Goal: Transaction & Acquisition: Purchase product/service

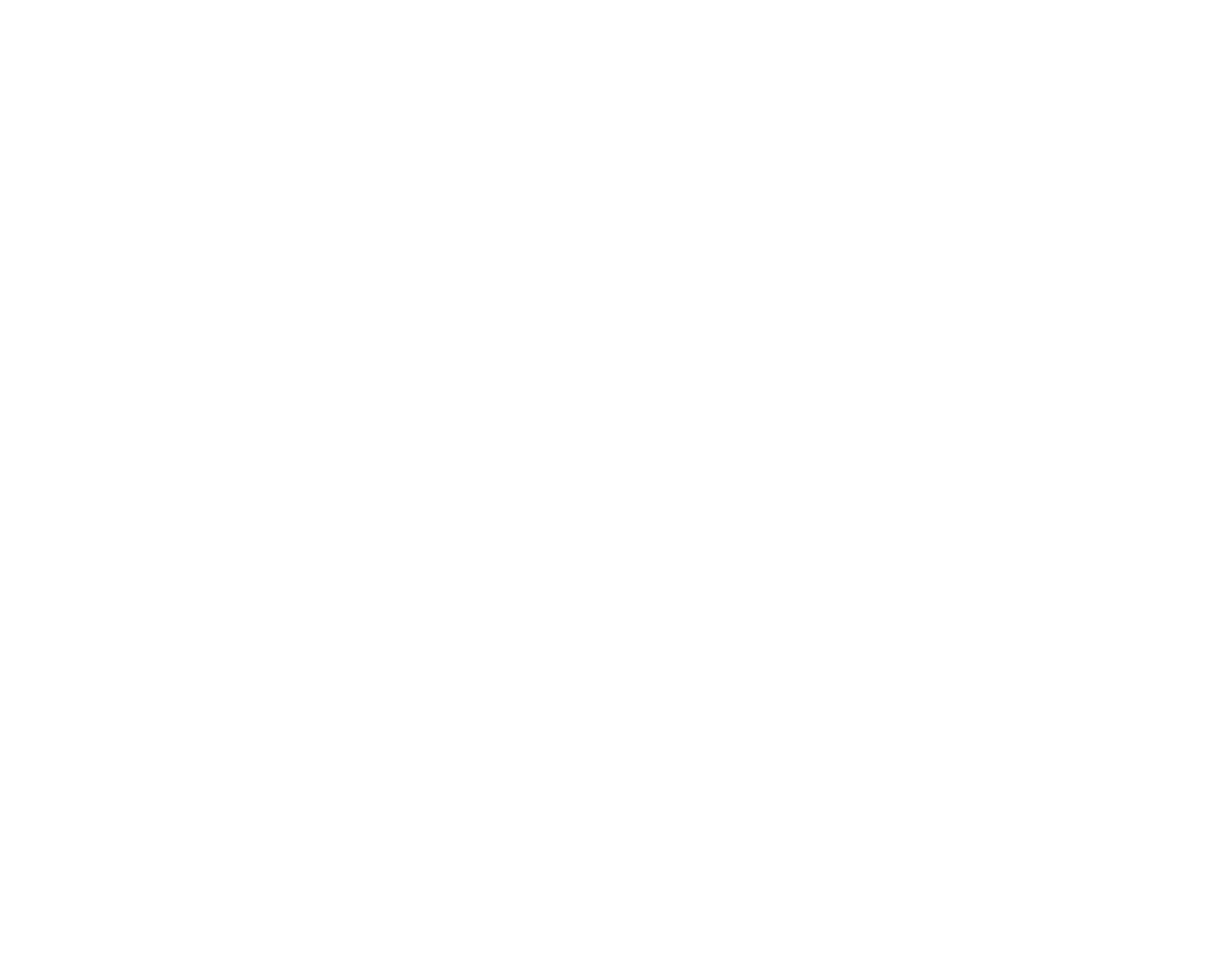
select select "**********"
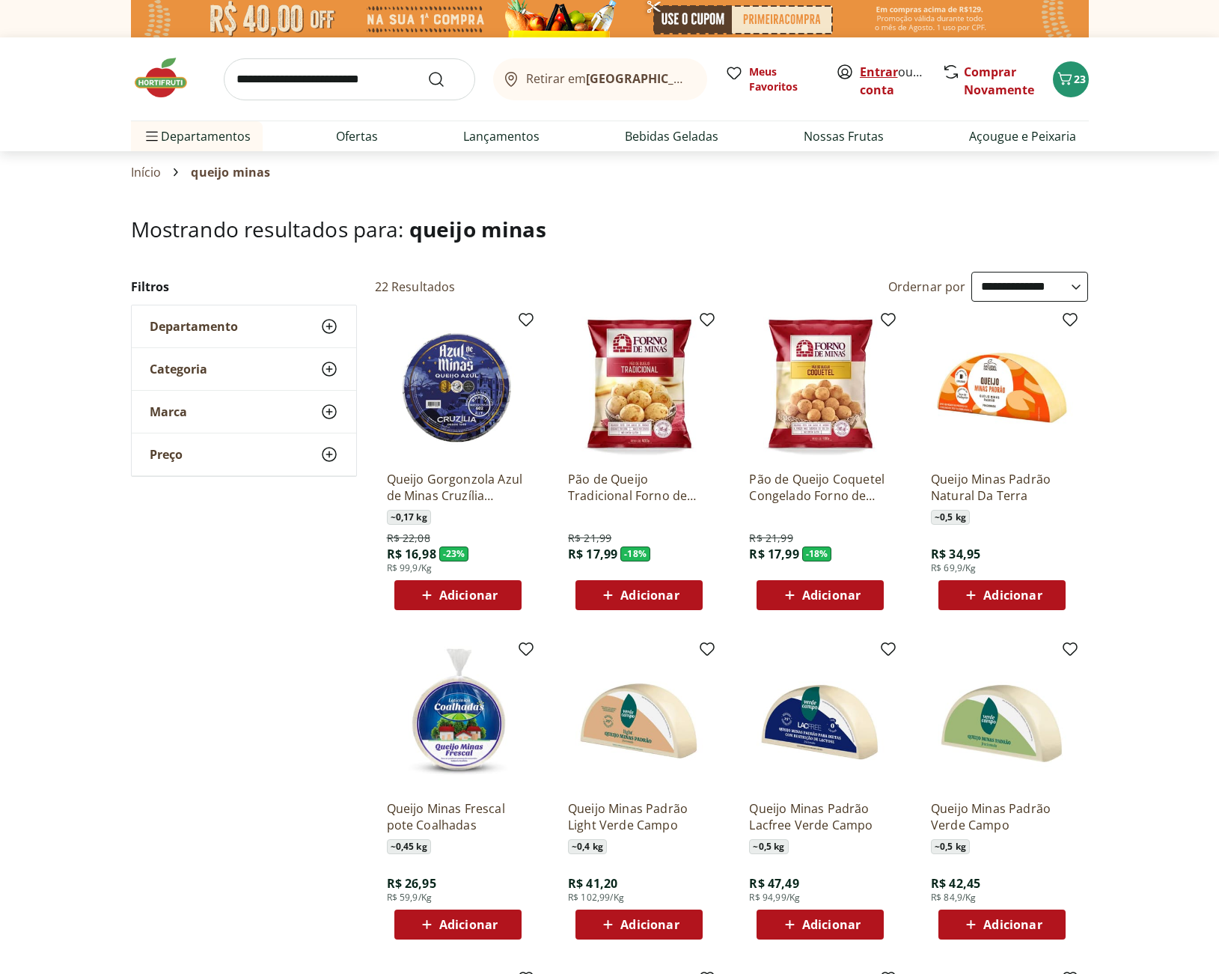
click at [889, 76] on link "Entrar" at bounding box center [879, 72] width 38 height 16
click at [874, 76] on link "Entrar" at bounding box center [879, 72] width 38 height 16
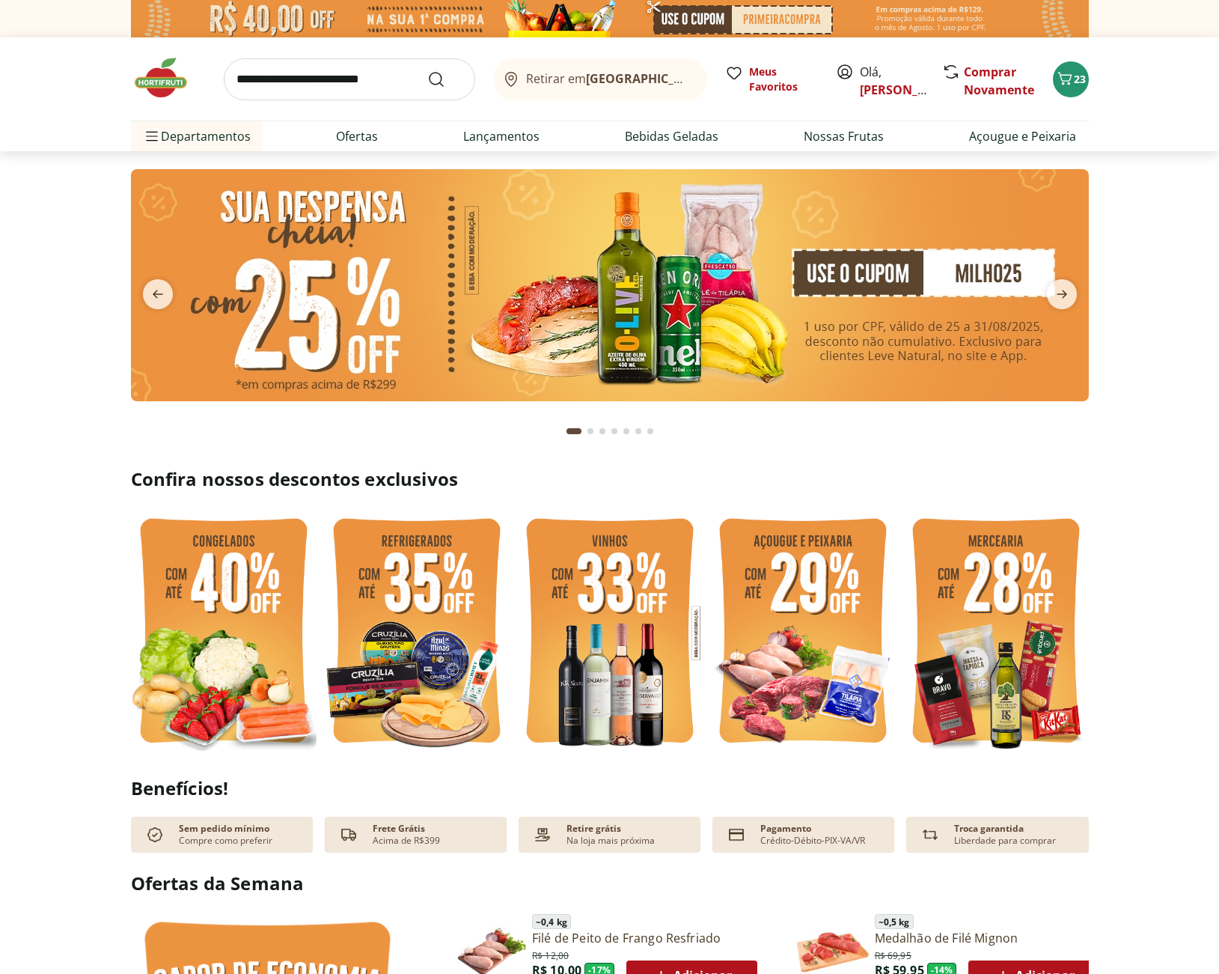
click at [418, 653] on img at bounding box center [417, 633] width 186 height 248
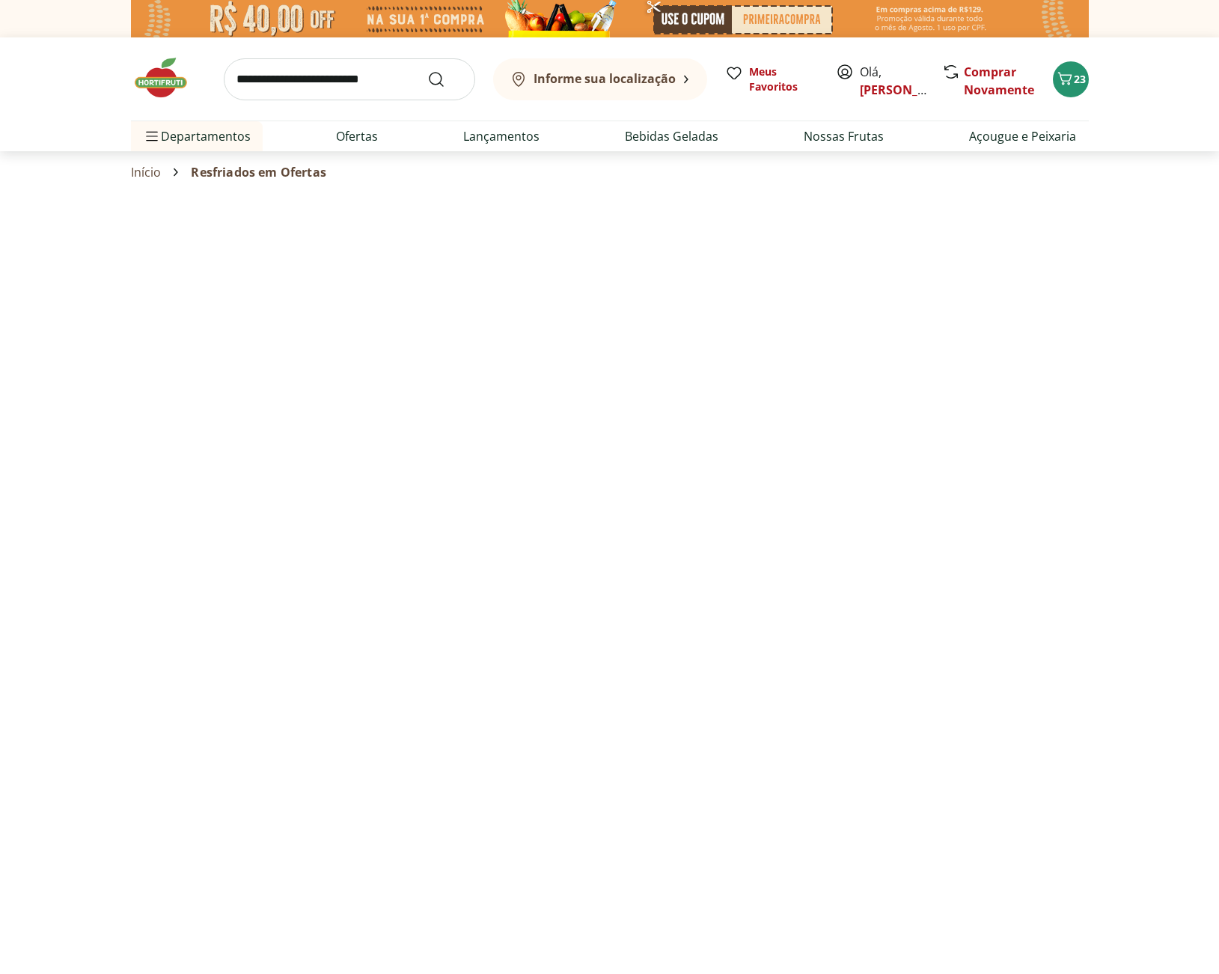
select select "**********"
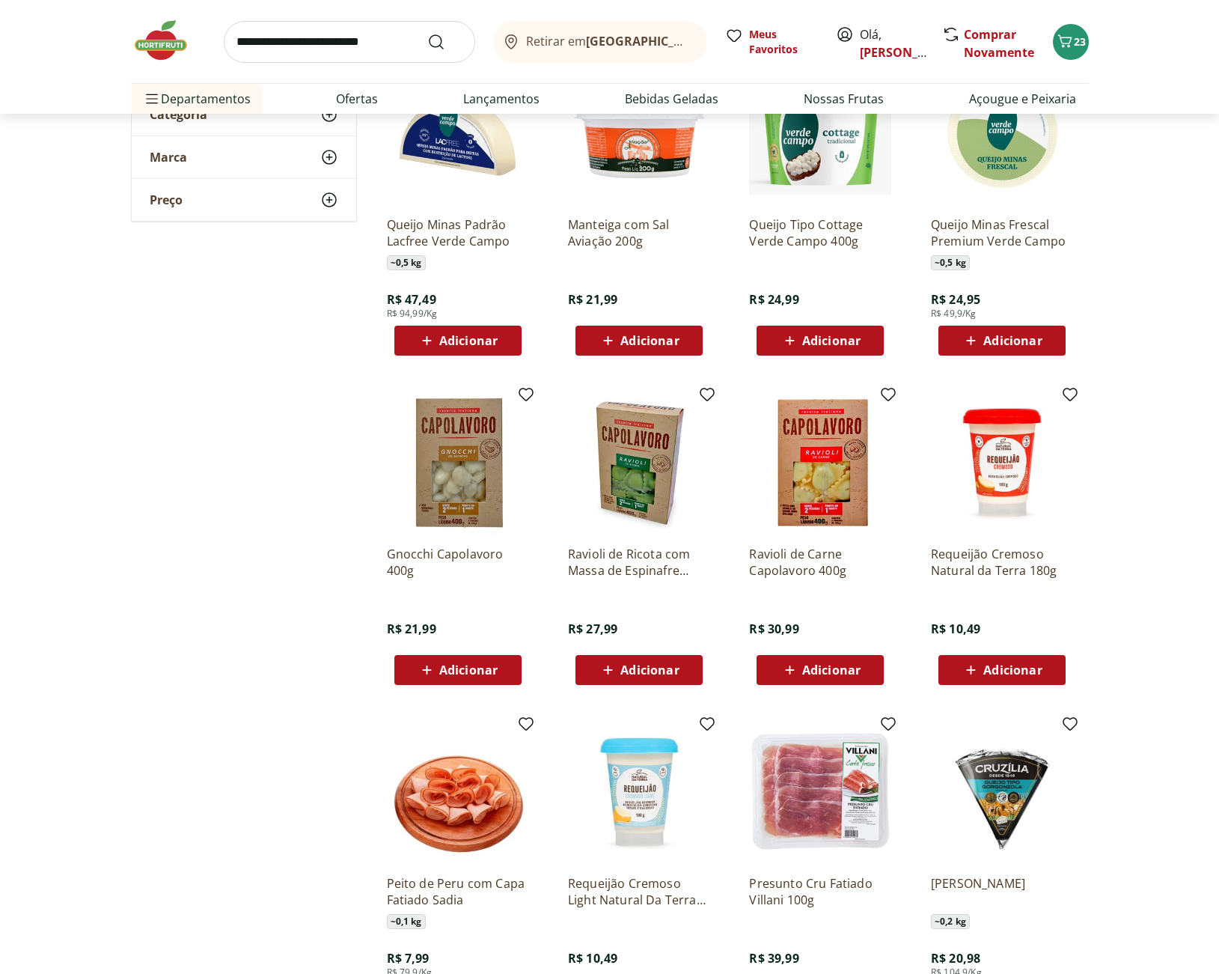
scroll to position [499, 0]
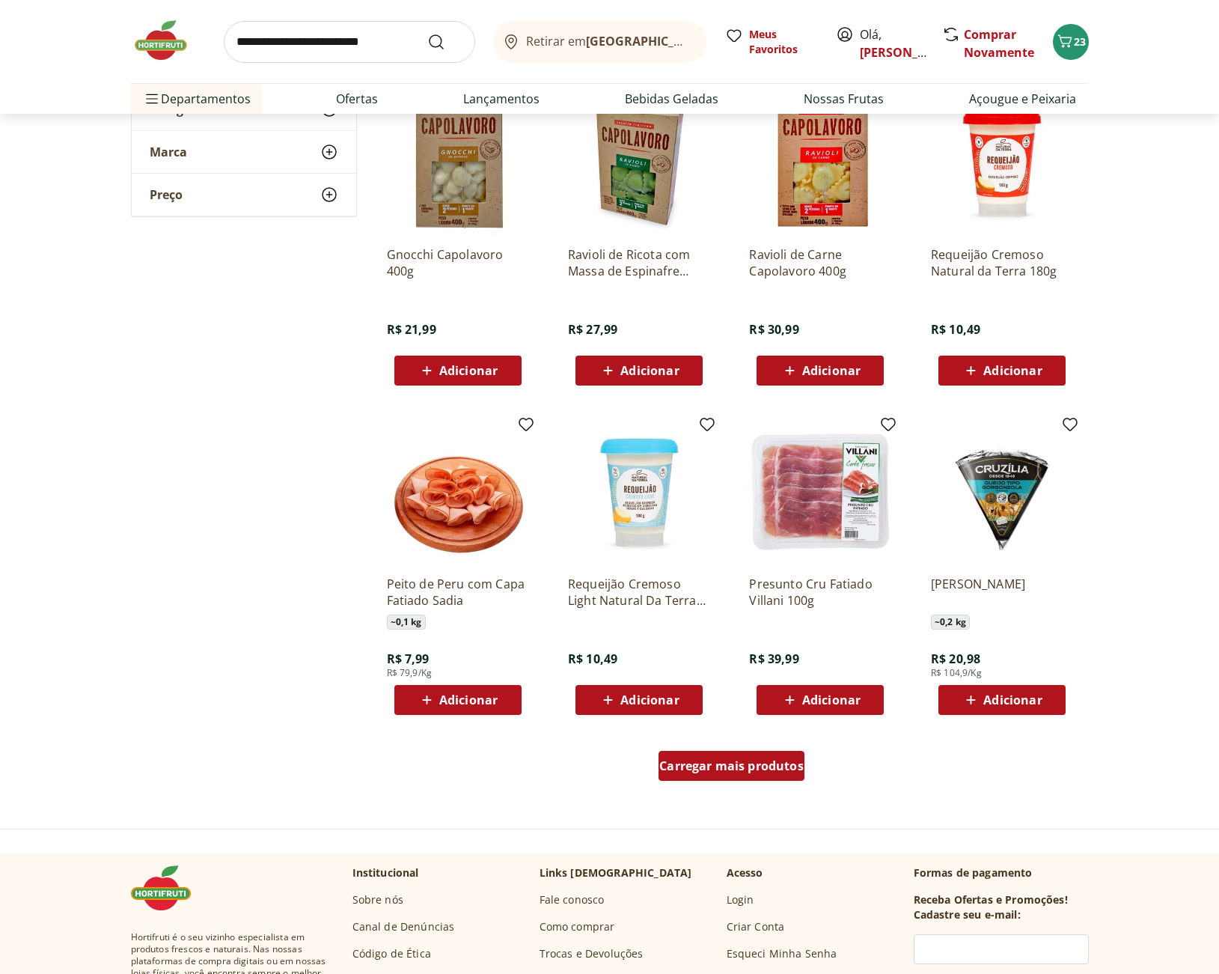
click at [705, 769] on span "Carregar mais produtos" at bounding box center [731, 766] width 144 height 12
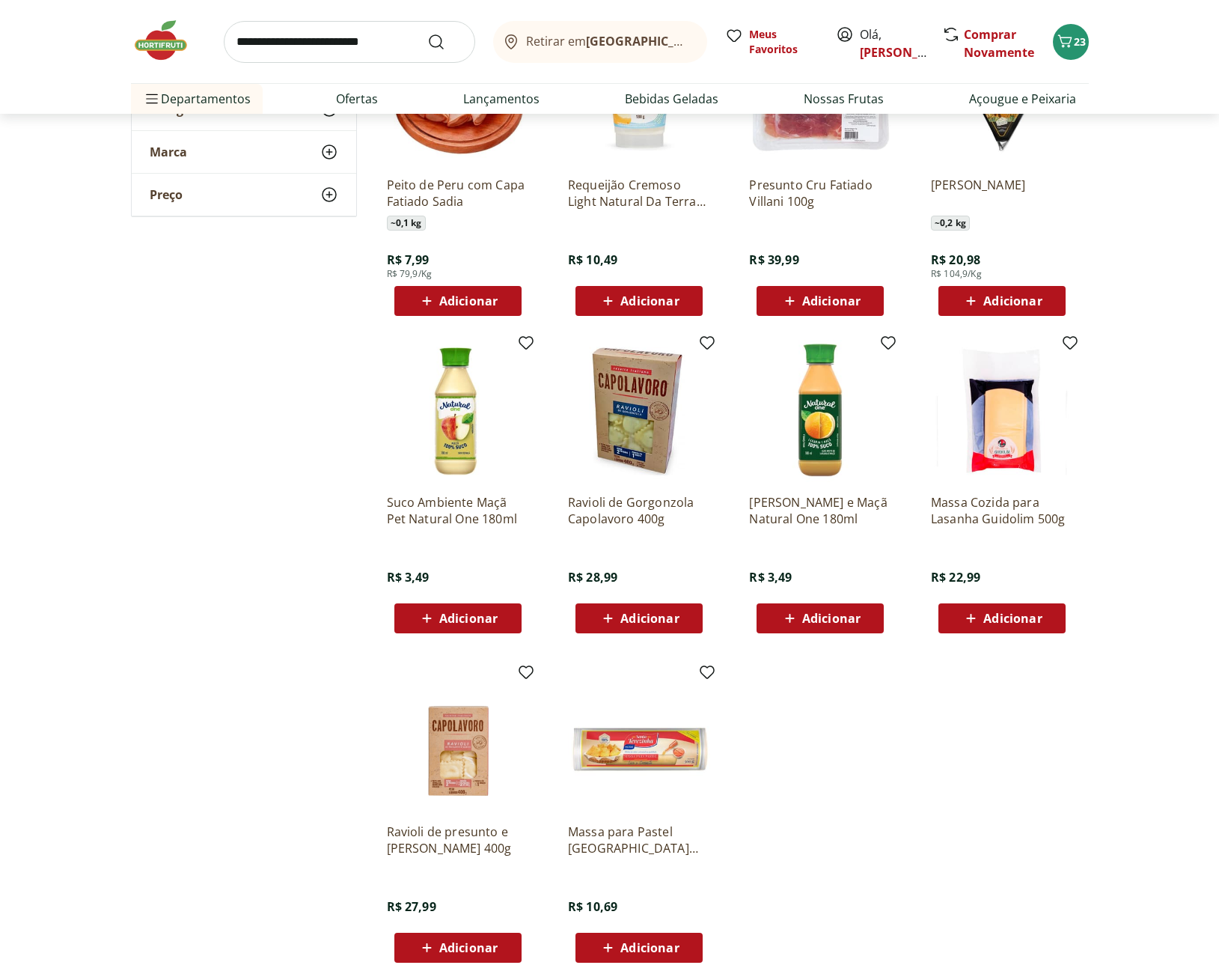
scroll to position [1297, 0]
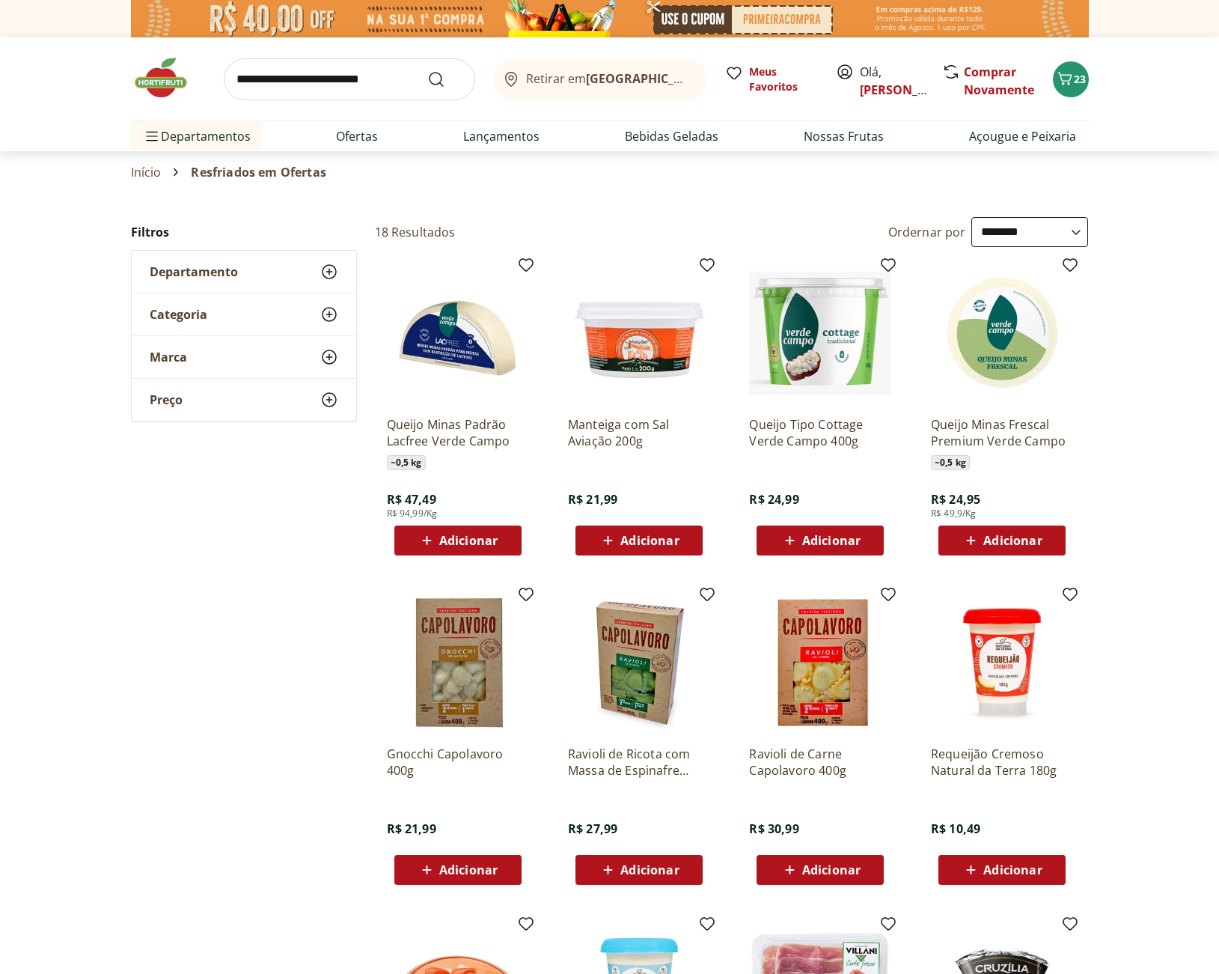
click at [297, 79] on input "search" at bounding box center [349, 79] width 251 height 42
type input "******"
click at [427, 70] on button "Submit Search" at bounding box center [445, 79] width 36 height 18
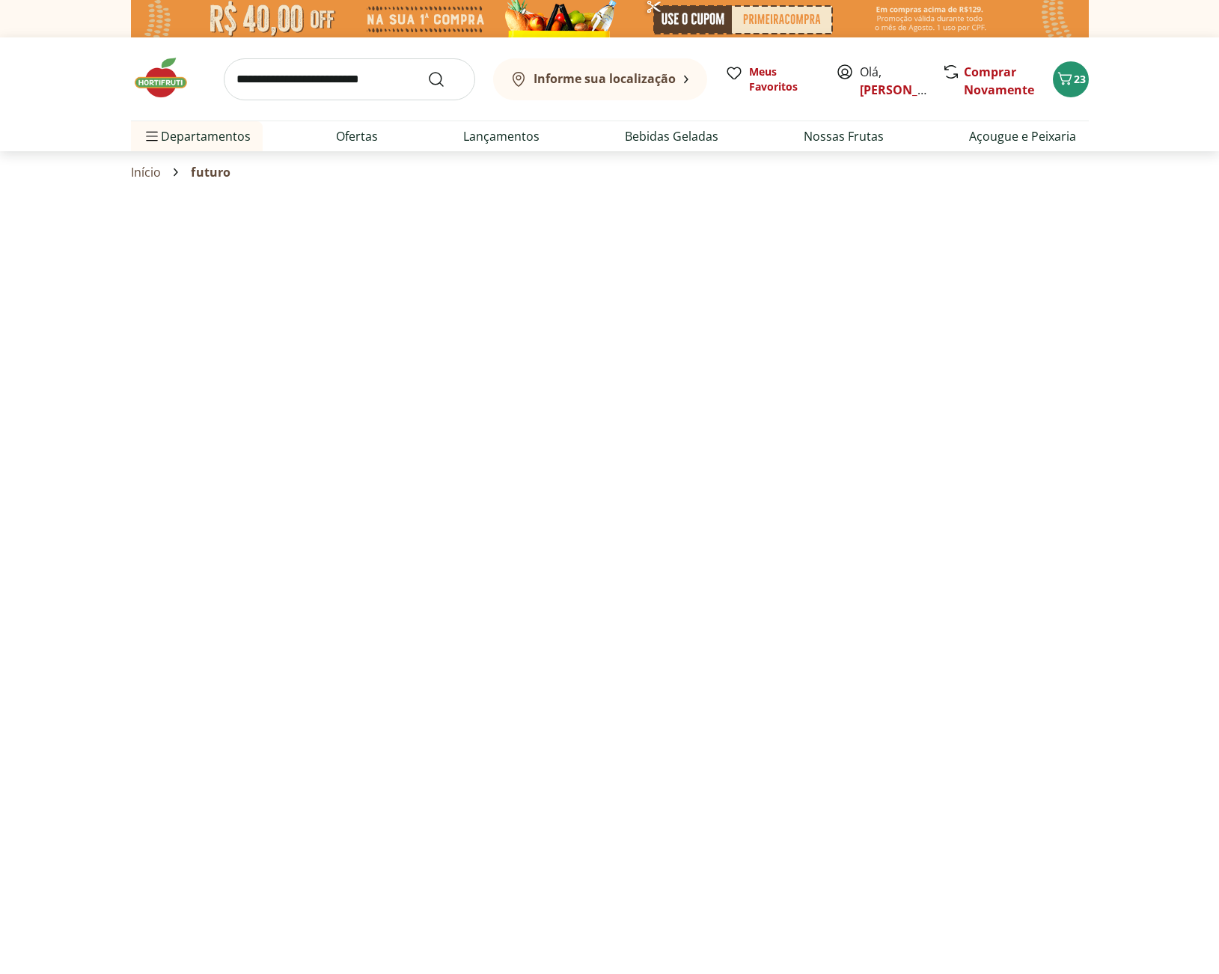
select select "**********"
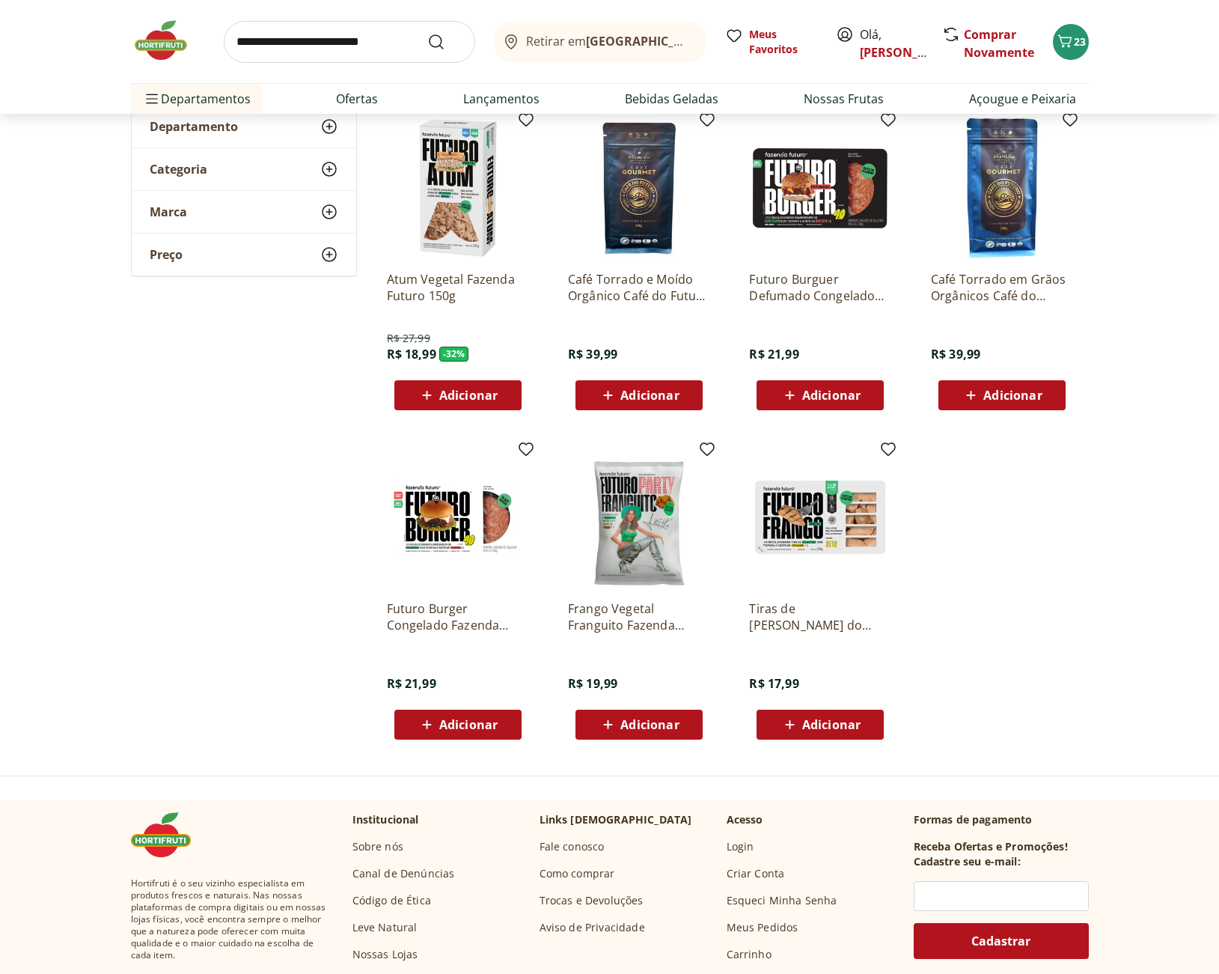
scroll to position [100, 0]
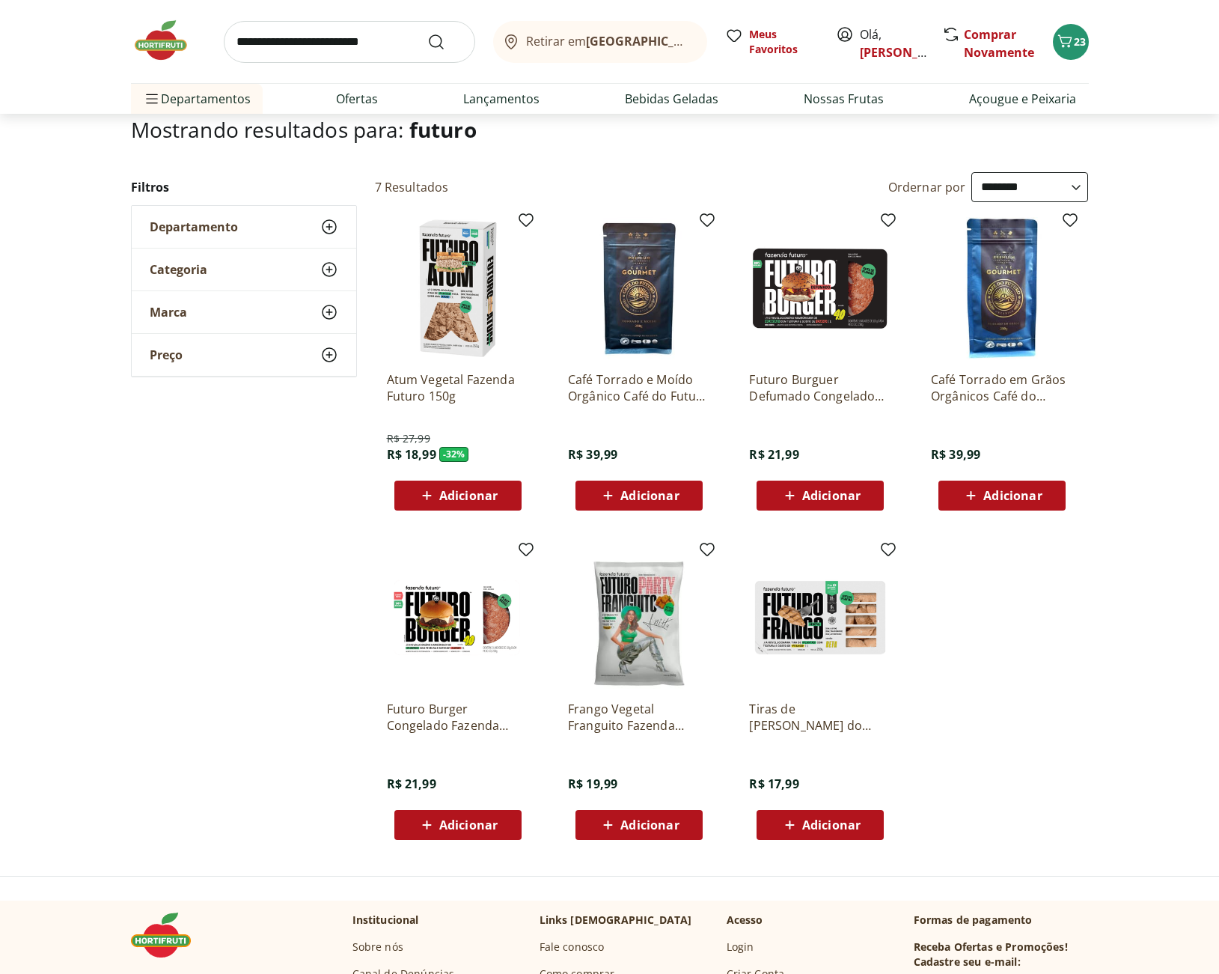
click at [504, 486] on div "Adicionar" at bounding box center [457, 495] width 103 height 27
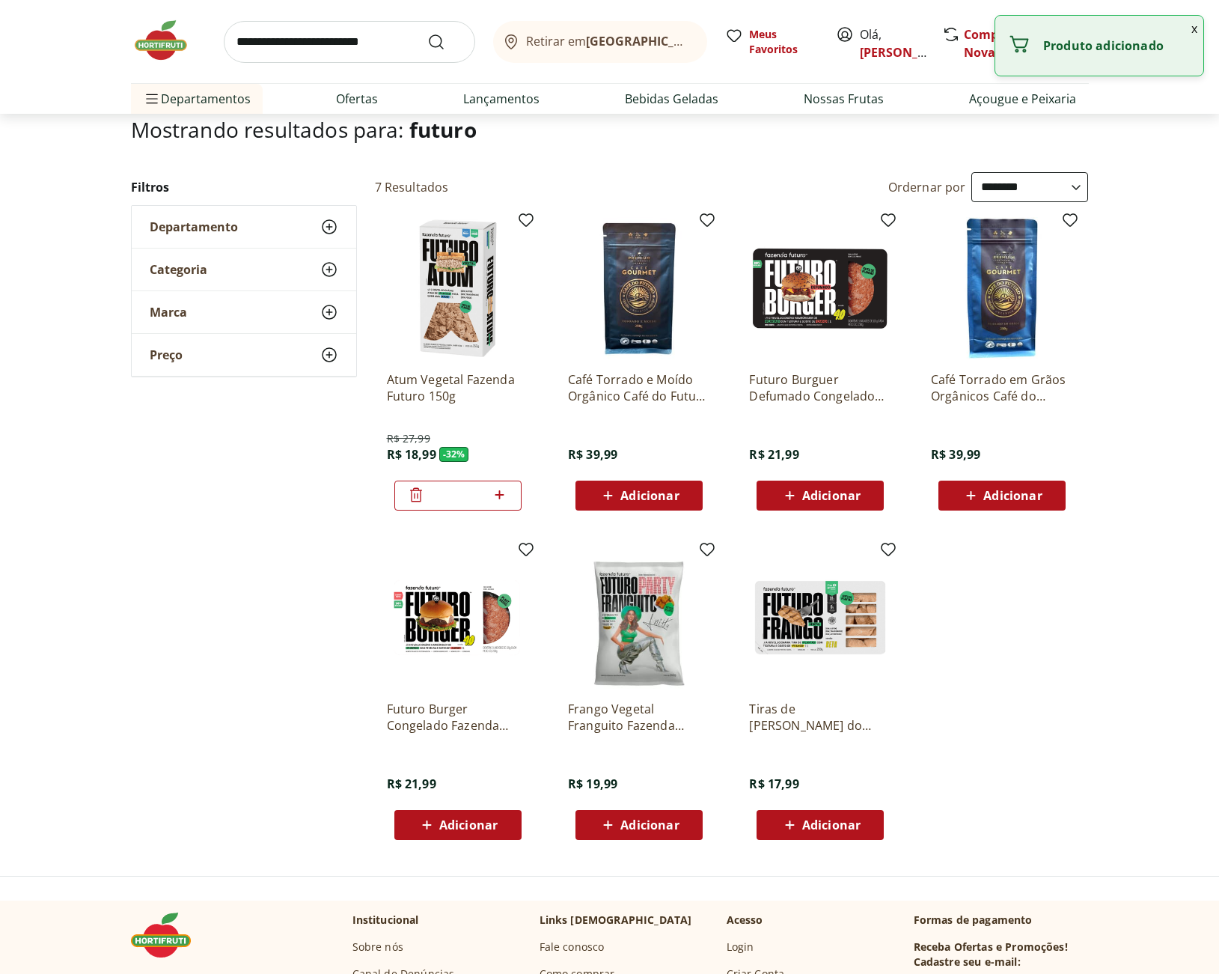
click at [501, 499] on icon at bounding box center [499, 495] width 19 height 18
type input "*"
click at [852, 828] on span "Adicionar" at bounding box center [831, 825] width 58 height 12
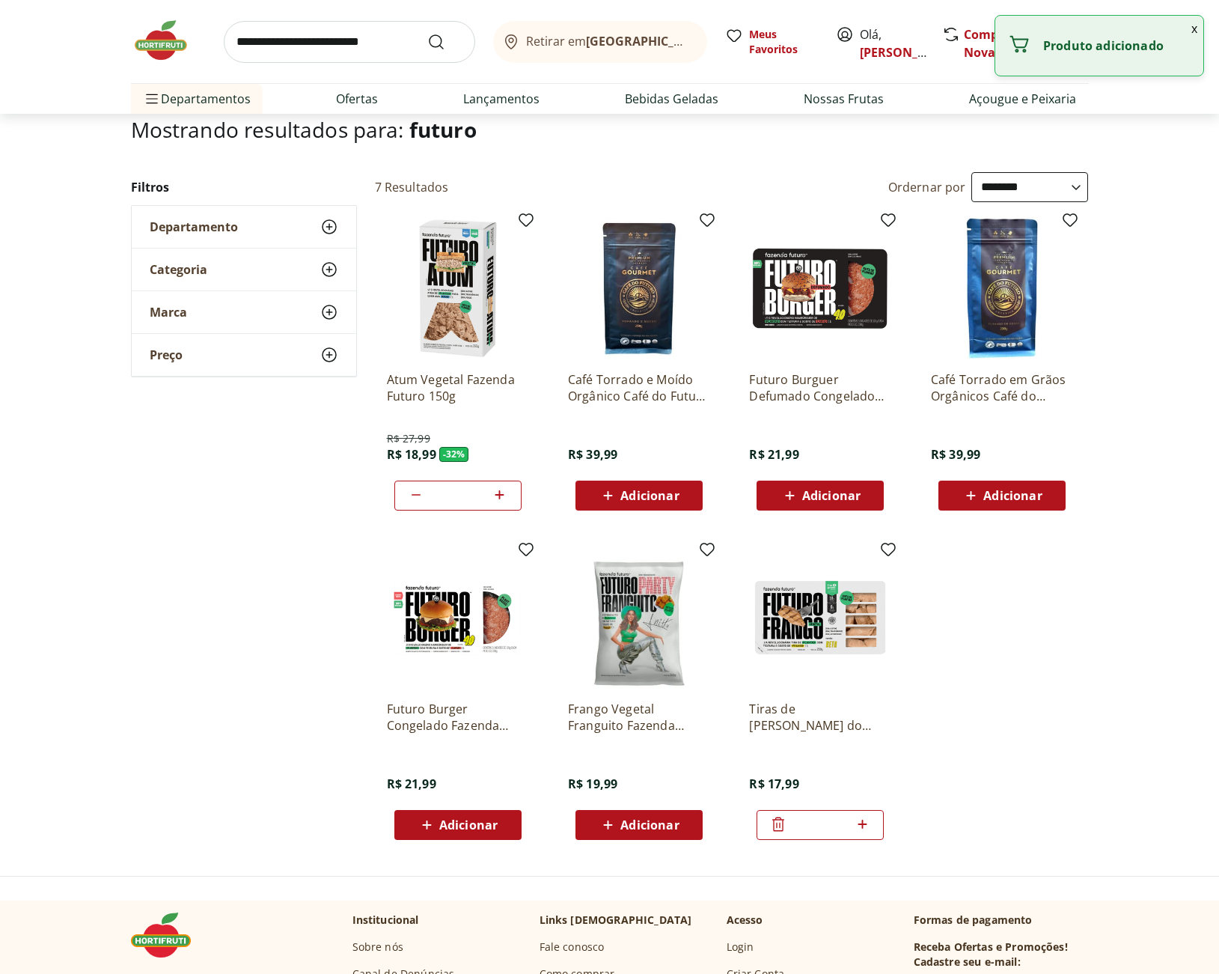
click at [860, 824] on icon at bounding box center [862, 823] width 9 height 9
click at [777, 827] on icon at bounding box center [778, 824] width 18 height 18
type input "*"
click at [777, 827] on icon at bounding box center [778, 823] width 12 height 14
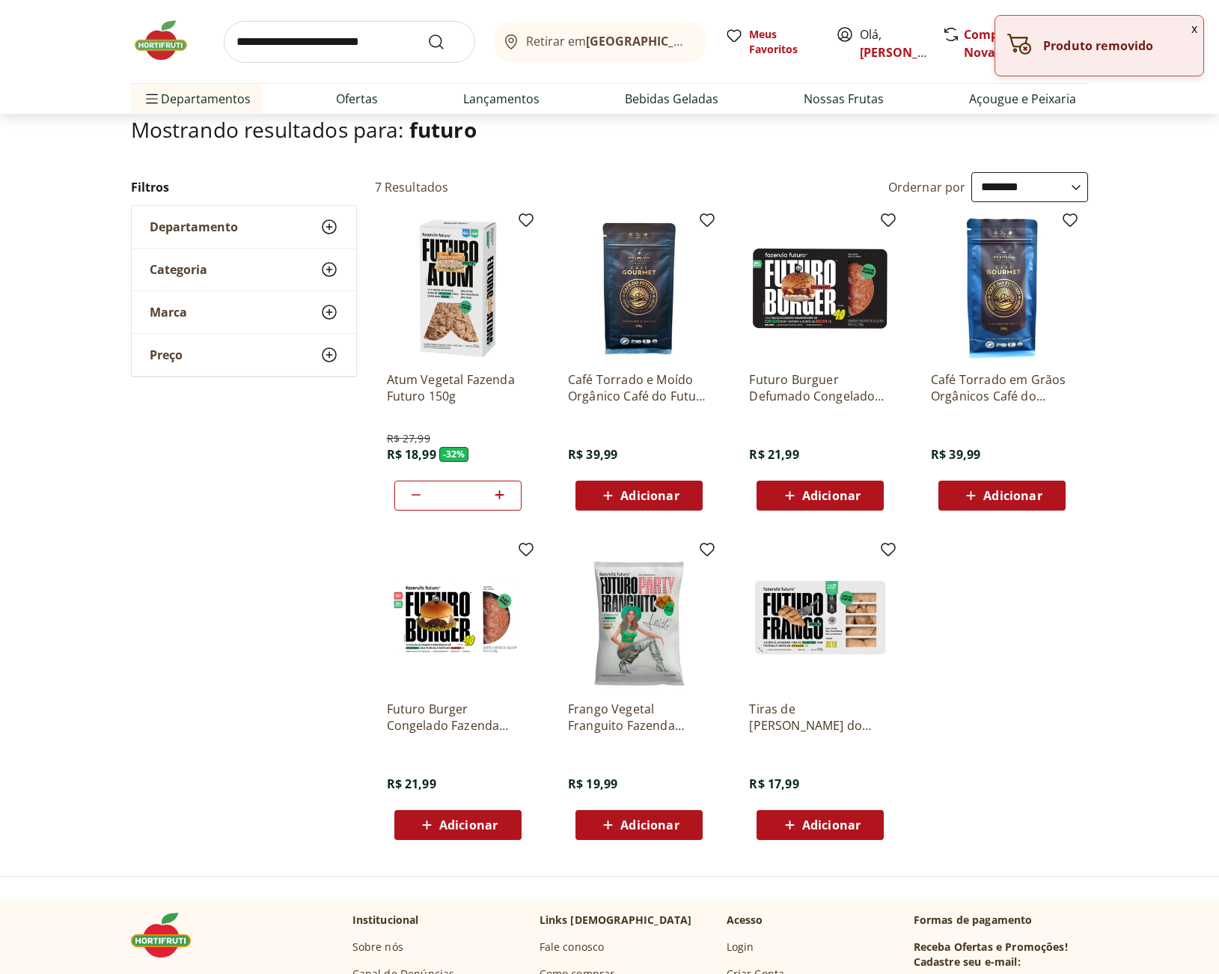
click at [500, 496] on icon at bounding box center [499, 494] width 9 height 9
type input "*"
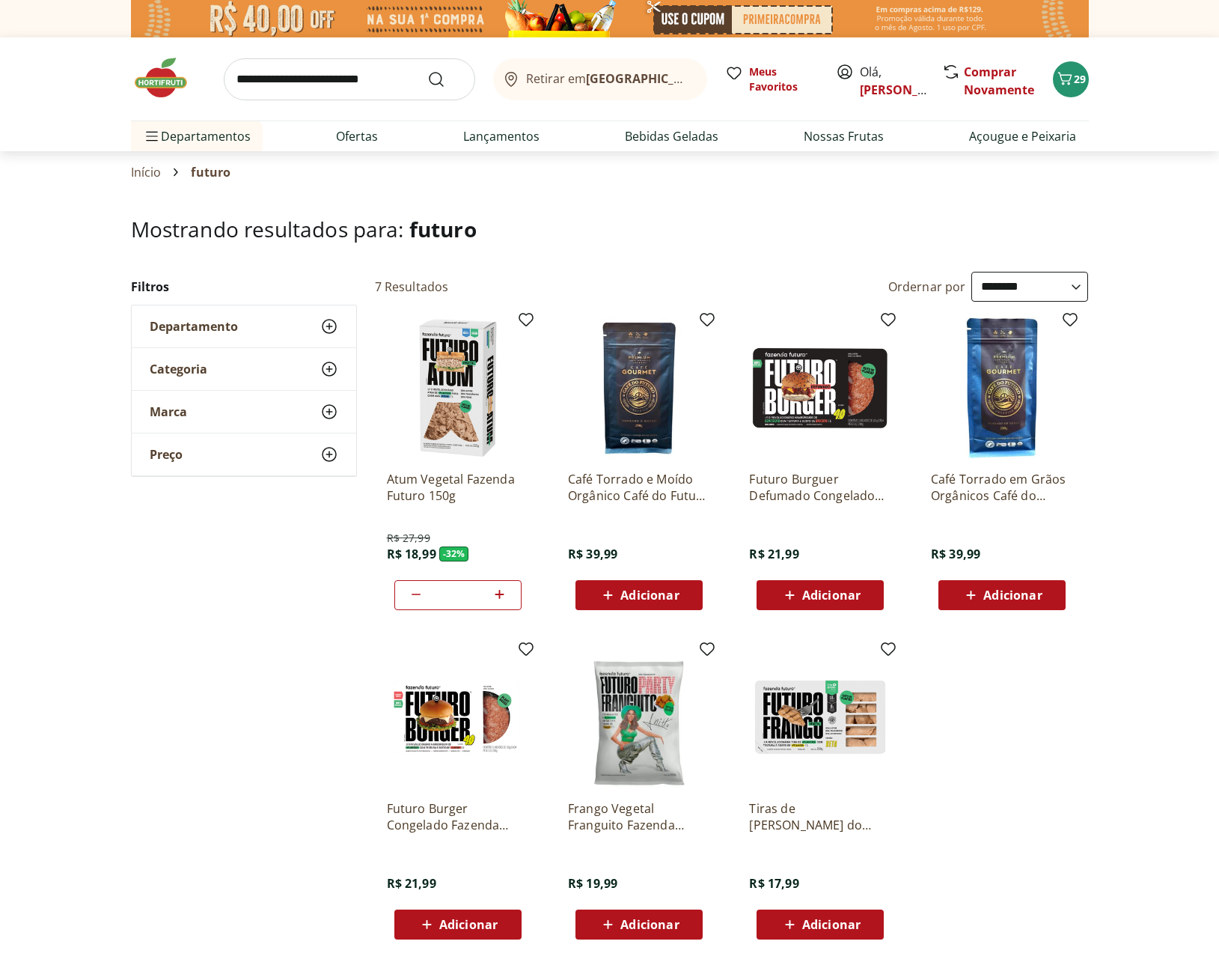
click at [1017, 430] on img at bounding box center [1002, 388] width 142 height 142
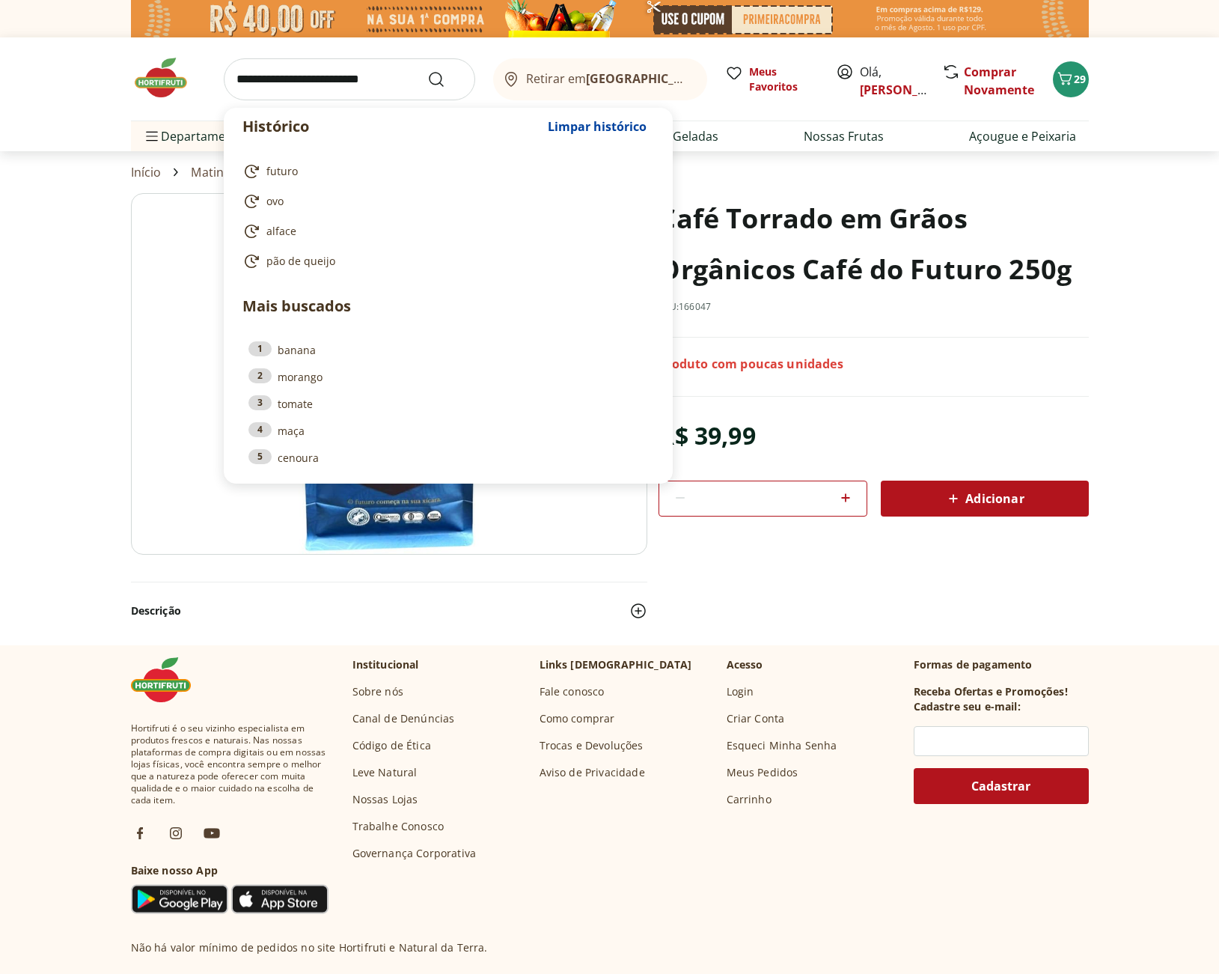
click at [308, 73] on input "search" at bounding box center [349, 79] width 251 height 42
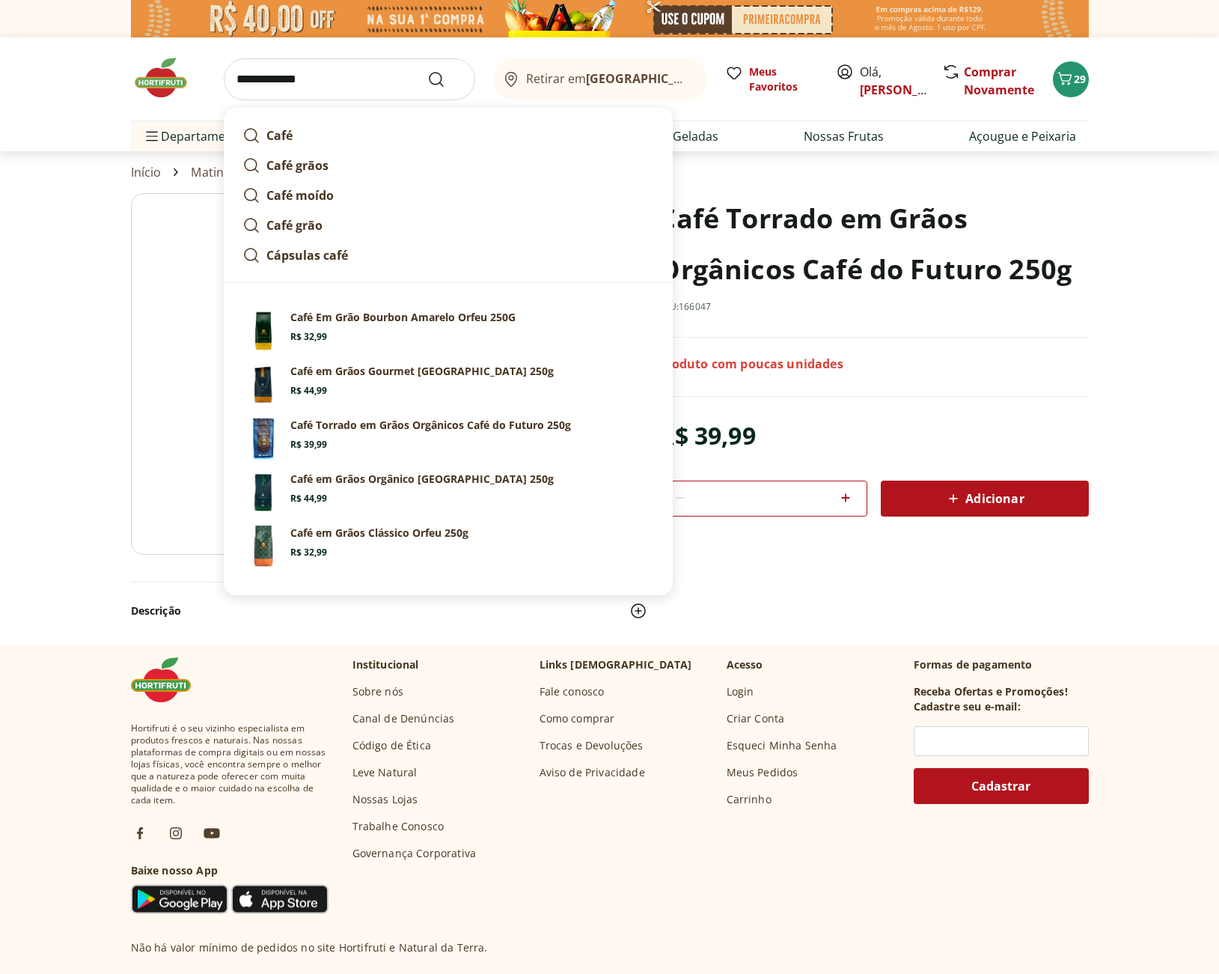
type input "**********"
click at [427, 70] on button "Submit Search" at bounding box center [445, 79] width 36 height 18
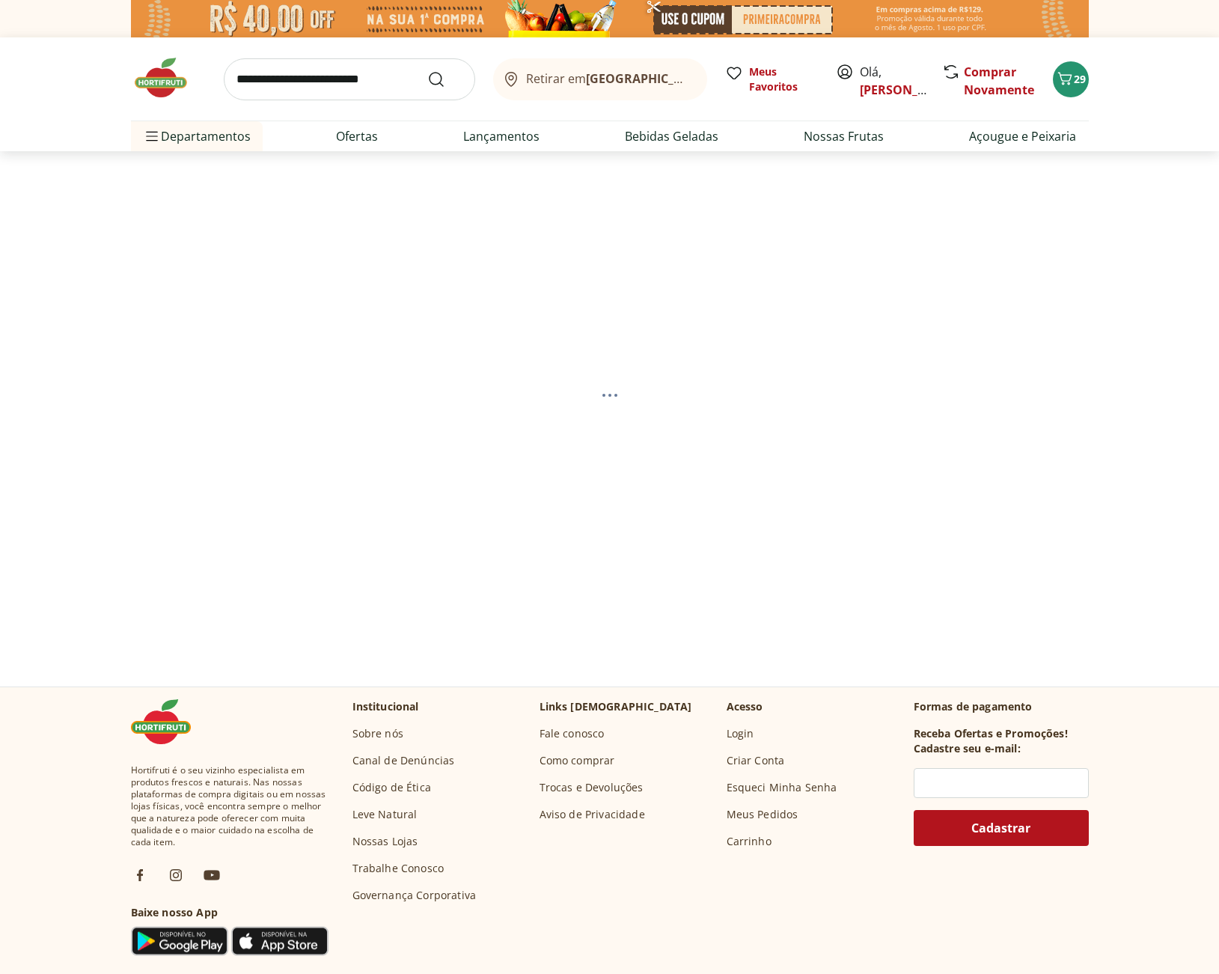
select select "**********"
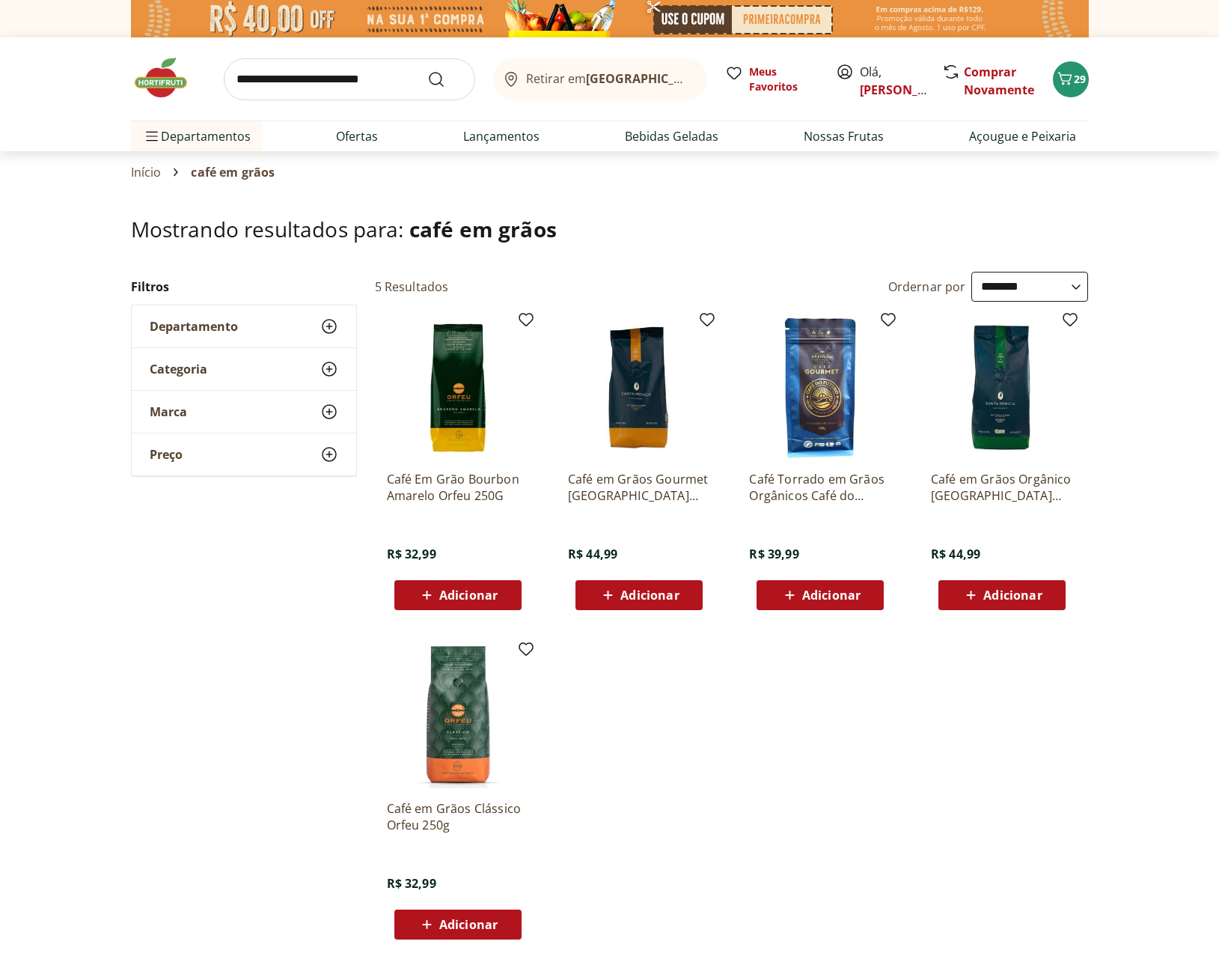
scroll to position [100, 0]
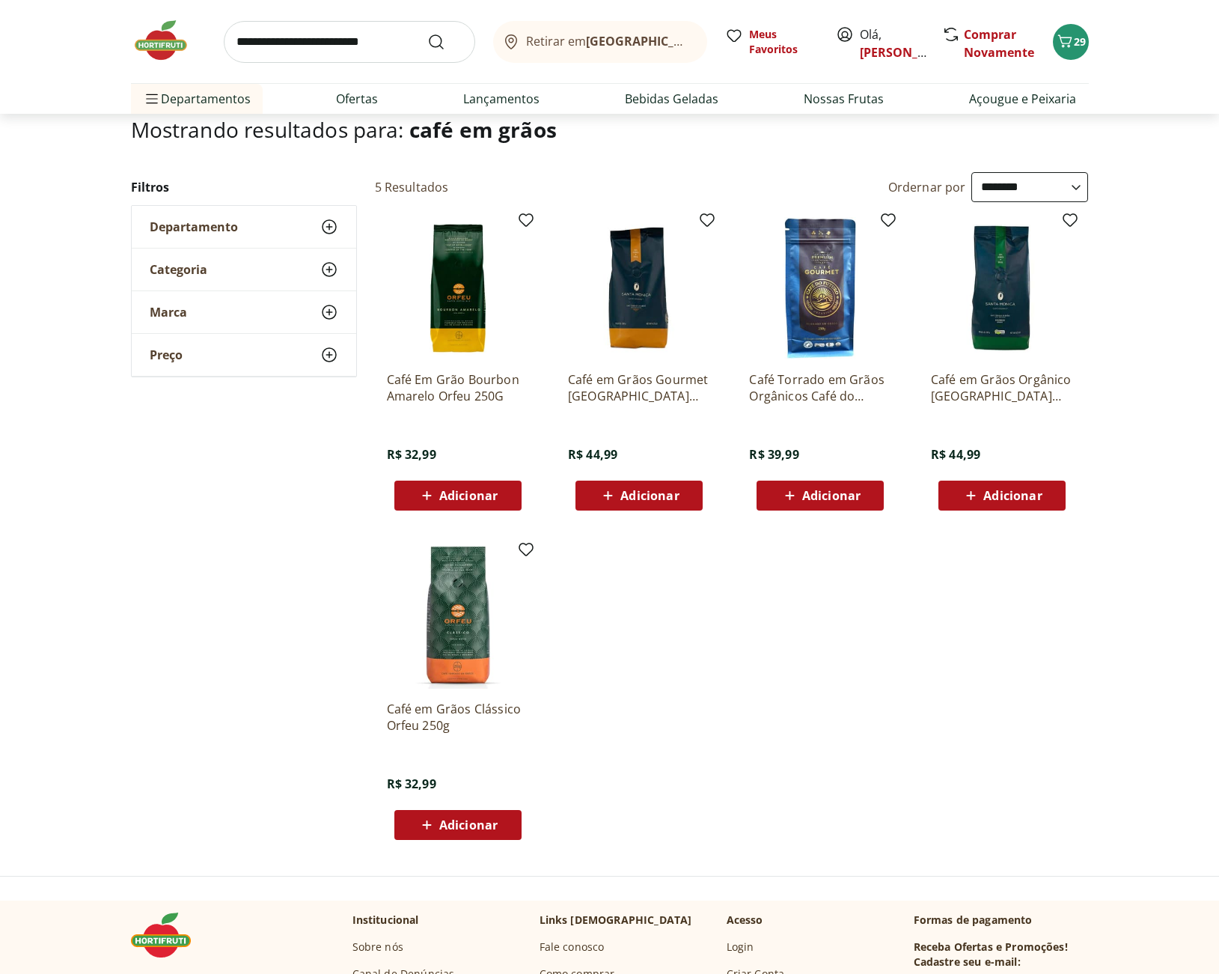
click at [446, 498] on span "Adicionar" at bounding box center [468, 495] width 58 height 12
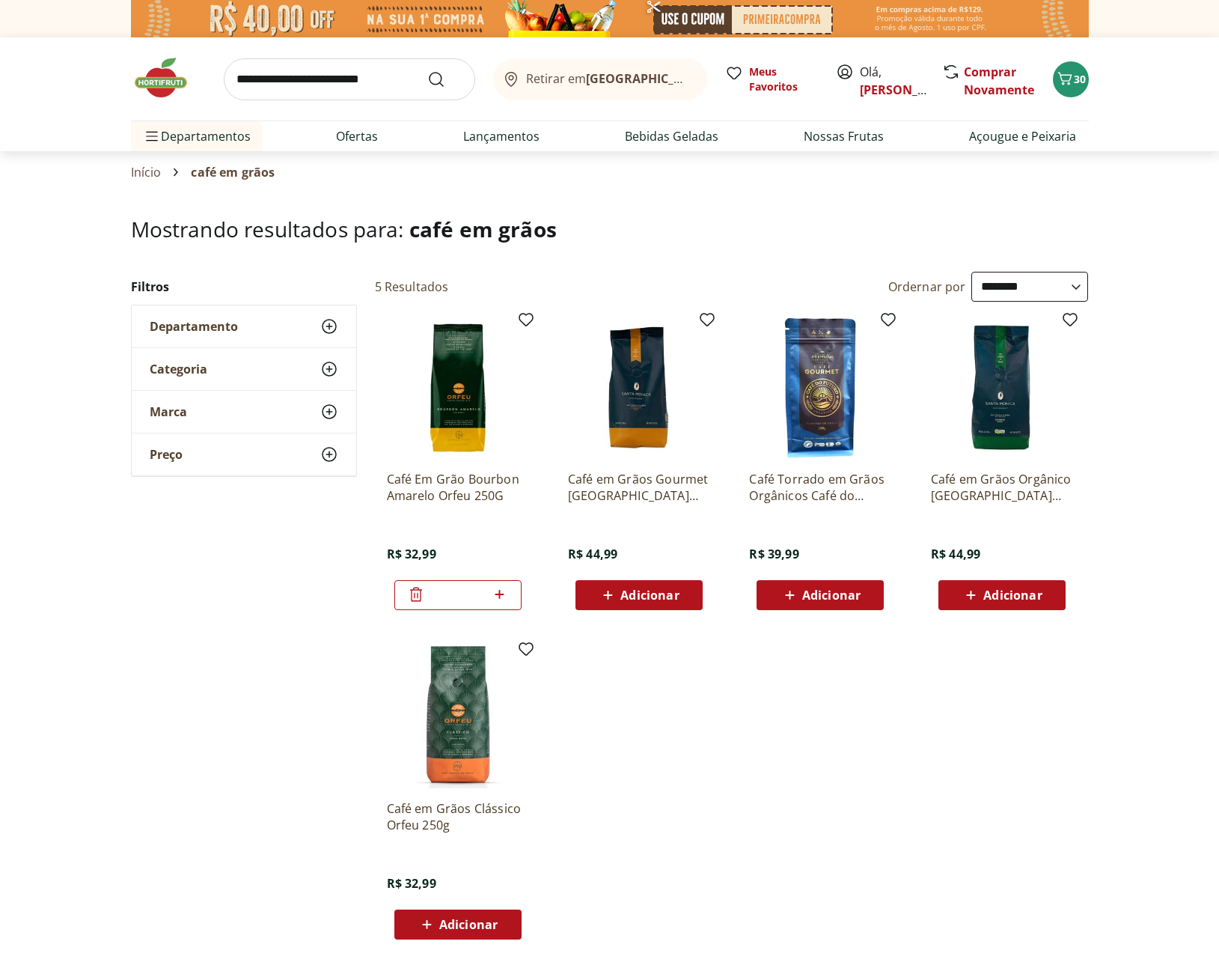
click at [161, 81] on img at bounding box center [168, 77] width 75 height 45
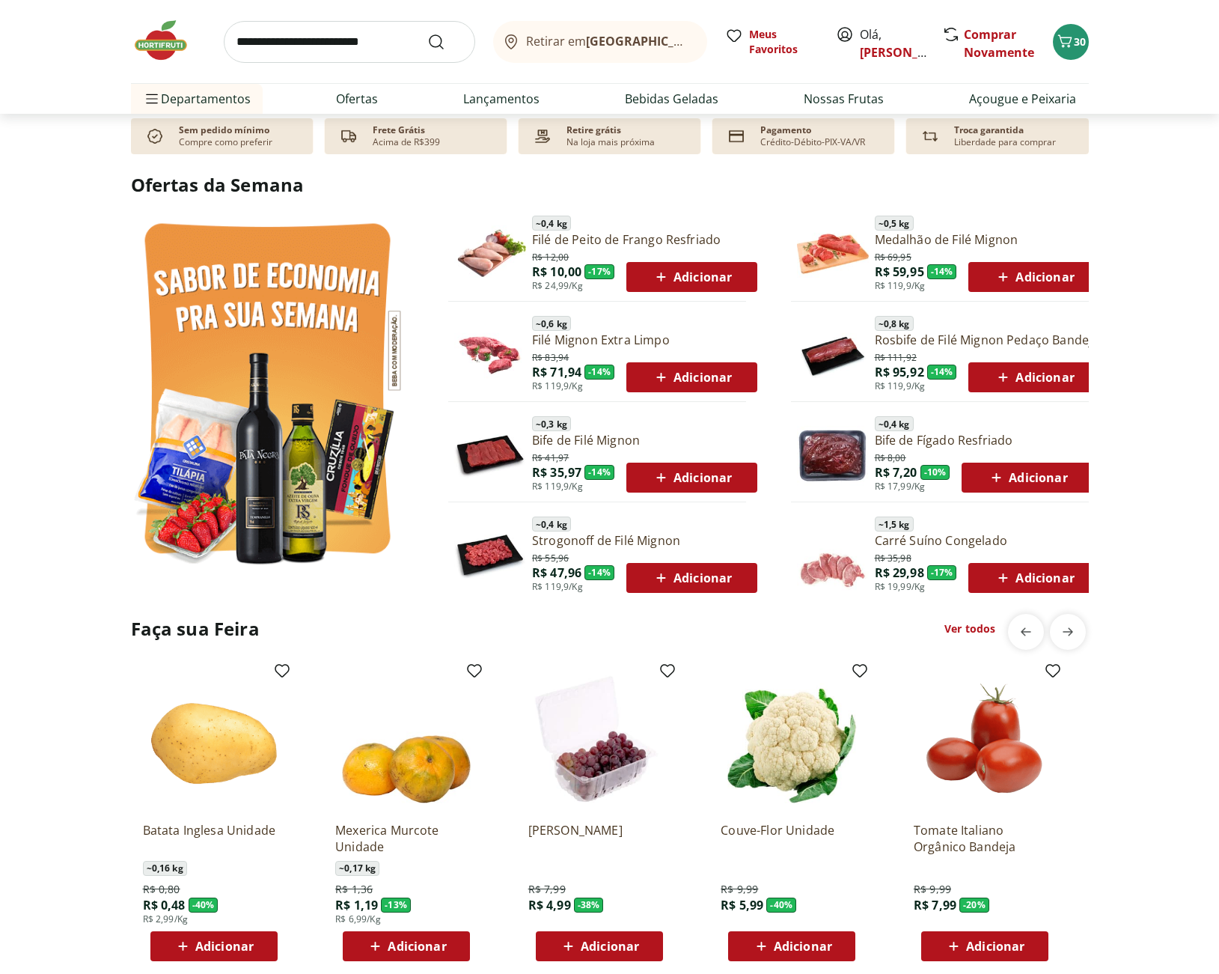
scroll to position [997, 0]
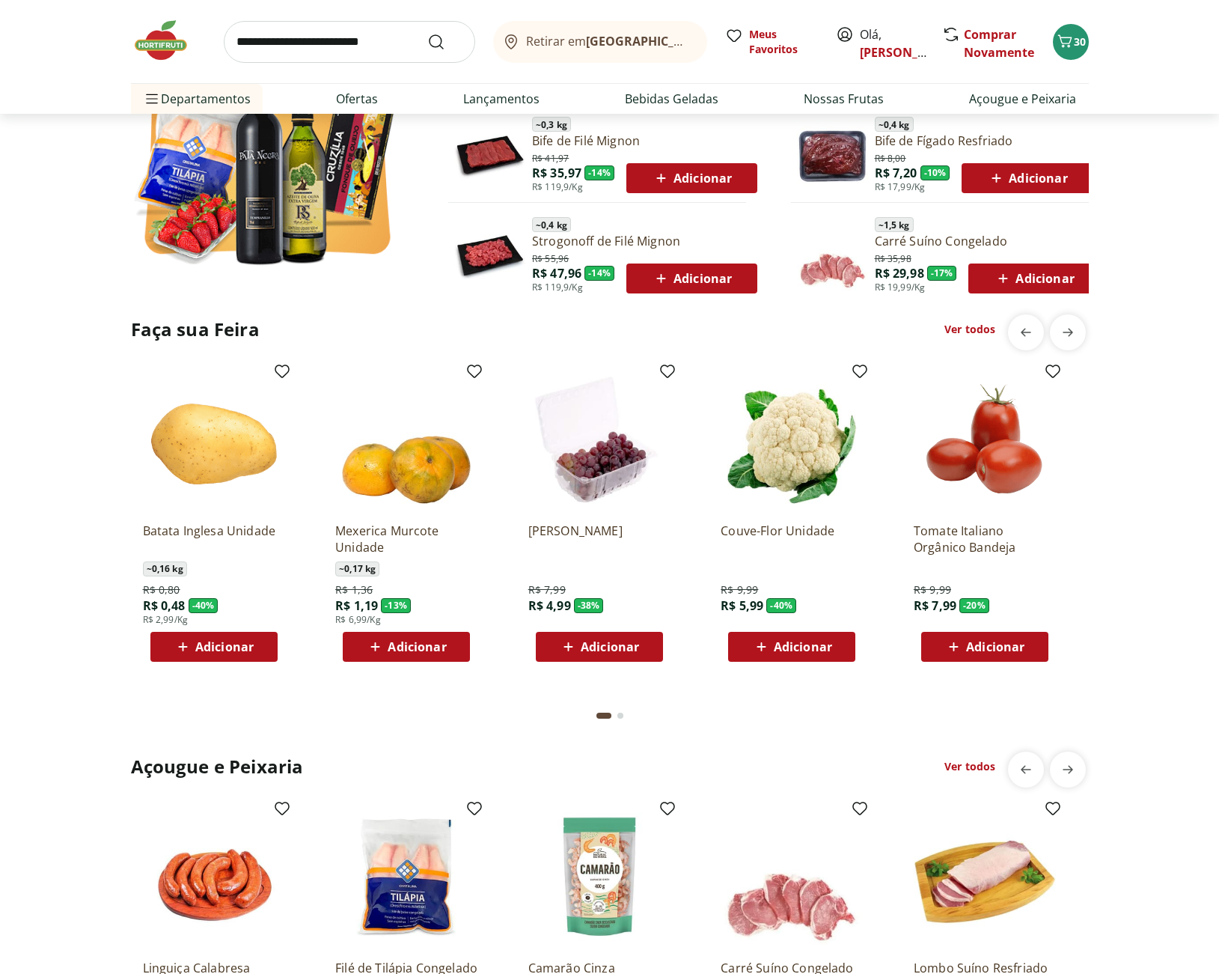
click at [828, 653] on span "Adicionar" at bounding box center [803, 647] width 58 height 12
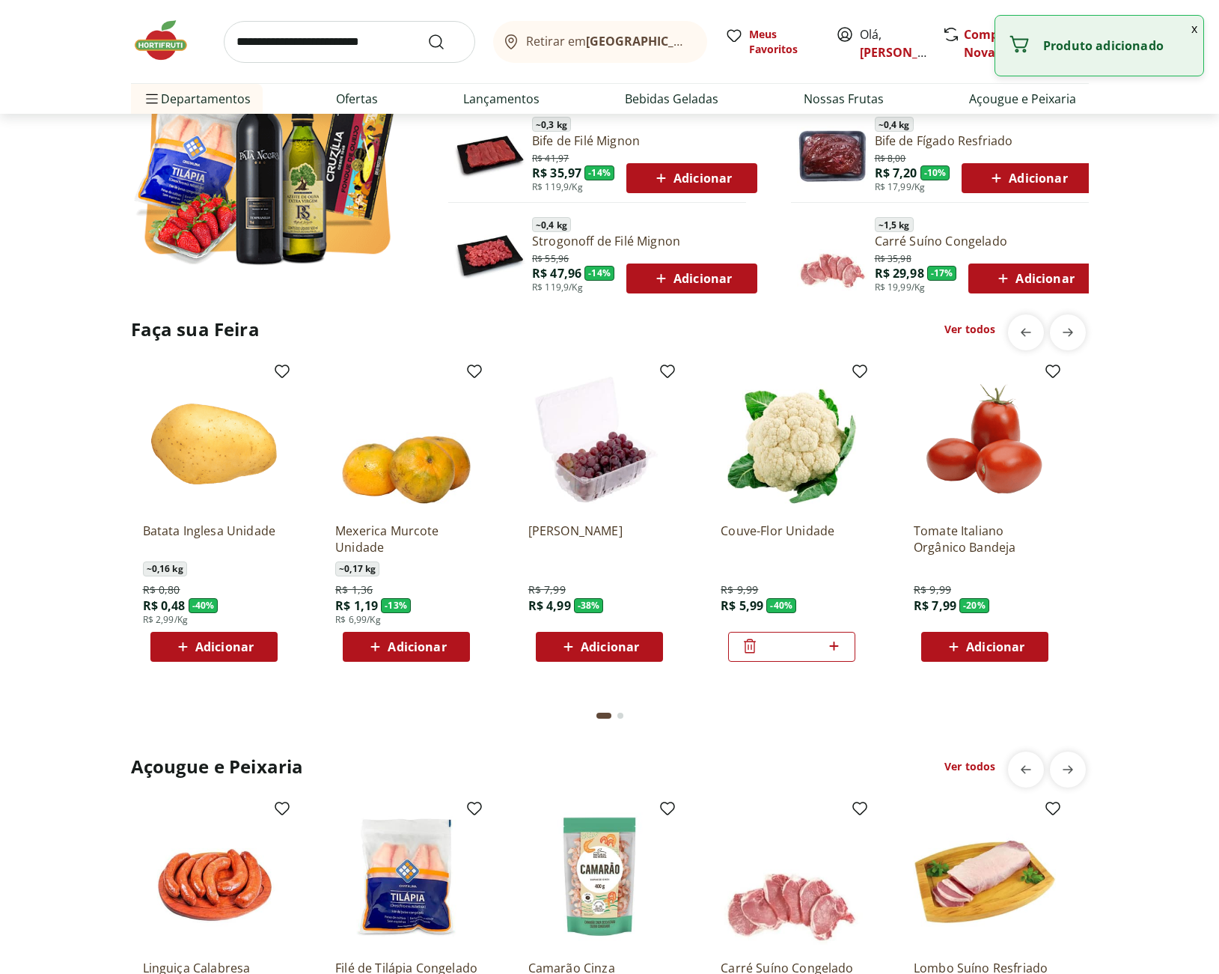
click at [605, 641] on span "Adicionar" at bounding box center [610, 647] width 58 height 12
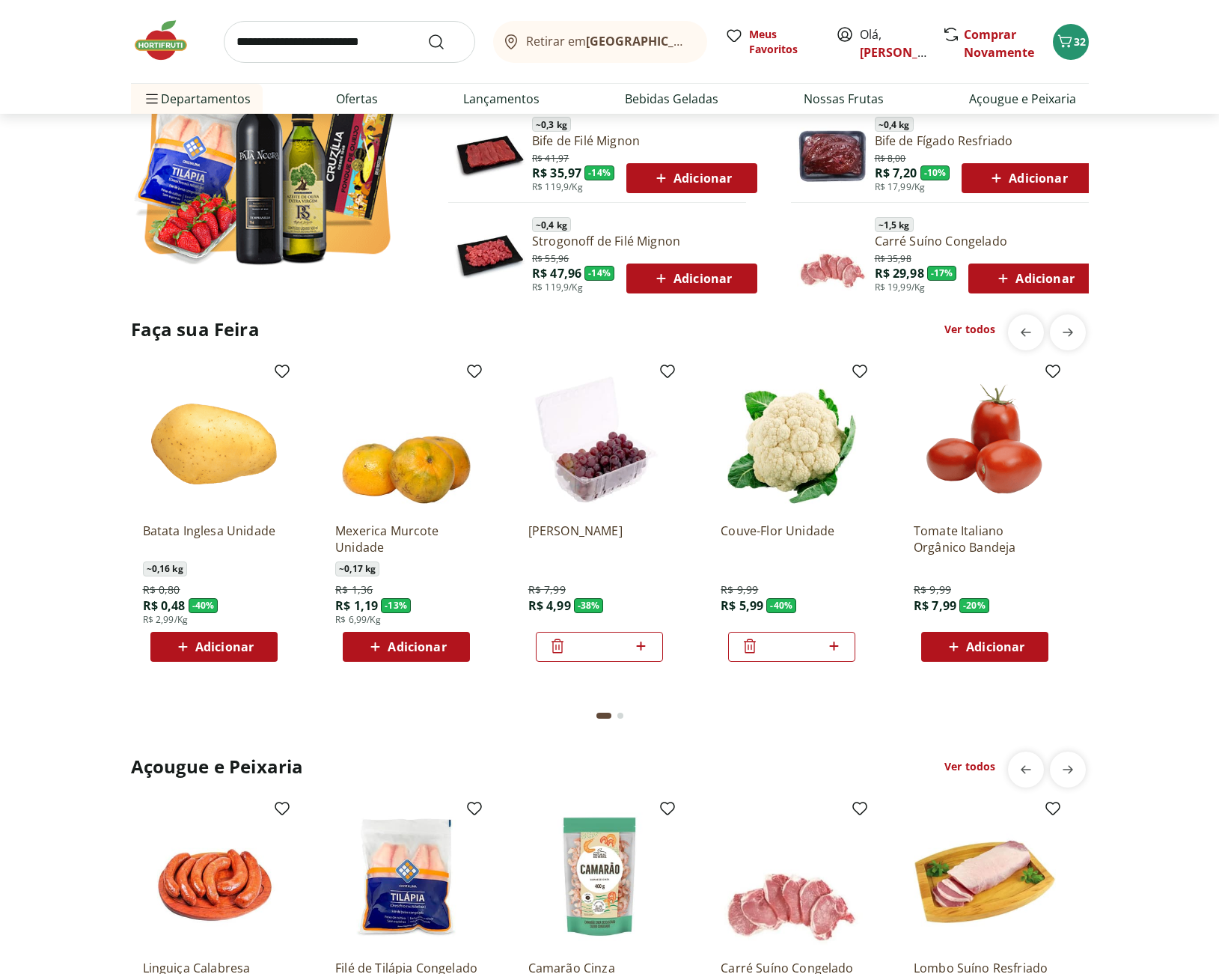
click at [300, 34] on input "search" at bounding box center [349, 42] width 251 height 42
type input "*****"
click at [427, 33] on button "Submit Search" at bounding box center [445, 42] width 36 height 18
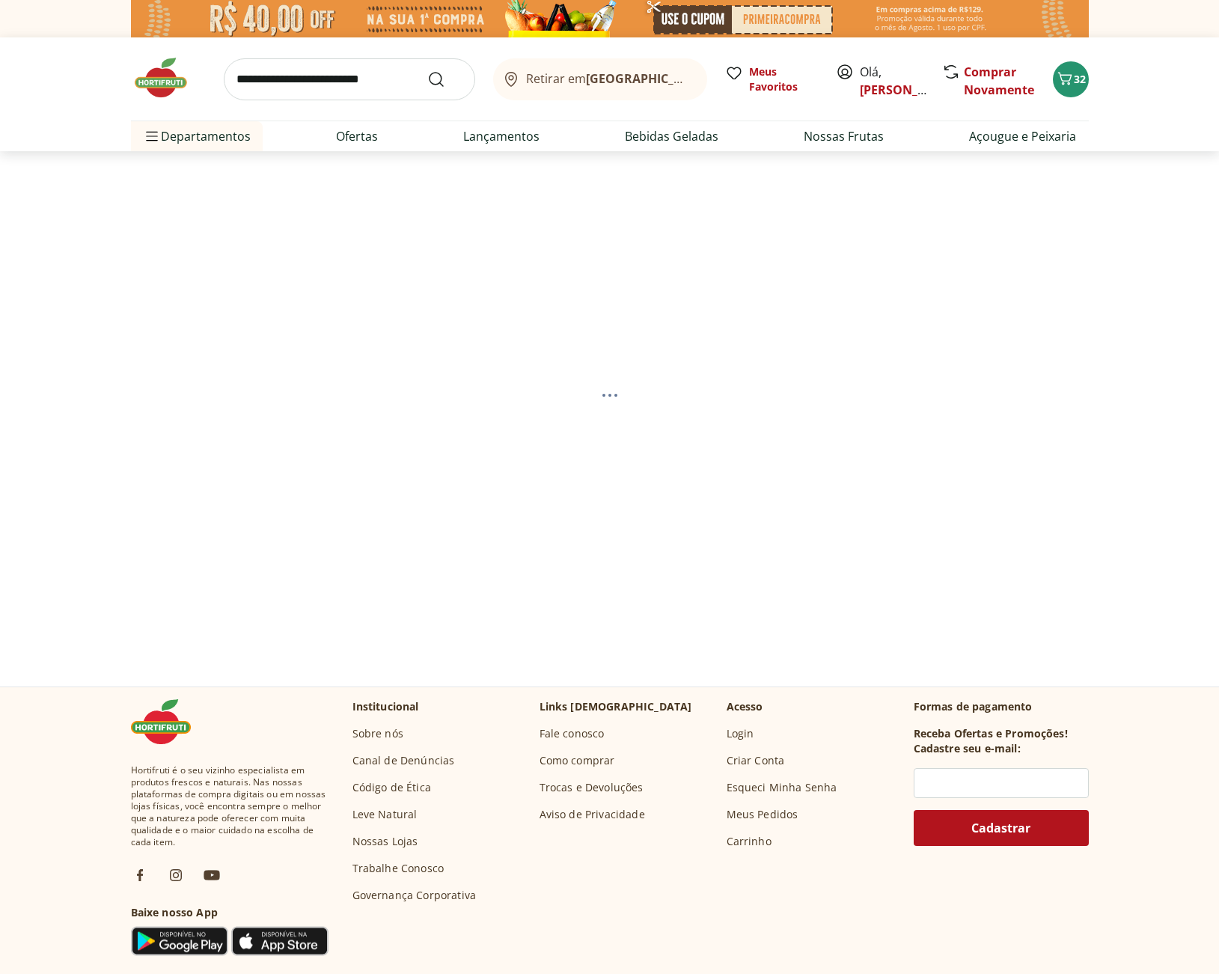
select select "**********"
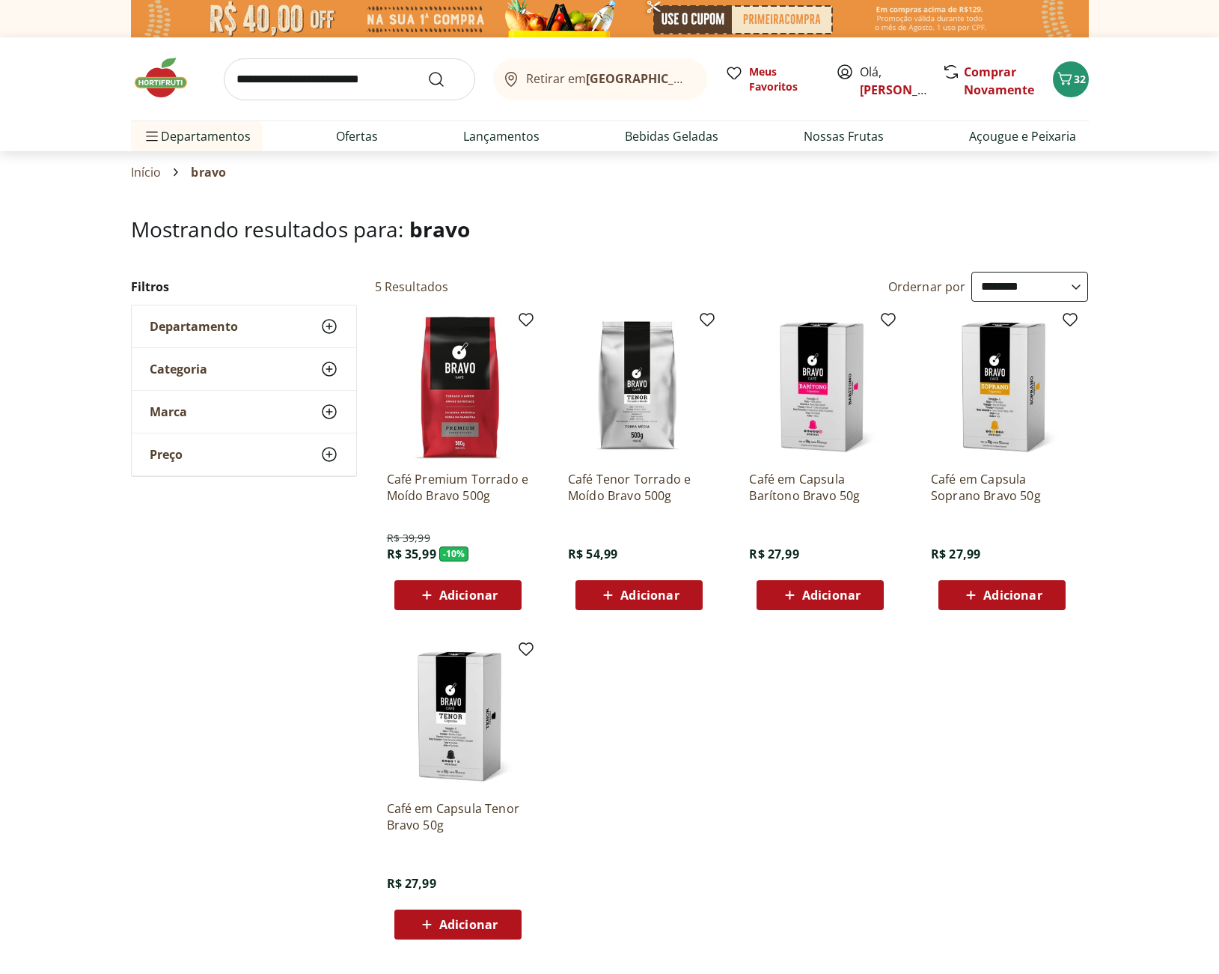
click at [344, 72] on input "search" at bounding box center [349, 79] width 251 height 42
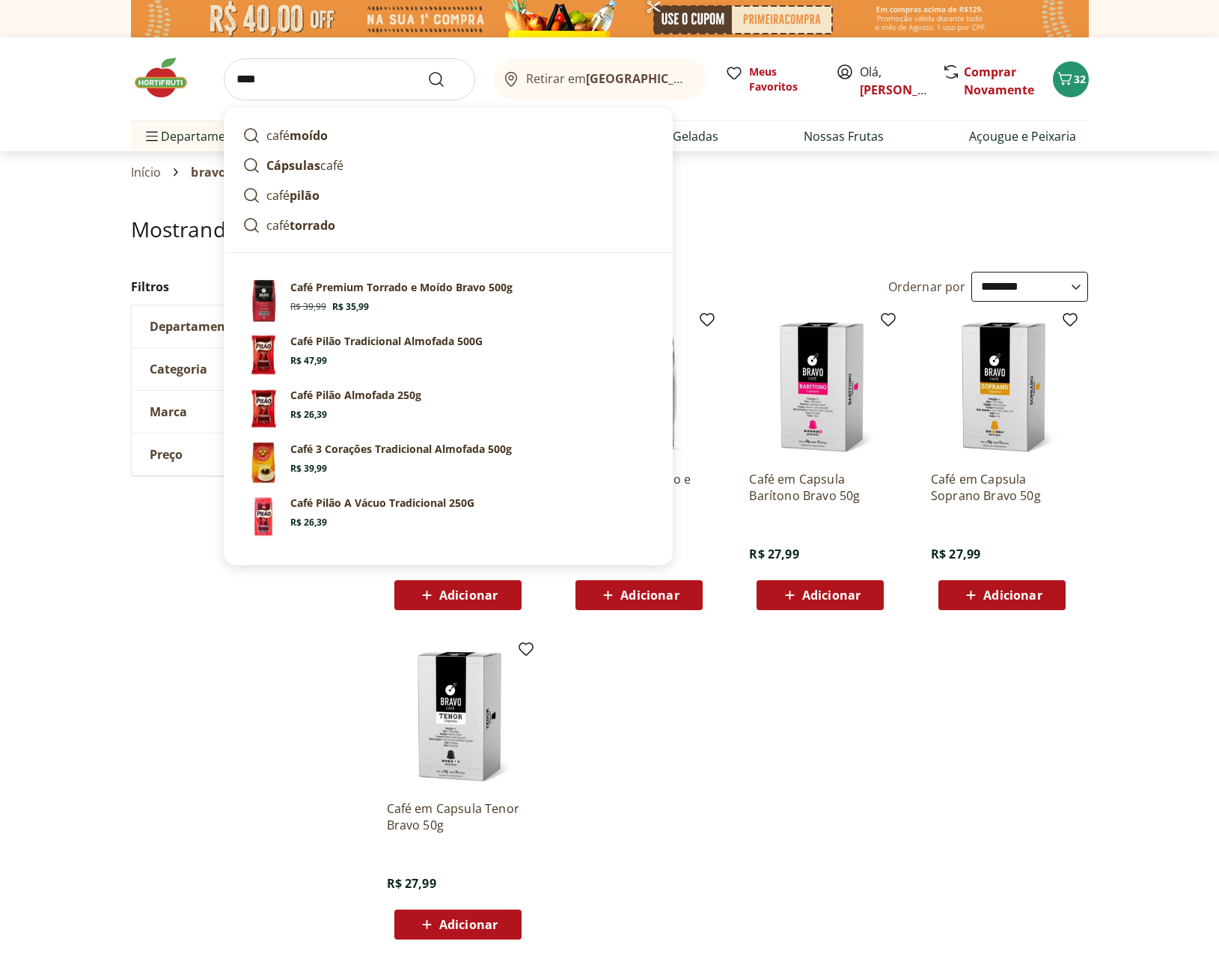
type input "****"
click at [427, 70] on button "Submit Search" at bounding box center [445, 79] width 36 height 18
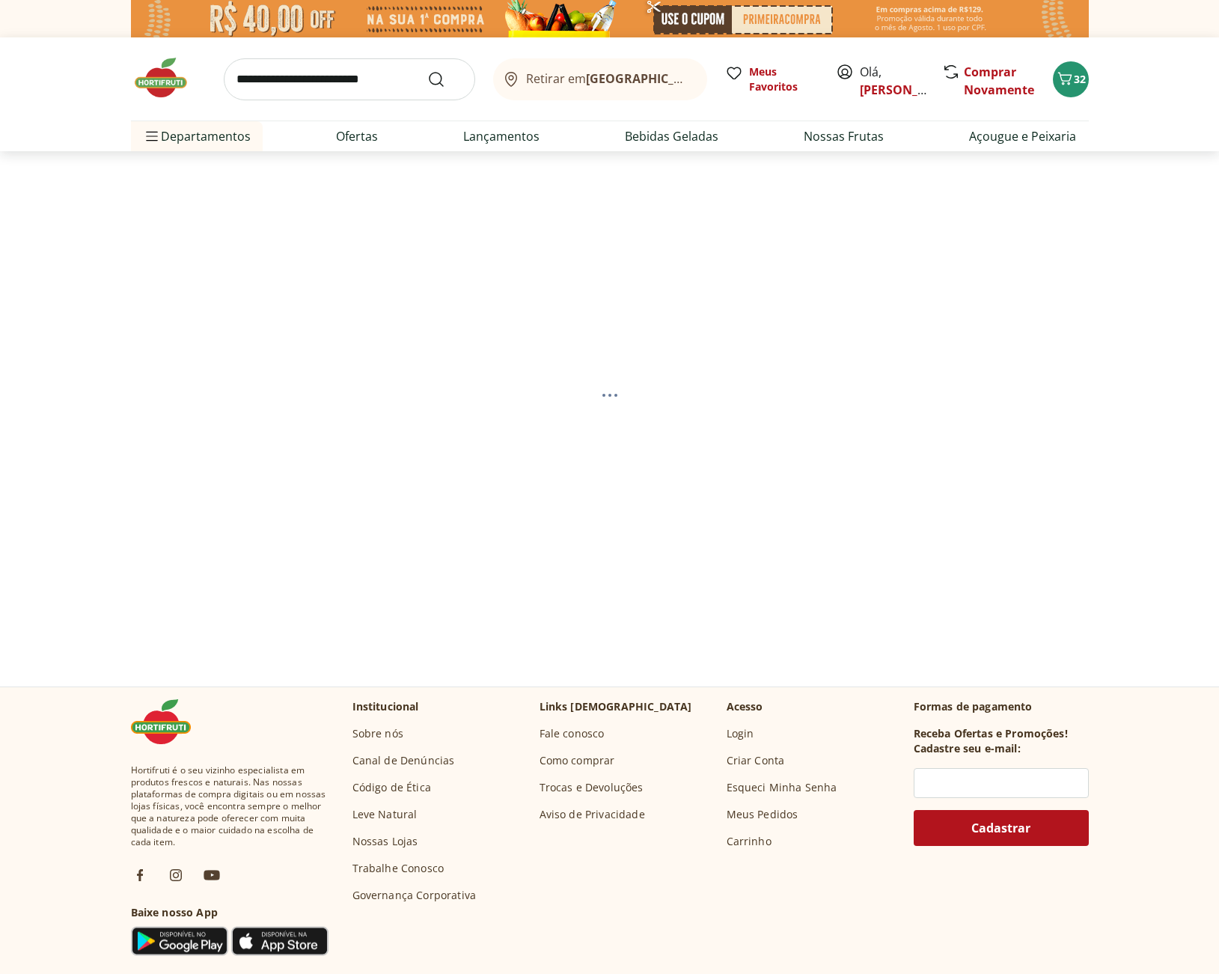
select select "**********"
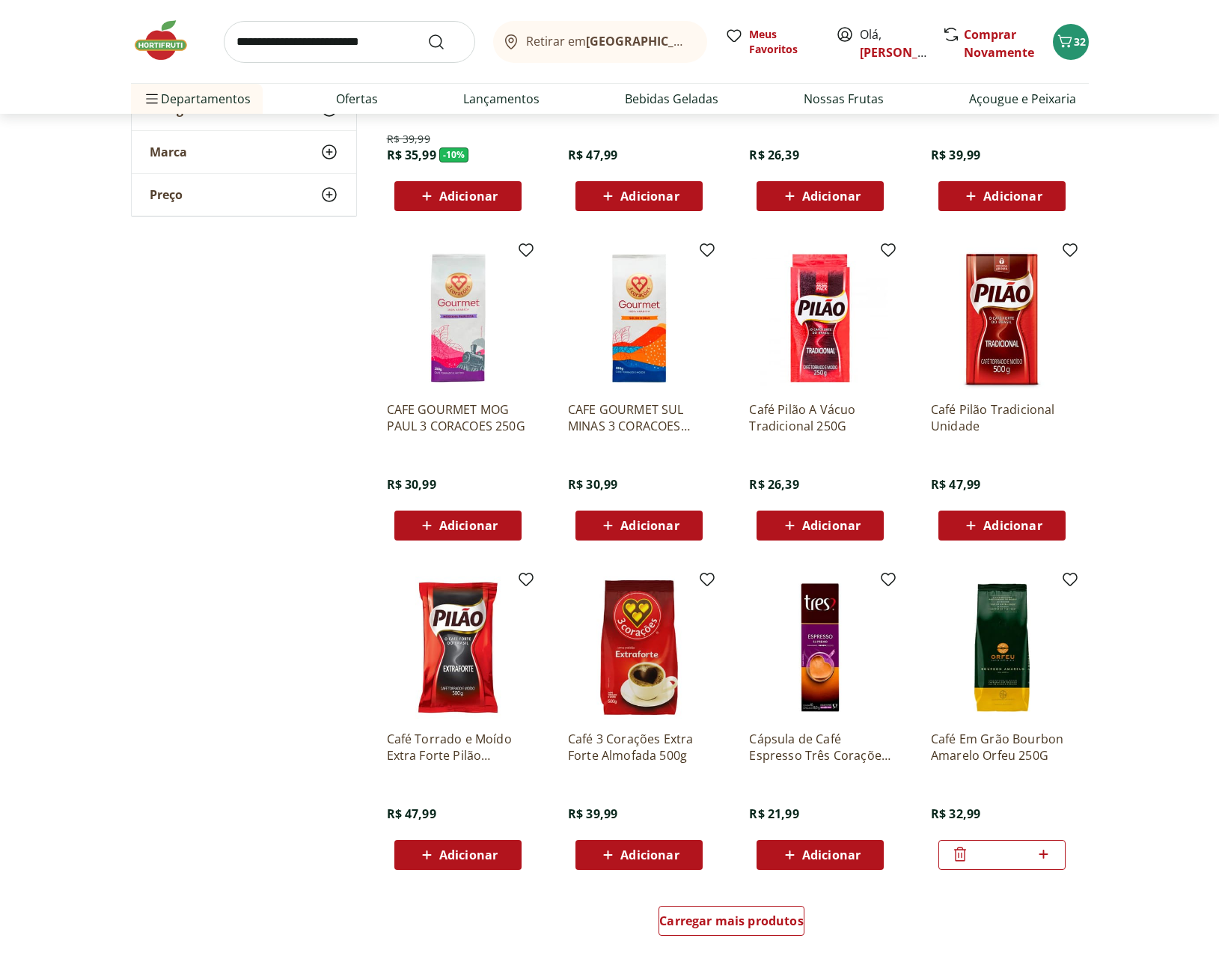
scroll to position [499, 0]
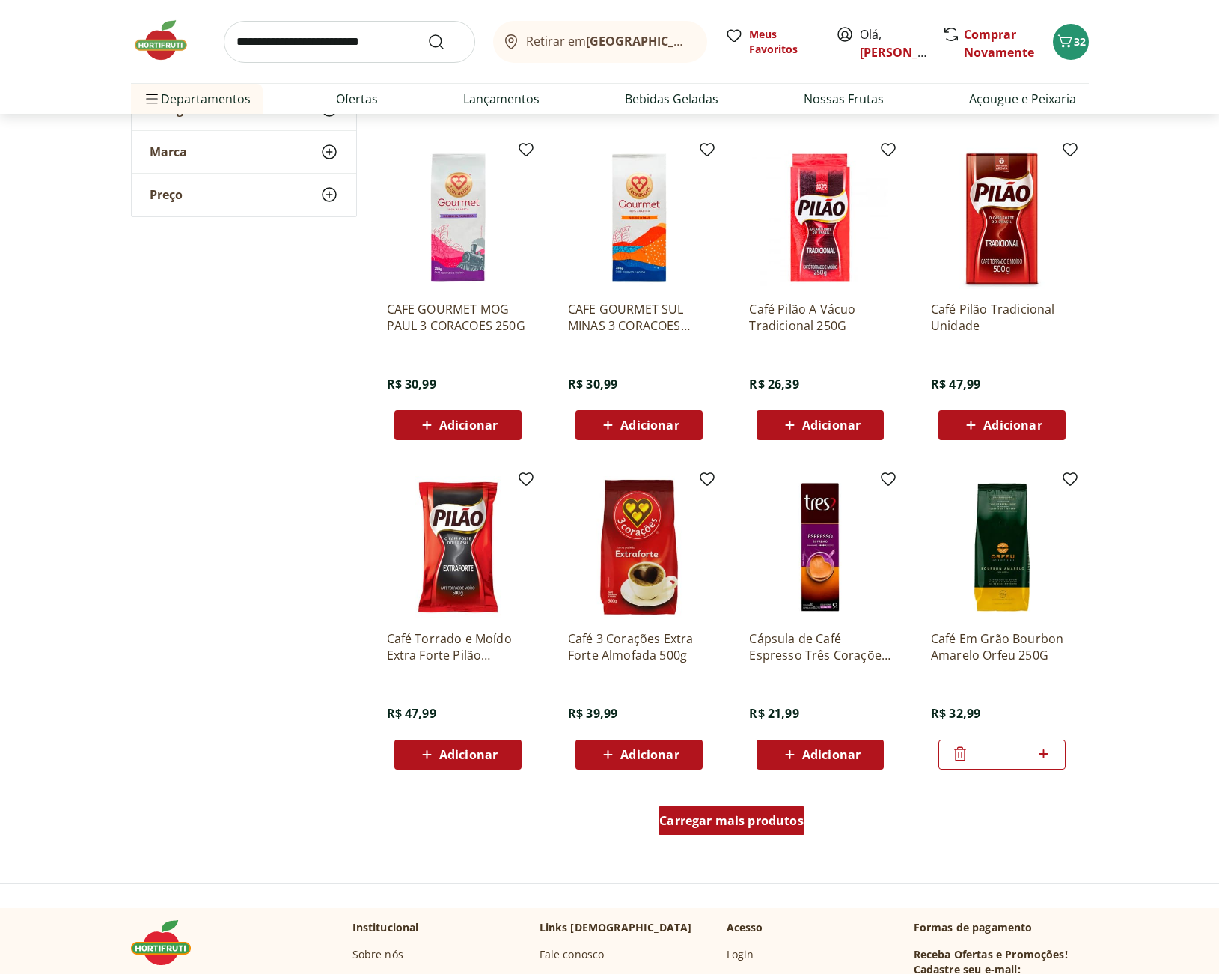
click at [783, 825] on span "Carregar mais produtos" at bounding box center [731, 820] width 144 height 12
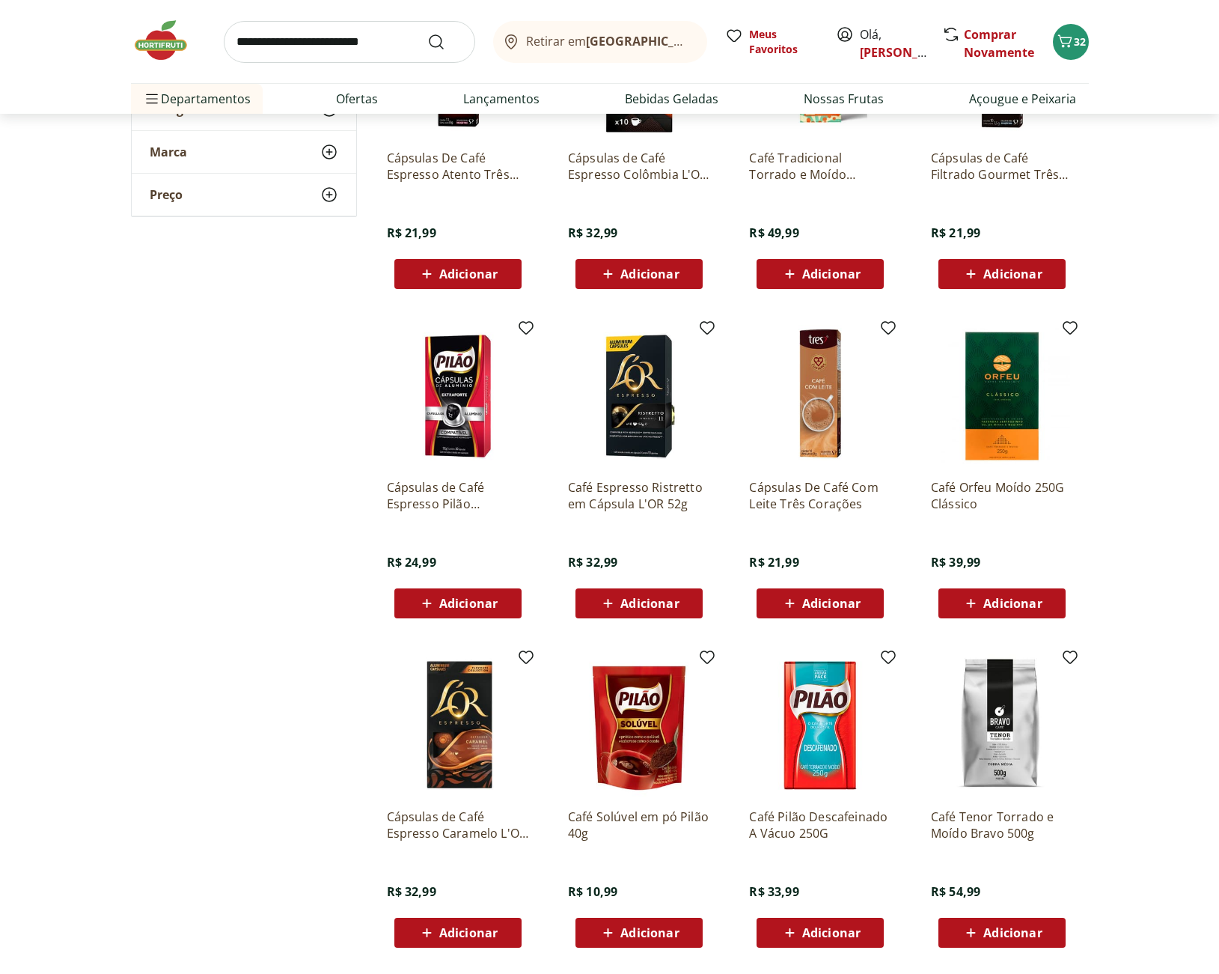
scroll to position [1497, 0]
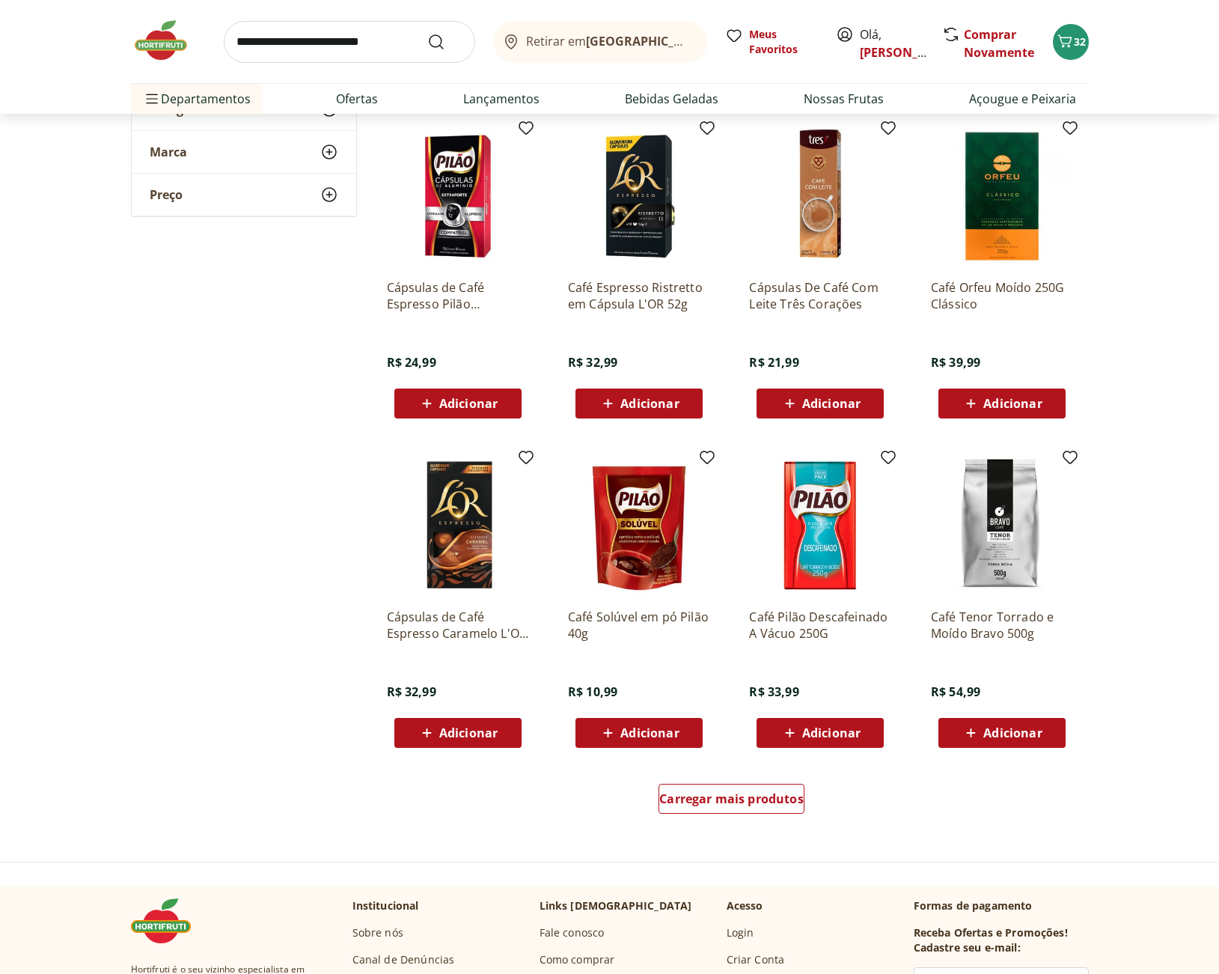
click at [769, 822] on div "Carregar mais produtos" at bounding box center [732, 801] width 726 height 72
click at [769, 804] on span "Carregar mais produtos" at bounding box center [731, 798] width 144 height 12
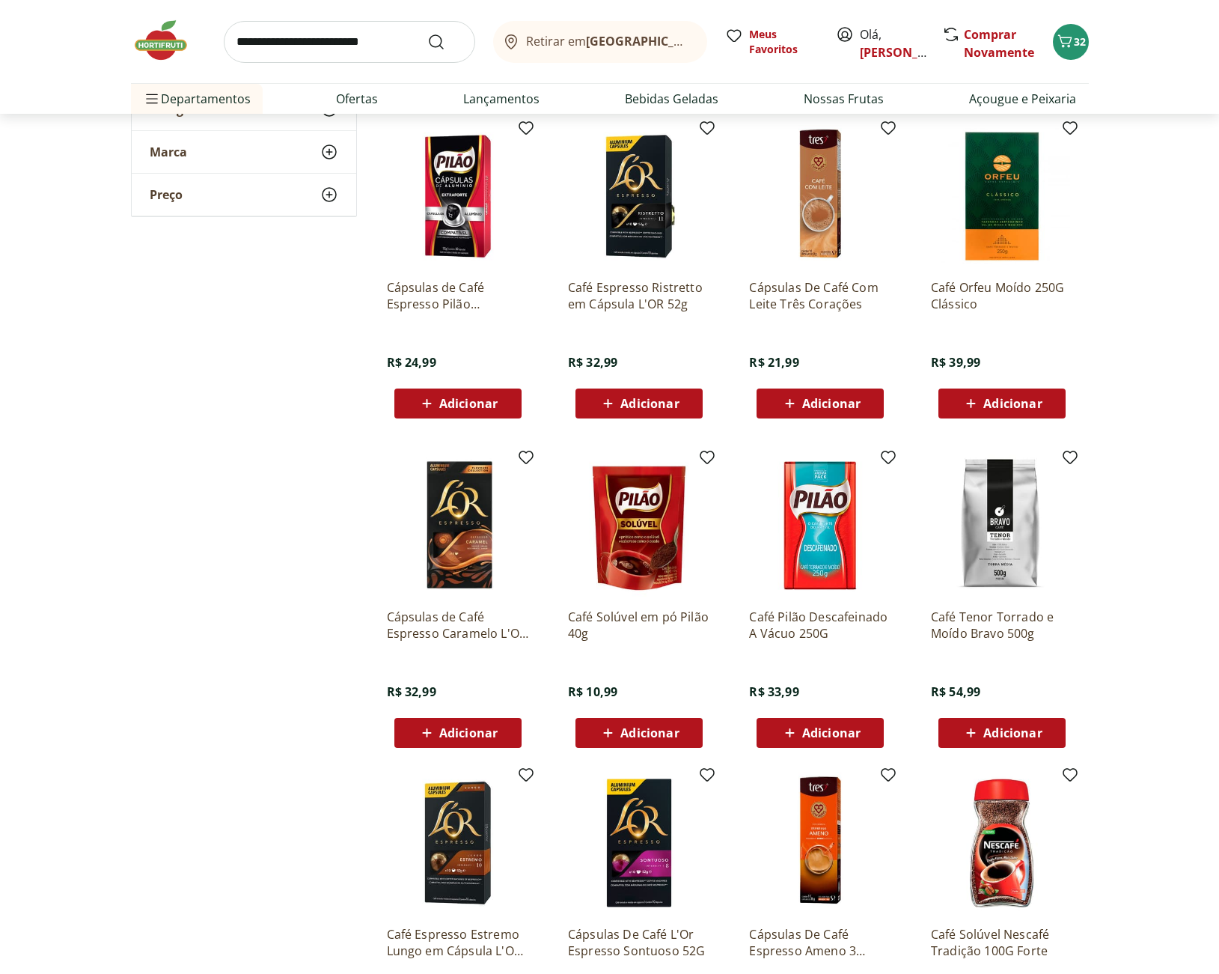
scroll to position [1895, 0]
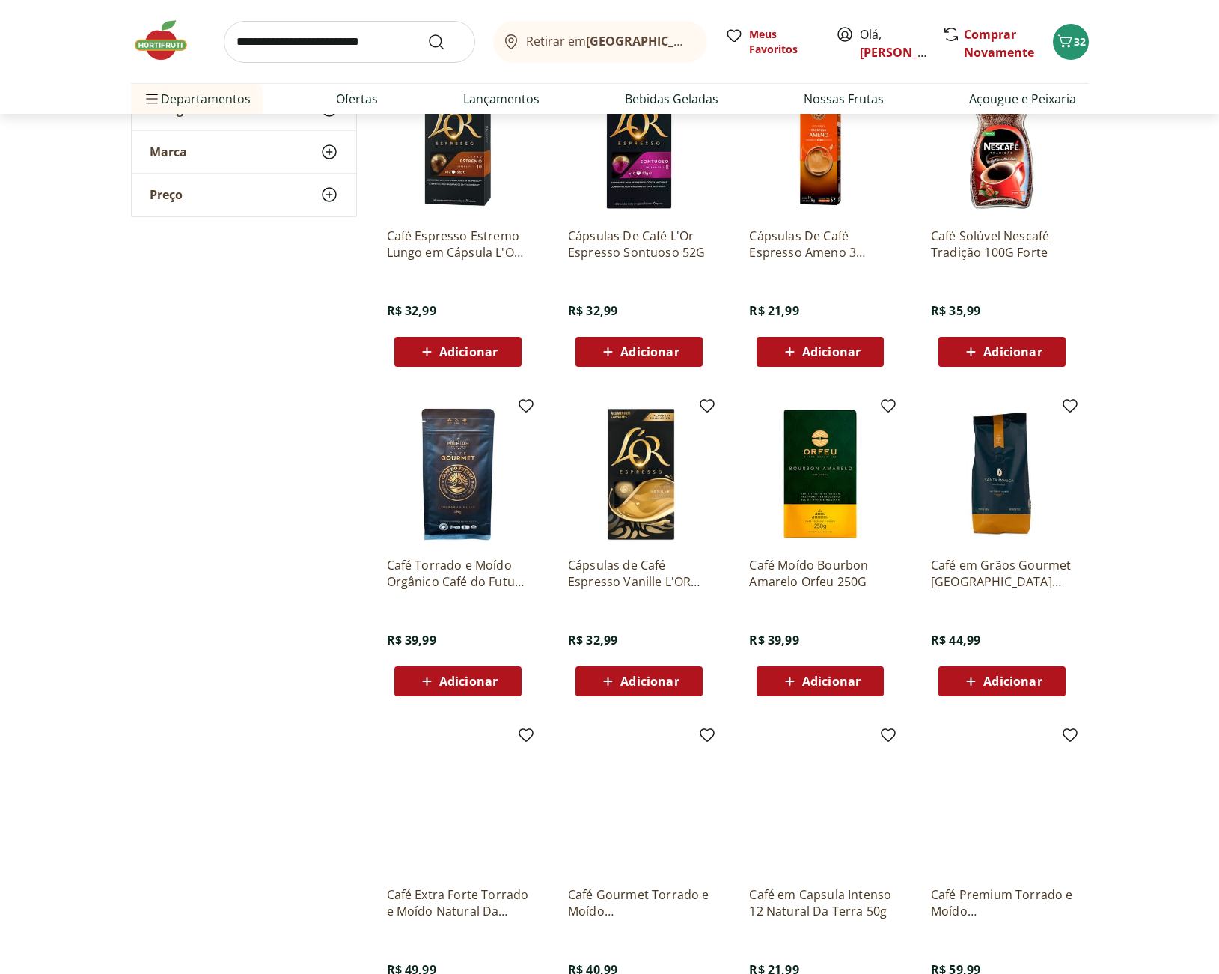
scroll to position [2395, 0]
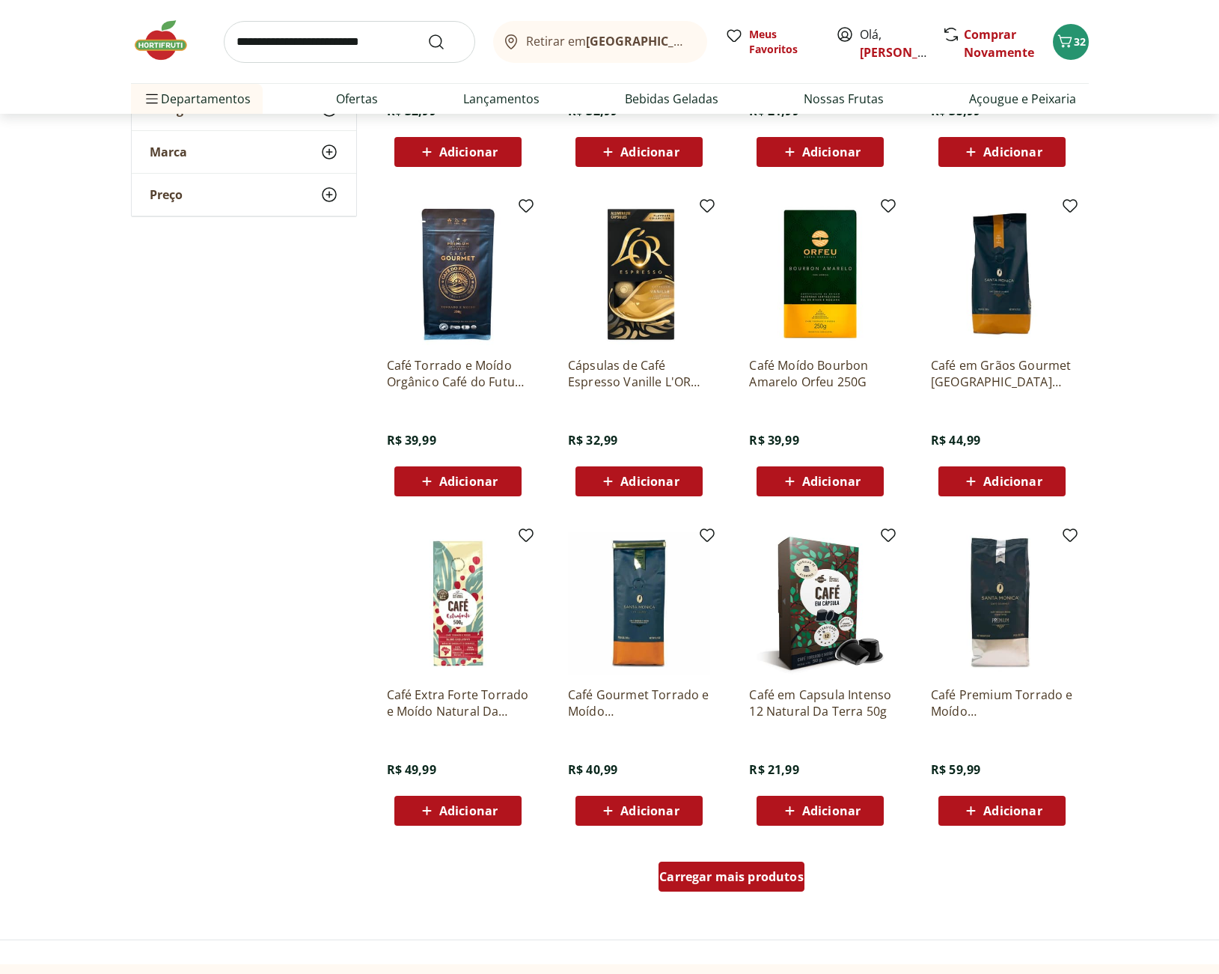
click at [763, 875] on span "Carregar mais produtos" at bounding box center [731, 876] width 144 height 12
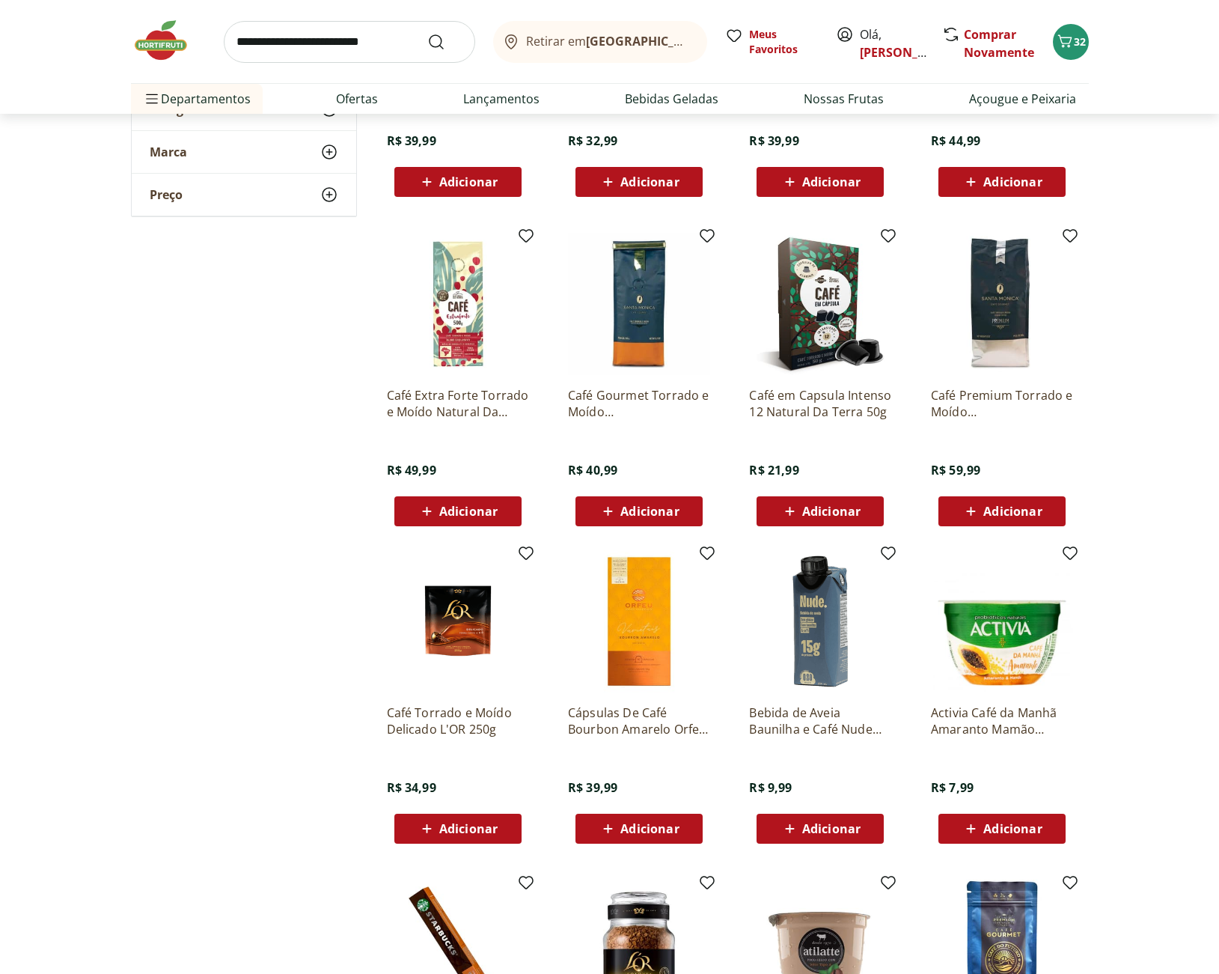
scroll to position [2793, 0]
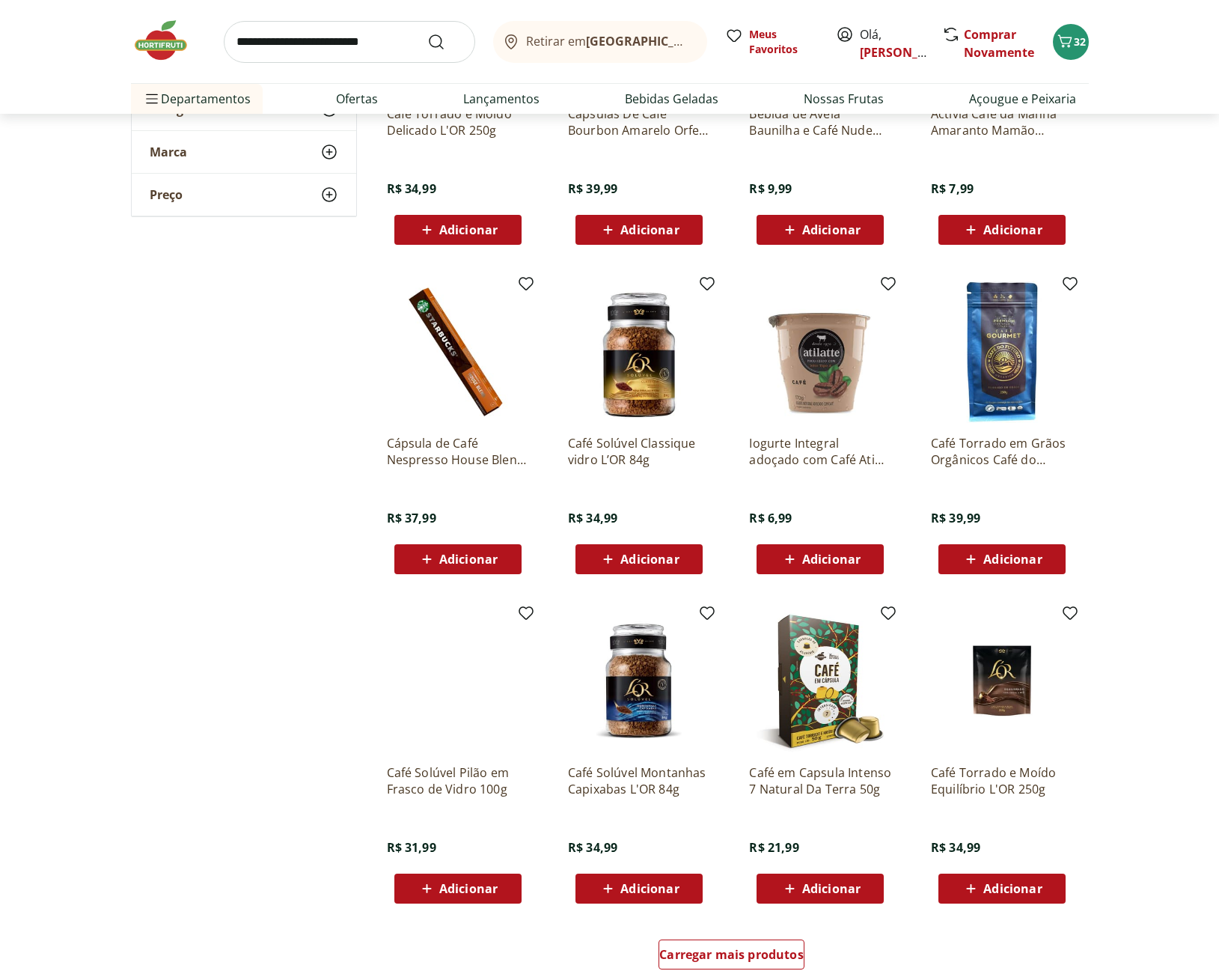
scroll to position [3592, 0]
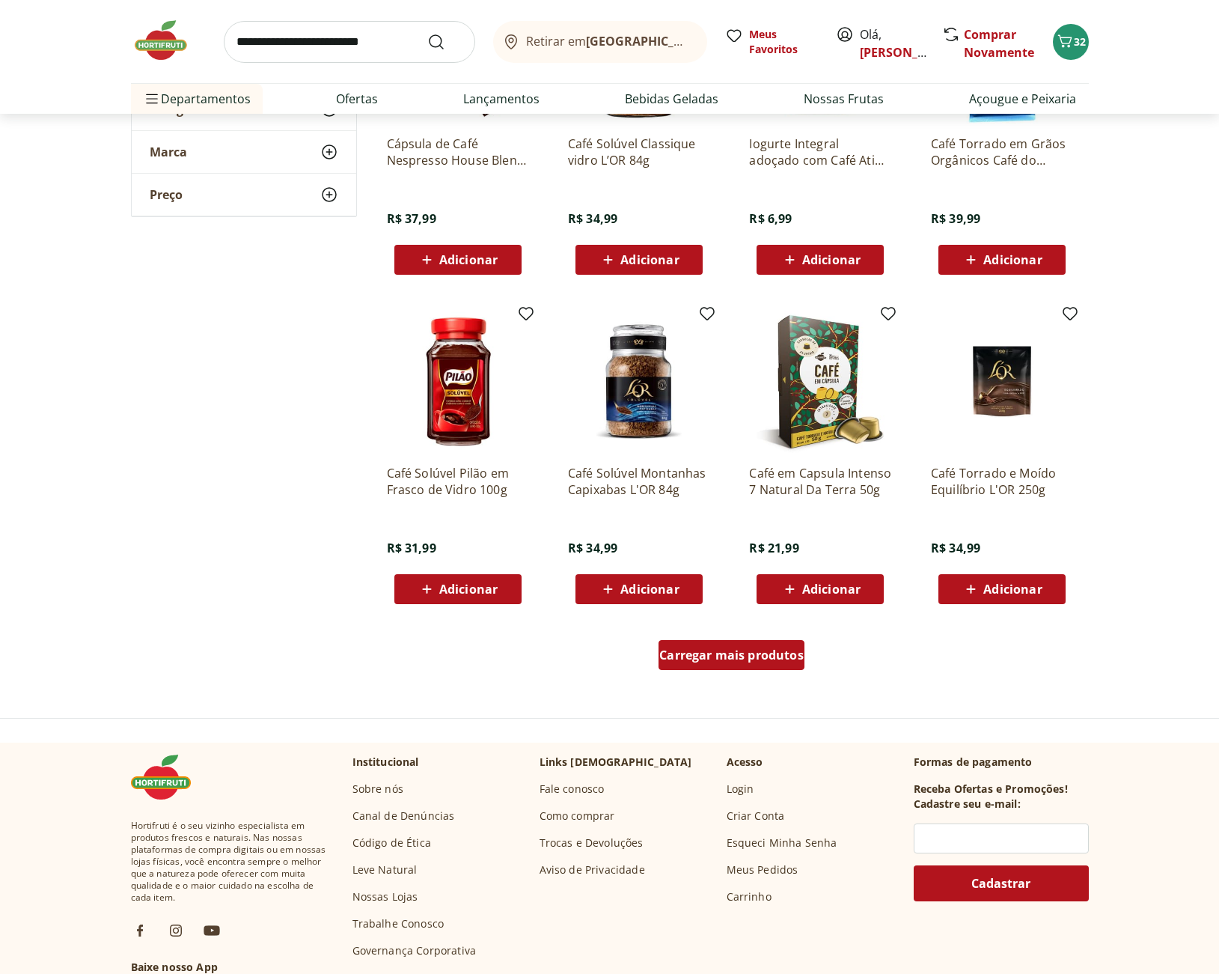
click at [789, 649] on span "Carregar mais produtos" at bounding box center [731, 655] width 144 height 12
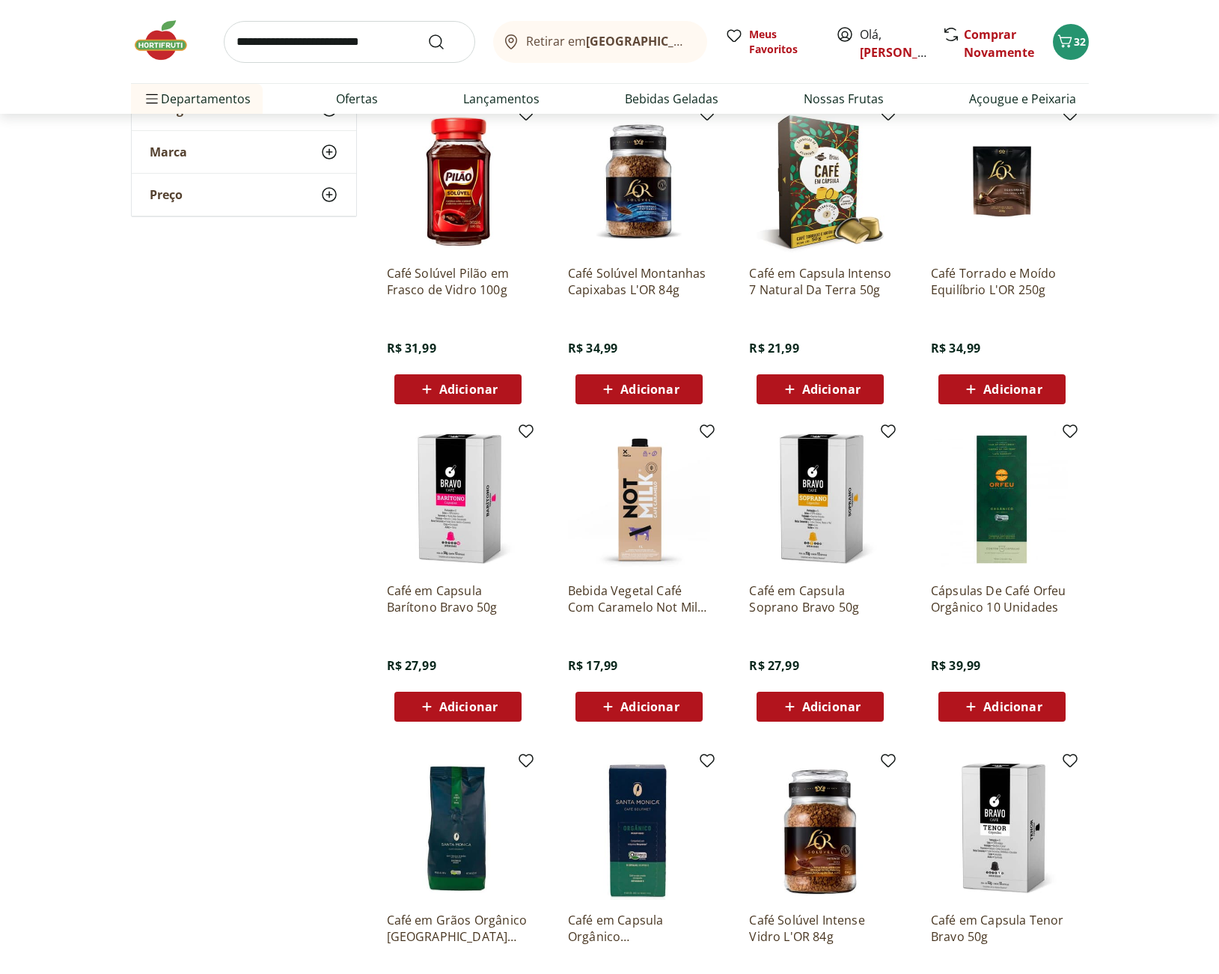
scroll to position [3891, 0]
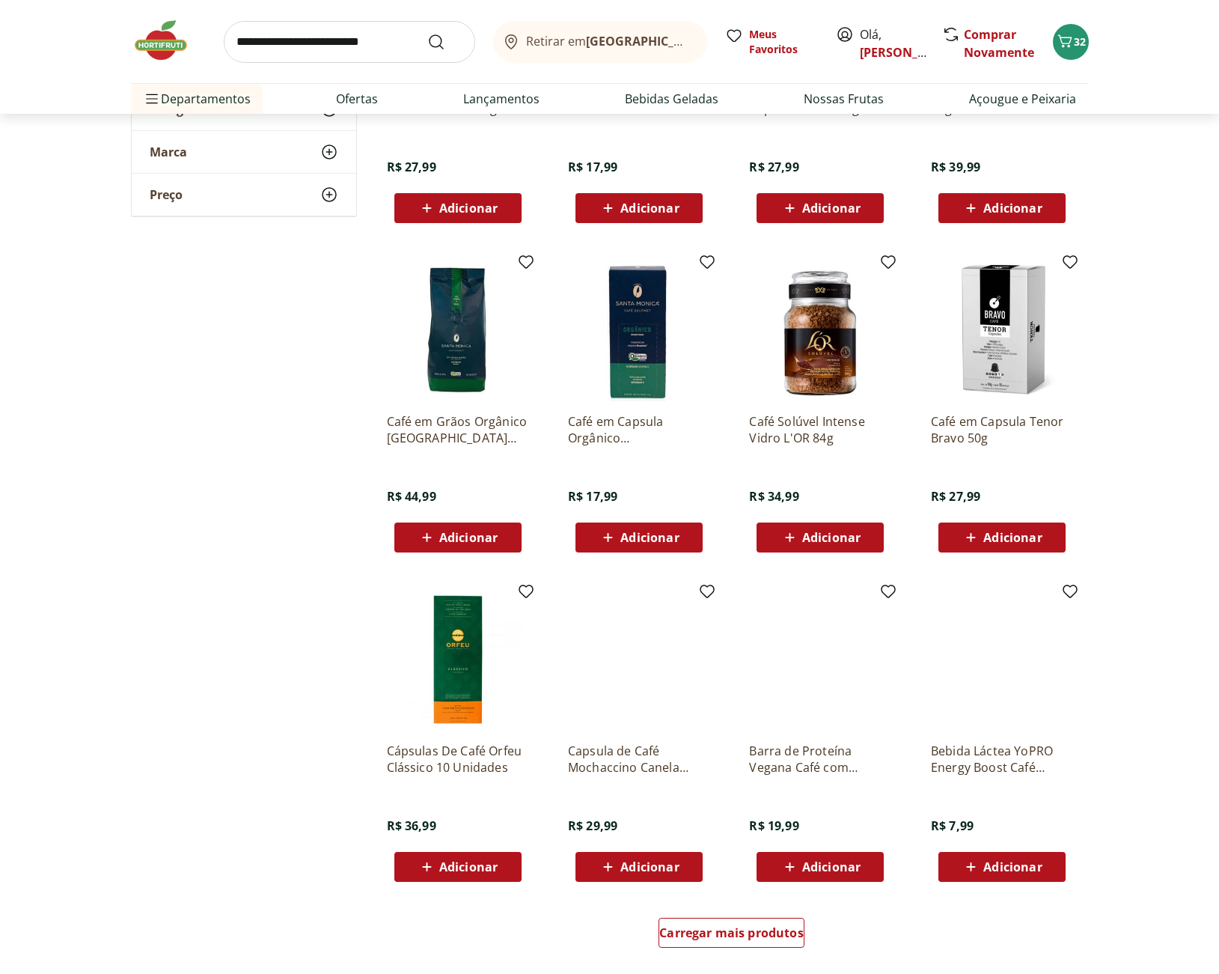
scroll to position [4589, 0]
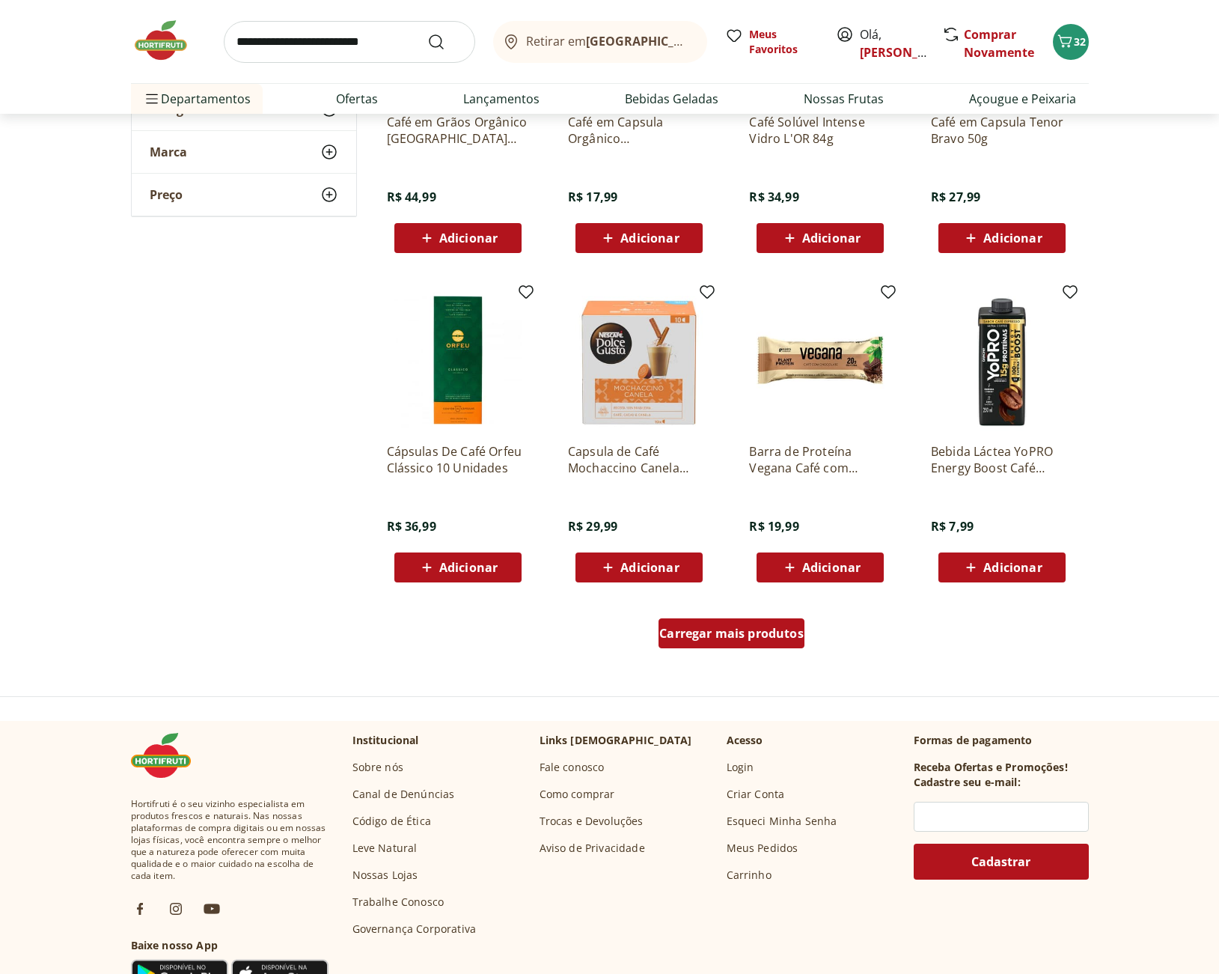
click at [782, 651] on link "Carregar mais produtos" at bounding box center [731, 636] width 146 height 36
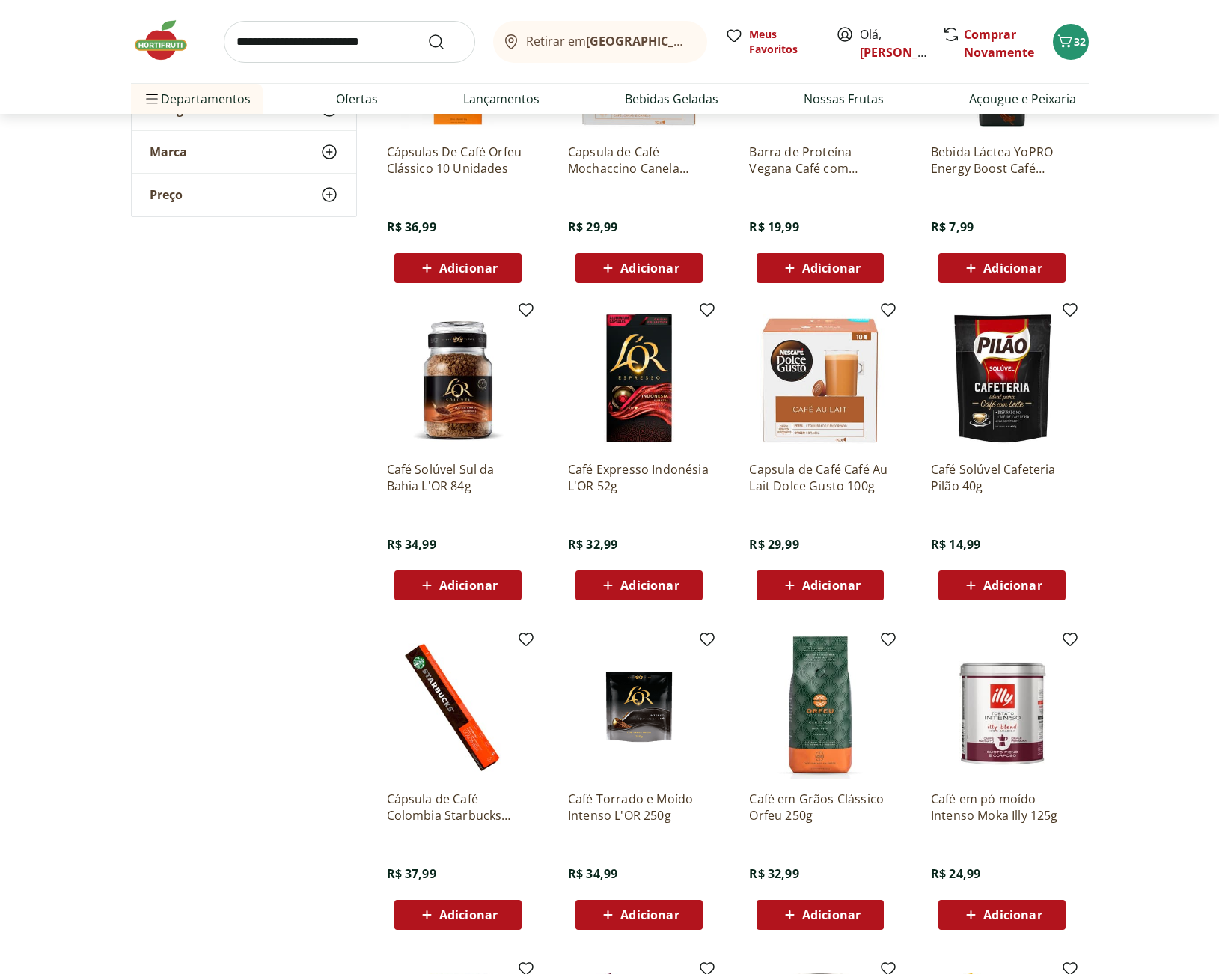
scroll to position [4989, 0]
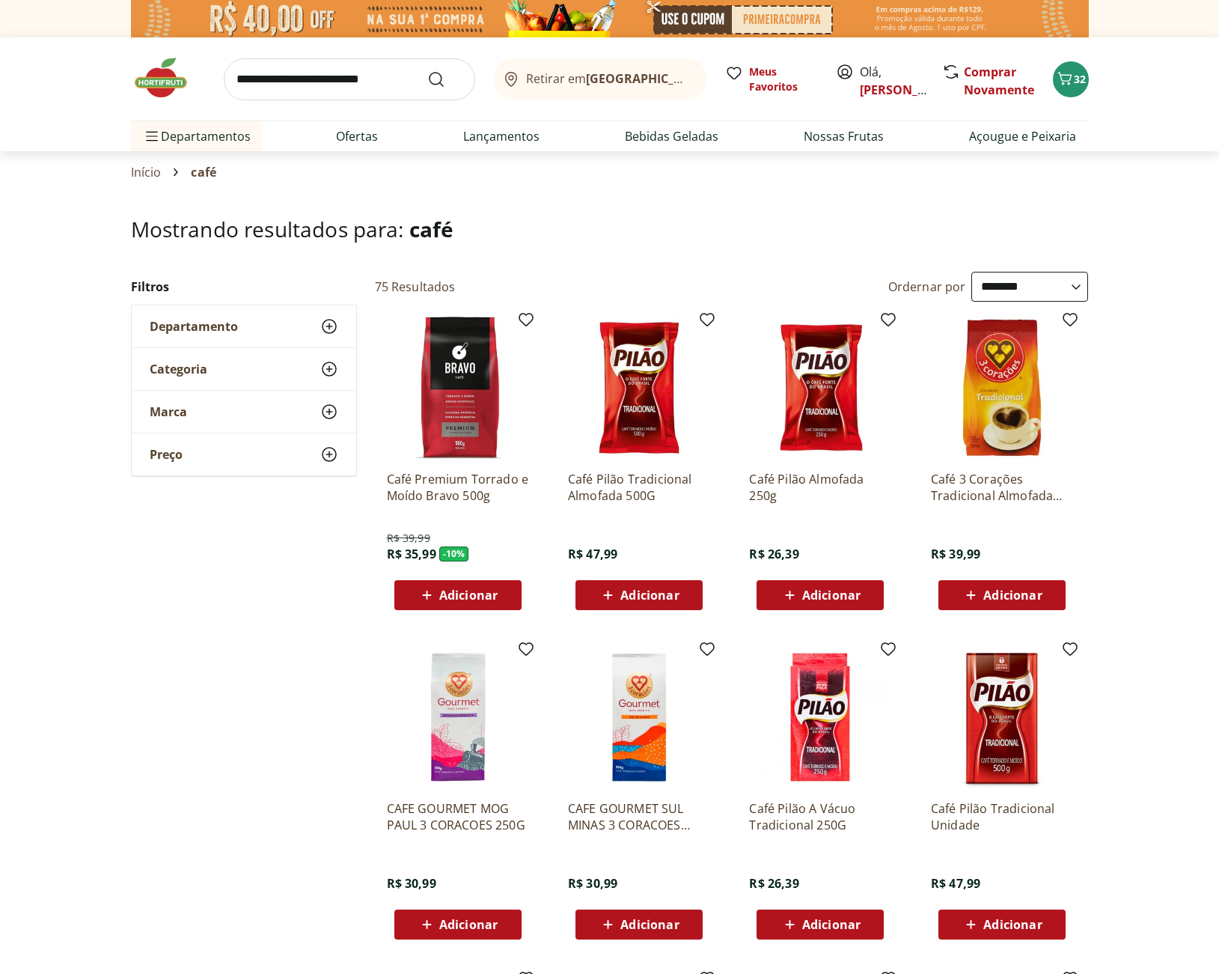
select select "**********"
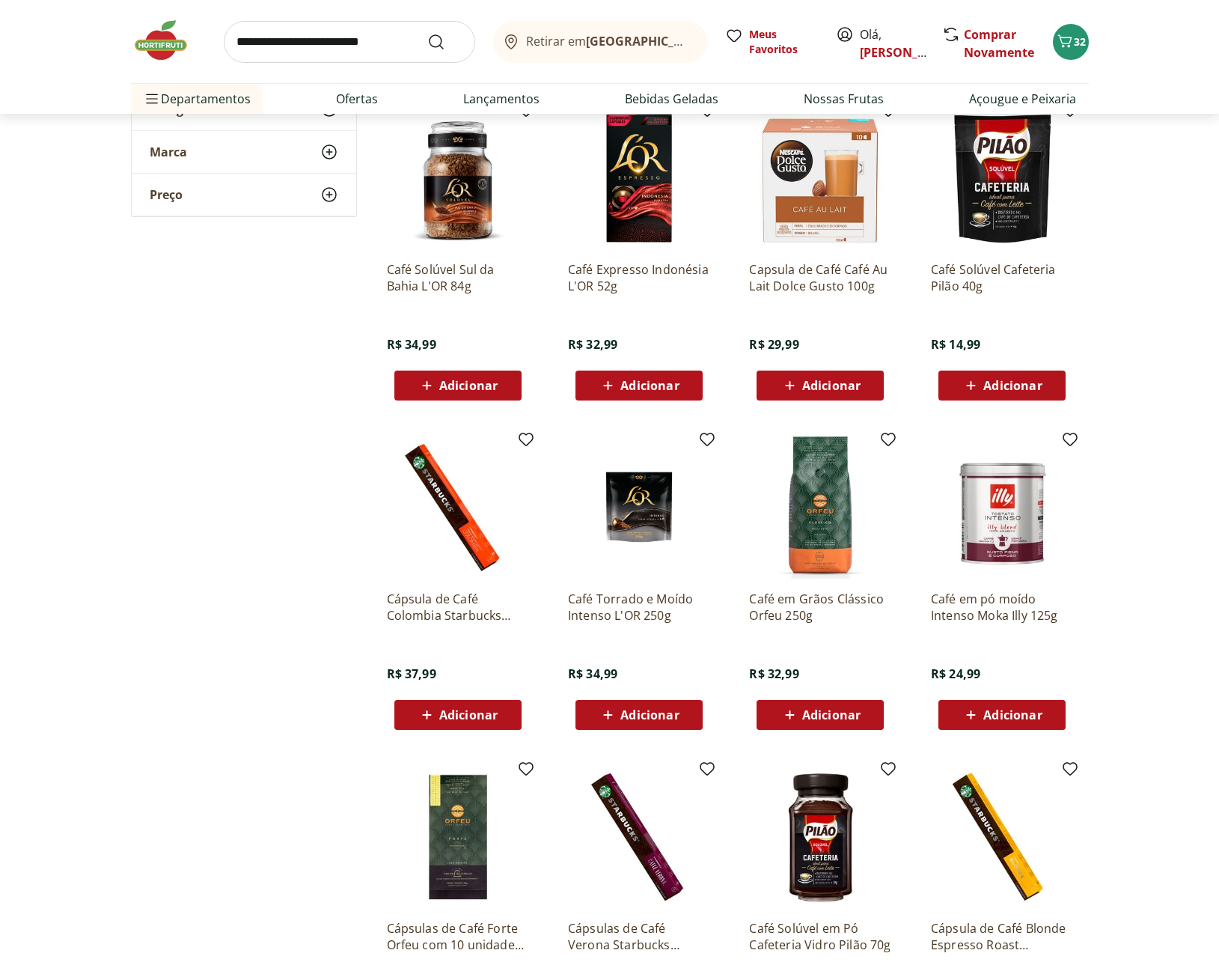
scroll to position [5188, 0]
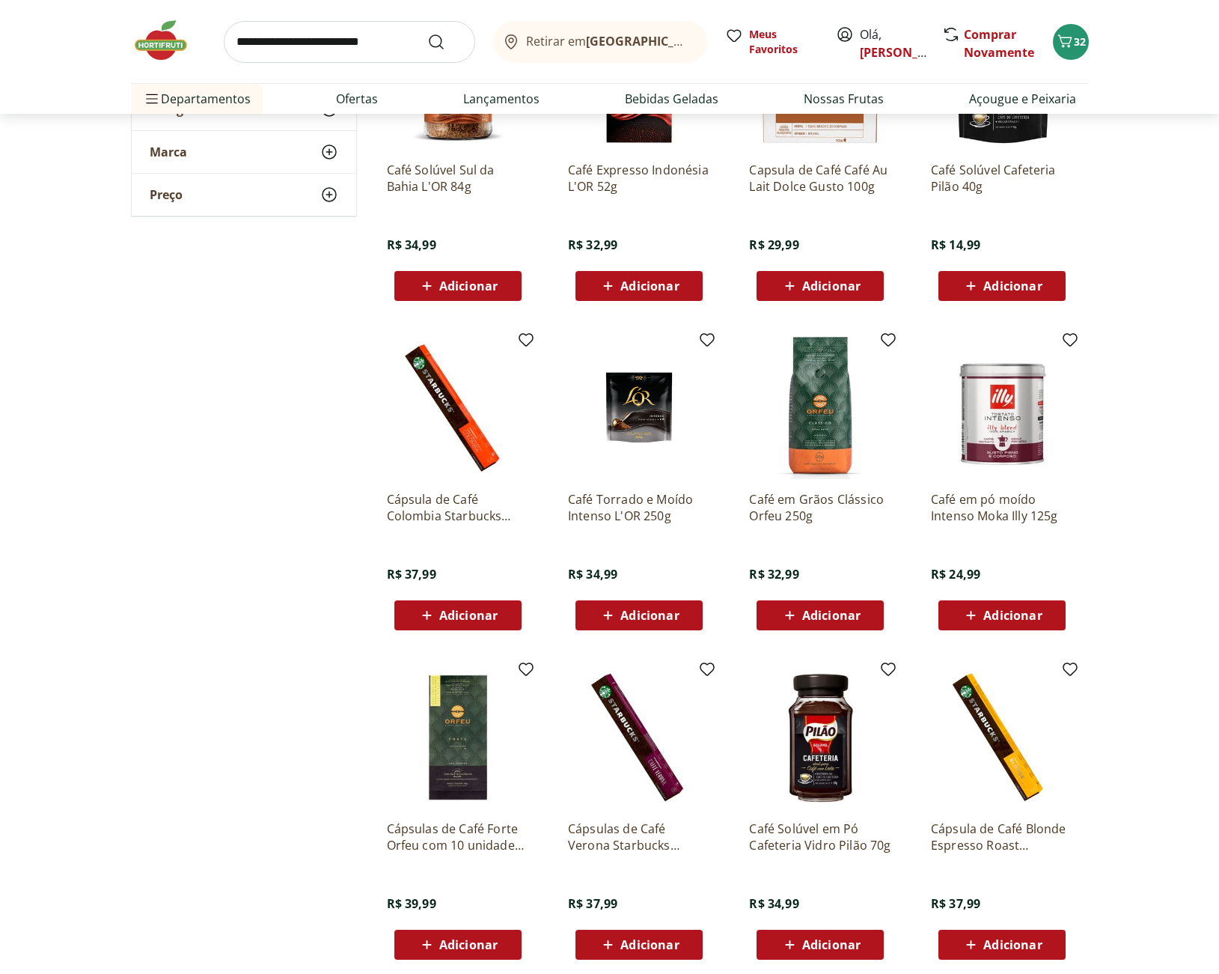
click at [836, 617] on span "Adicionar" at bounding box center [831, 615] width 58 height 12
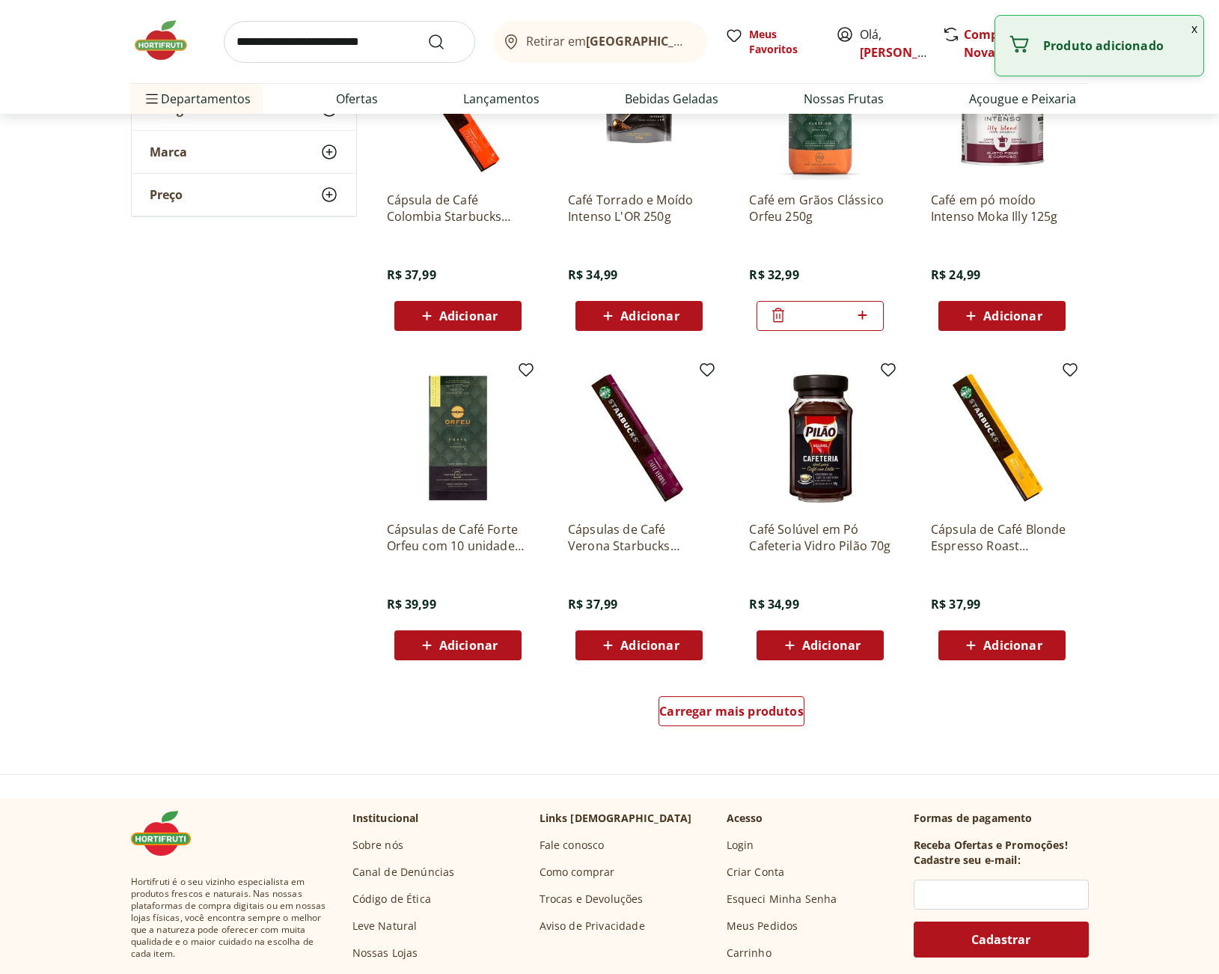
scroll to position [5587, 0]
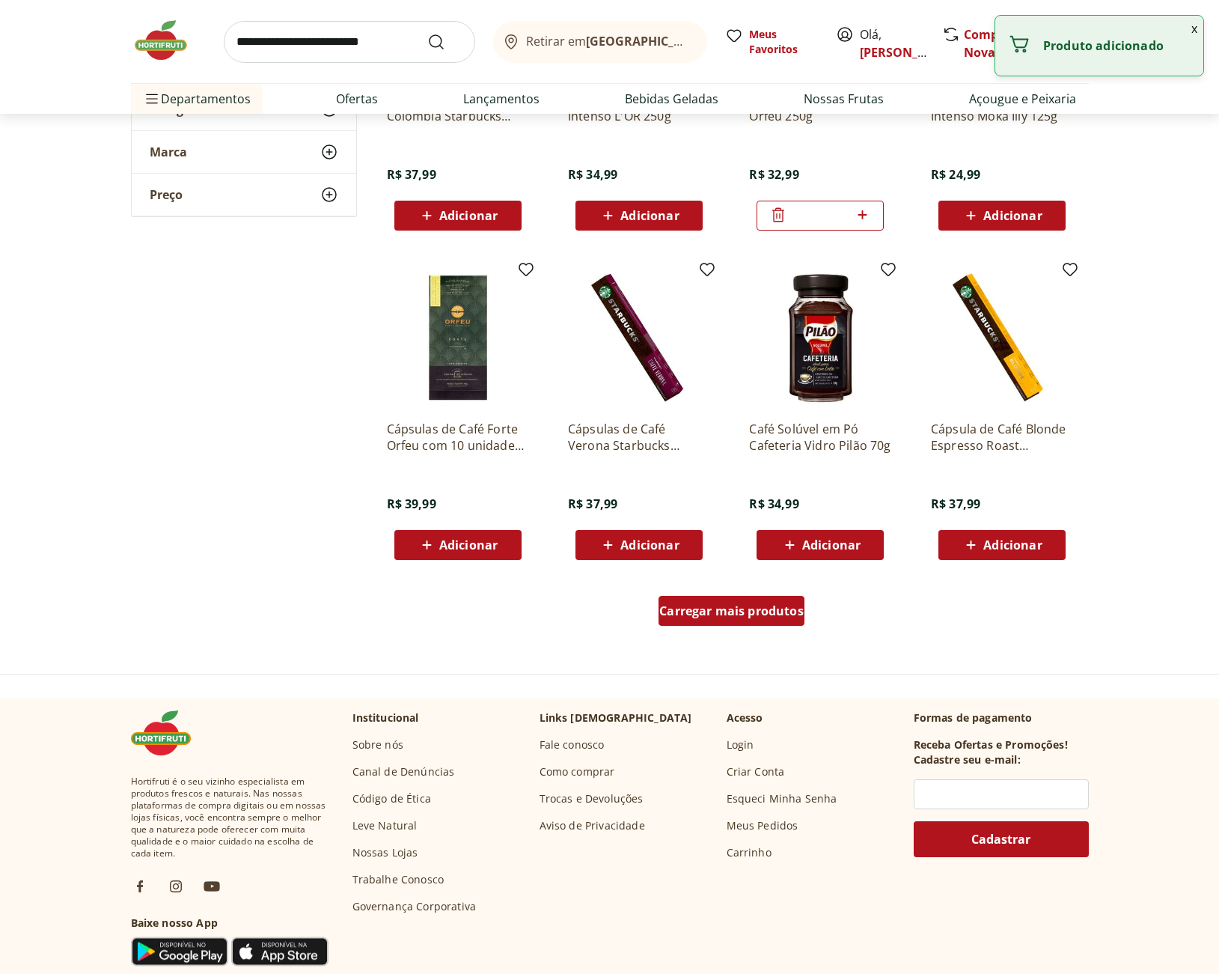
click at [780, 610] on span "Carregar mais produtos" at bounding box center [731, 611] width 144 height 12
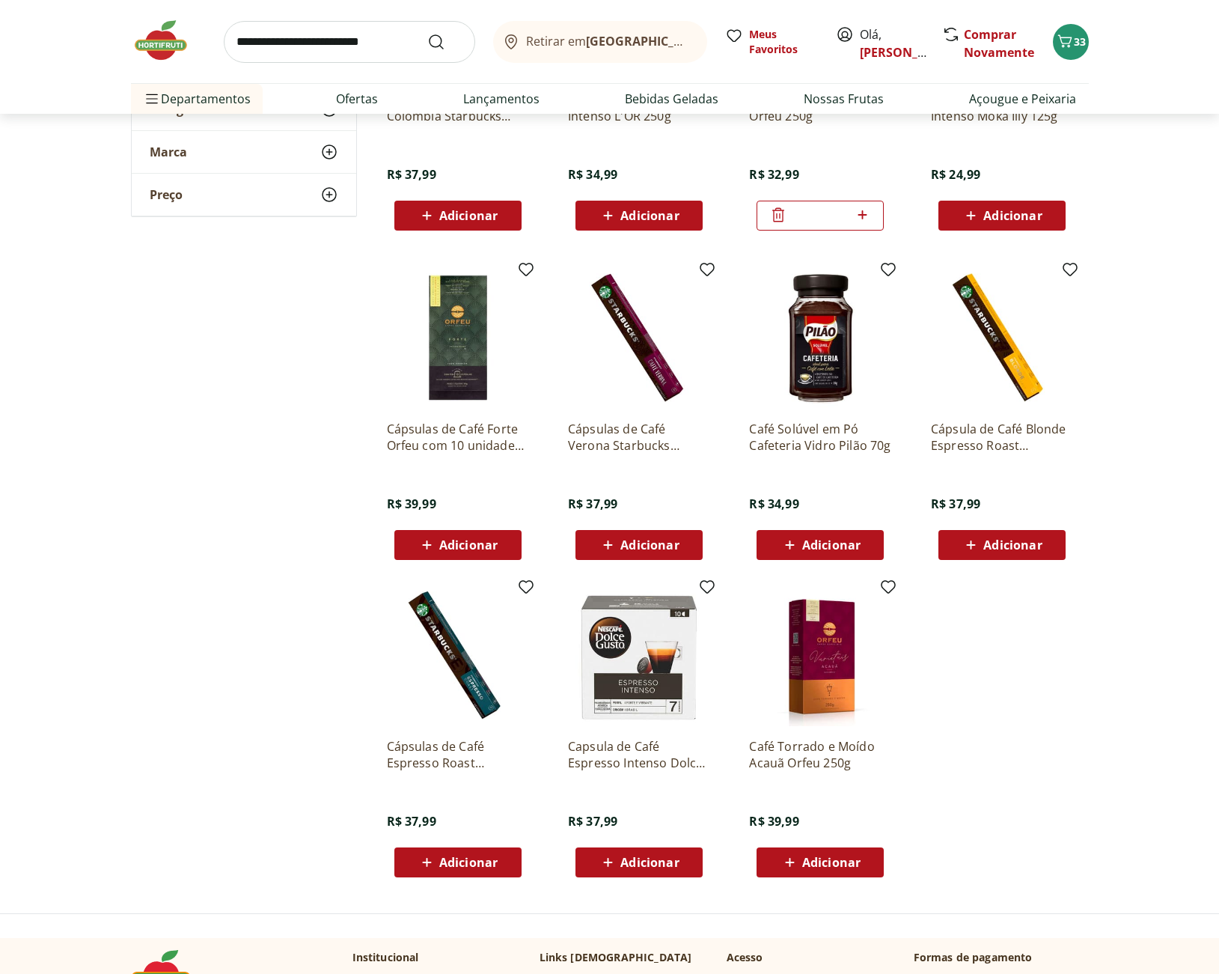
scroll to position [5786, 0]
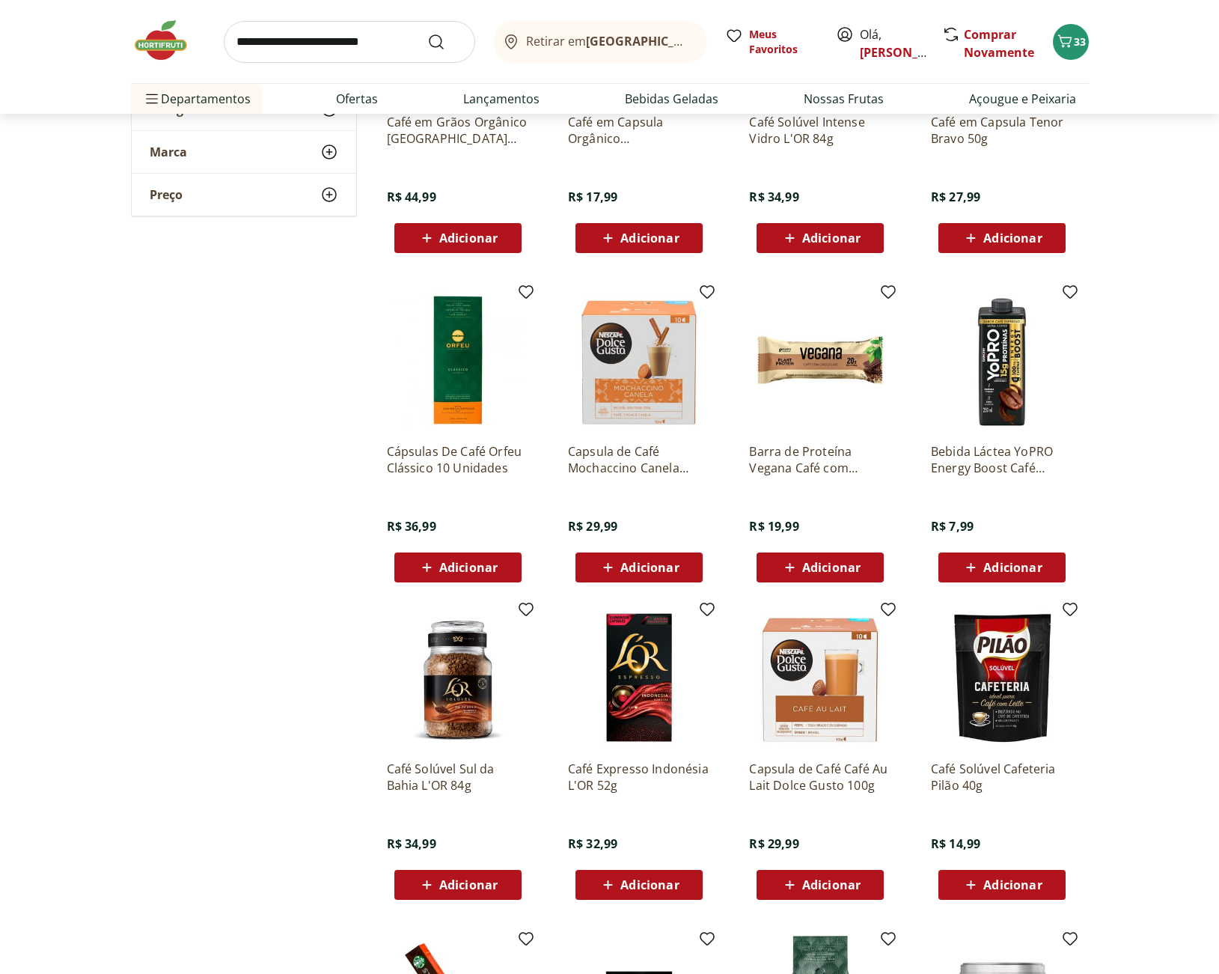
scroll to position [4091, 0]
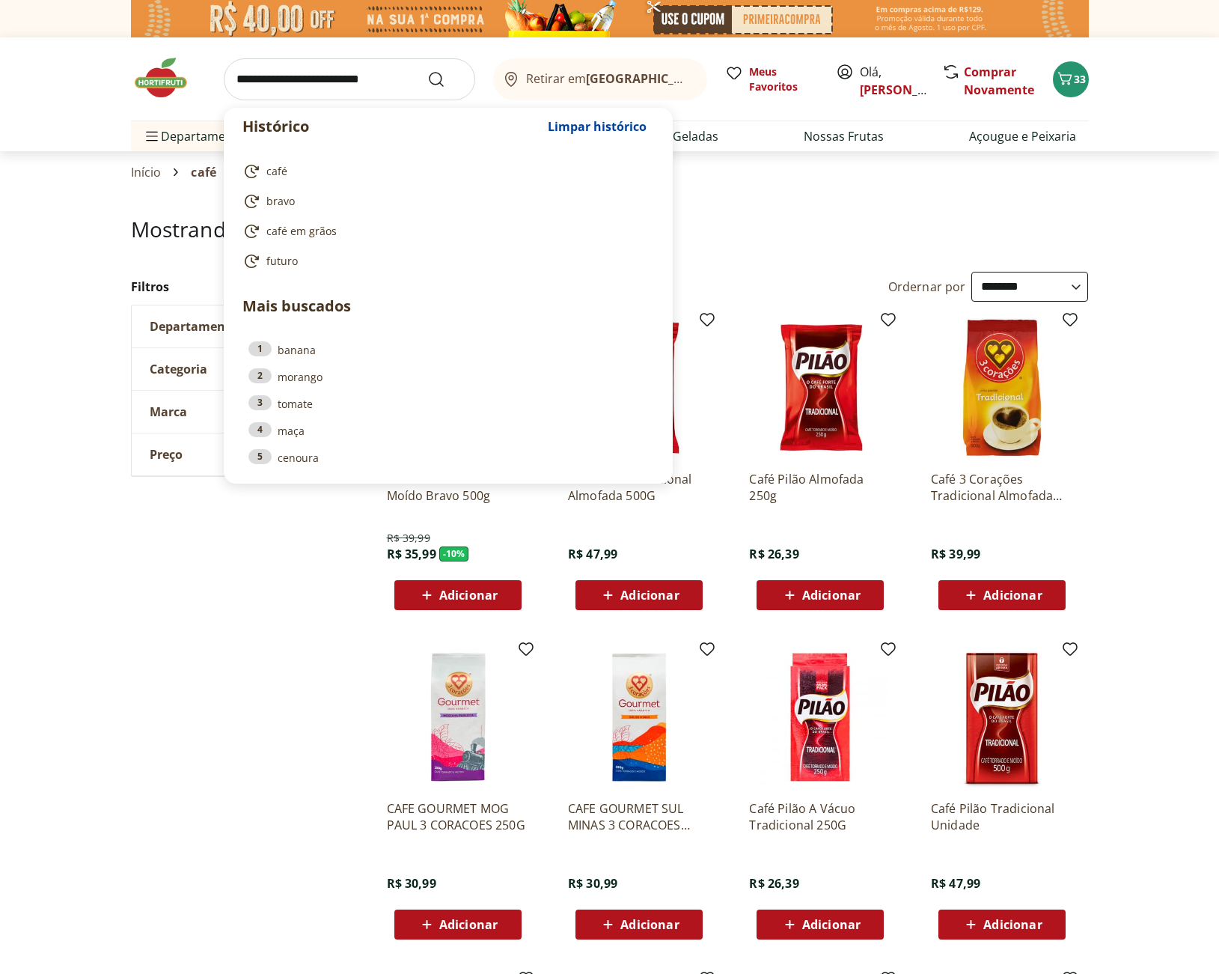
click at [354, 81] on input "search" at bounding box center [349, 79] width 251 height 42
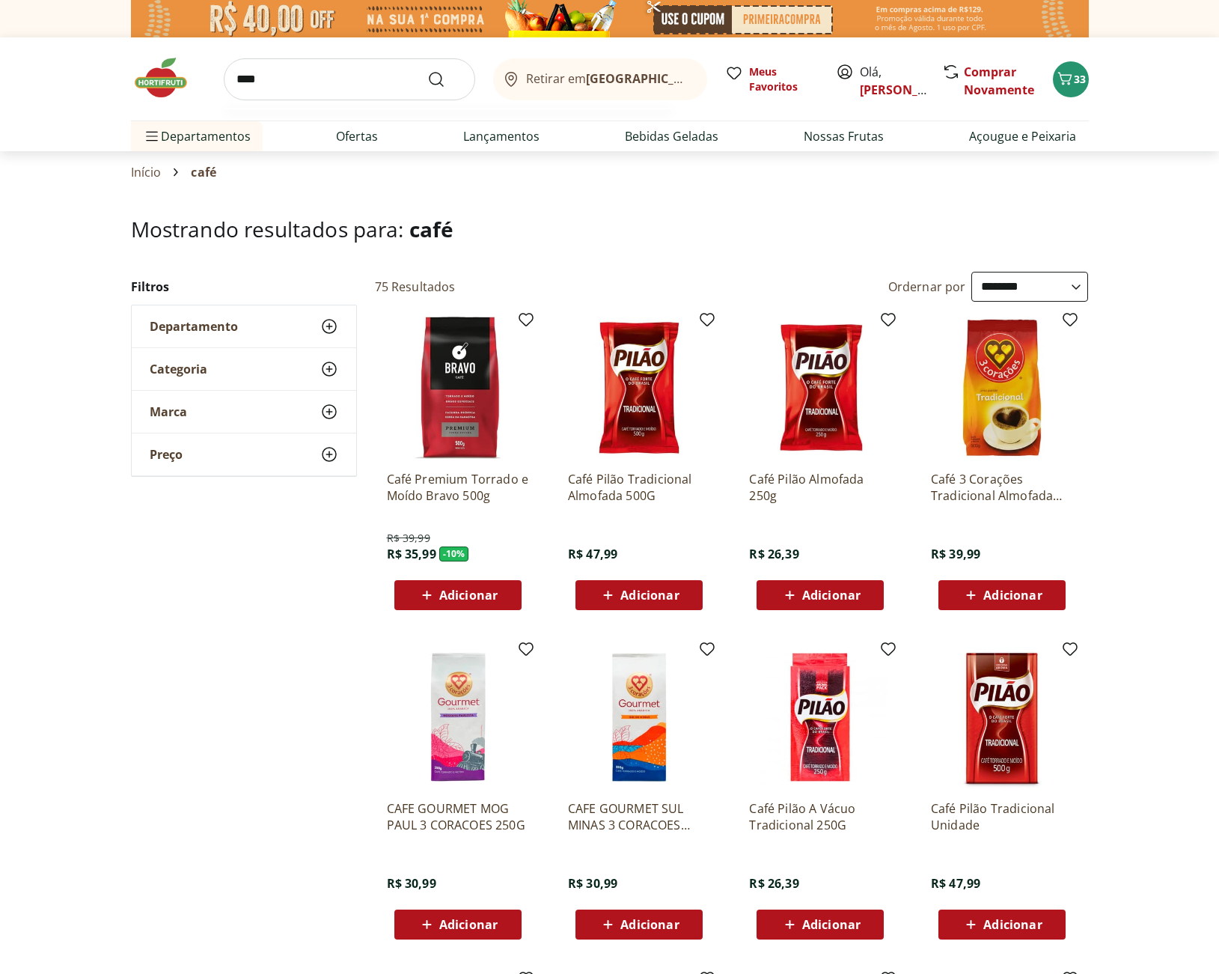
type input "****"
click at [427, 70] on button "Submit Search" at bounding box center [445, 79] width 36 height 18
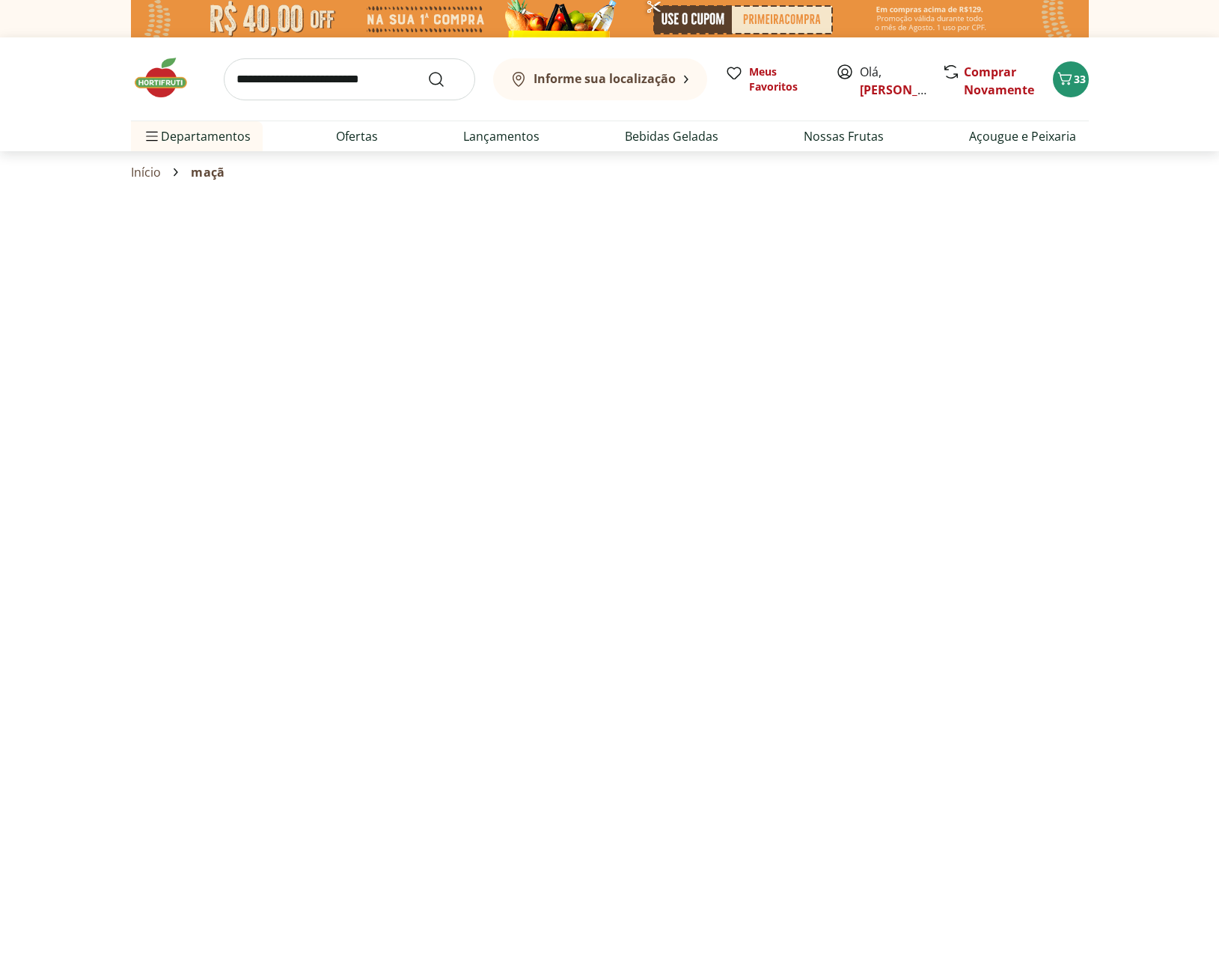
select select "**********"
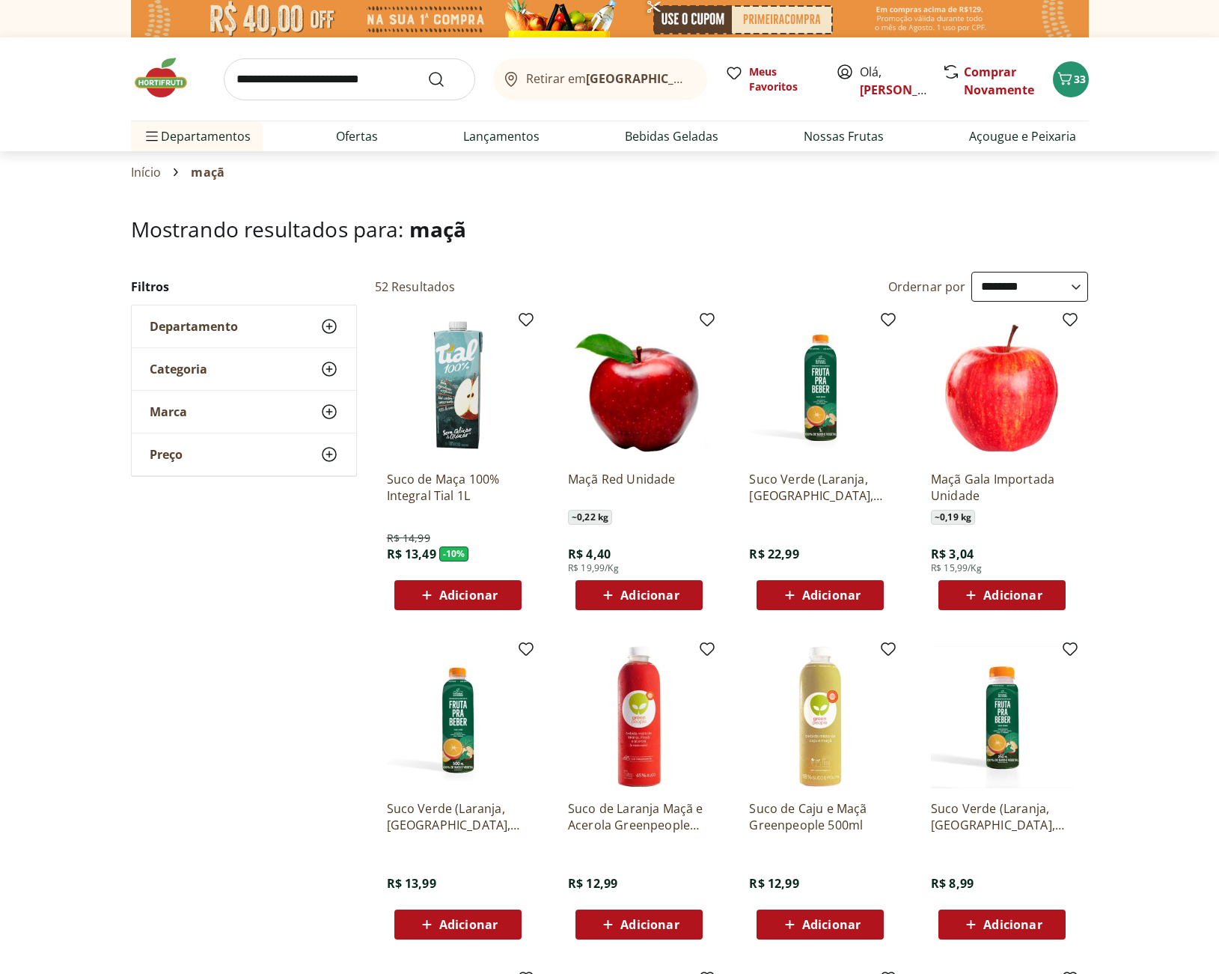
click at [1013, 599] on span "Adicionar" at bounding box center [1012, 595] width 58 height 12
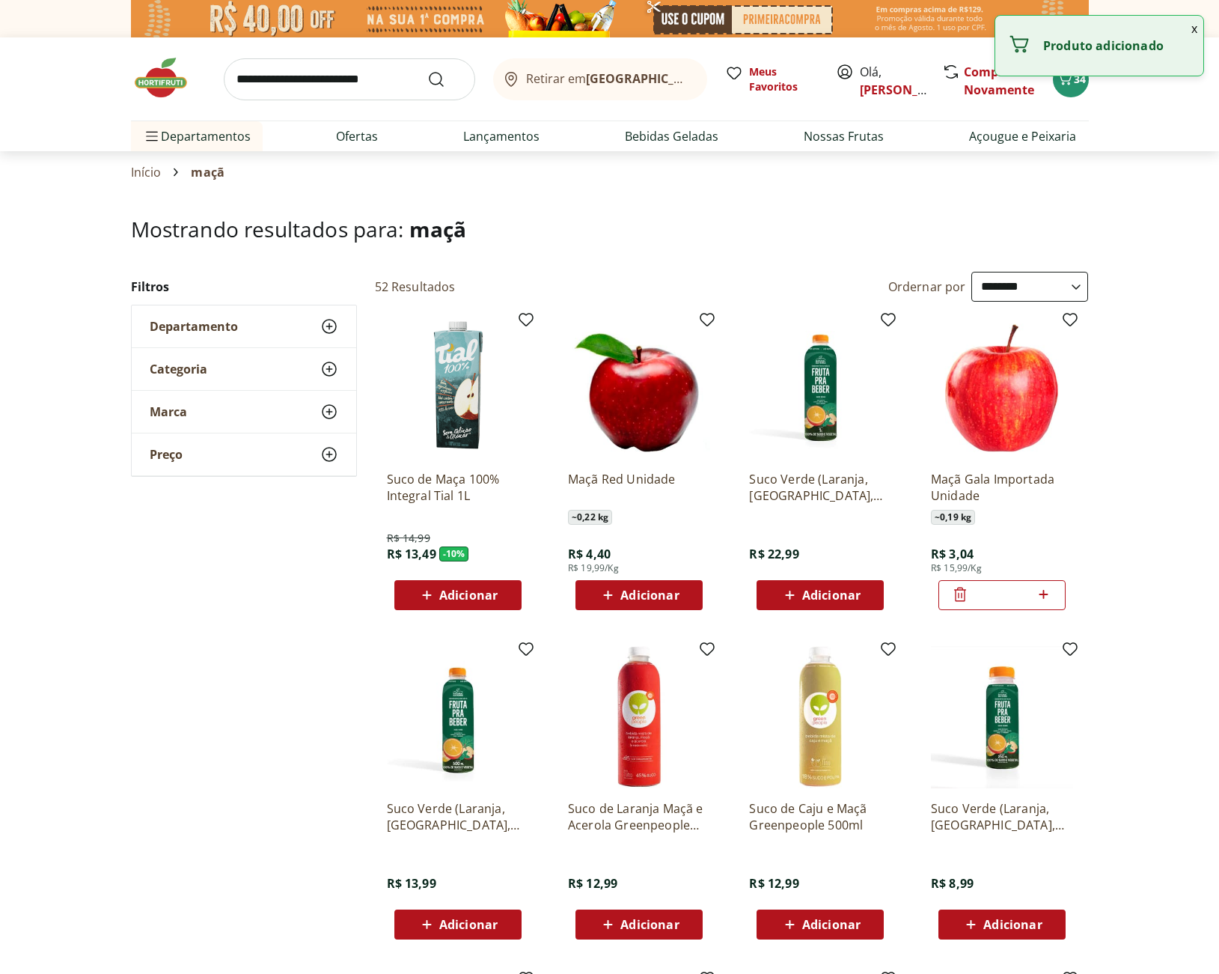
click at [1045, 596] on icon at bounding box center [1043, 594] width 19 height 18
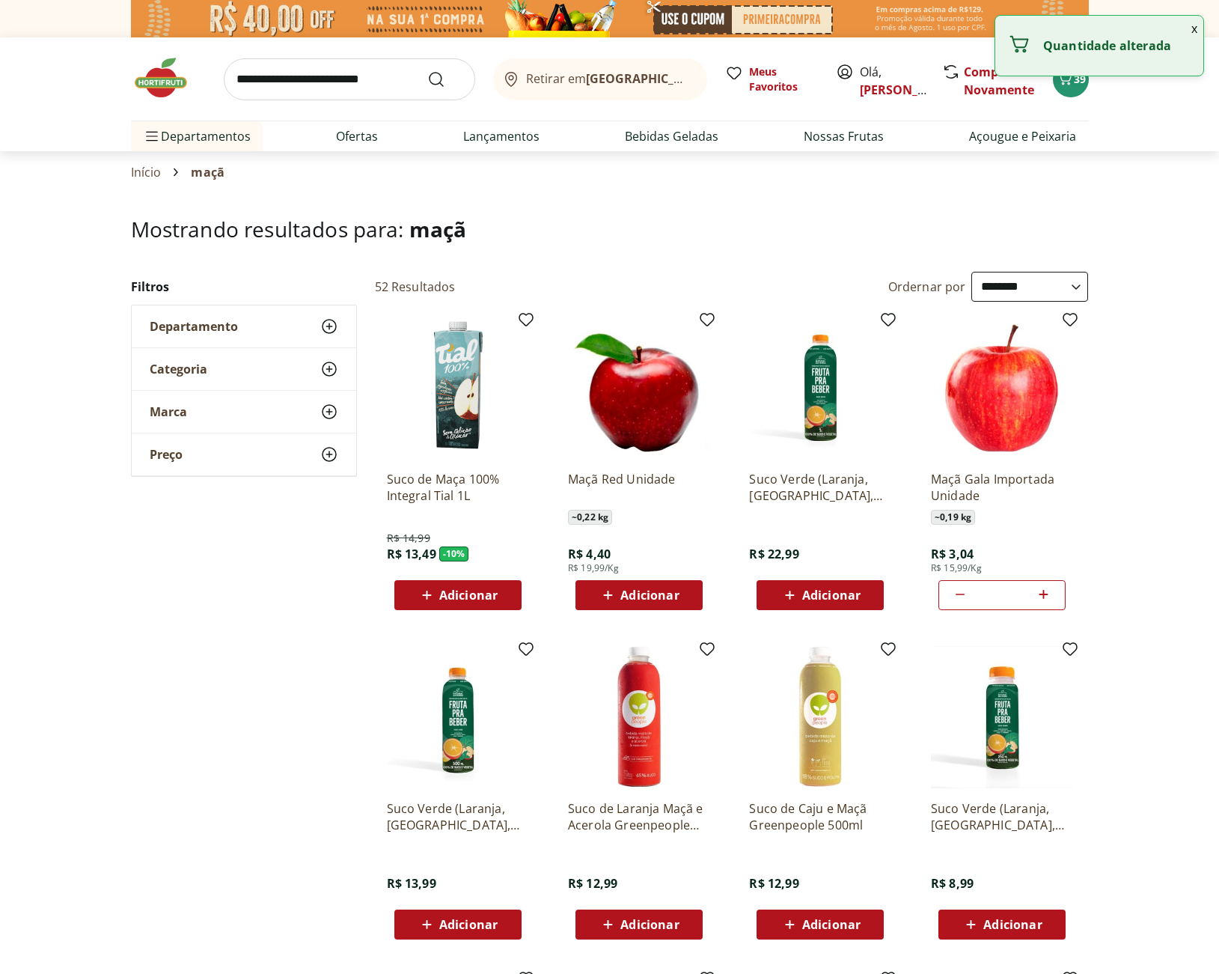
click at [1045, 596] on icon at bounding box center [1043, 594] width 19 height 18
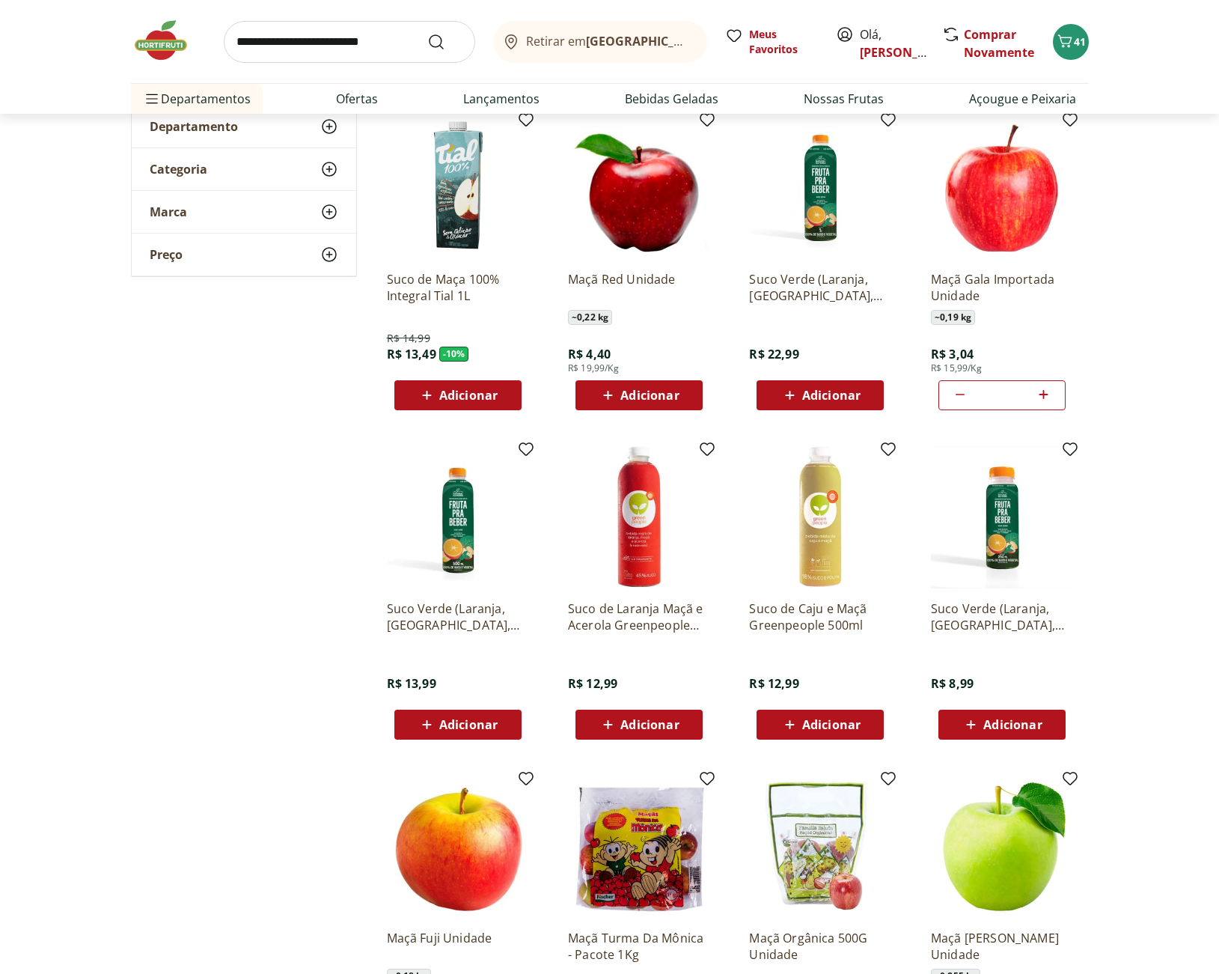
scroll to position [100, 0]
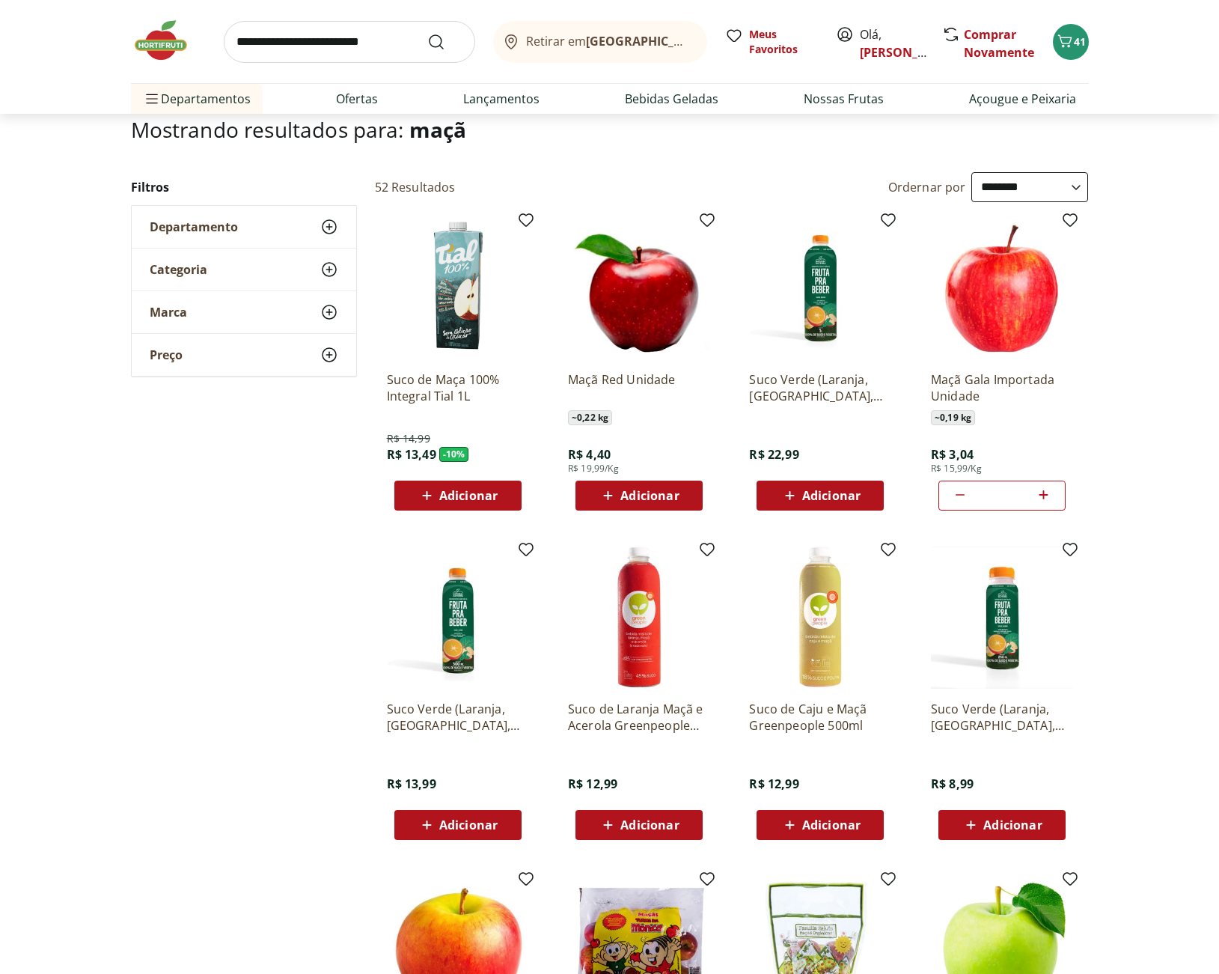
click at [1046, 492] on icon at bounding box center [1043, 495] width 19 height 18
type input "**"
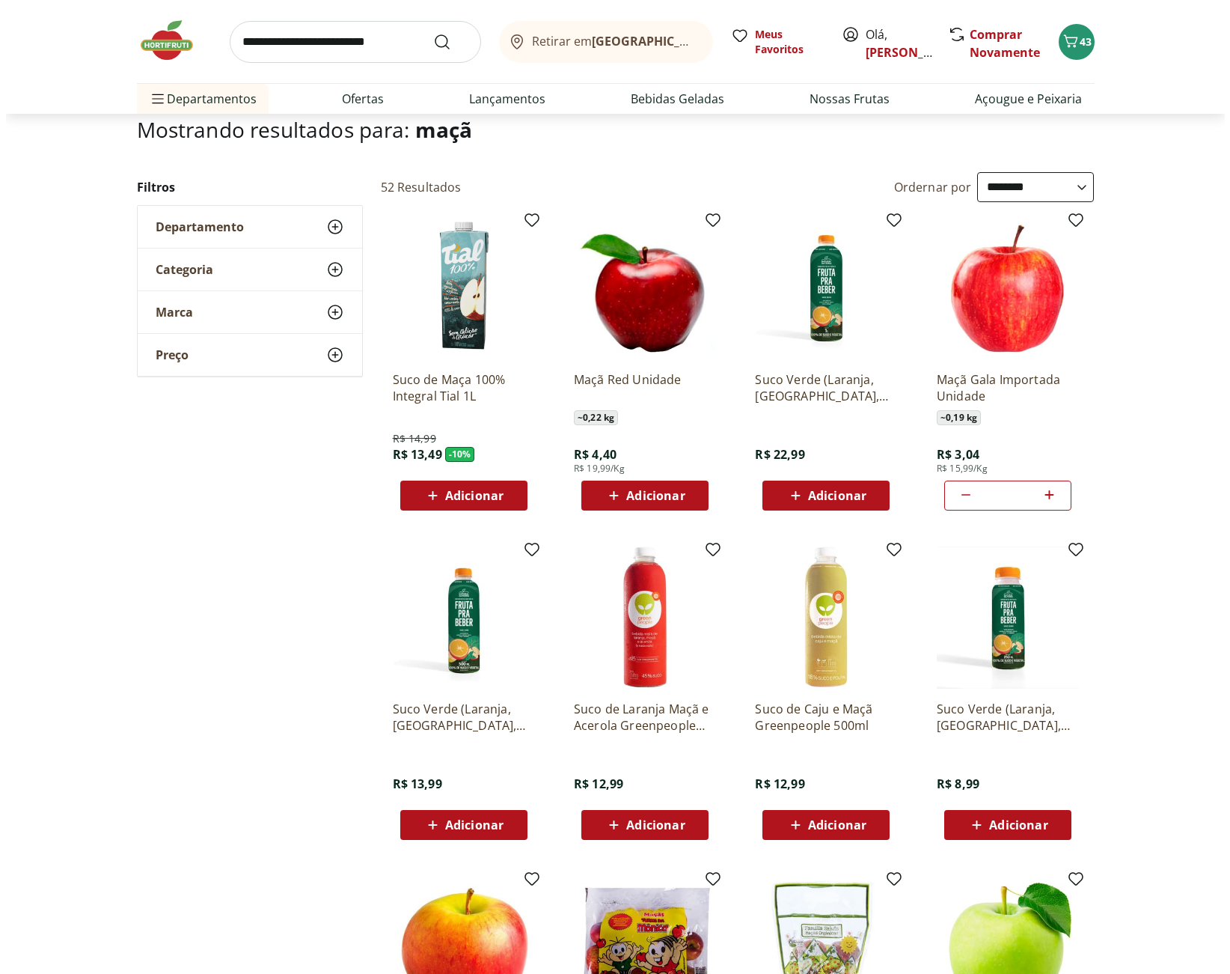
scroll to position [0, 0]
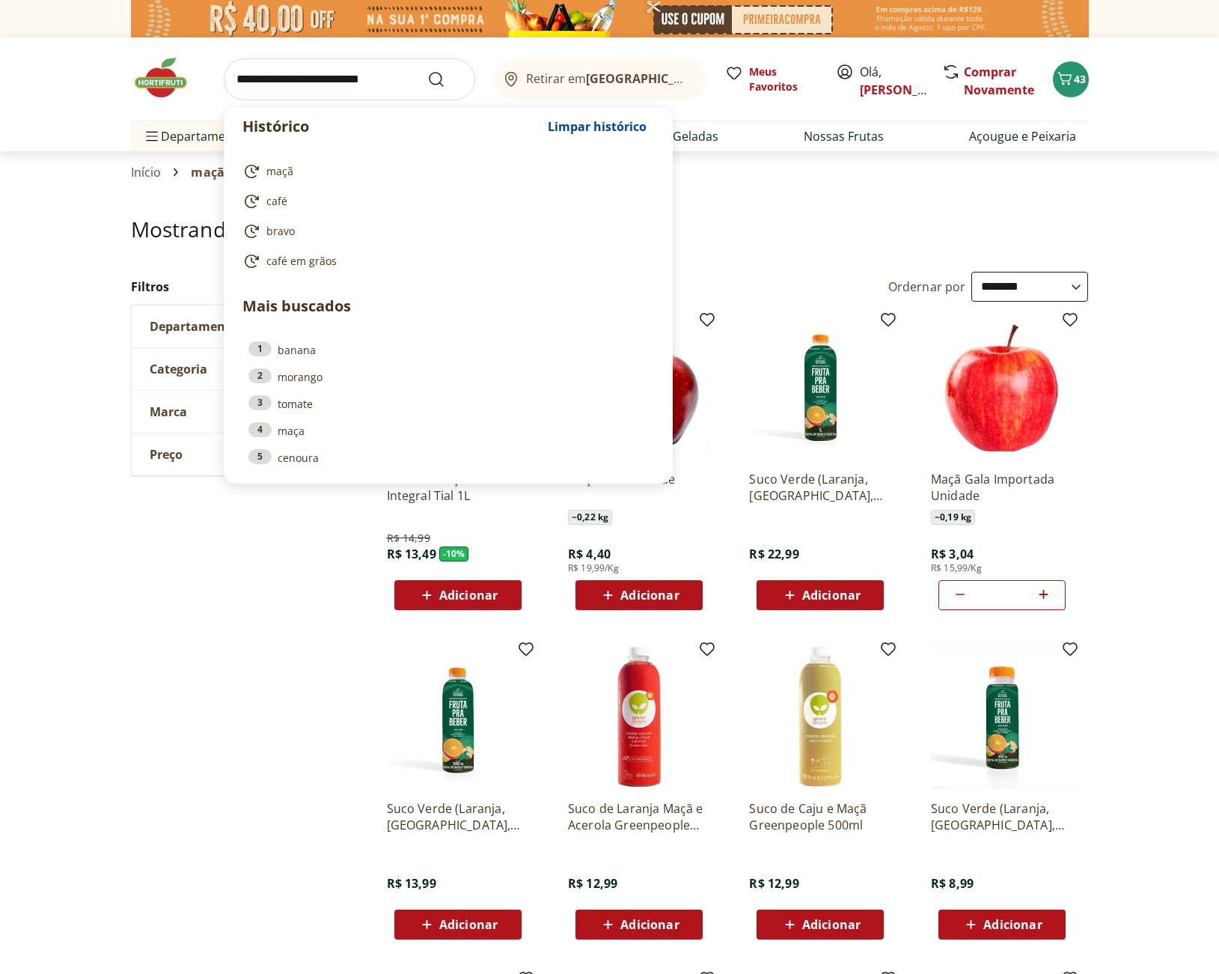
click at [309, 84] on input "search" at bounding box center [349, 79] width 251 height 42
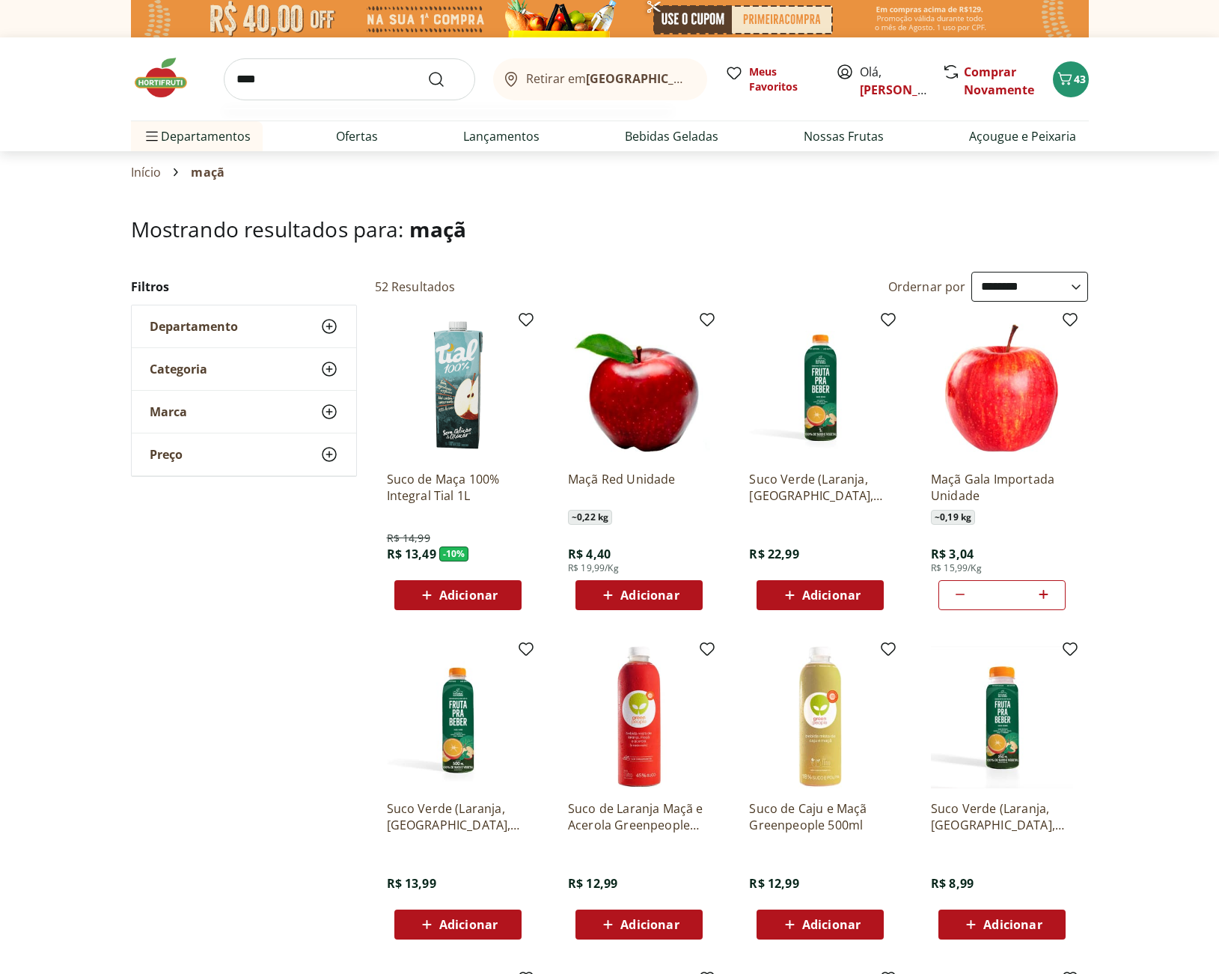
type input "****"
click at [427, 70] on button "Submit Search" at bounding box center [445, 79] width 36 height 18
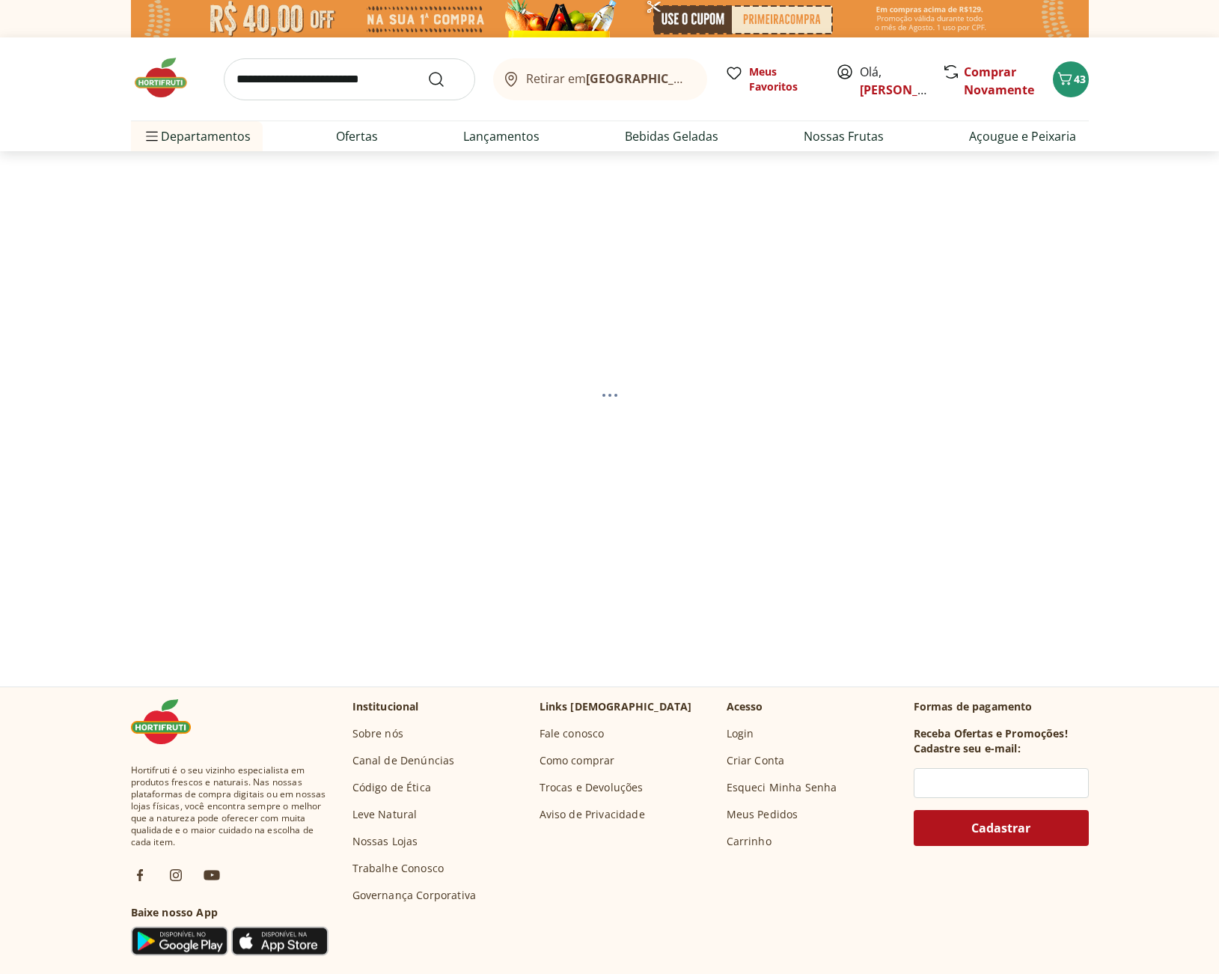
select select "**********"
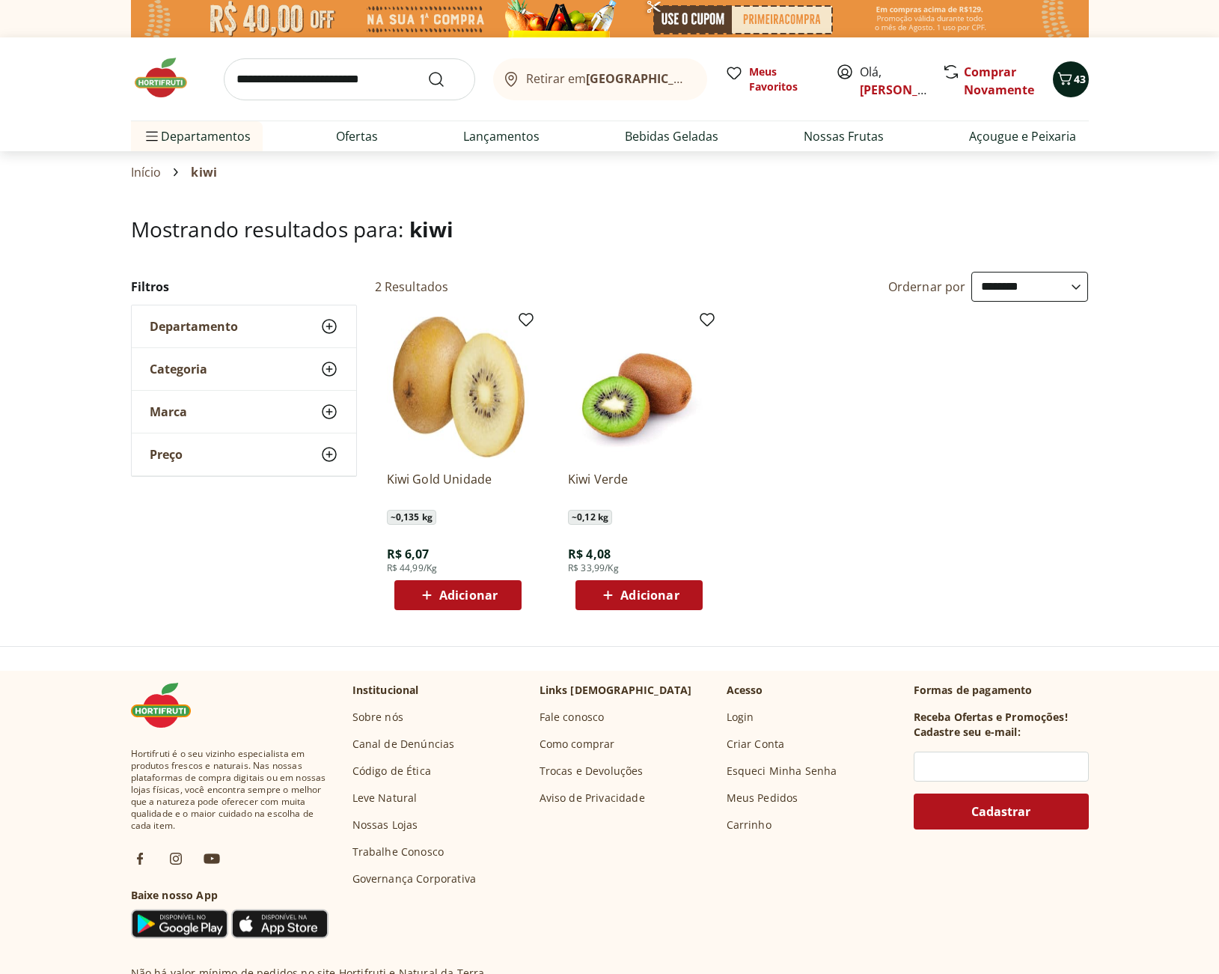
click at [1084, 85] on span "43" at bounding box center [1080, 79] width 12 height 14
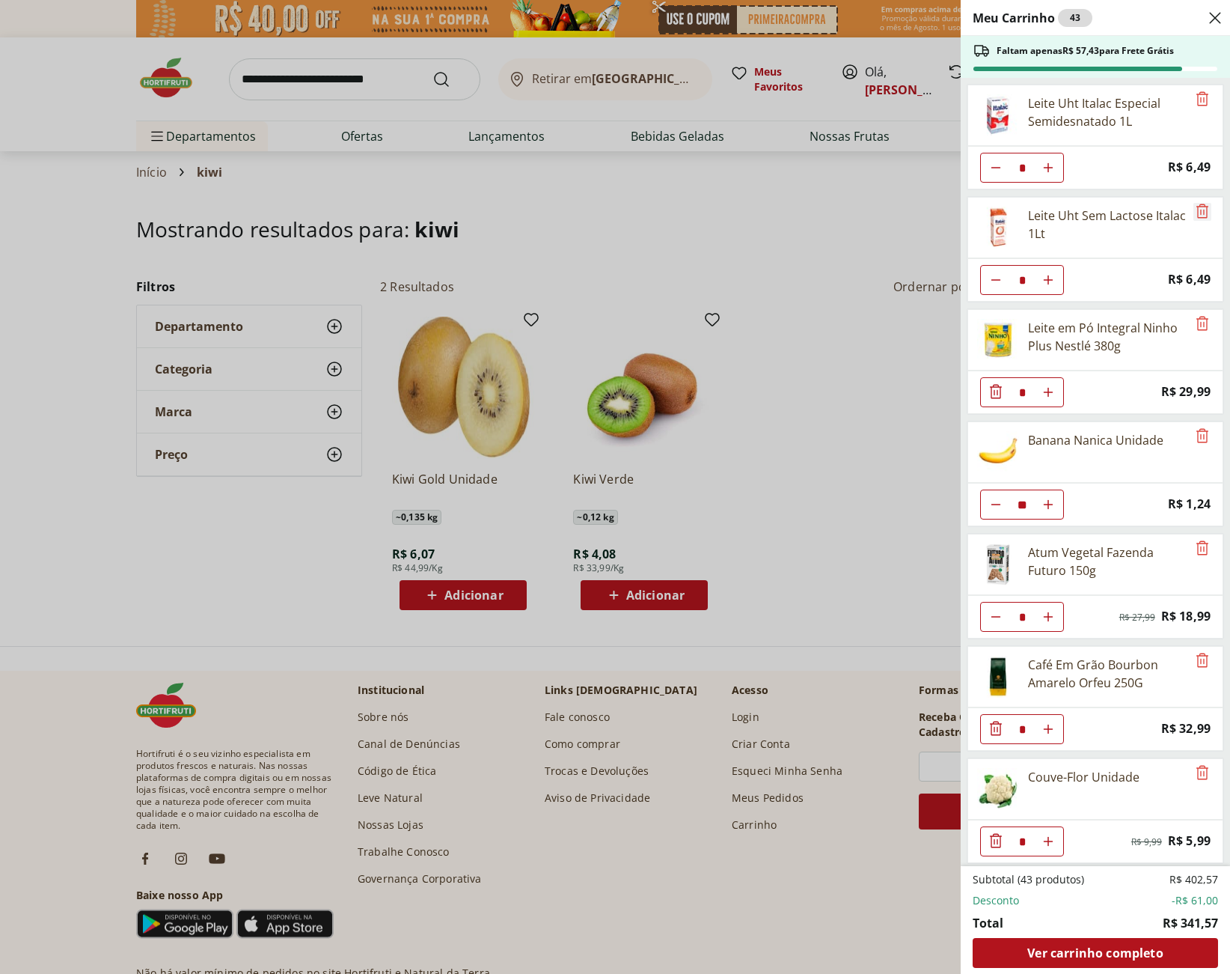
click at [1197, 215] on icon "Remove" at bounding box center [1203, 211] width 18 height 18
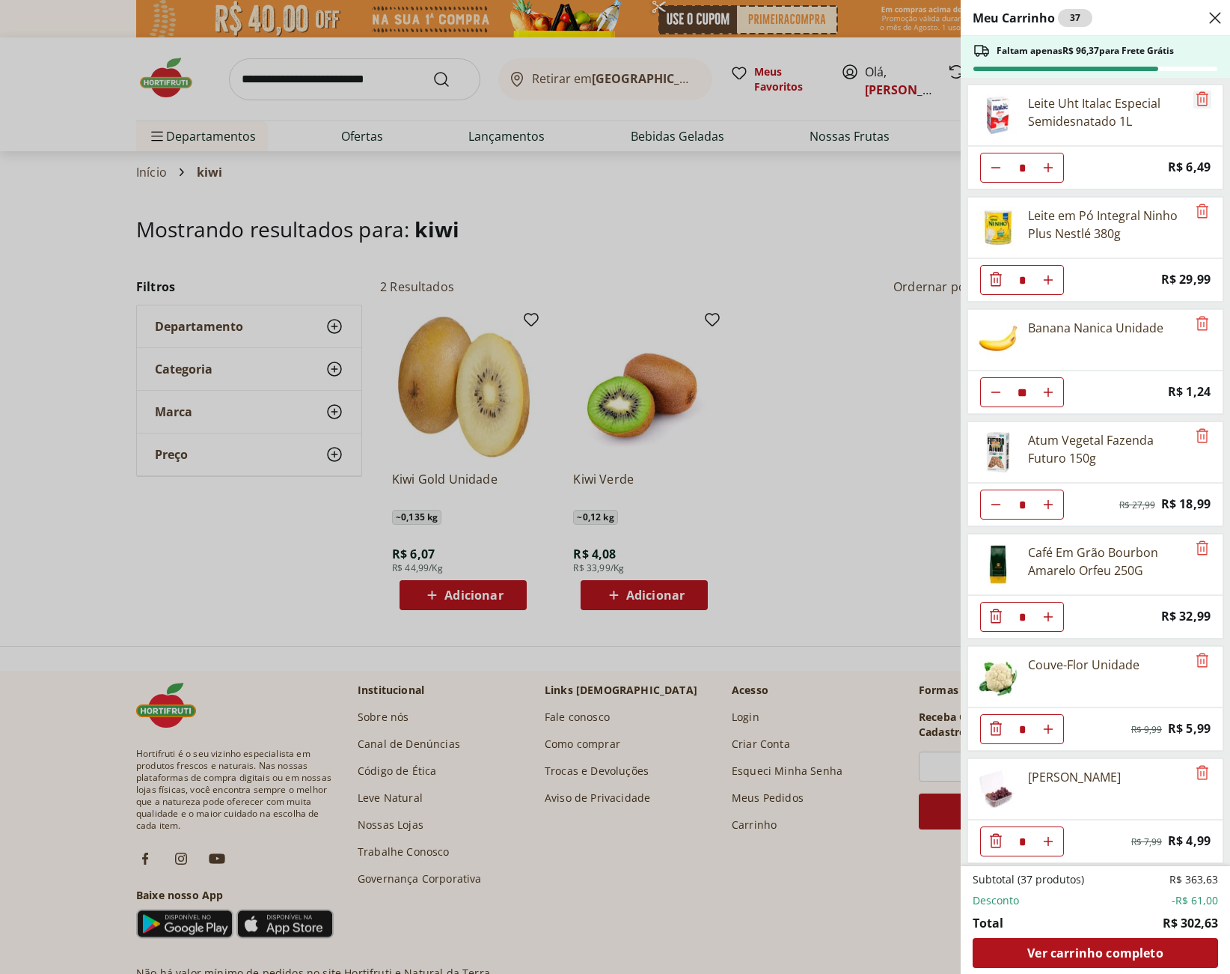
click at [1199, 92] on icon "Remove" at bounding box center [1203, 99] width 18 height 18
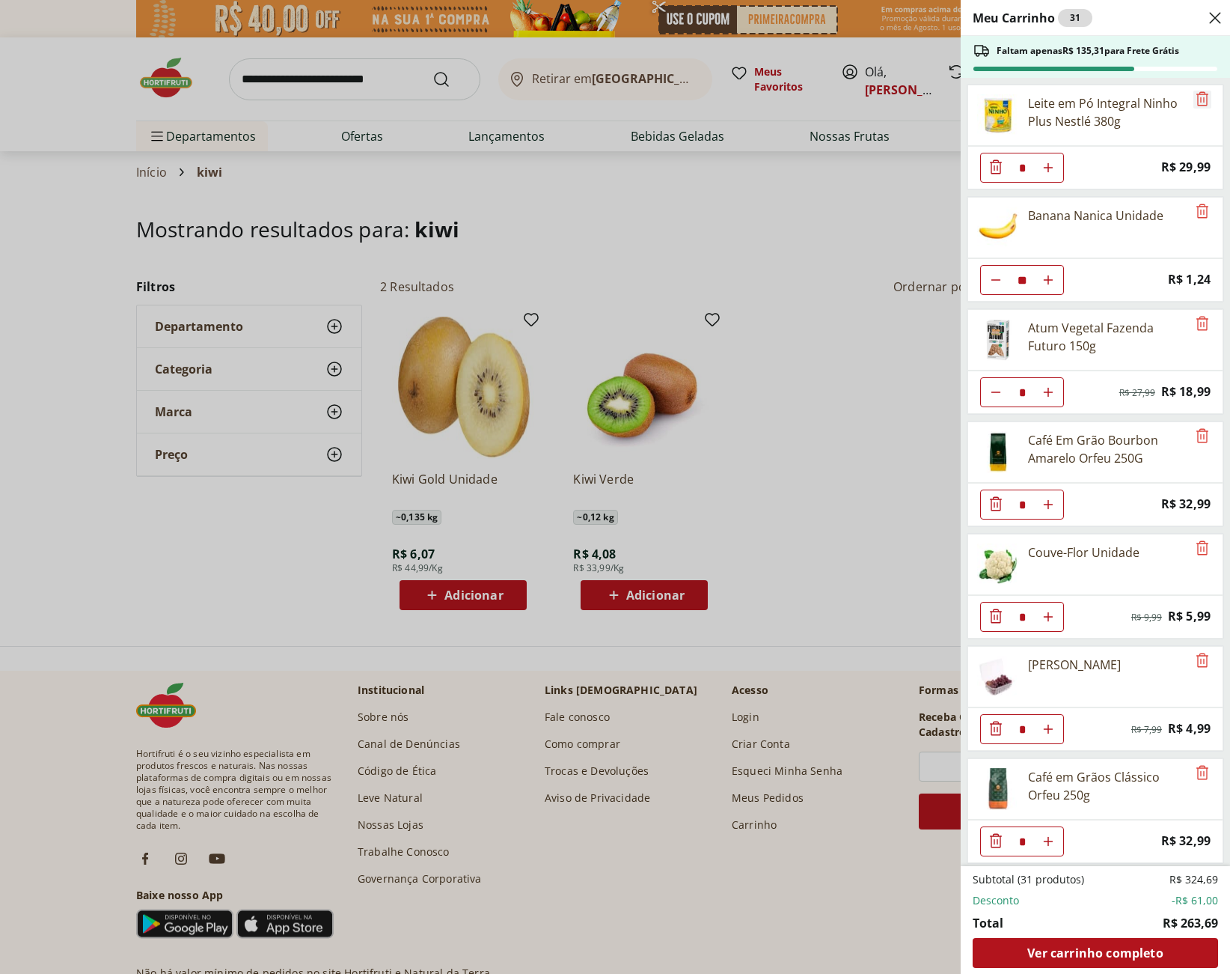
click at [1197, 96] on icon "Remove" at bounding box center [1203, 98] width 12 height 14
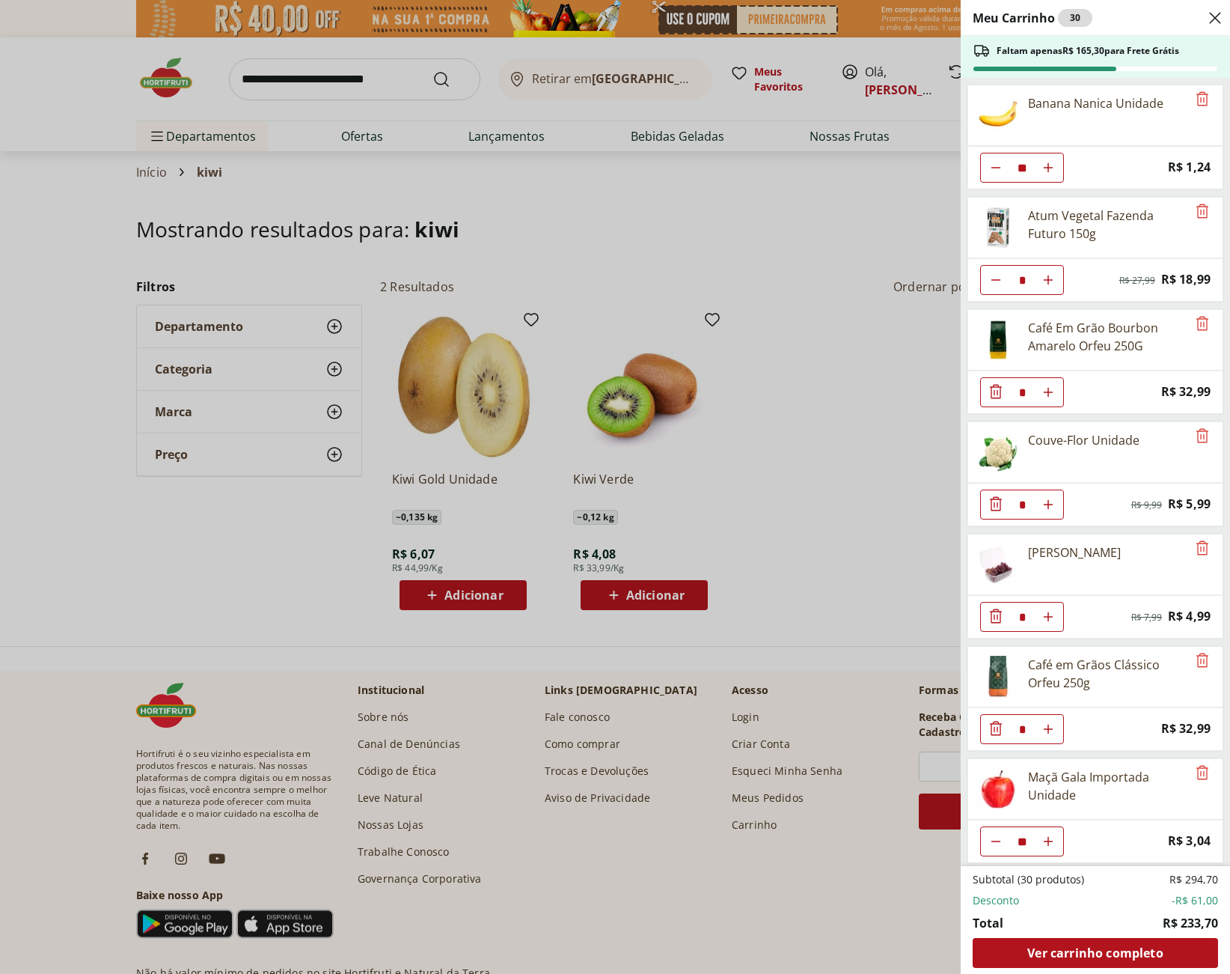
click at [1050, 174] on icon "Aumentar Quantidade" at bounding box center [1048, 168] width 12 height 12
type input "*"
click at [1152, 948] on span "Ver carrinho completo" at bounding box center [1094, 953] width 135 height 12
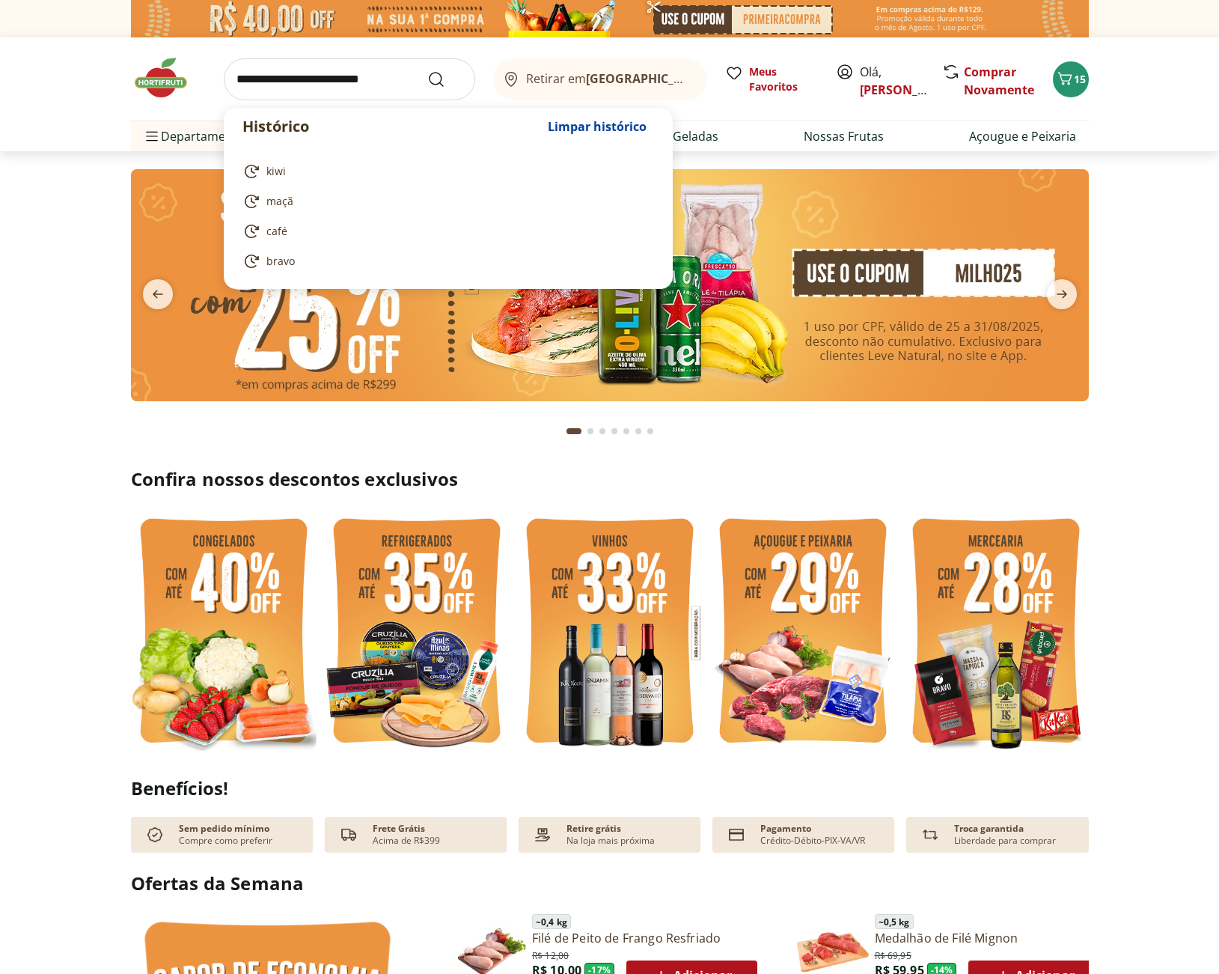
click at [351, 76] on input "search" at bounding box center [349, 79] width 251 height 42
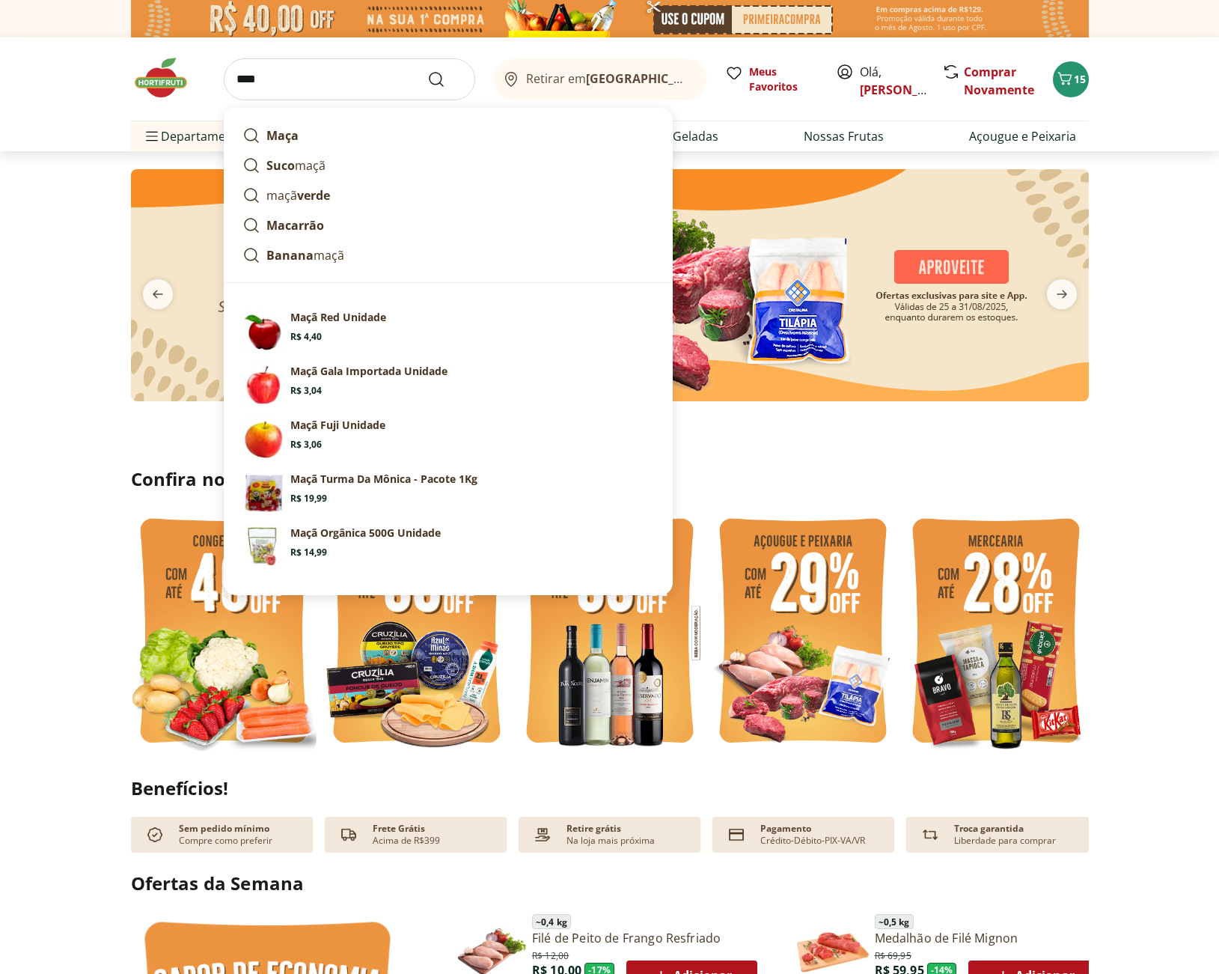
type input "****"
click at [427, 70] on button "Submit Search" at bounding box center [445, 79] width 36 height 18
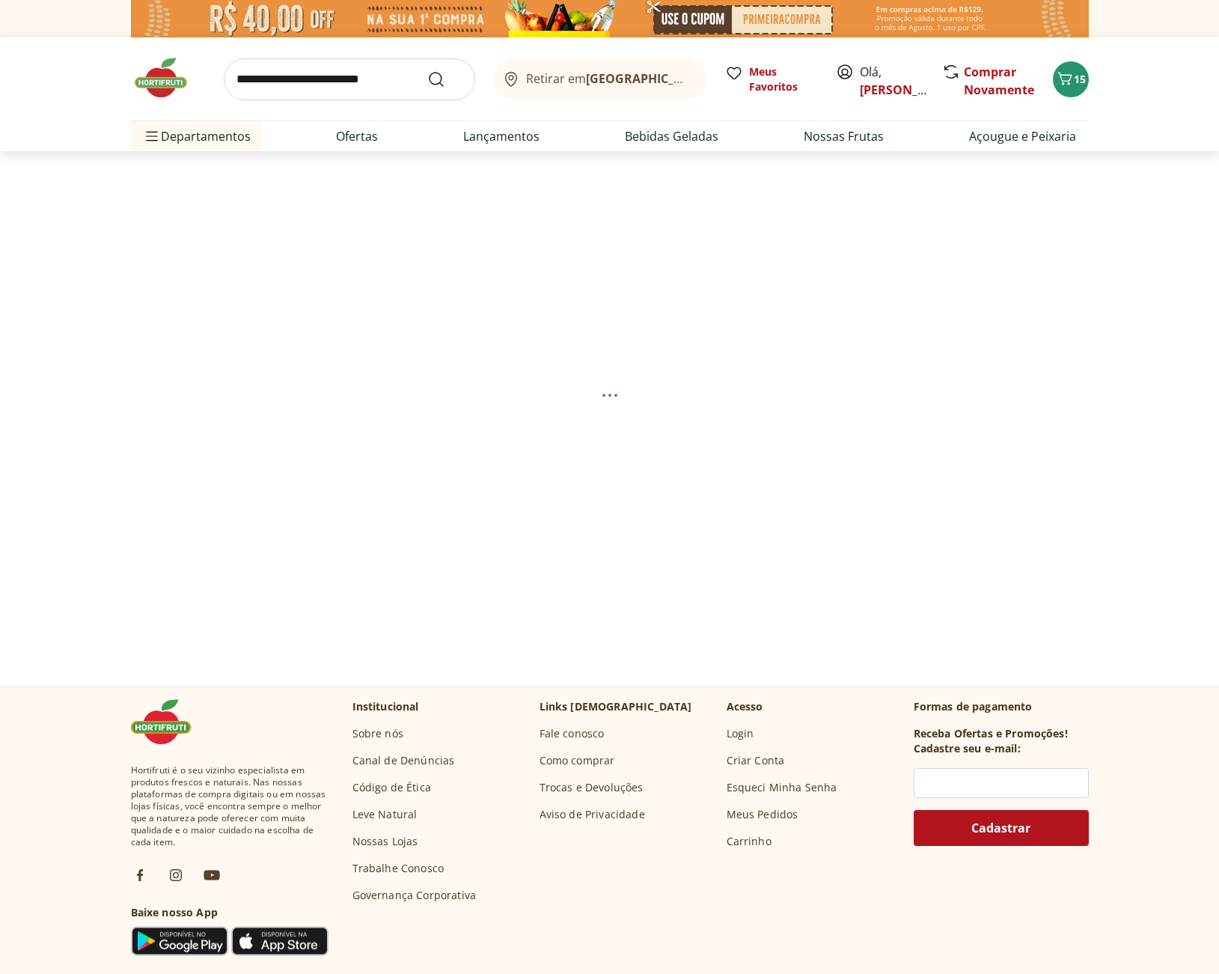
select select "**********"
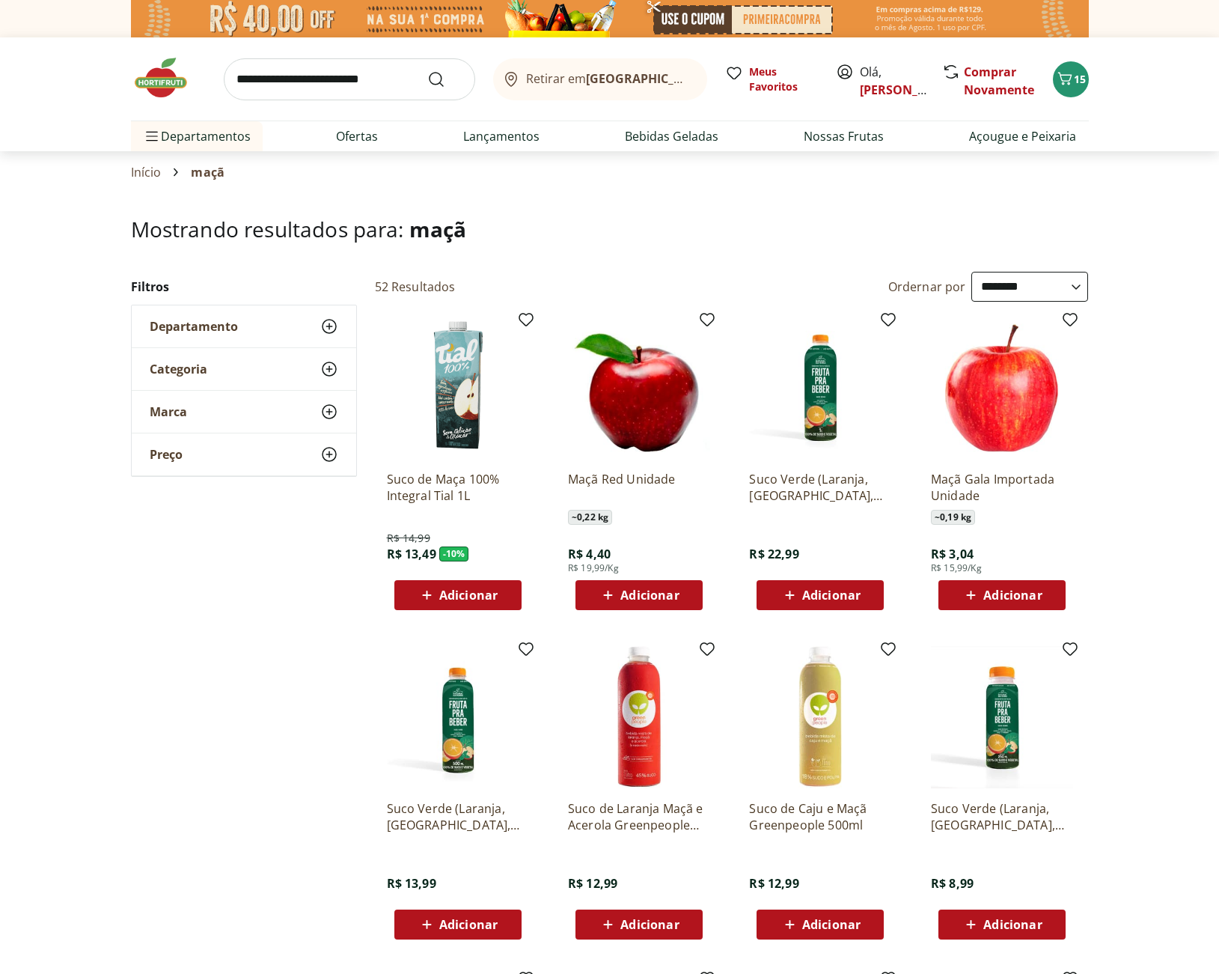
click at [1027, 599] on span "Adicionar" at bounding box center [1012, 595] width 58 height 12
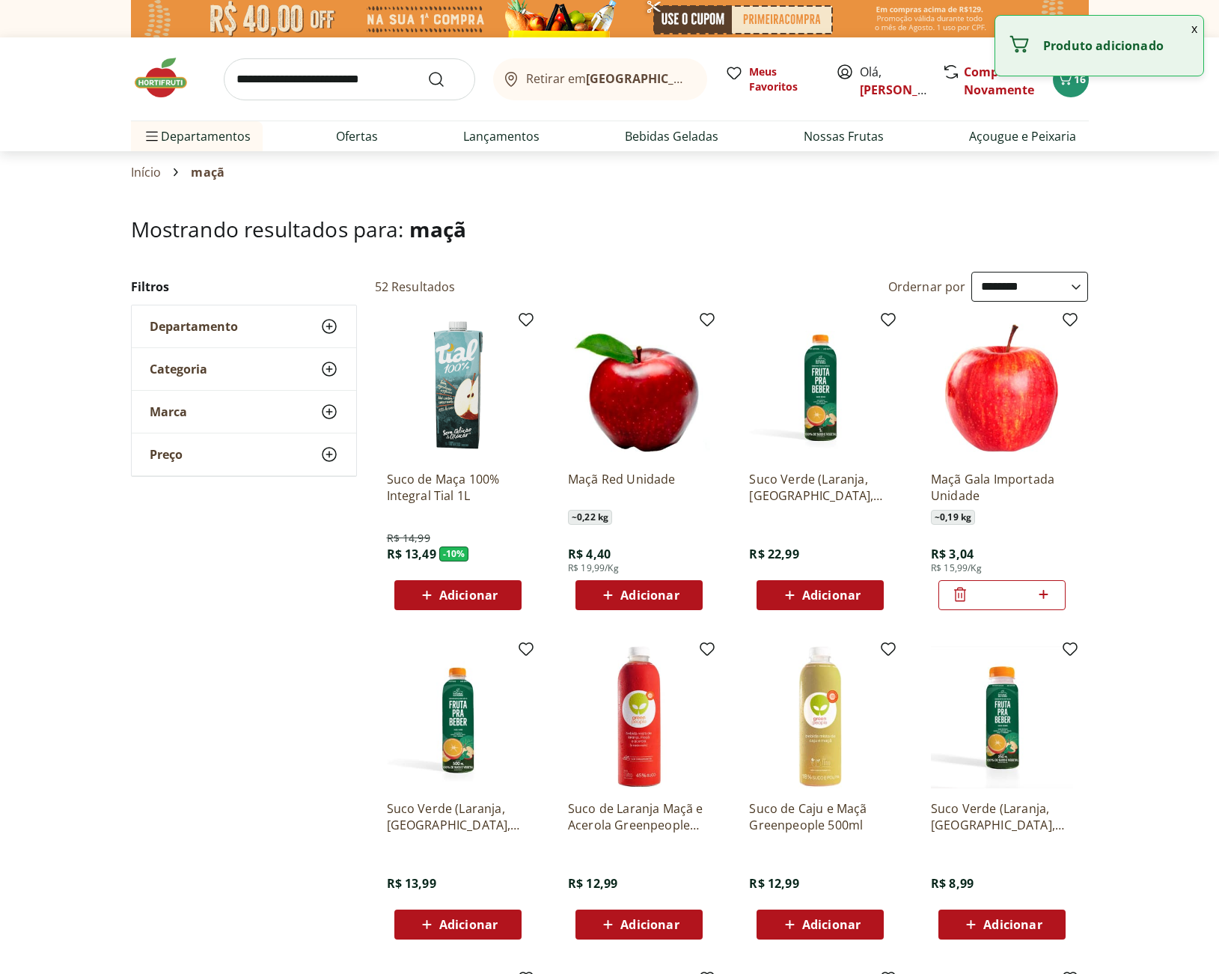
click at [1037, 595] on icon at bounding box center [1043, 594] width 19 height 18
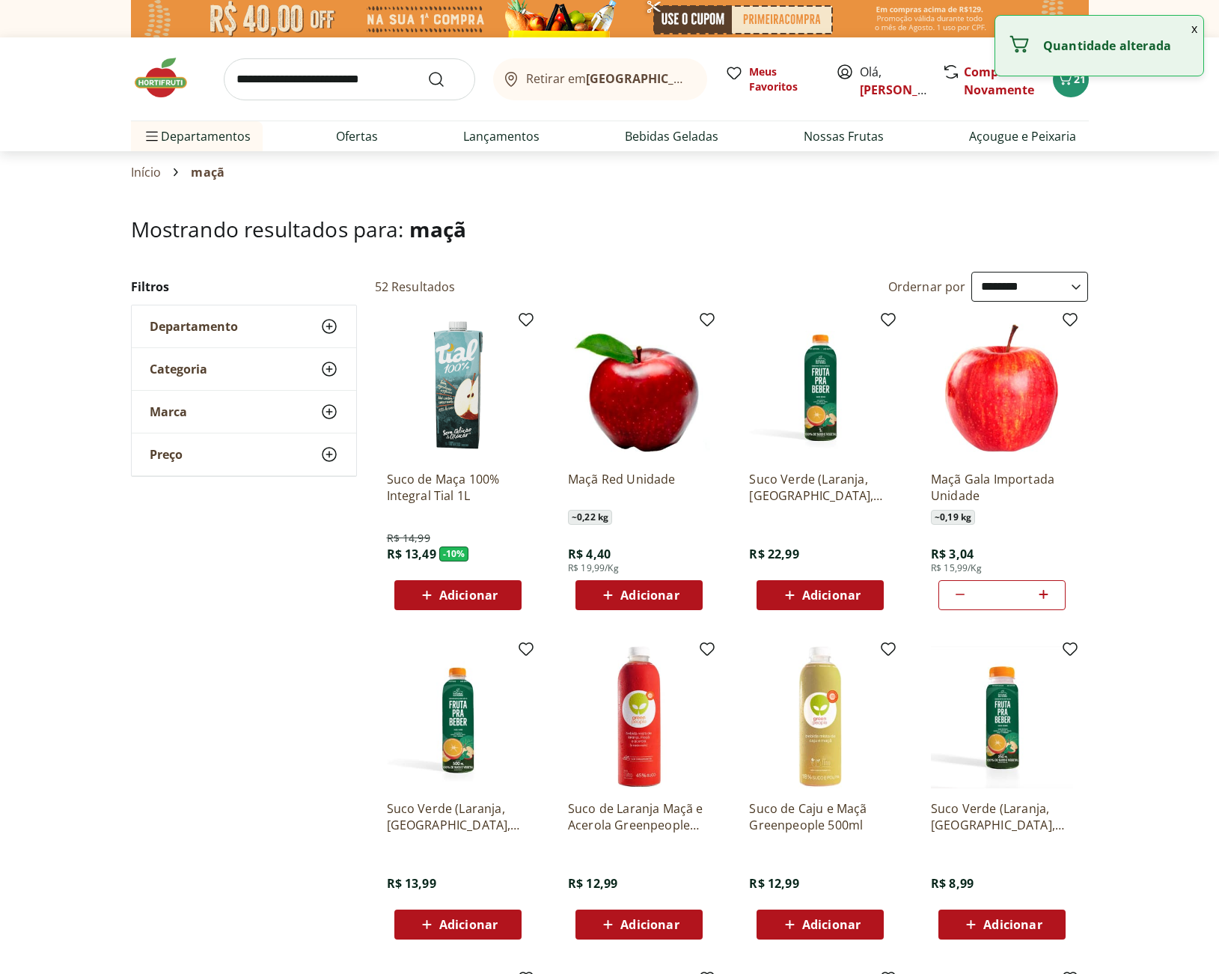
click at [1037, 595] on icon at bounding box center [1043, 594] width 19 height 18
click at [1038, 595] on icon at bounding box center [1043, 594] width 19 height 18
type input "**"
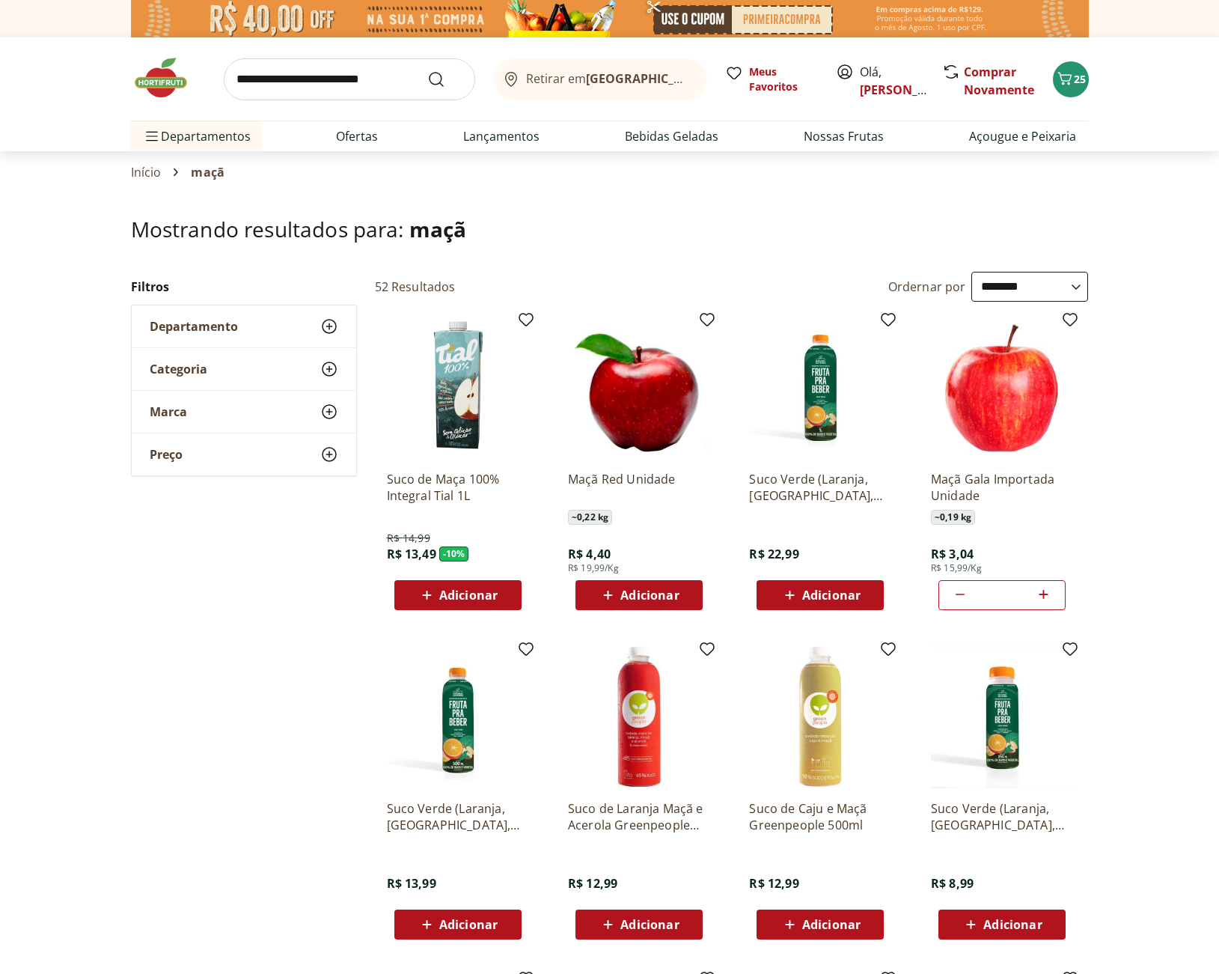
click at [309, 80] on input "search" at bounding box center [349, 79] width 251 height 42
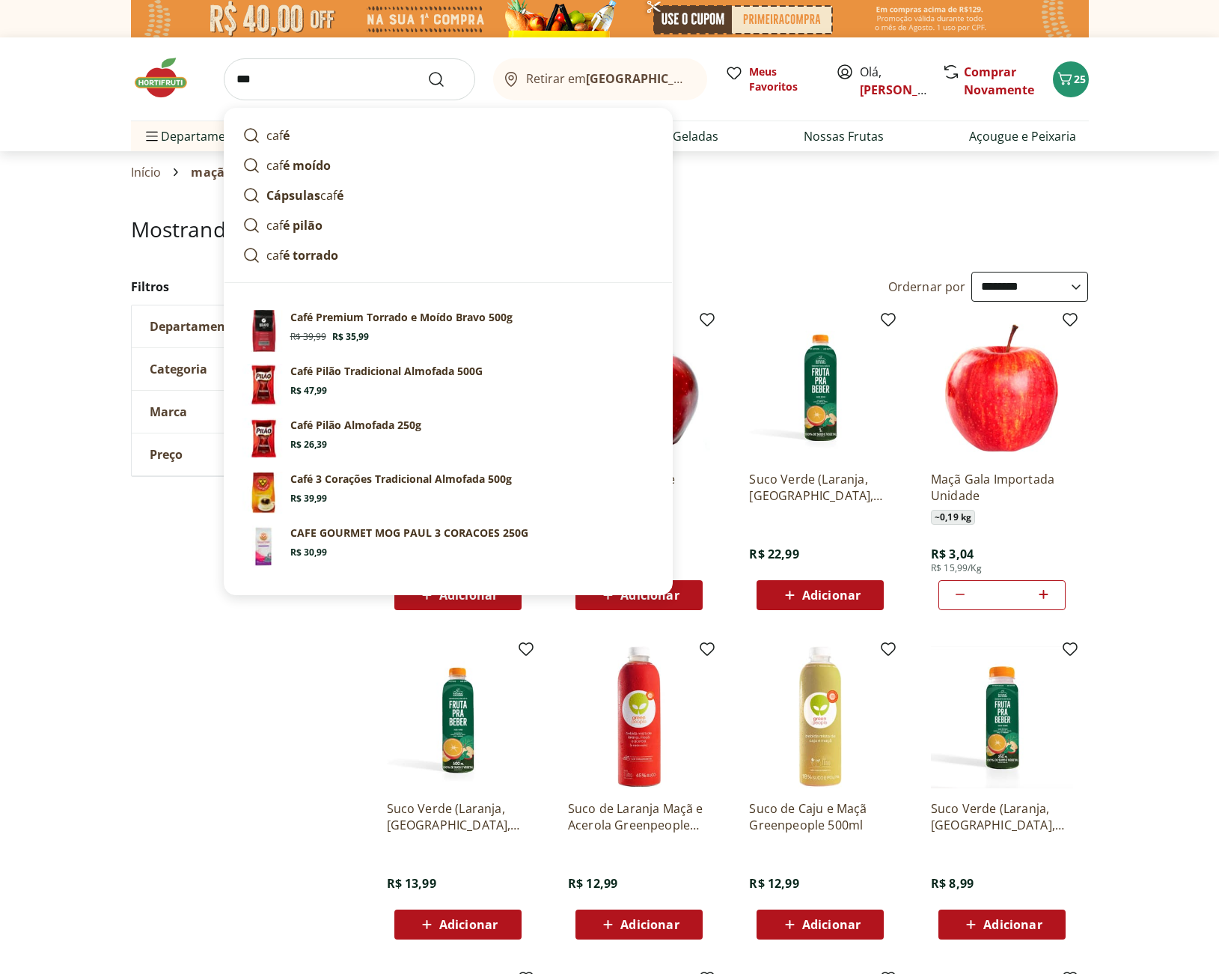
type input "****"
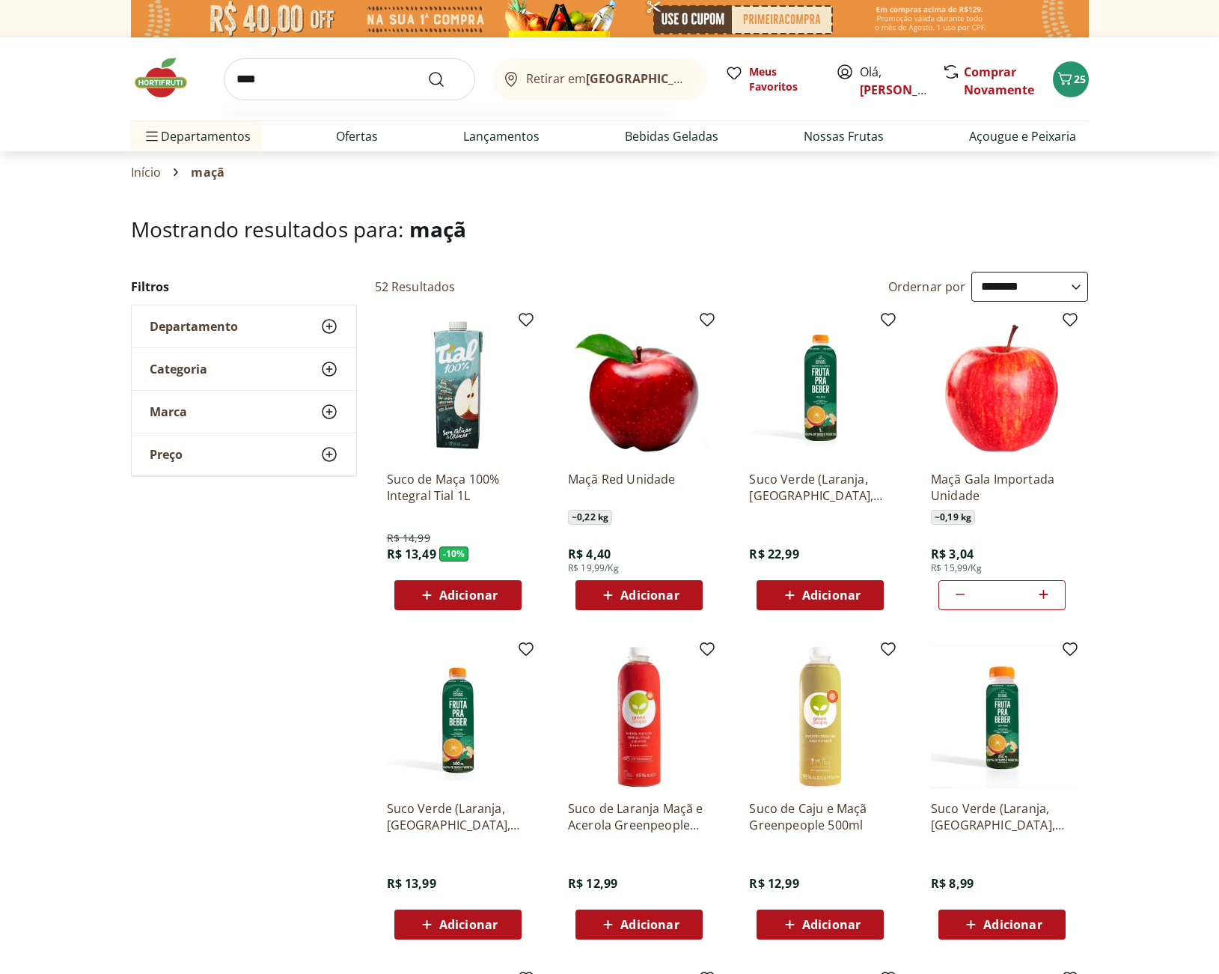
click button "Submit Search" at bounding box center [445, 79] width 36 height 18
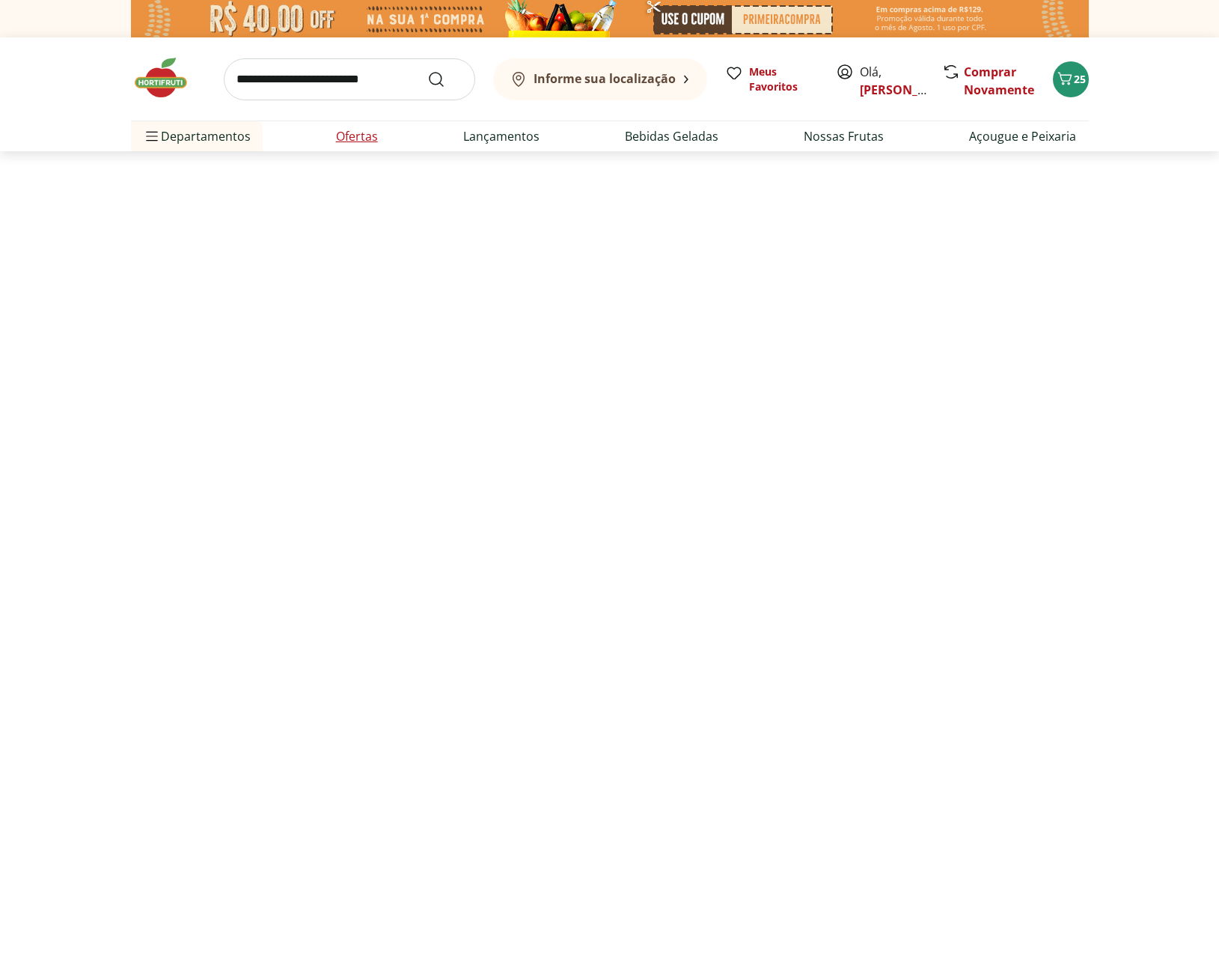
select select "**********"
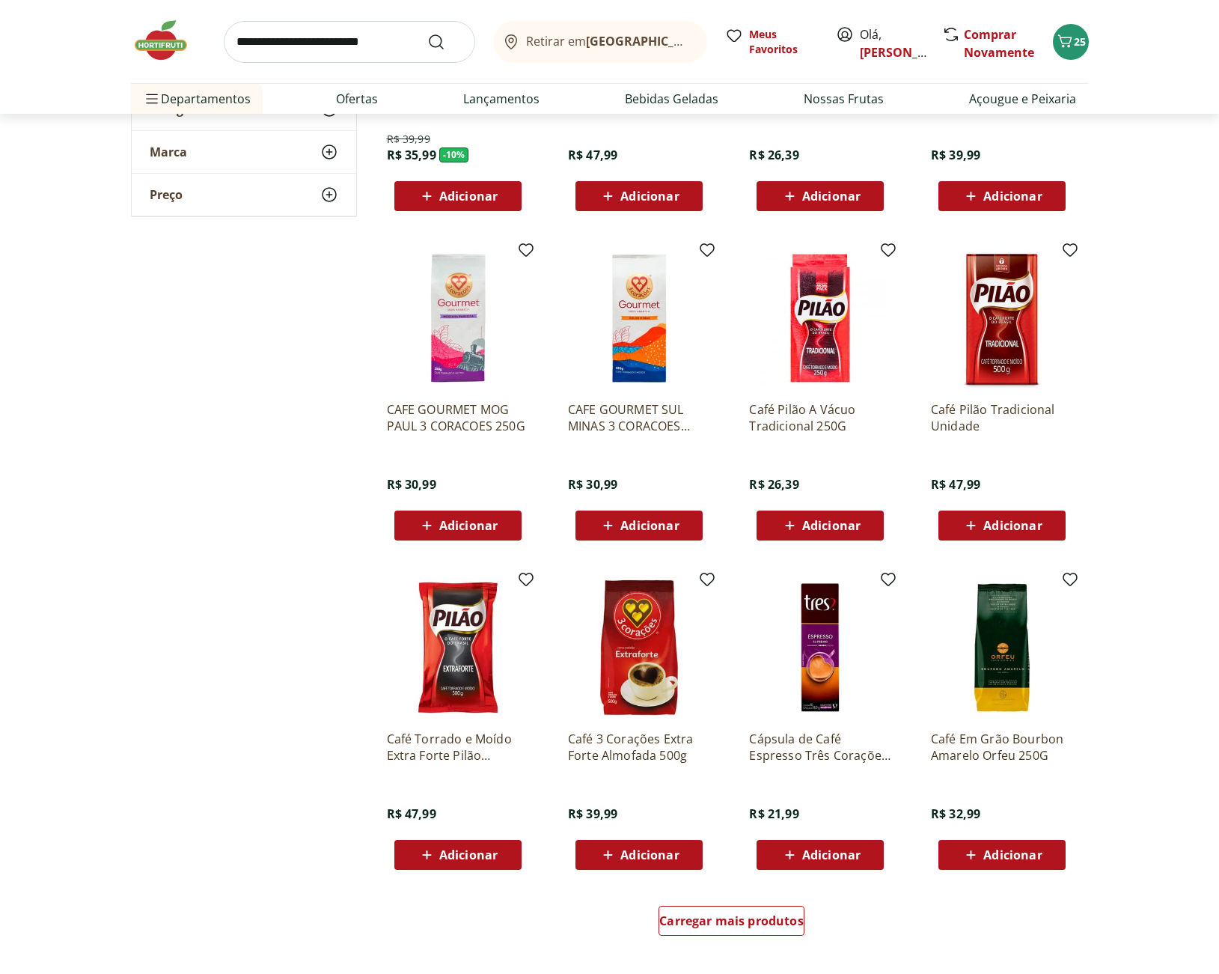
scroll to position [499, 0]
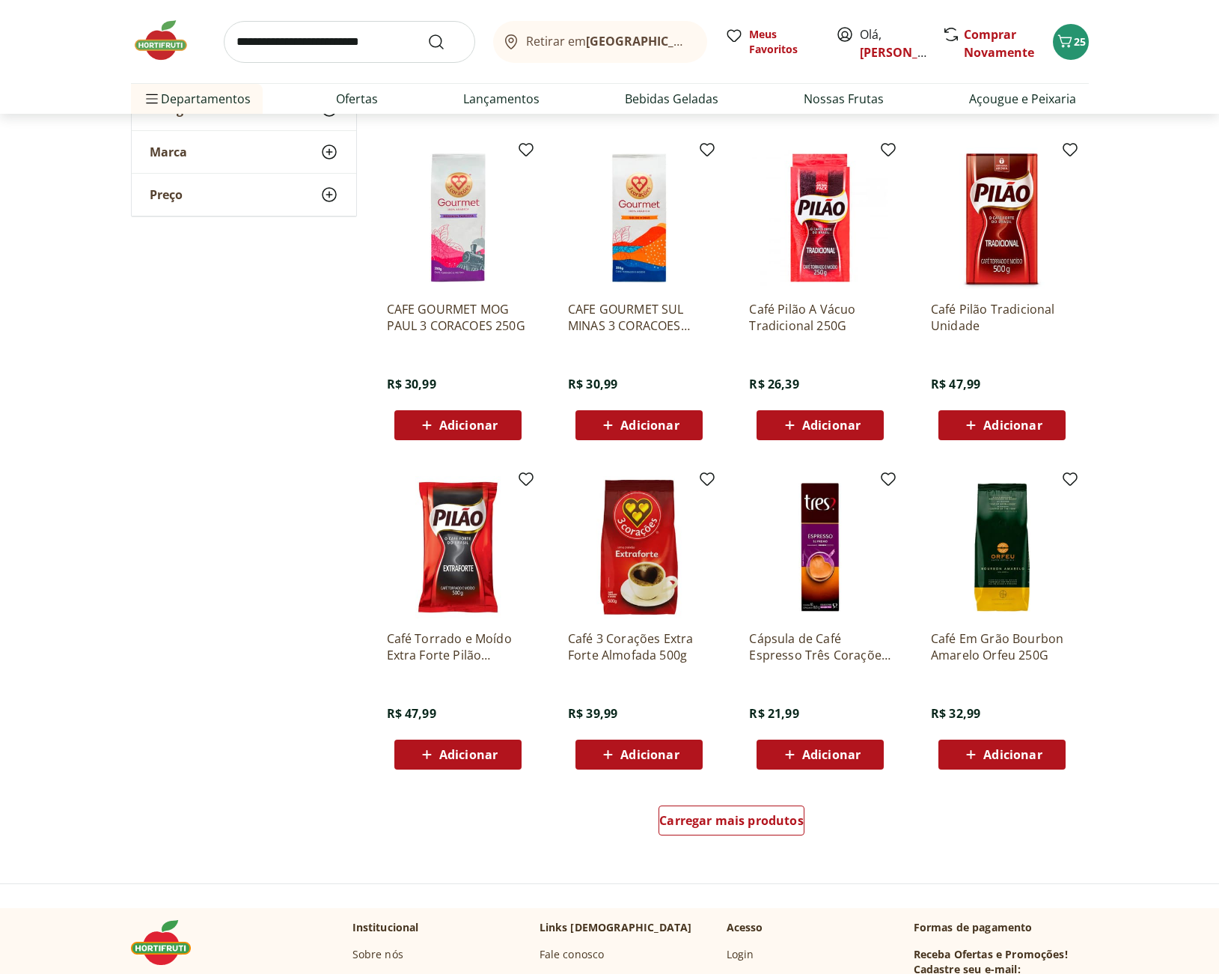
click at [995, 754] on span "Adicionar" at bounding box center [1012, 754] width 58 height 12
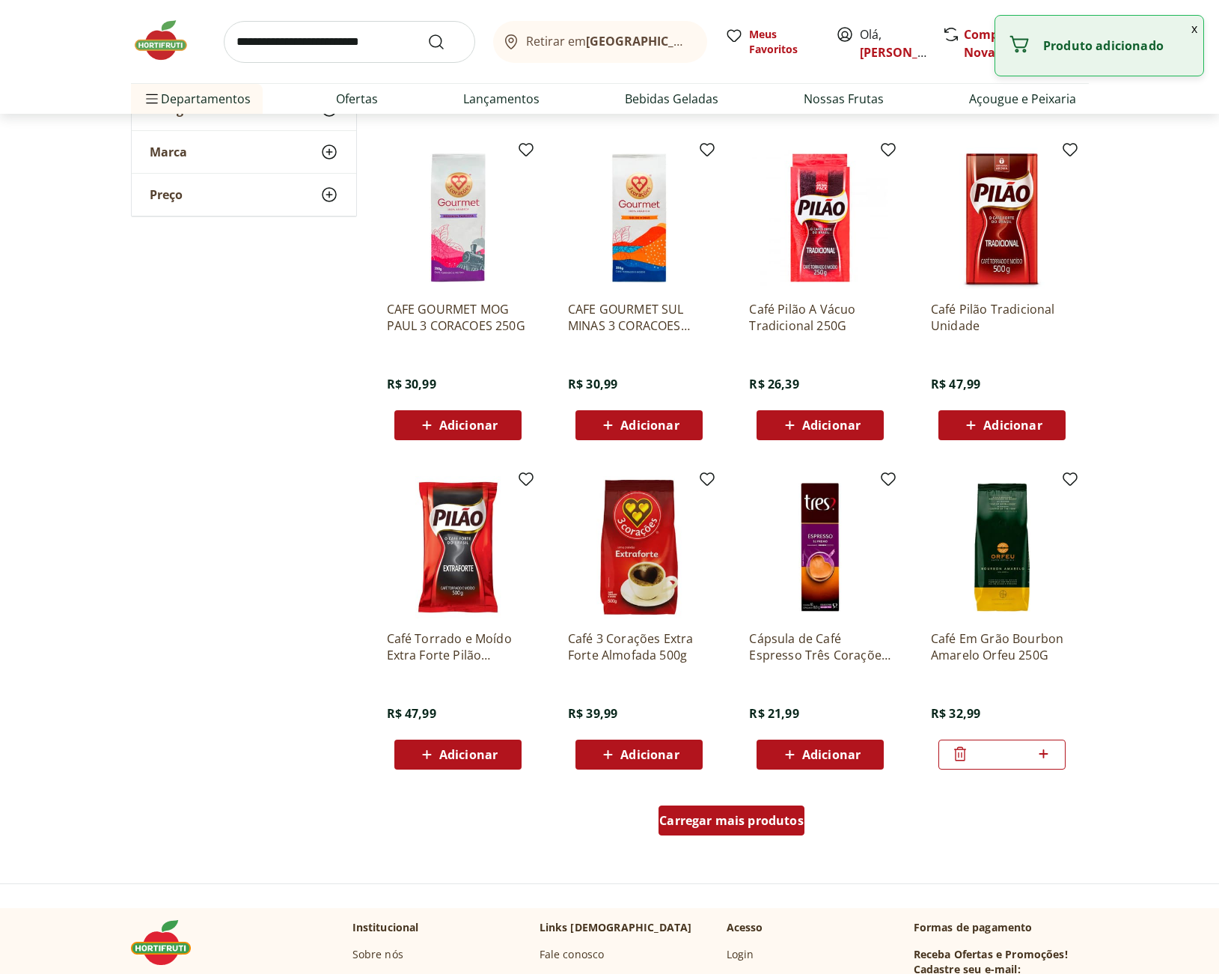
click at [768, 811] on div "Carregar mais produtos" at bounding box center [731, 820] width 146 height 30
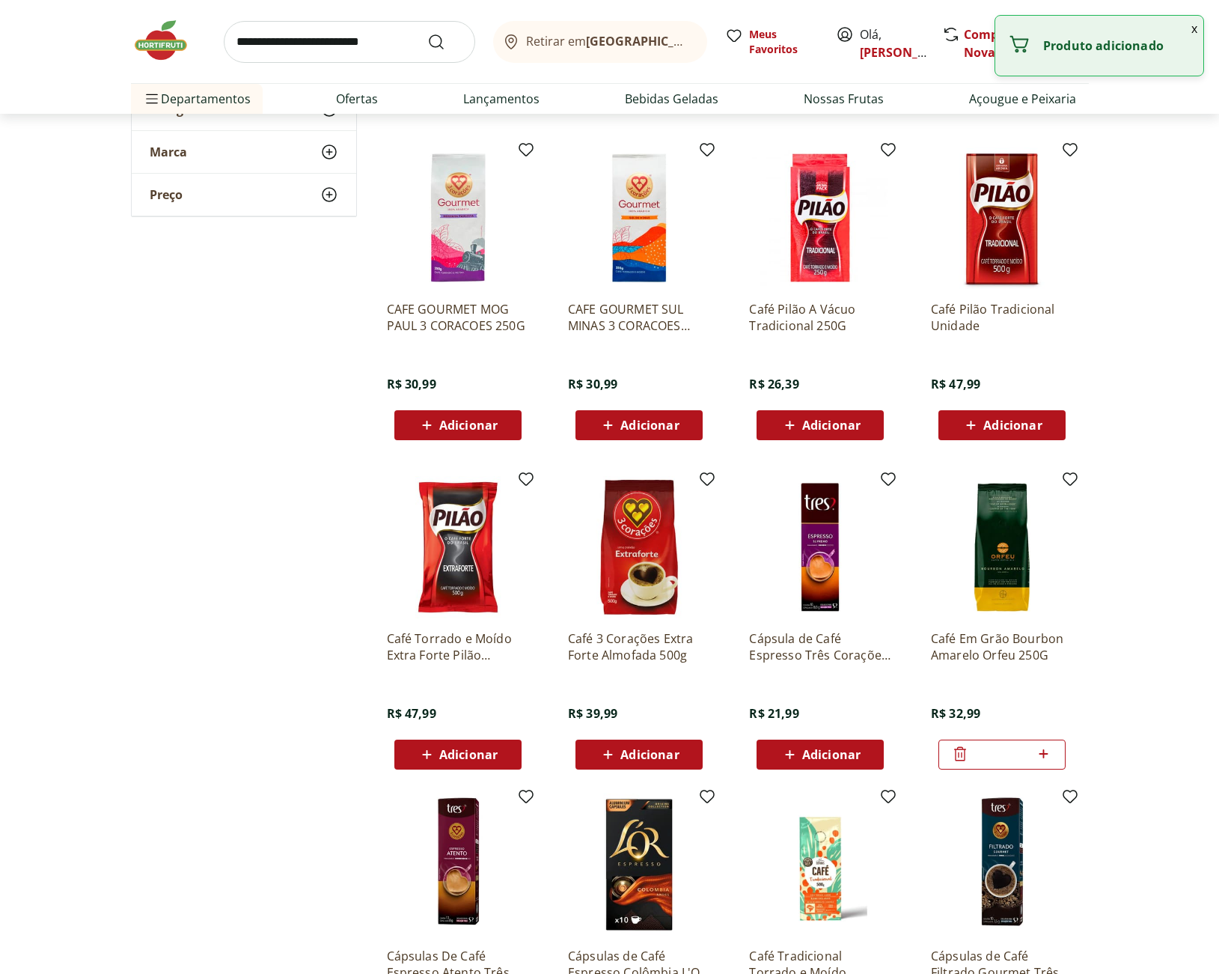
scroll to position [898, 0]
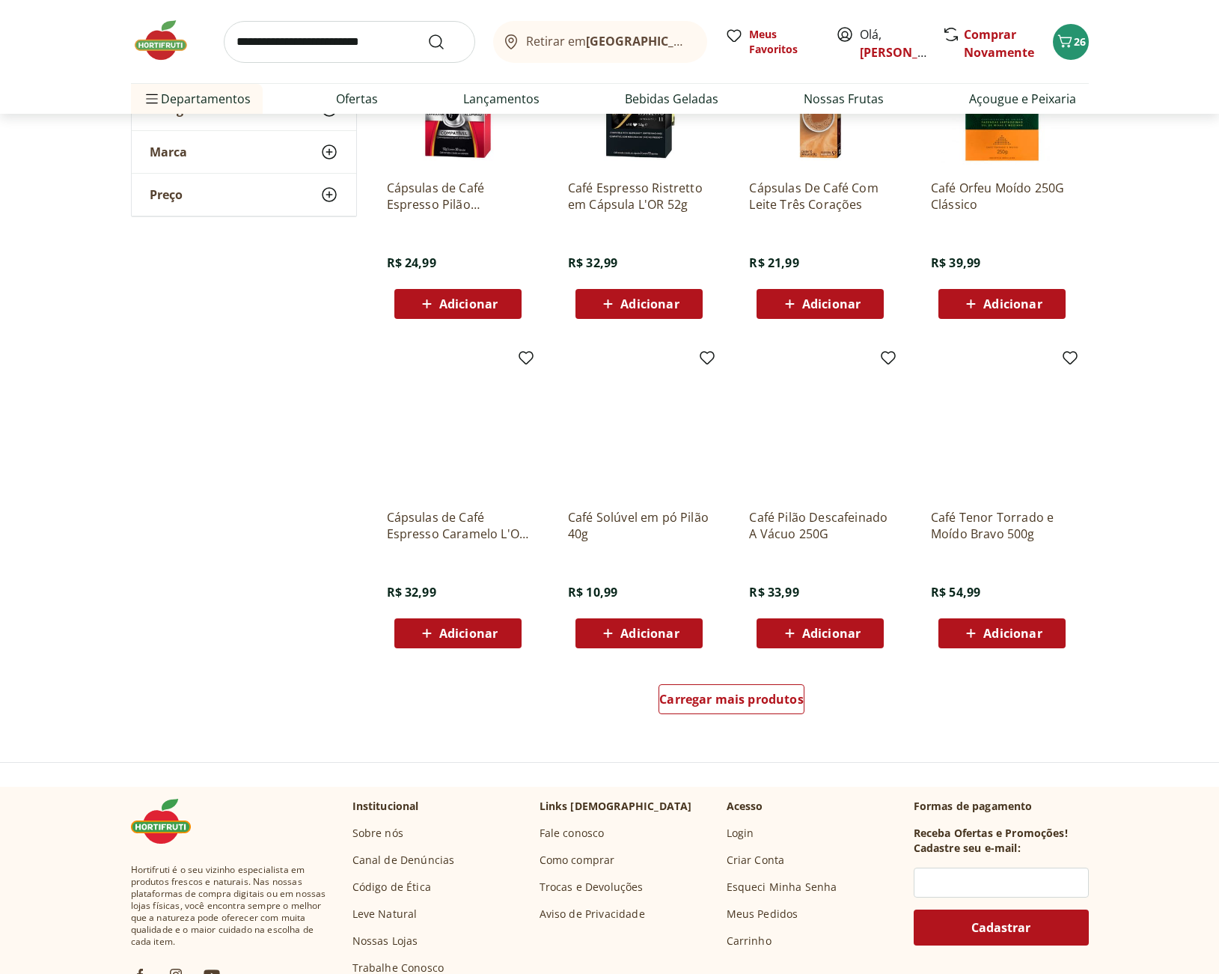
scroll to position [1696, 0]
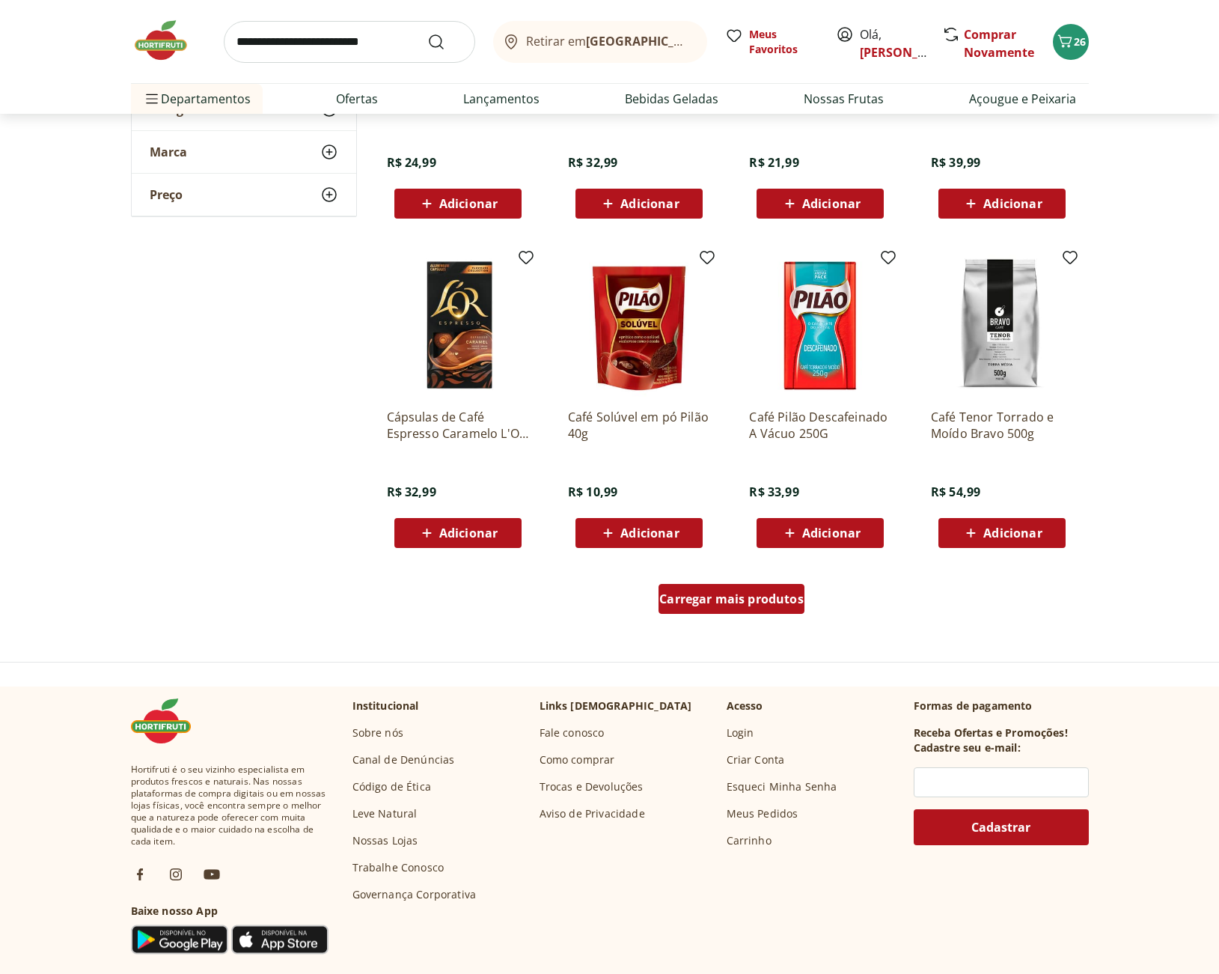
click at [779, 603] on span "Carregar mais produtos" at bounding box center [731, 599] width 144 height 12
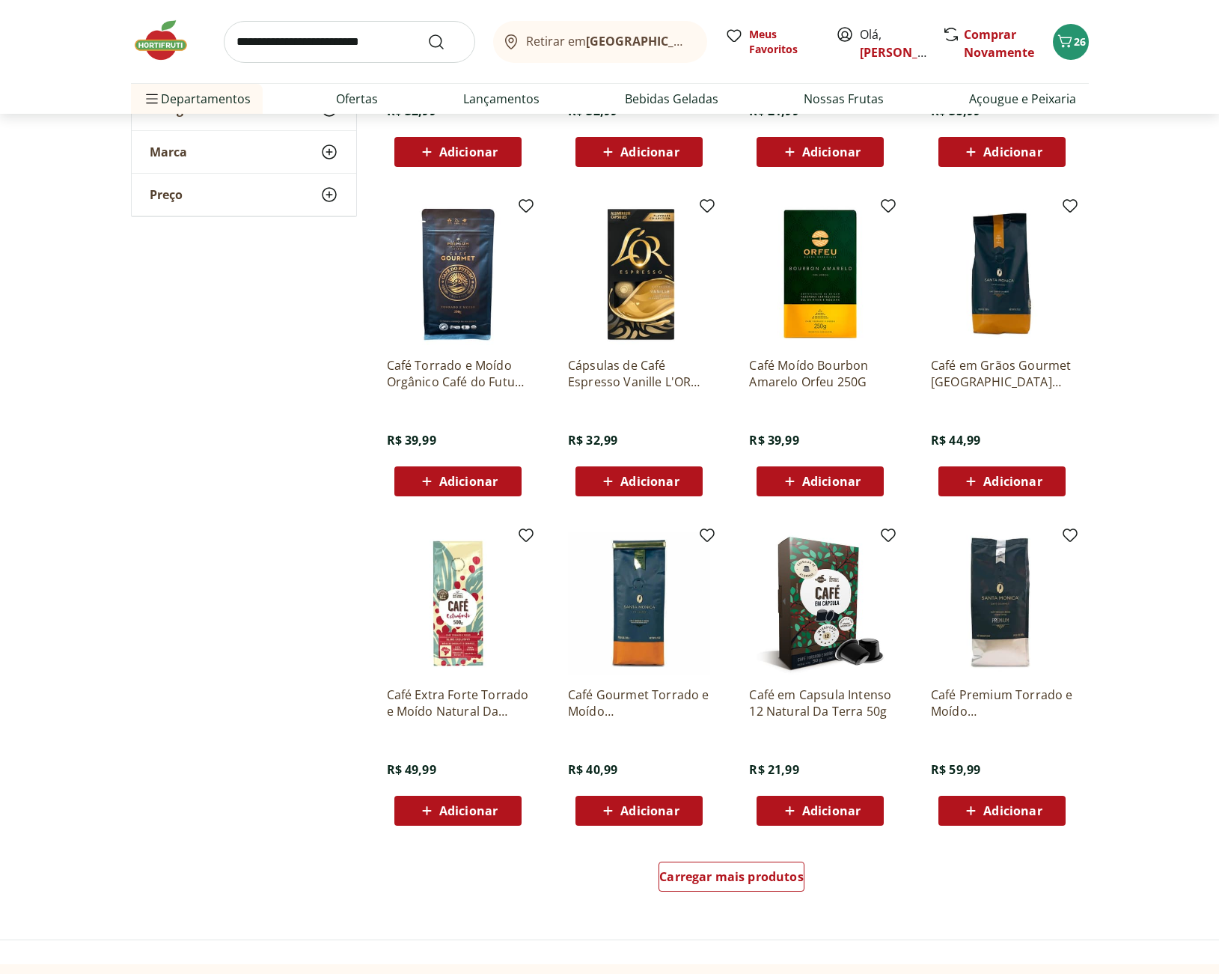
scroll to position [2594, 0]
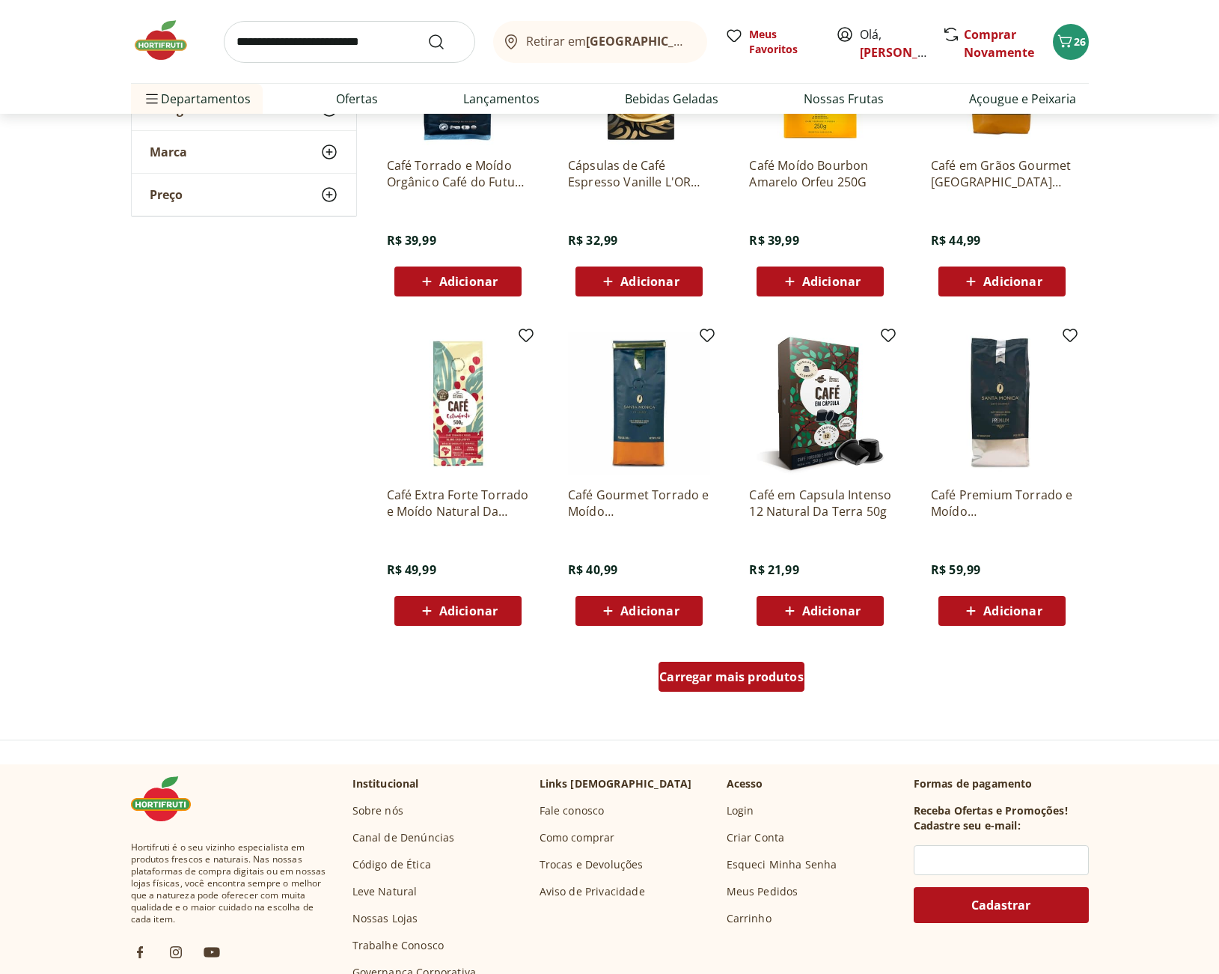
click at [745, 673] on span "Carregar mais produtos" at bounding box center [731, 676] width 144 height 12
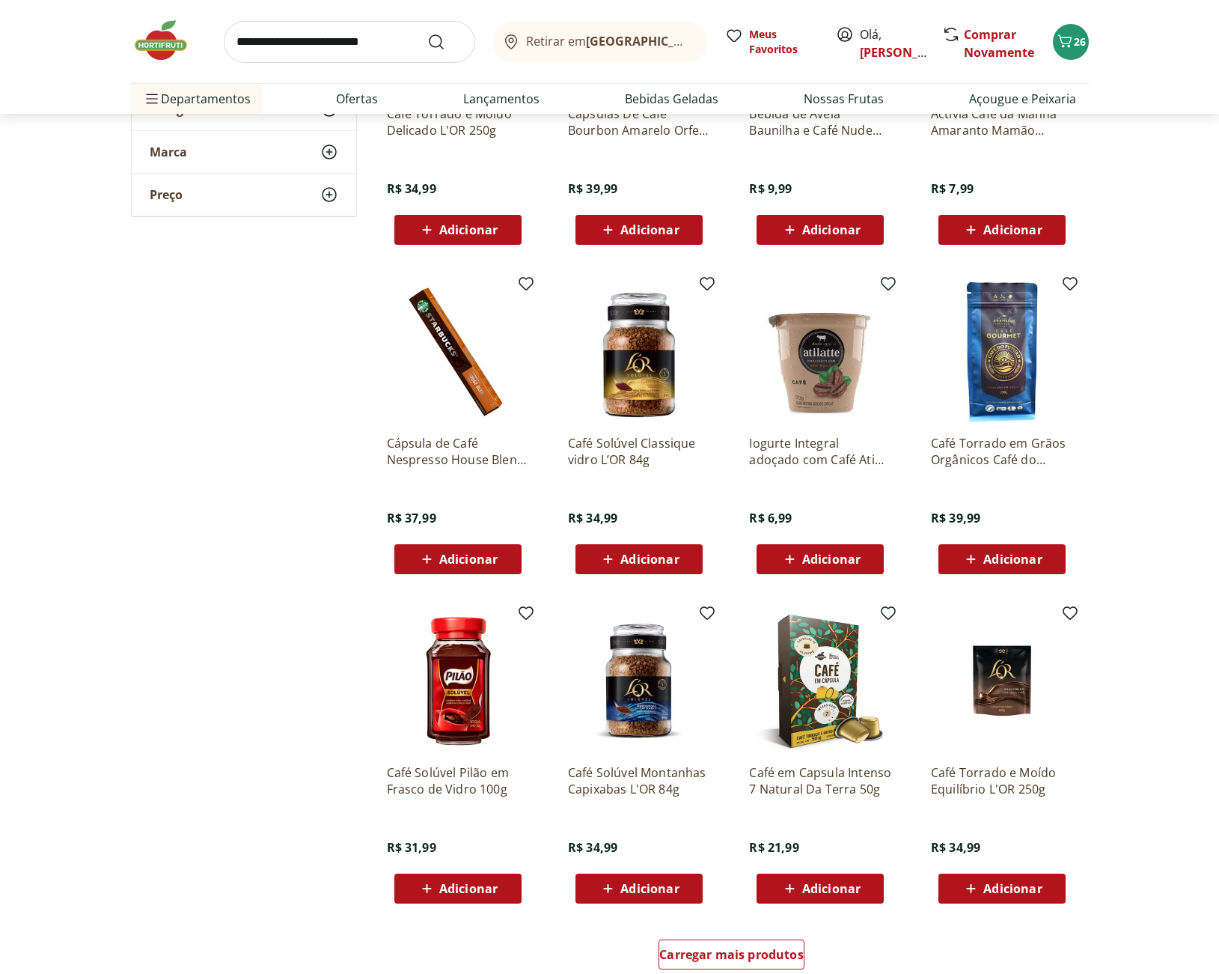
scroll to position [3392, 0]
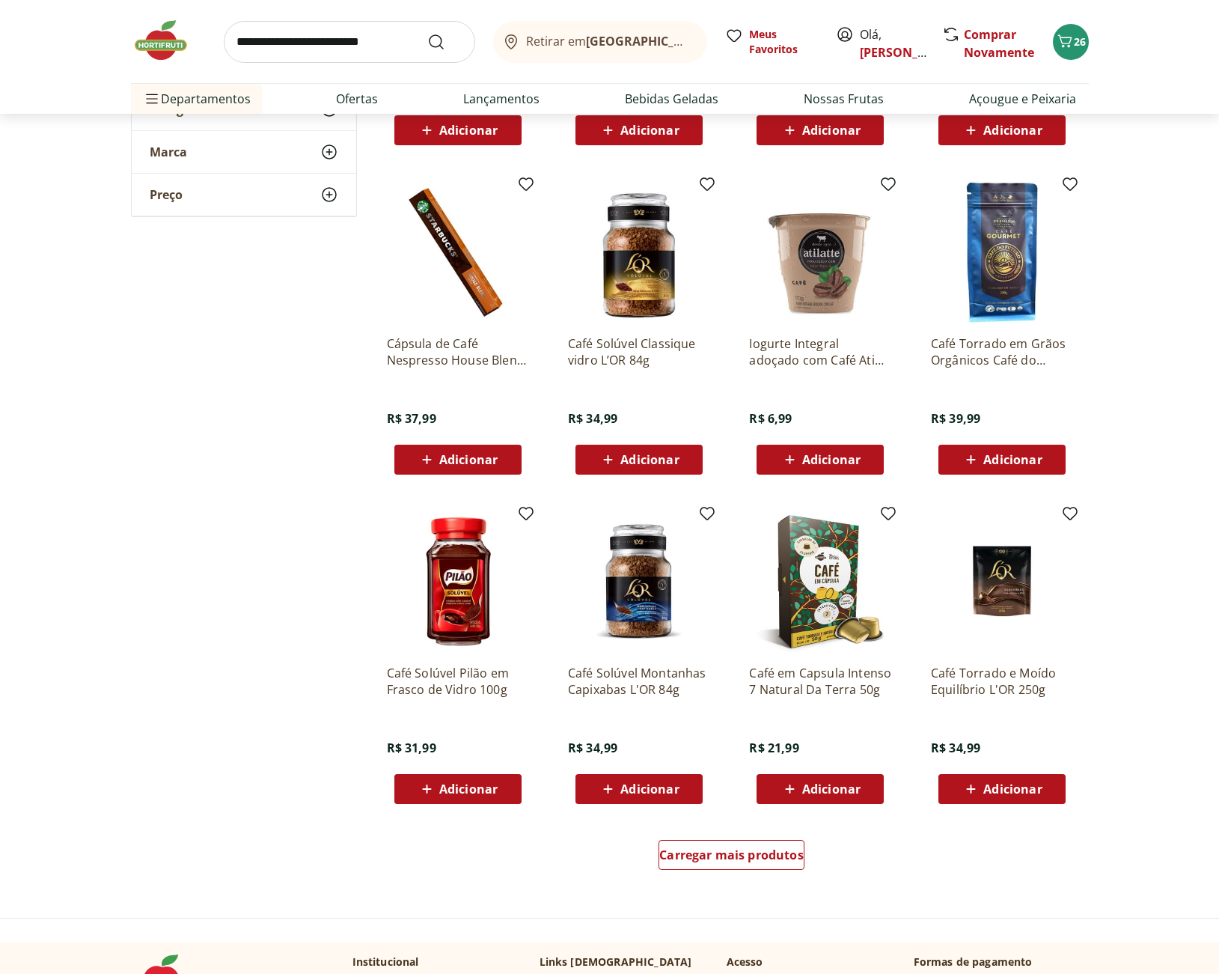
click at [1016, 308] on img at bounding box center [1002, 252] width 142 height 142
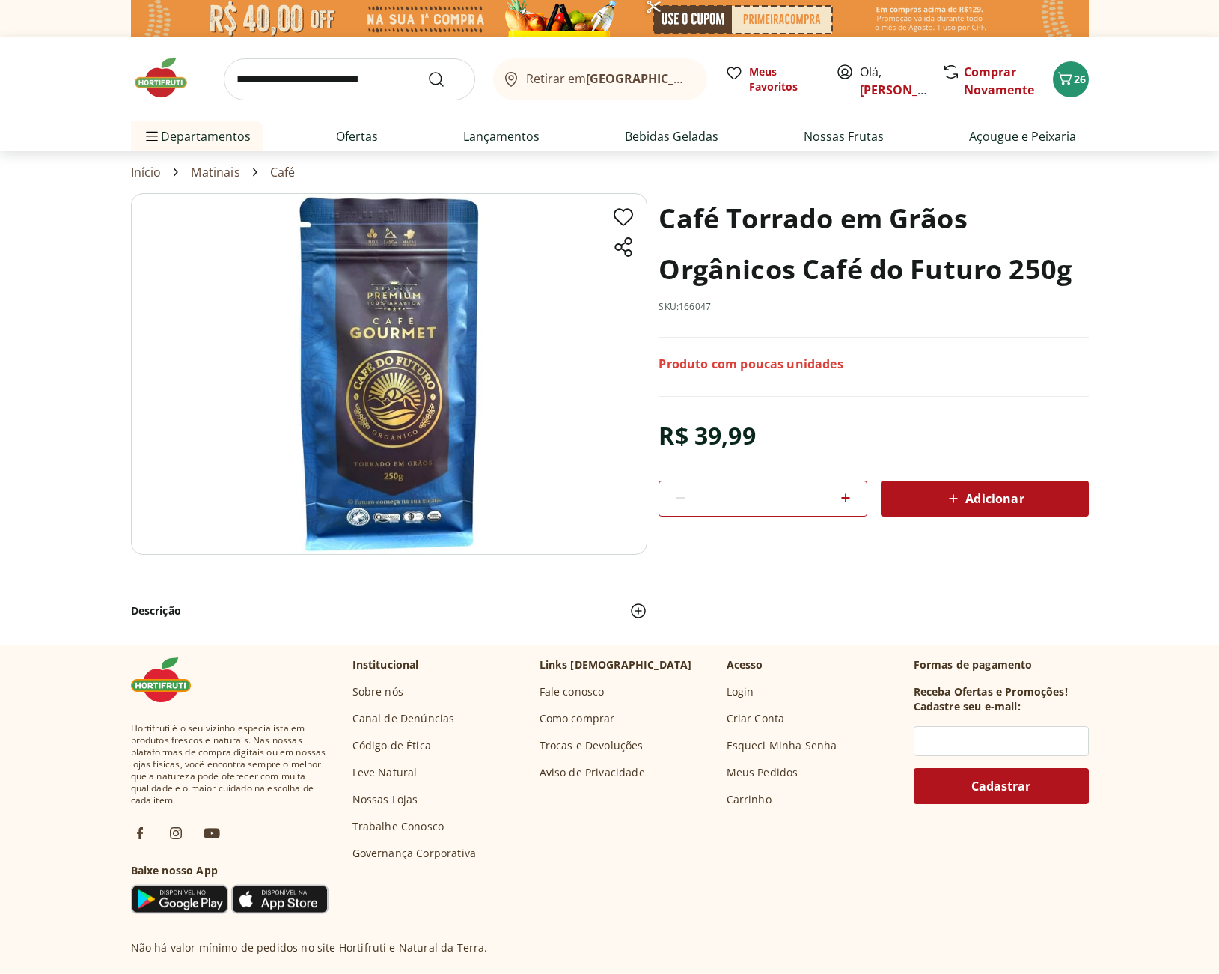
click at [991, 499] on span "Adicionar" at bounding box center [983, 498] width 79 height 18
click at [1063, 82] on icon "Carrinho" at bounding box center [1064, 78] width 14 height 13
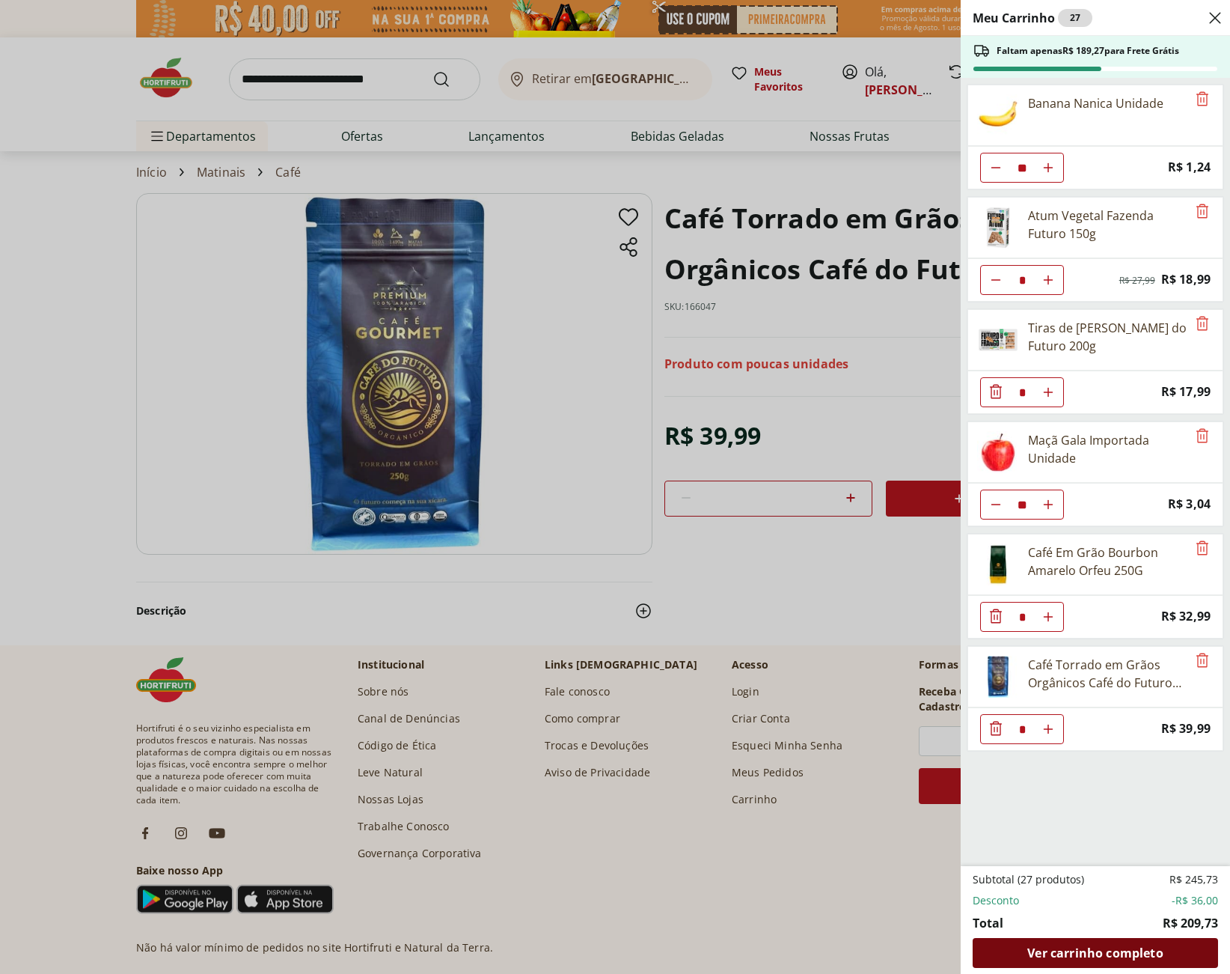
click at [1110, 957] on span "Ver carrinho completo" at bounding box center [1094, 953] width 135 height 12
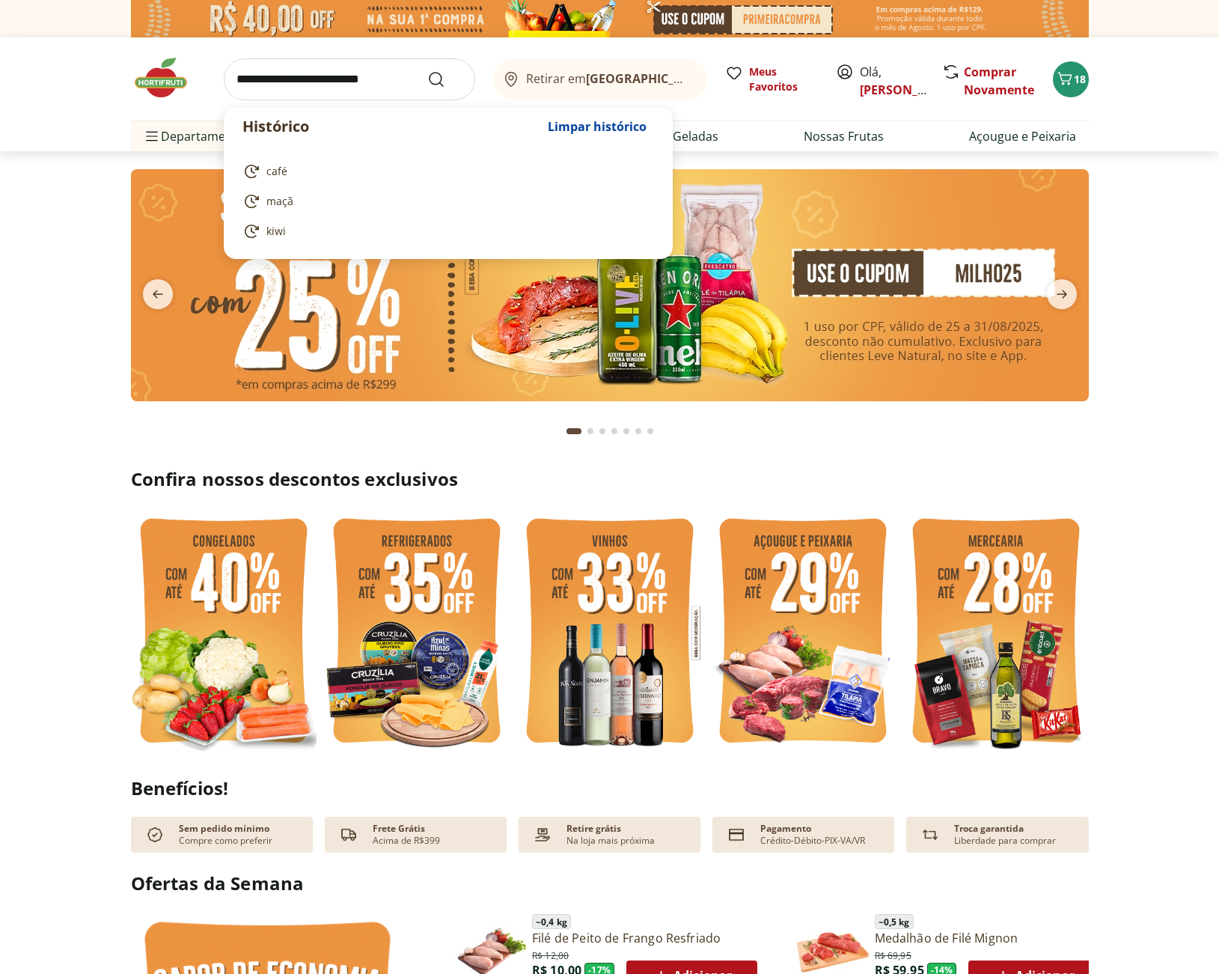
click at [343, 80] on input "search" at bounding box center [349, 79] width 251 height 42
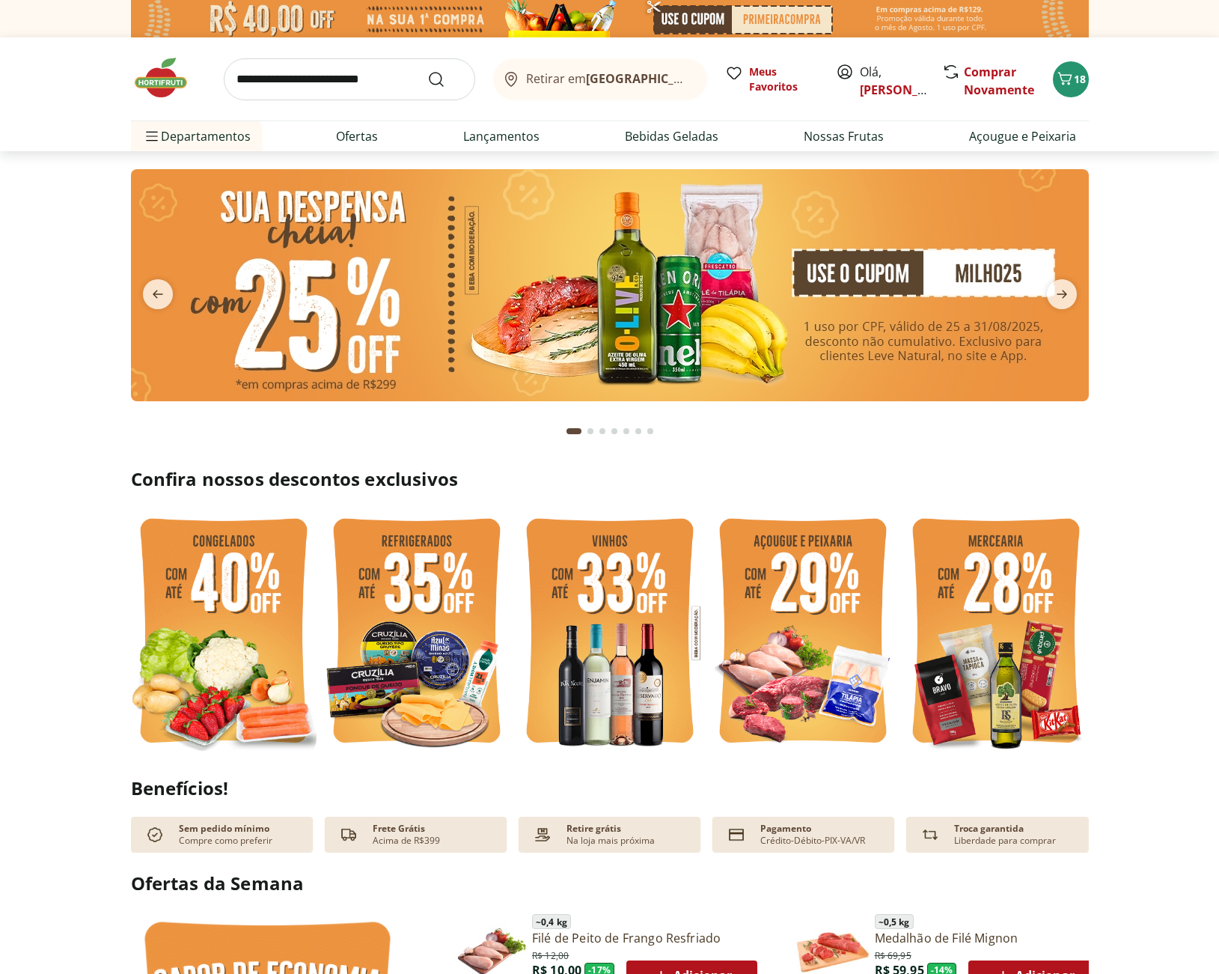
click at [409, 646] on img at bounding box center [417, 633] width 186 height 248
select select "**********"
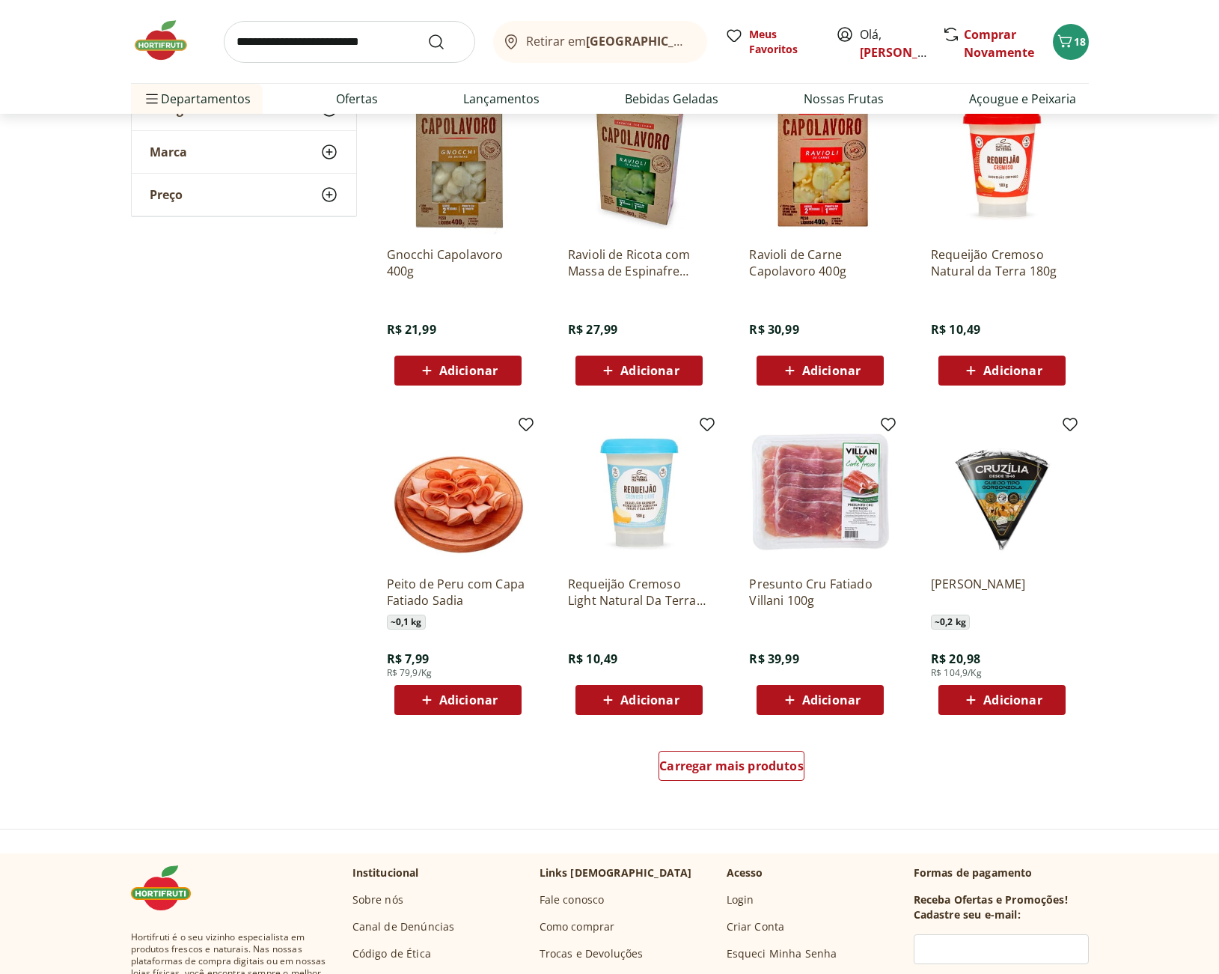
scroll to position [599, 0]
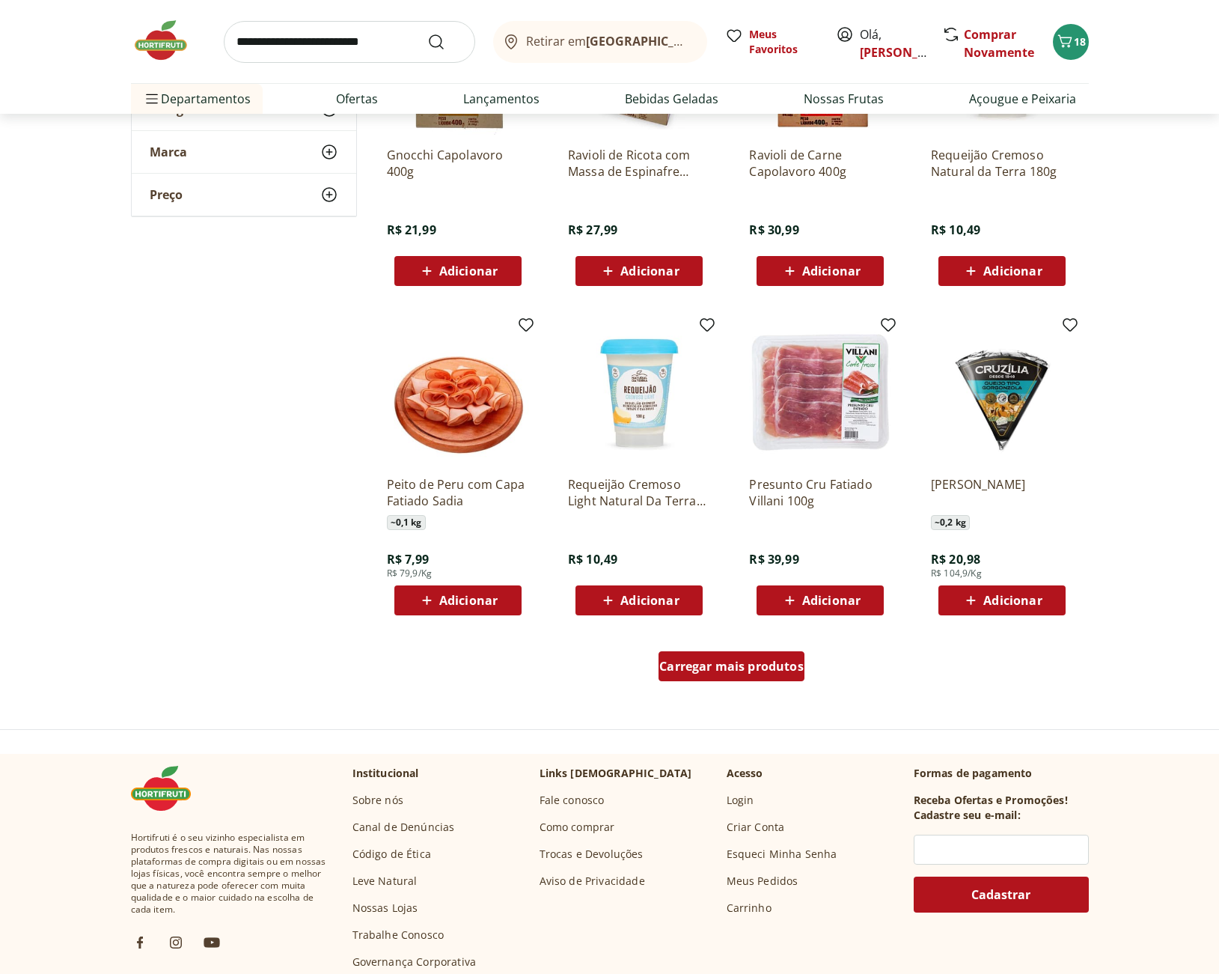
click at [786, 664] on span "Carregar mais produtos" at bounding box center [731, 666] width 144 height 12
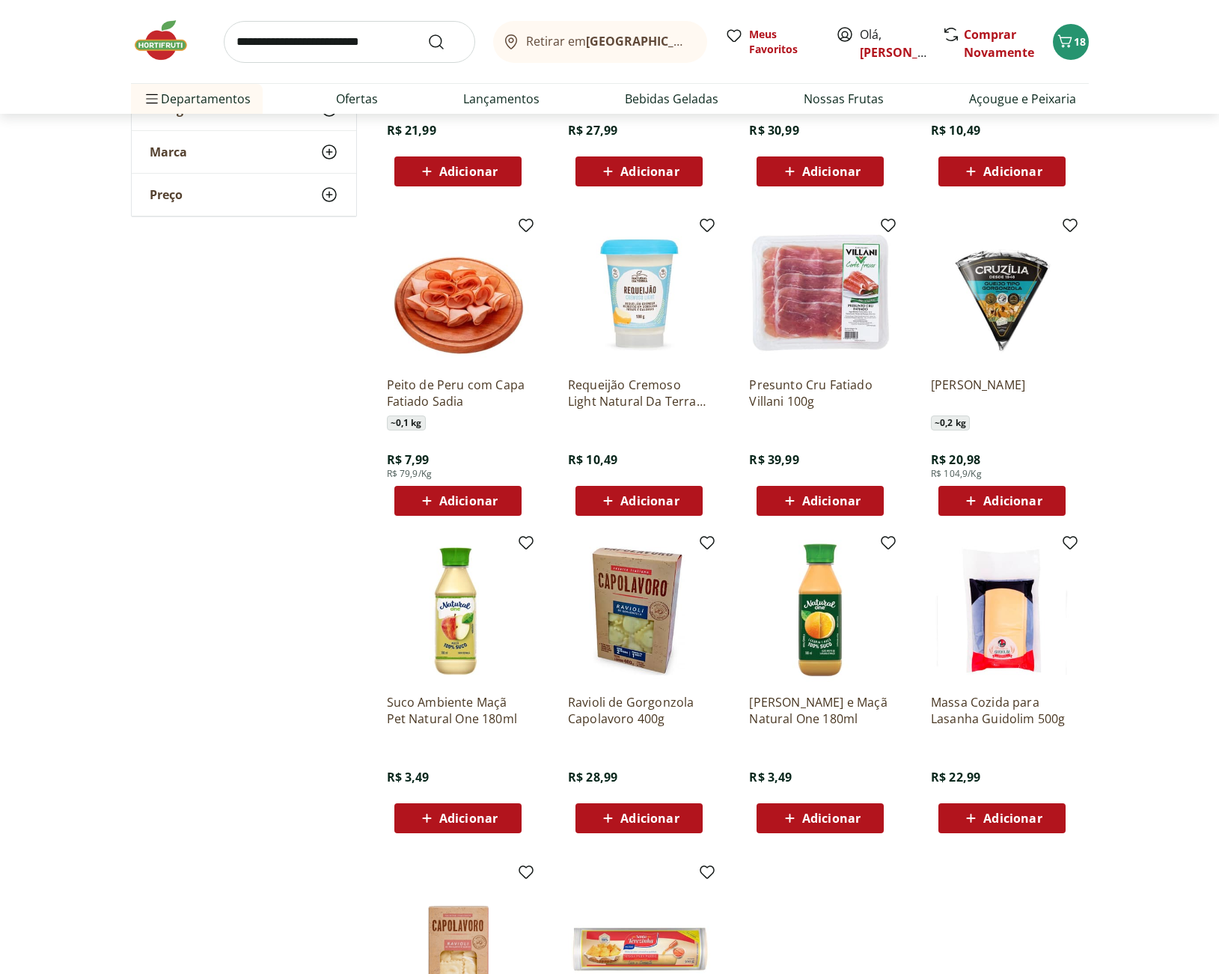
scroll to position [599, 0]
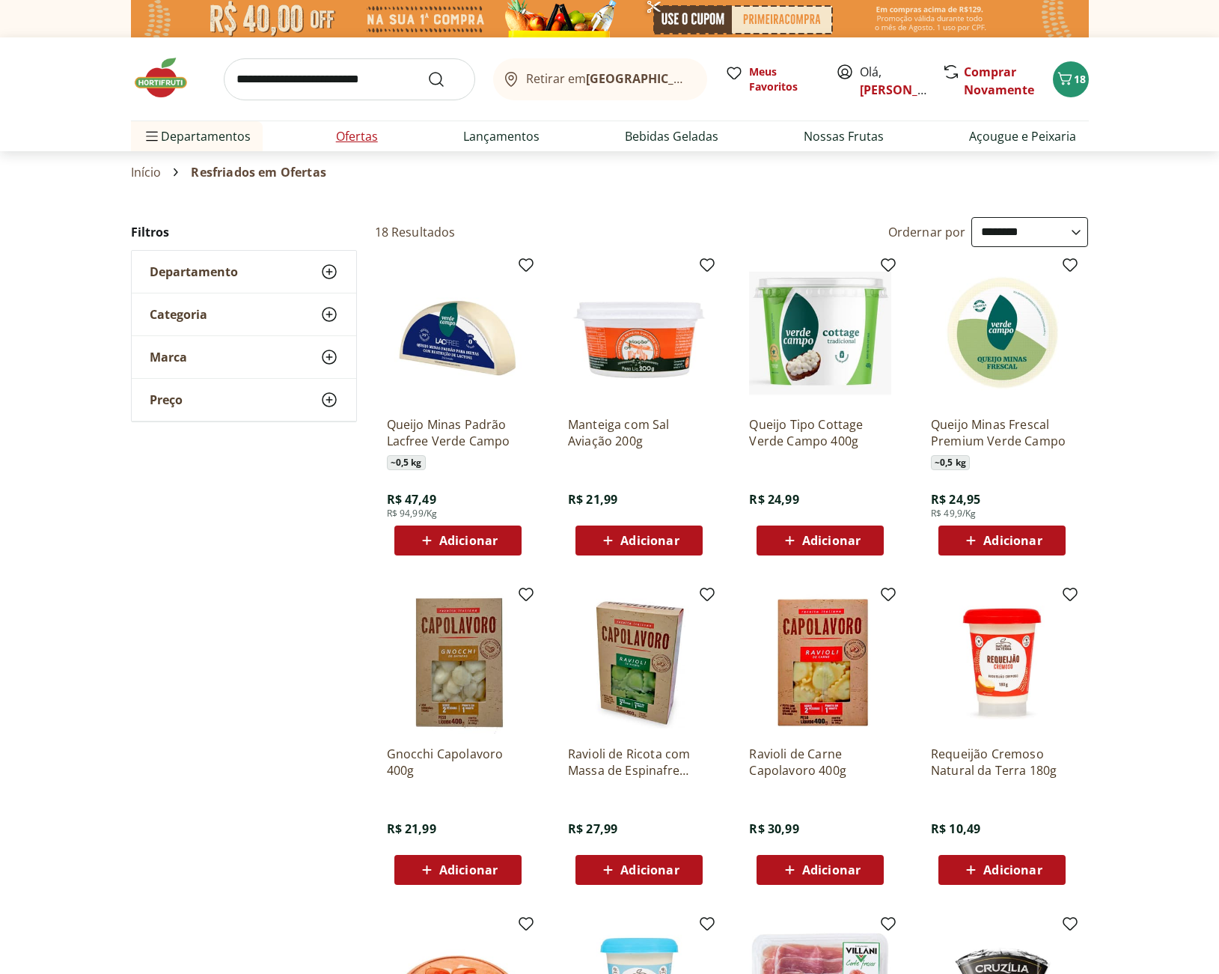
click at [363, 139] on link "Ofertas" at bounding box center [357, 136] width 42 height 18
select select "**********"
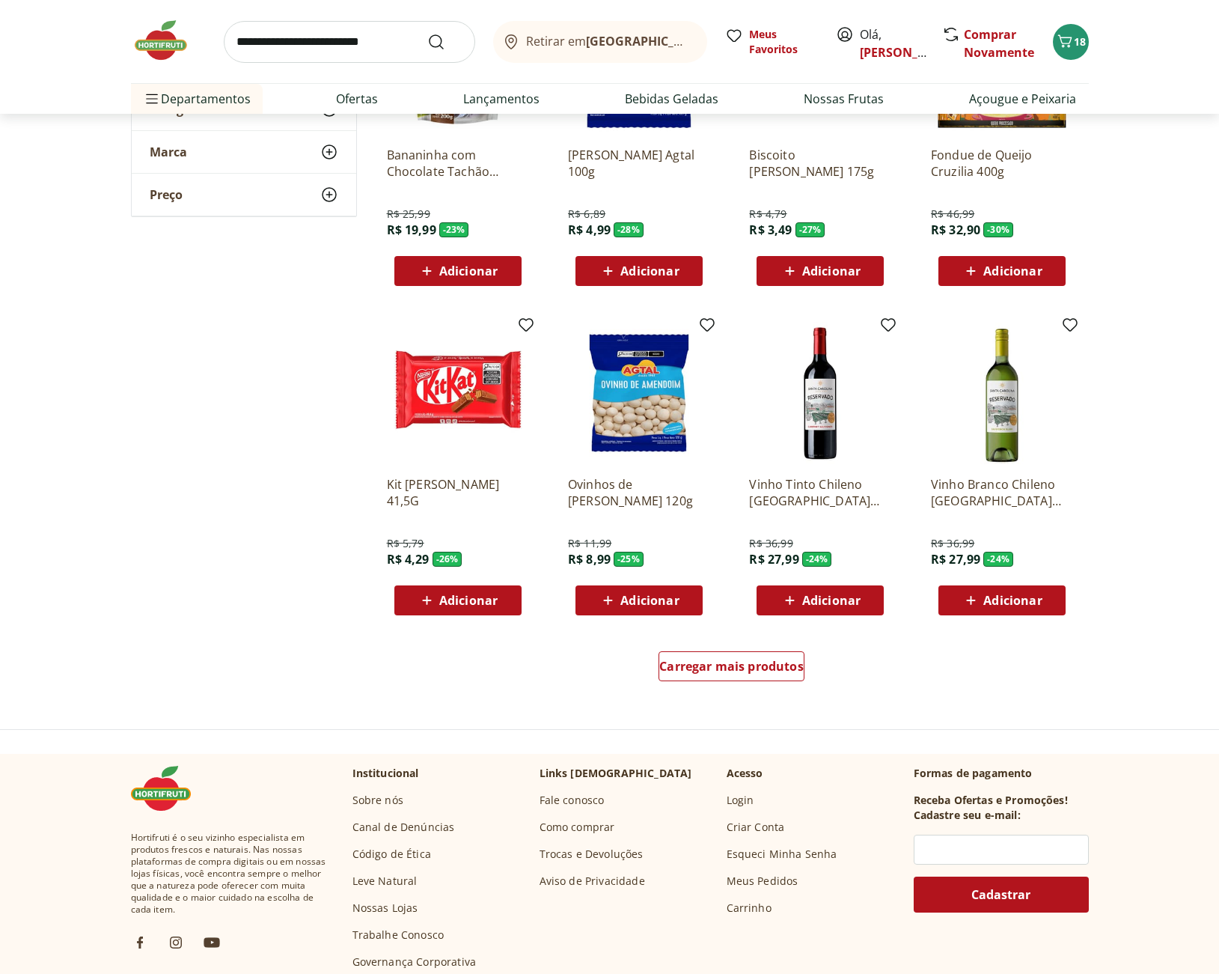
scroll to position [698, 0]
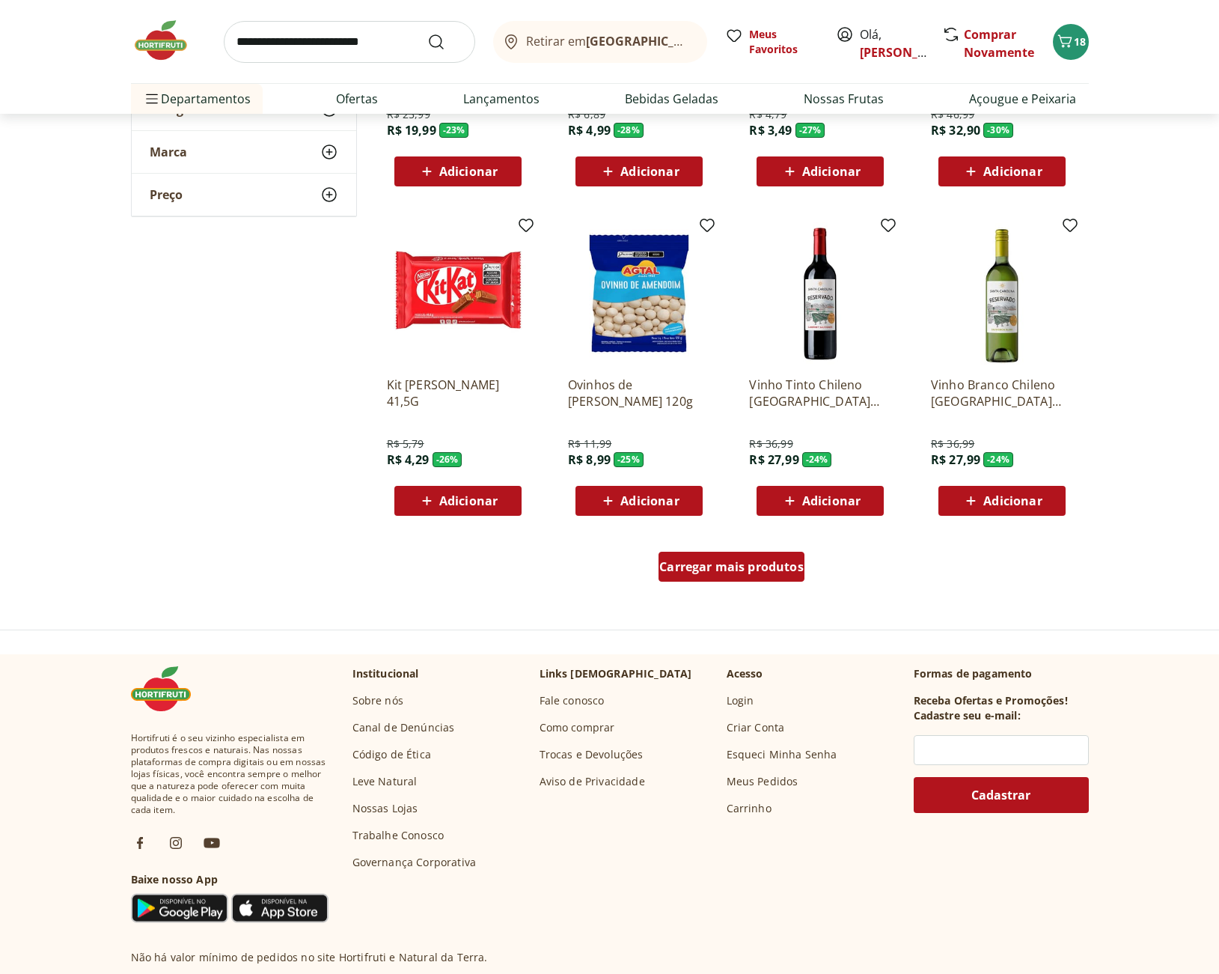
click at [781, 560] on span "Carregar mais produtos" at bounding box center [731, 566] width 144 height 12
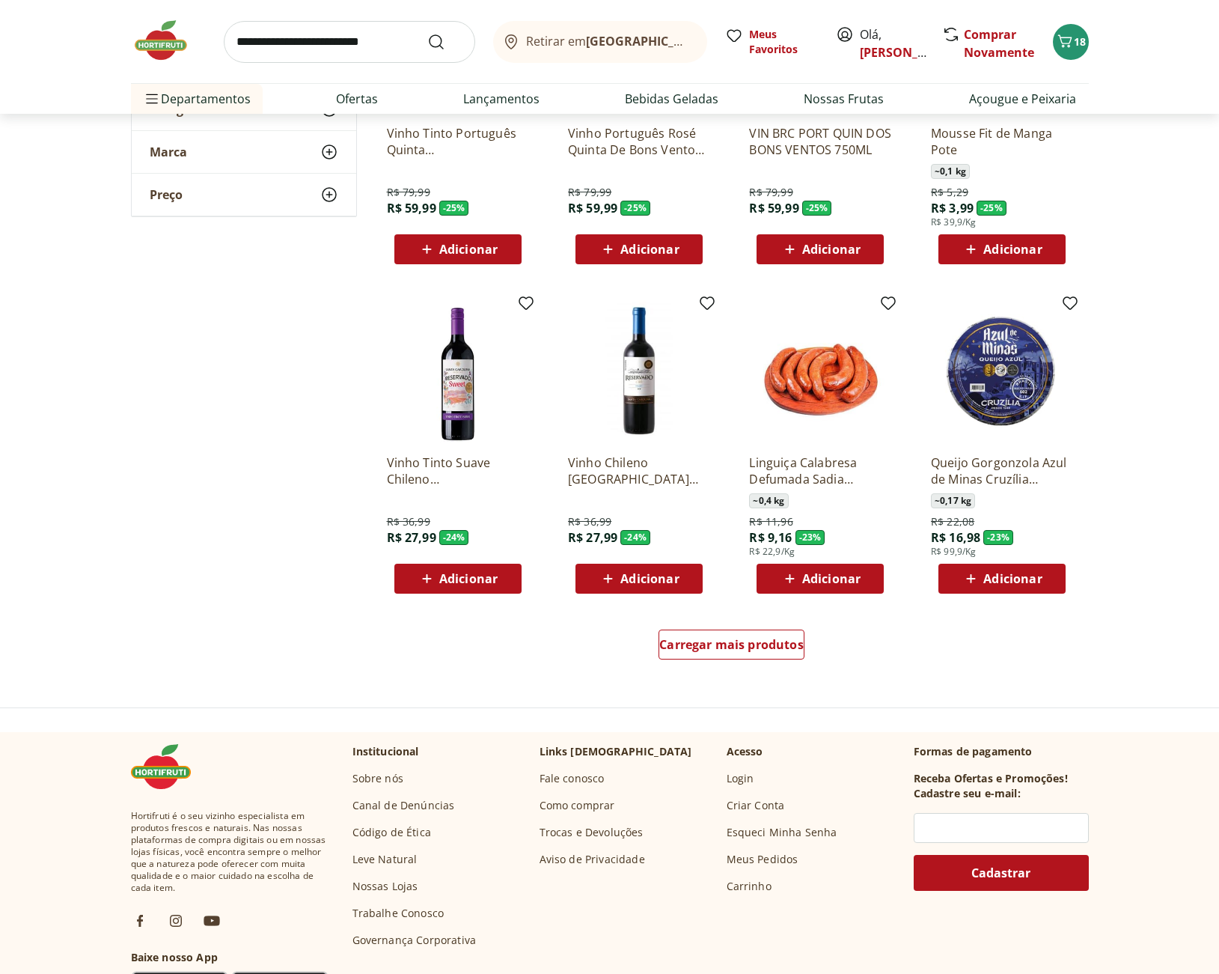
scroll to position [898, 0]
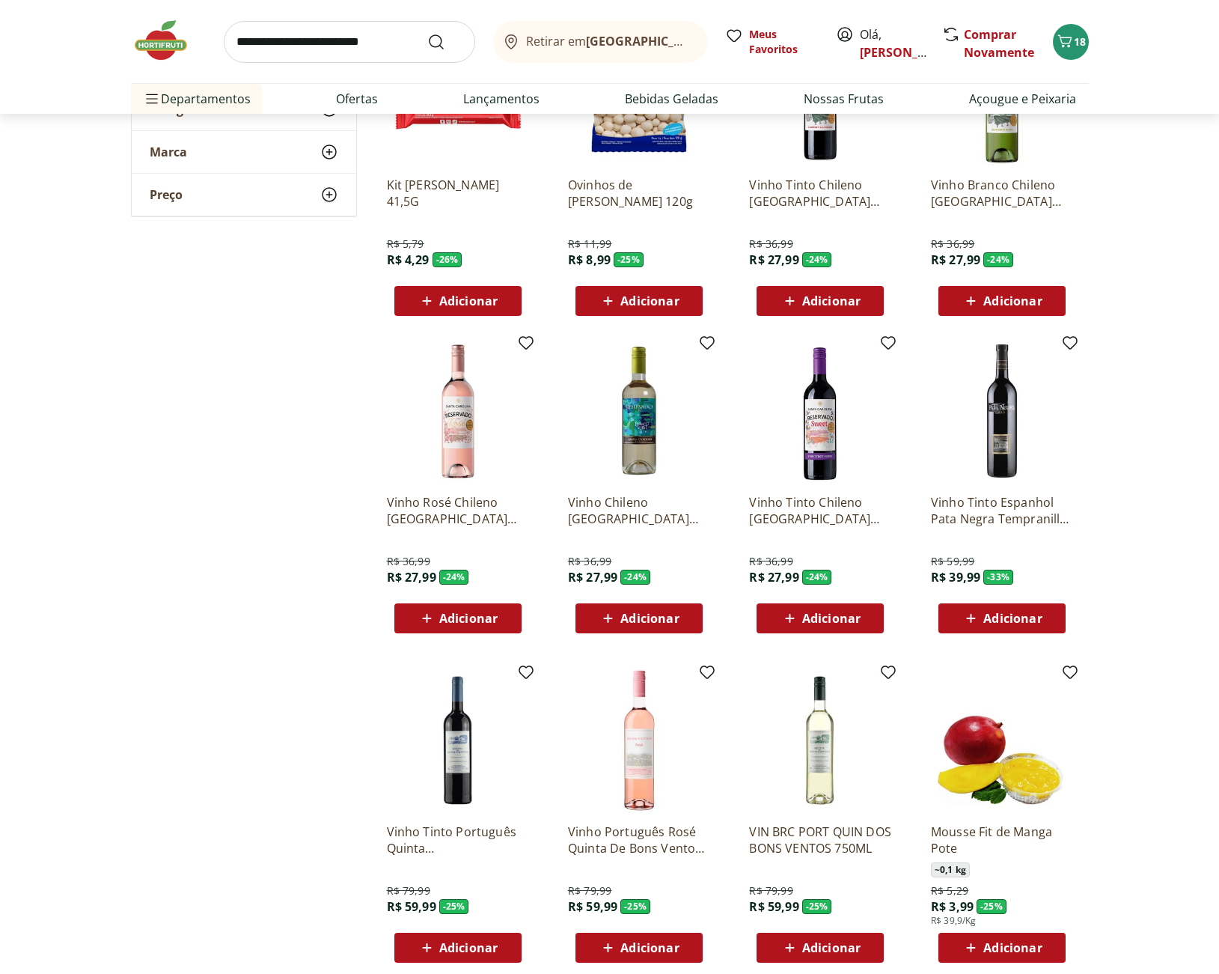
click at [316, 47] on input "search" at bounding box center [349, 42] width 251 height 42
type input "*****"
click at [427, 33] on button "Submit Search" at bounding box center [445, 42] width 36 height 18
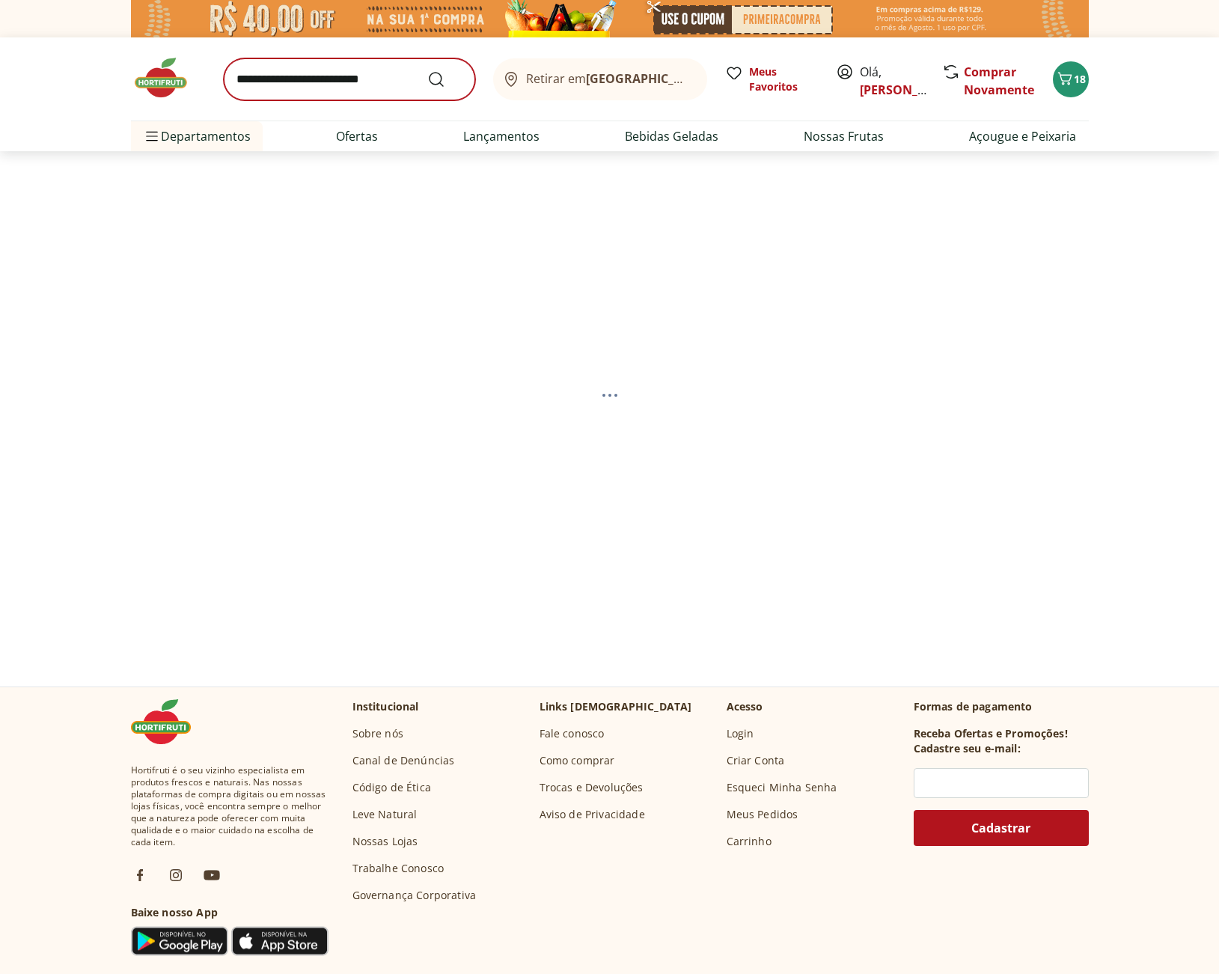
select select "**********"
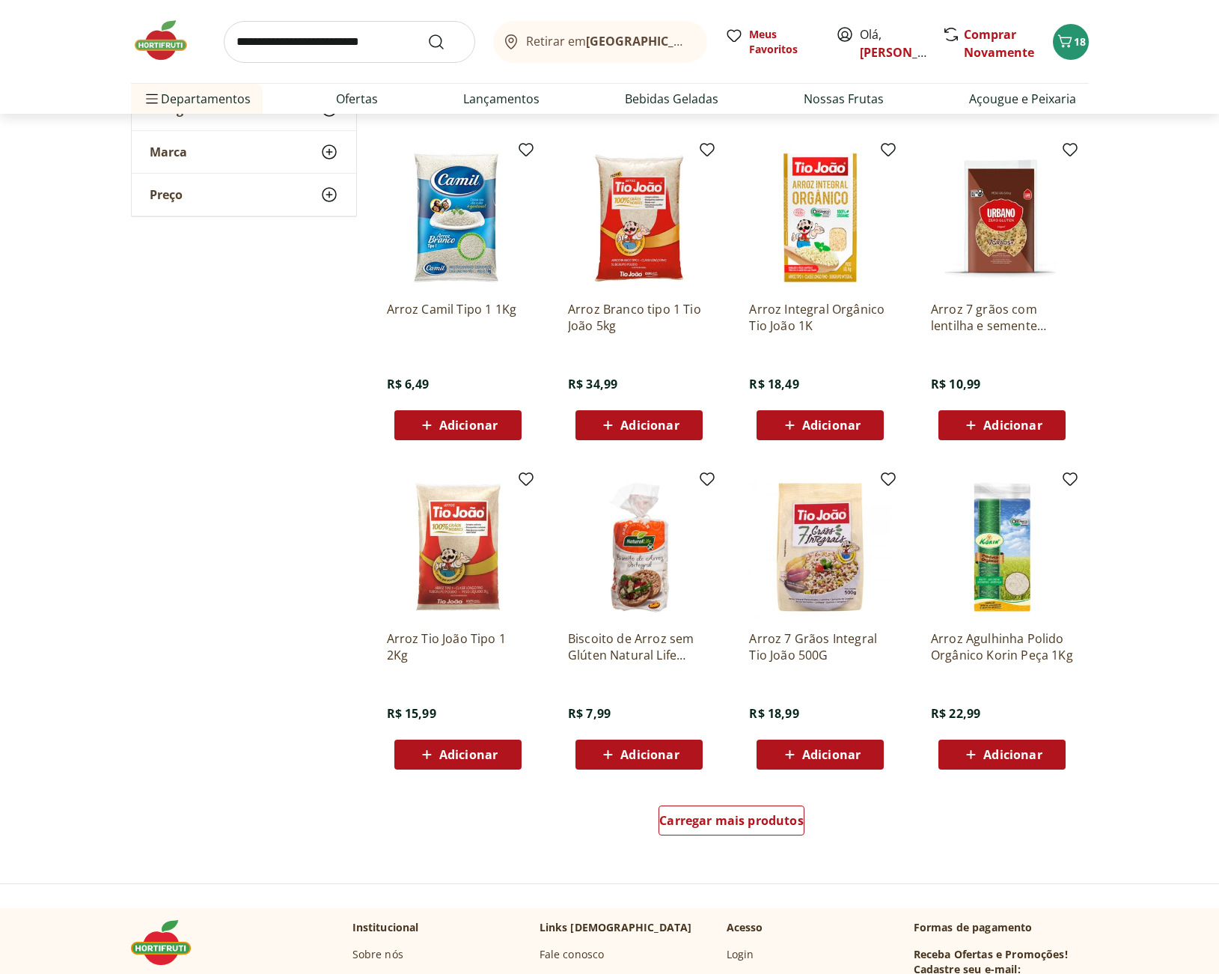
scroll to position [599, 0]
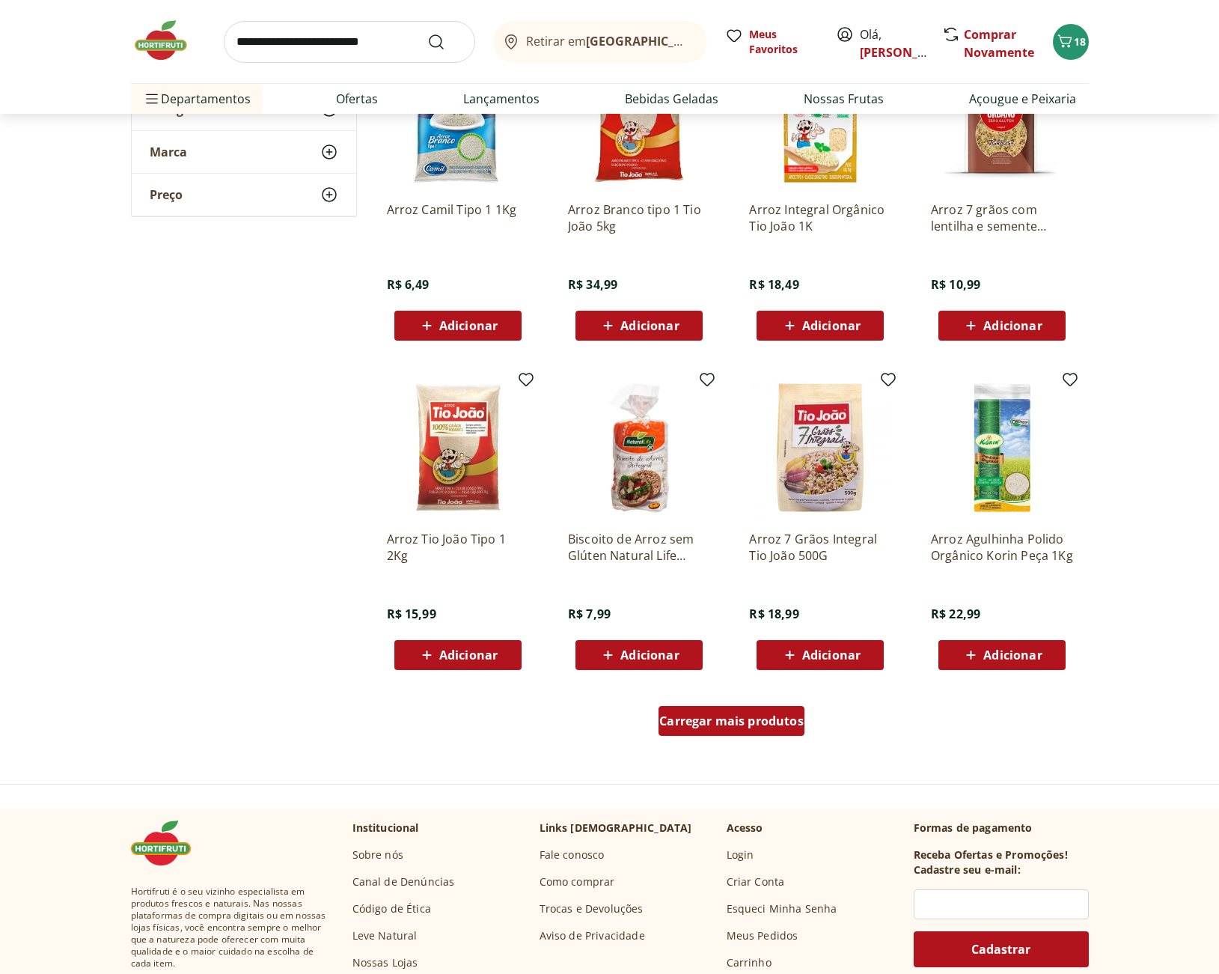
click at [774, 729] on div "Carregar mais produtos" at bounding box center [731, 721] width 146 height 30
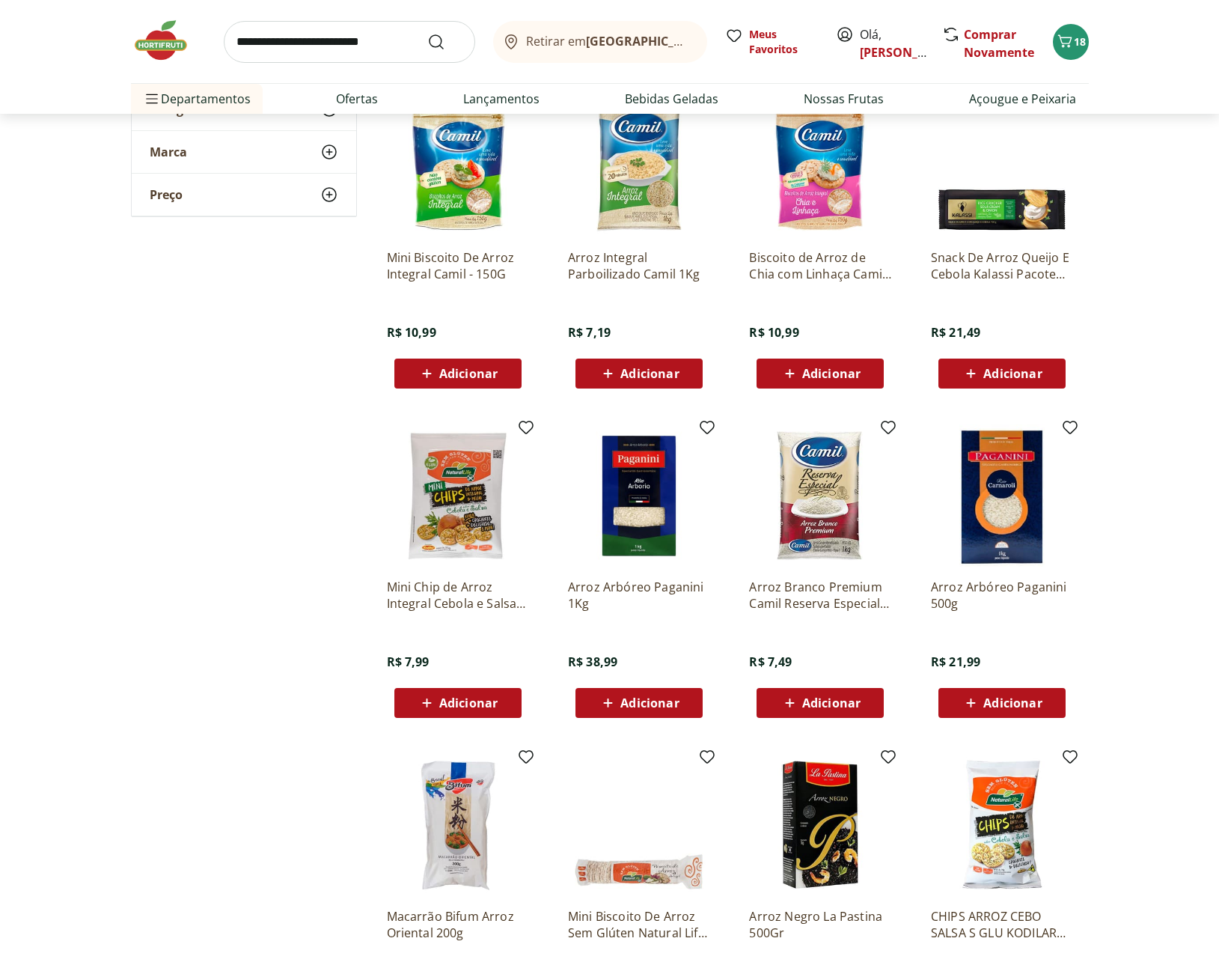
scroll to position [1397, 0]
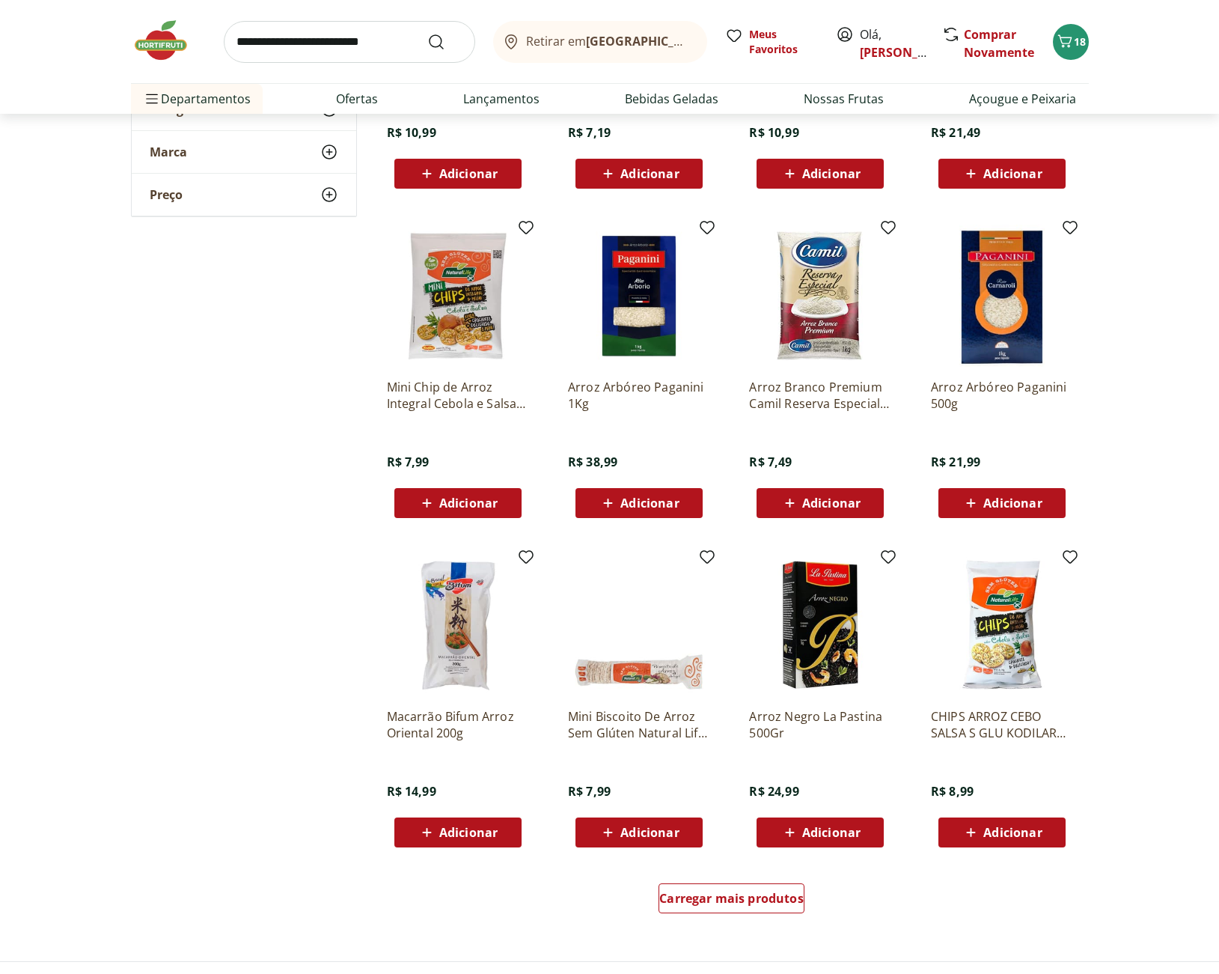
click at [862, 504] on div "Adicionar" at bounding box center [819, 502] width 103 height 27
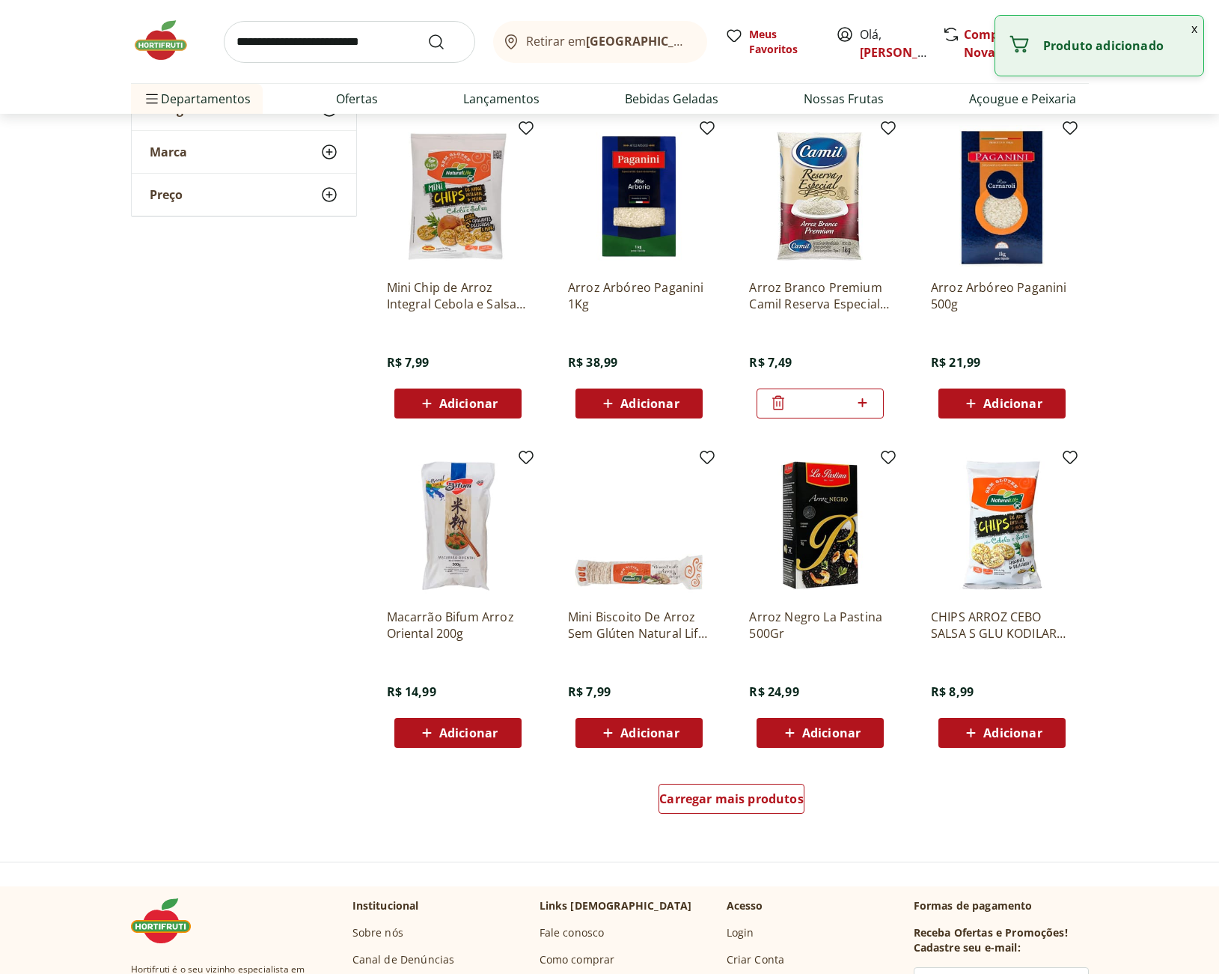
scroll to position [1696, 0]
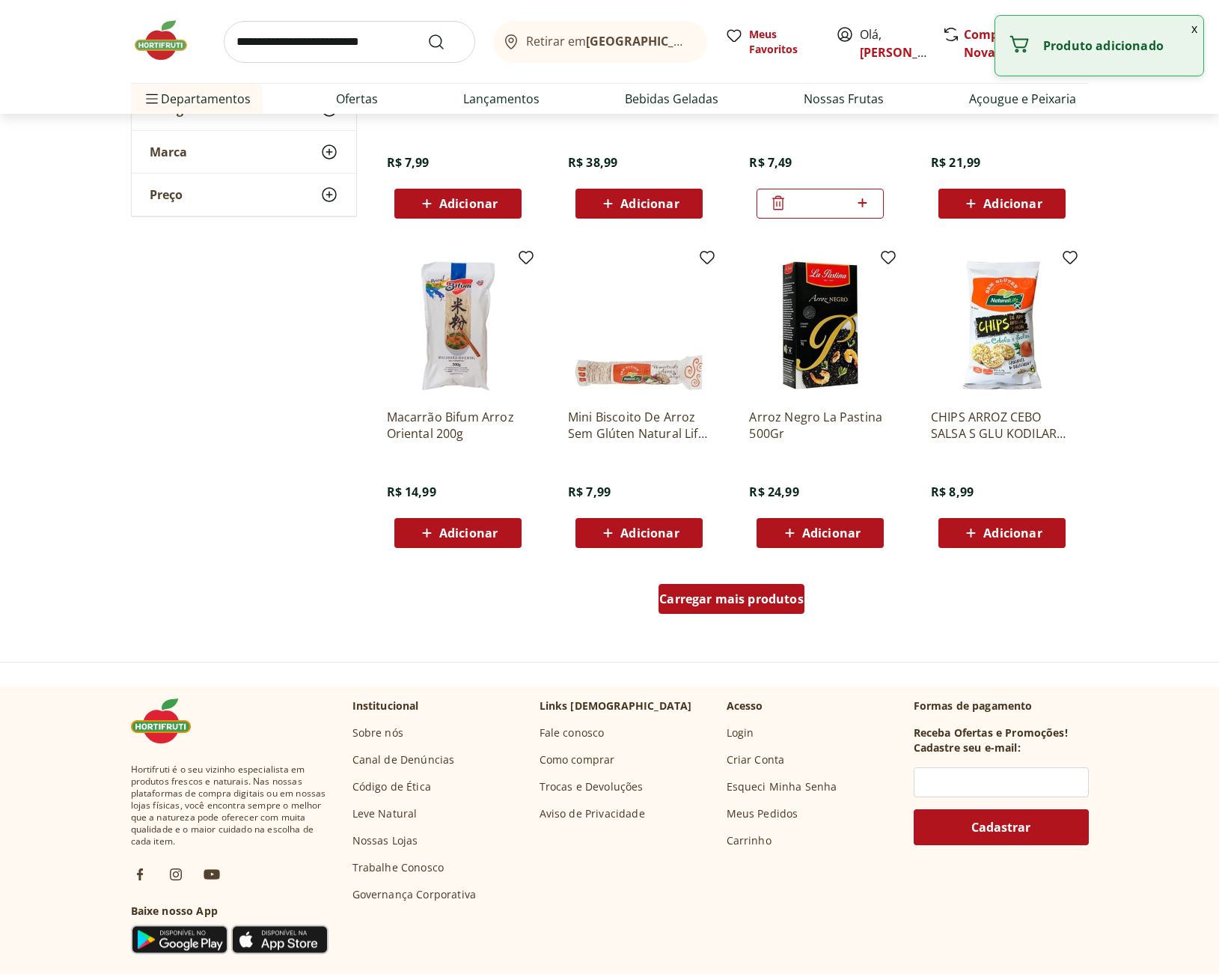
click at [765, 588] on div "Carregar mais produtos" at bounding box center [731, 599] width 146 height 30
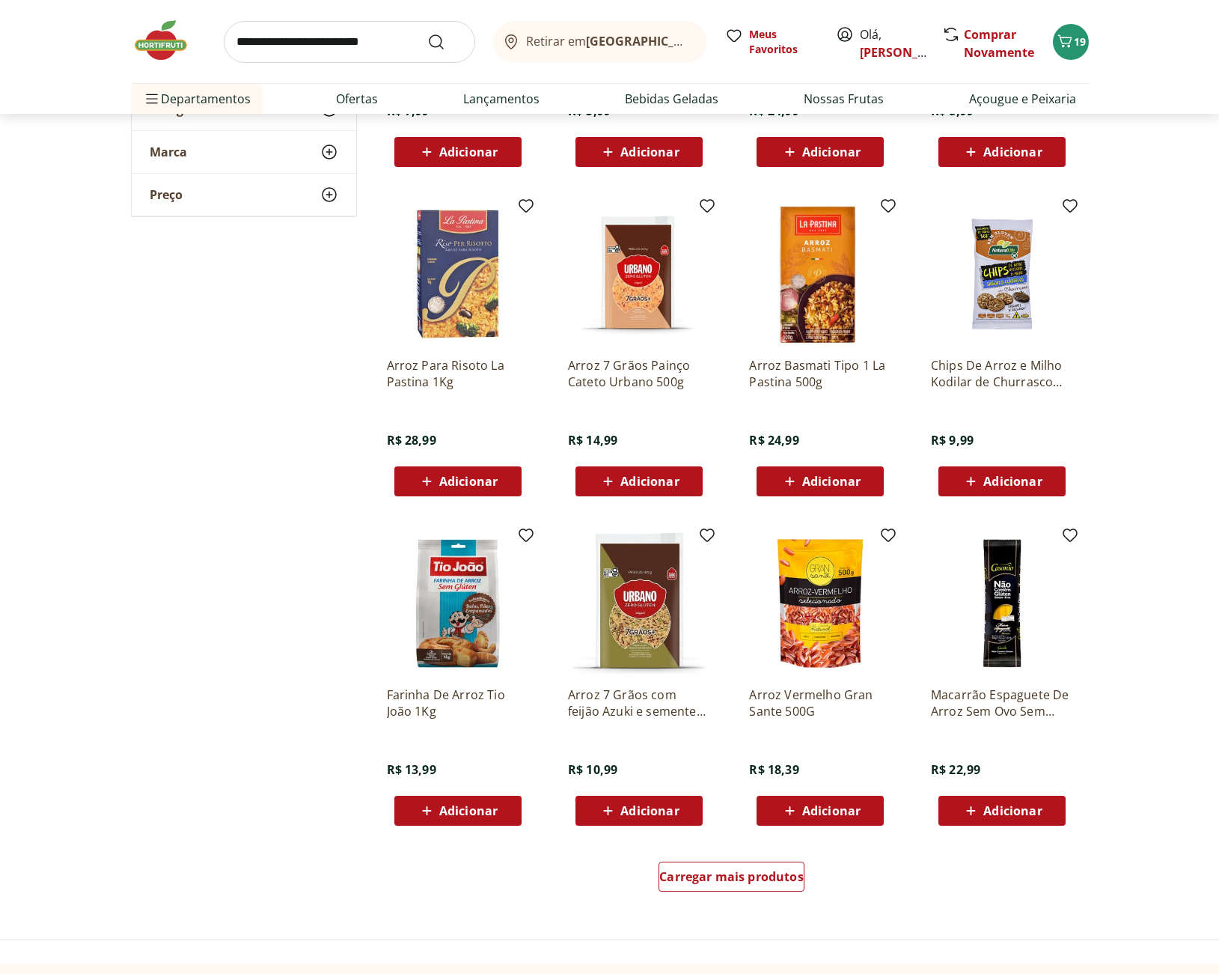
scroll to position [2594, 0]
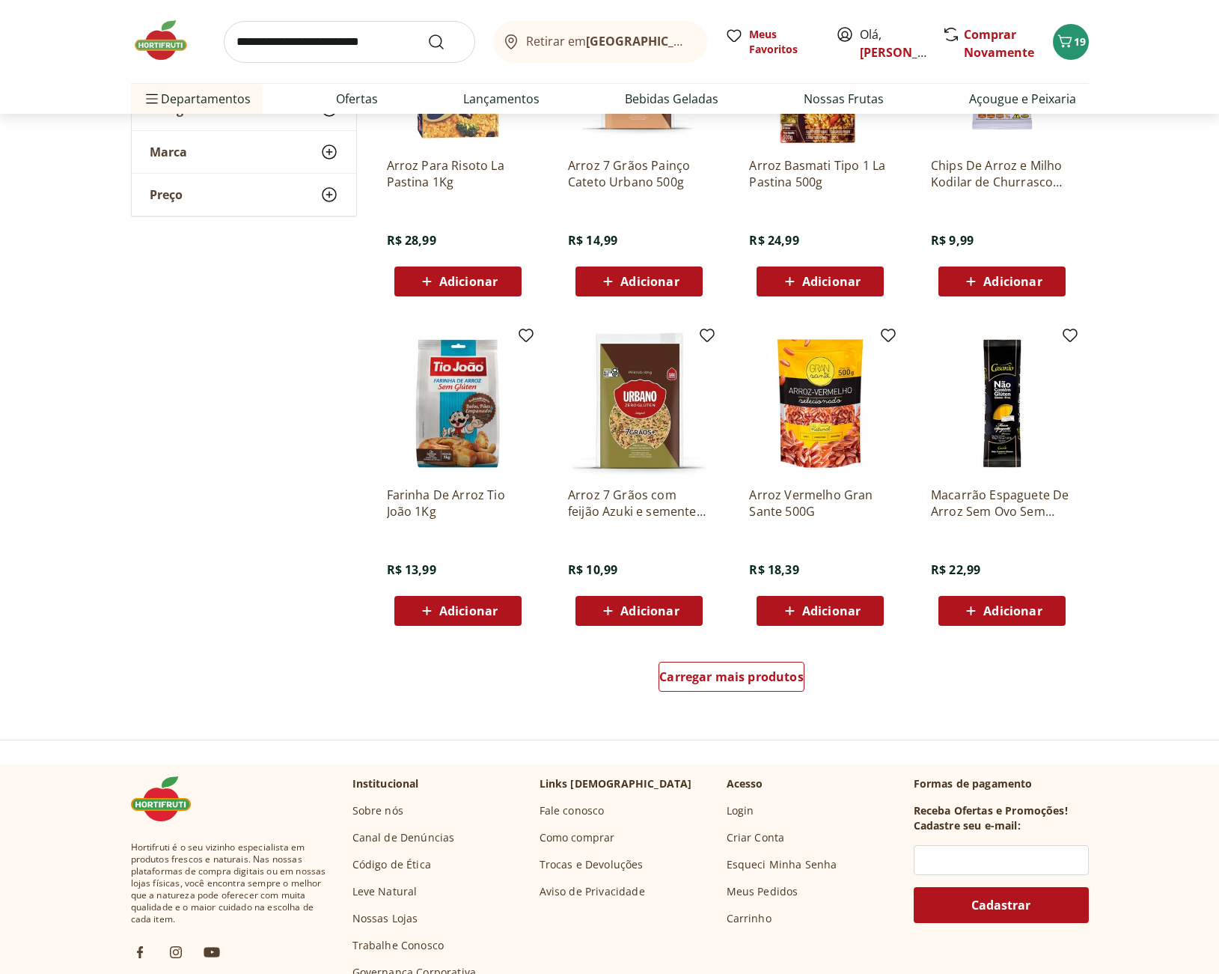
click at [661, 449] on img at bounding box center [639, 403] width 142 height 142
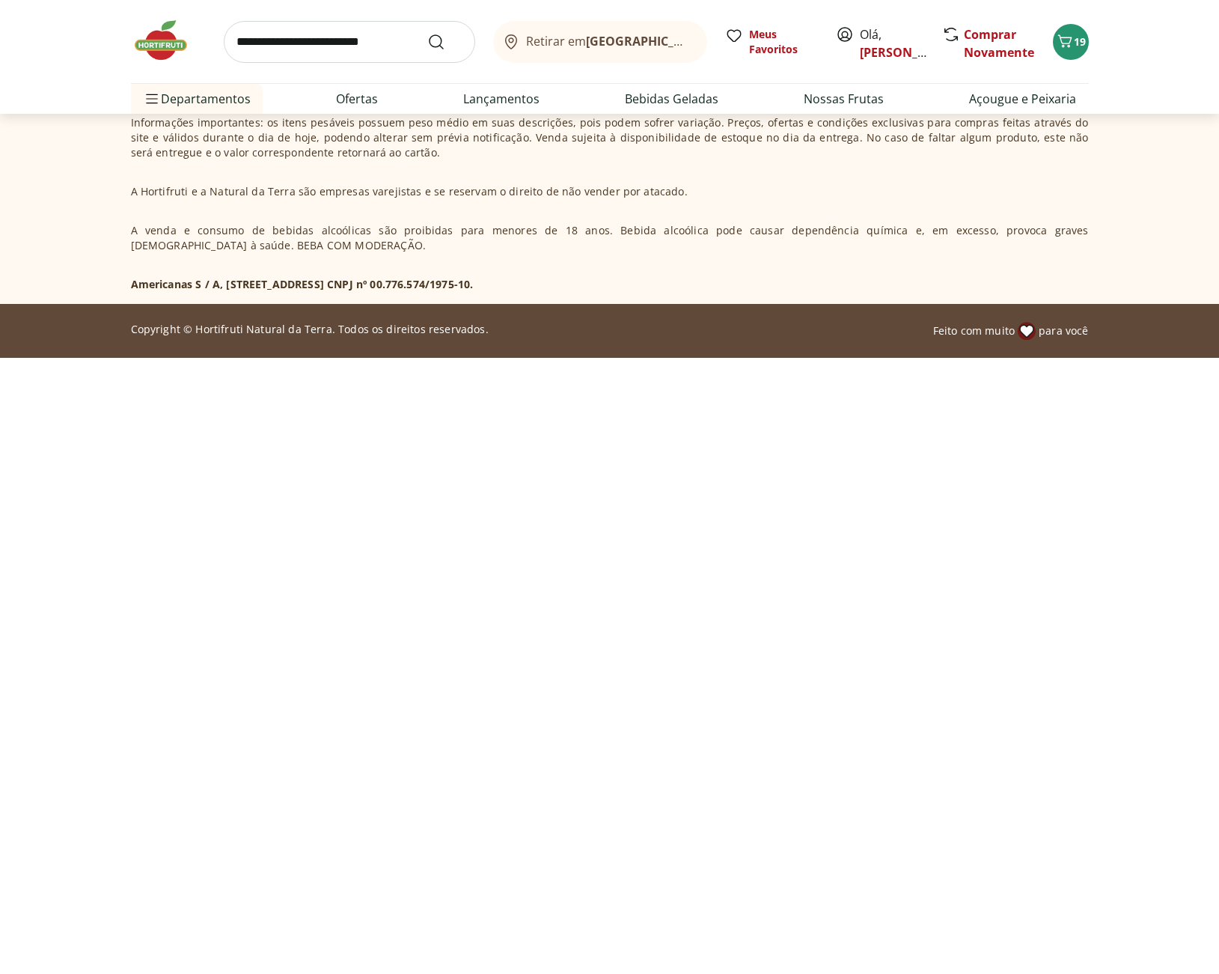
select select "**********"
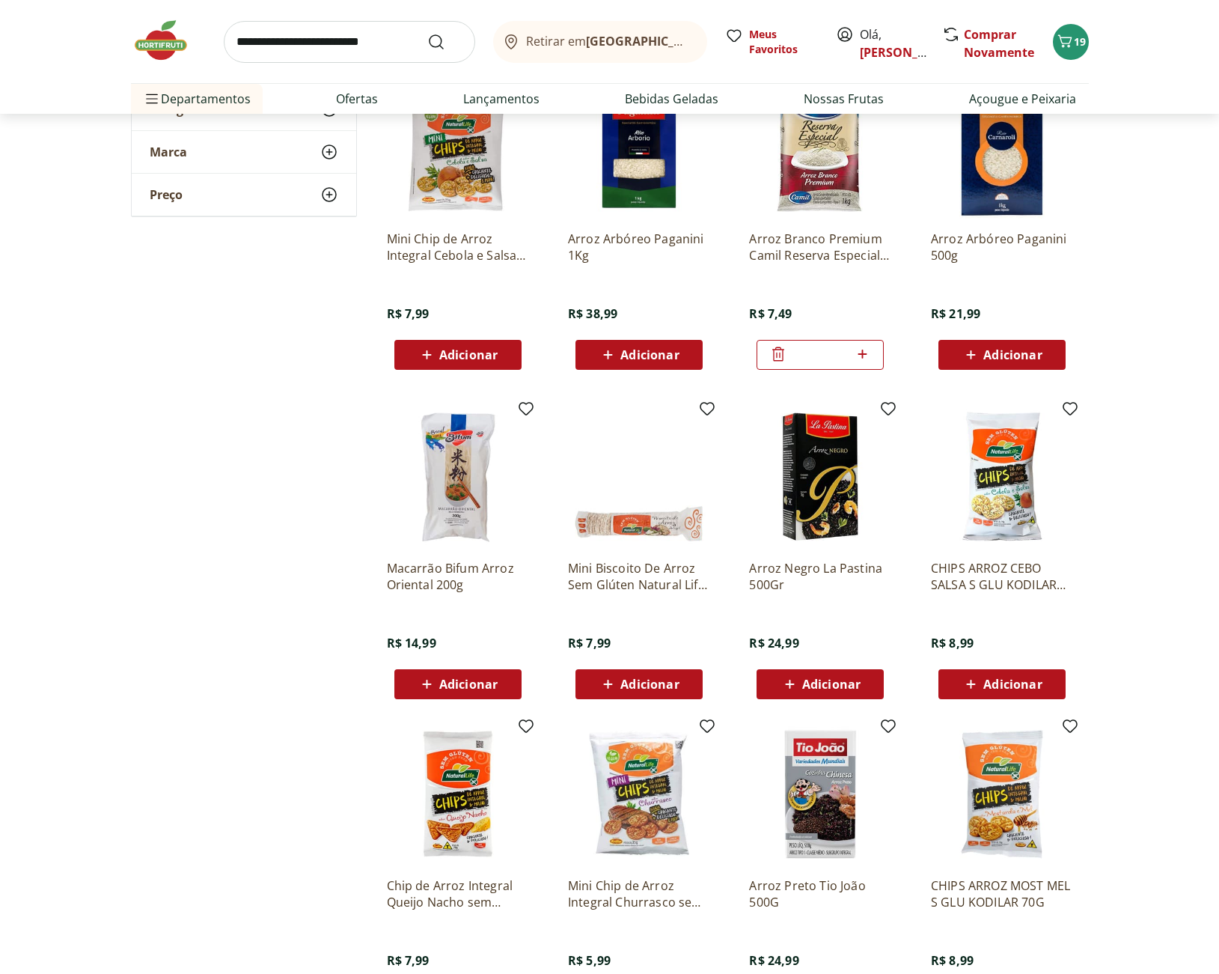
scroll to position [3492, 0]
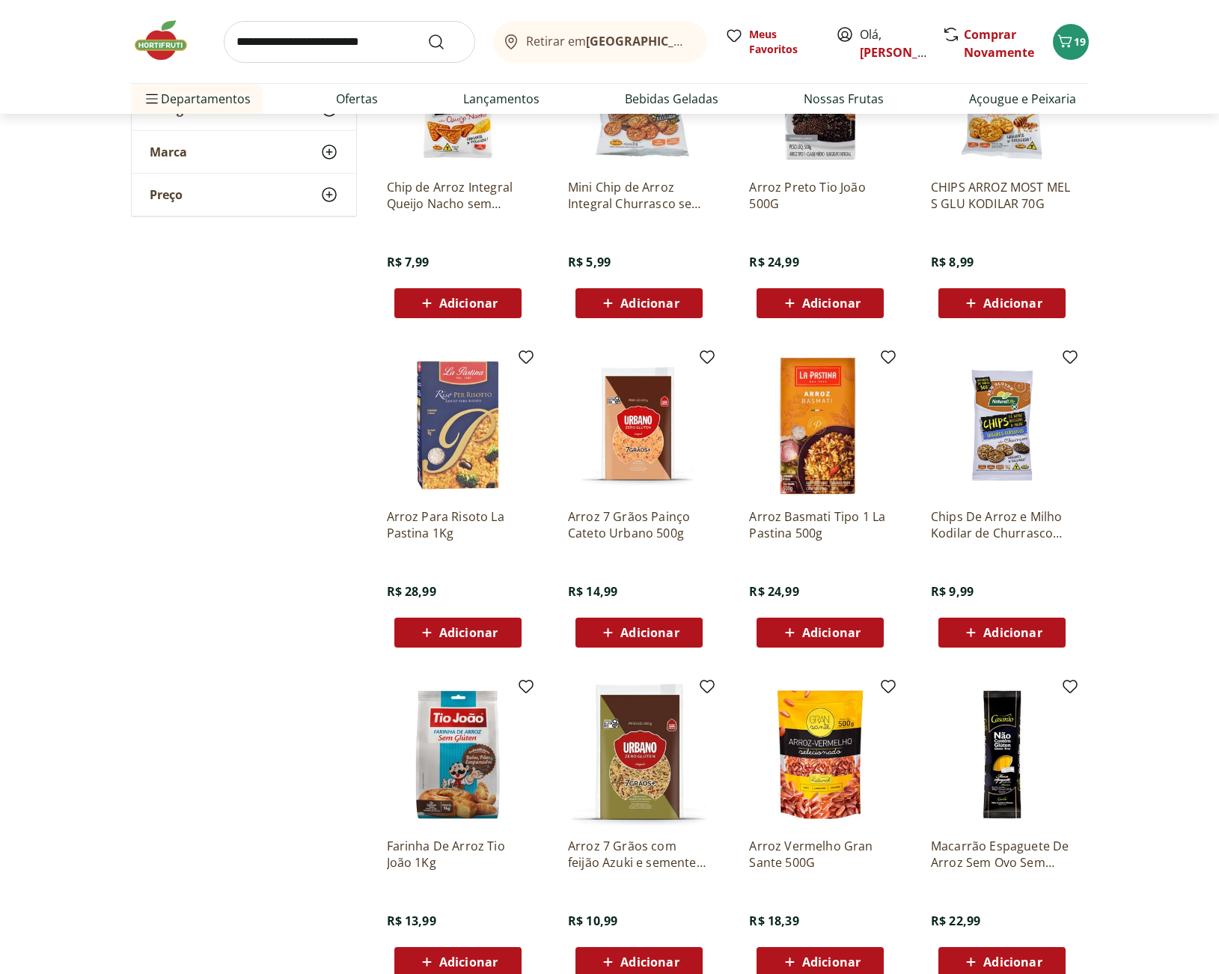
scroll to position [4390, 0]
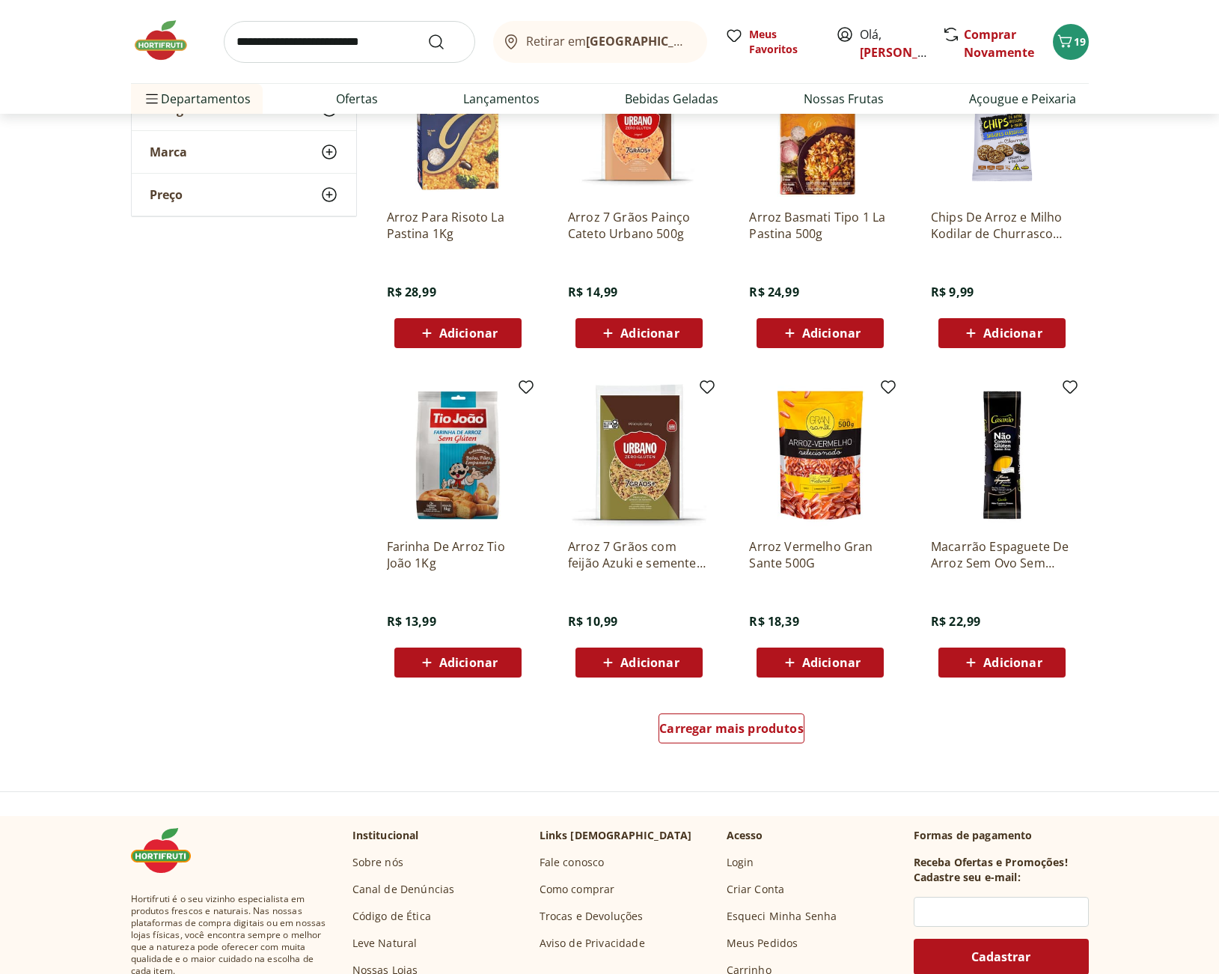
click at [676, 664] on span "Adicionar" at bounding box center [649, 662] width 58 height 12
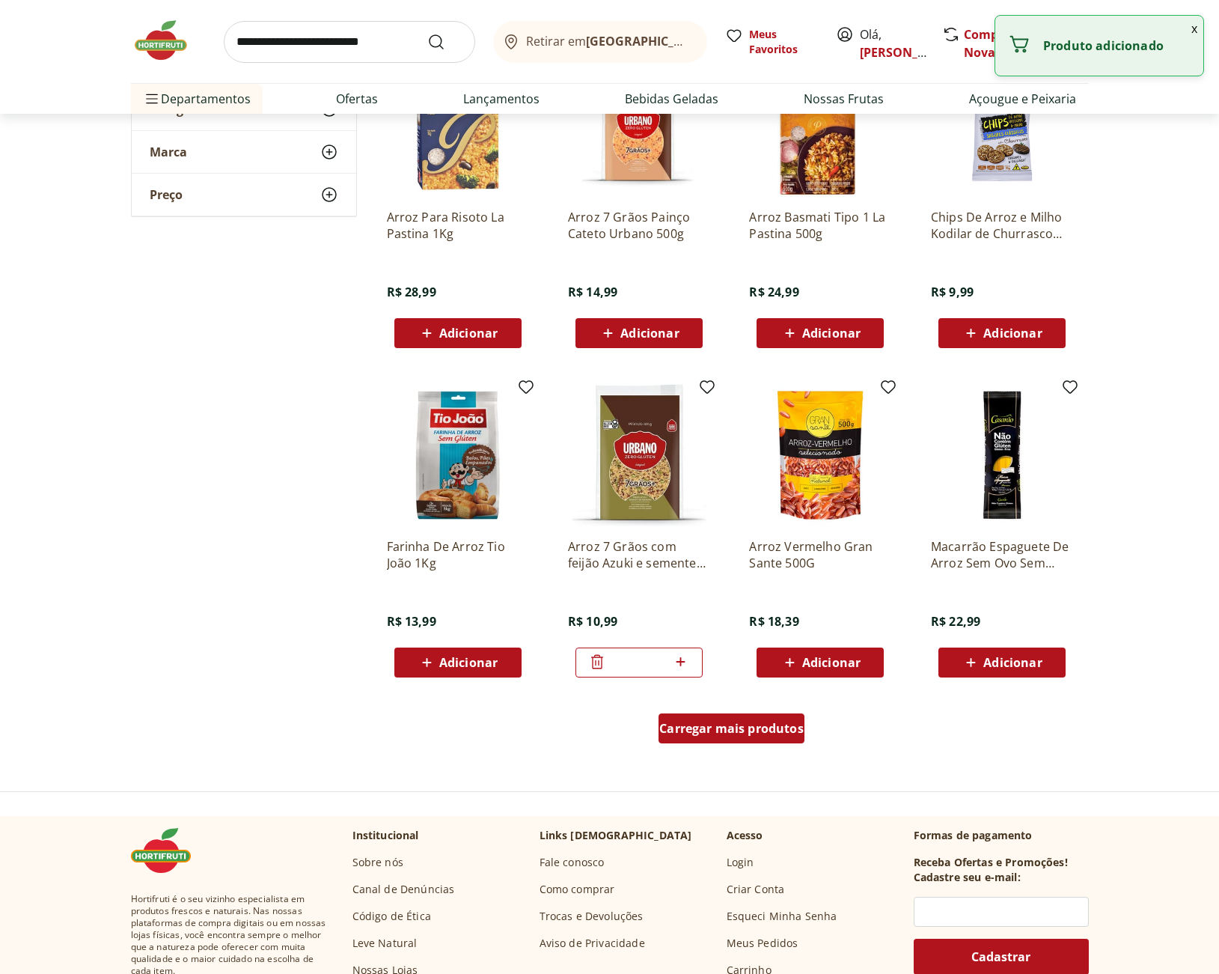
click at [776, 741] on div "Carregar mais produtos" at bounding box center [731, 728] width 146 height 30
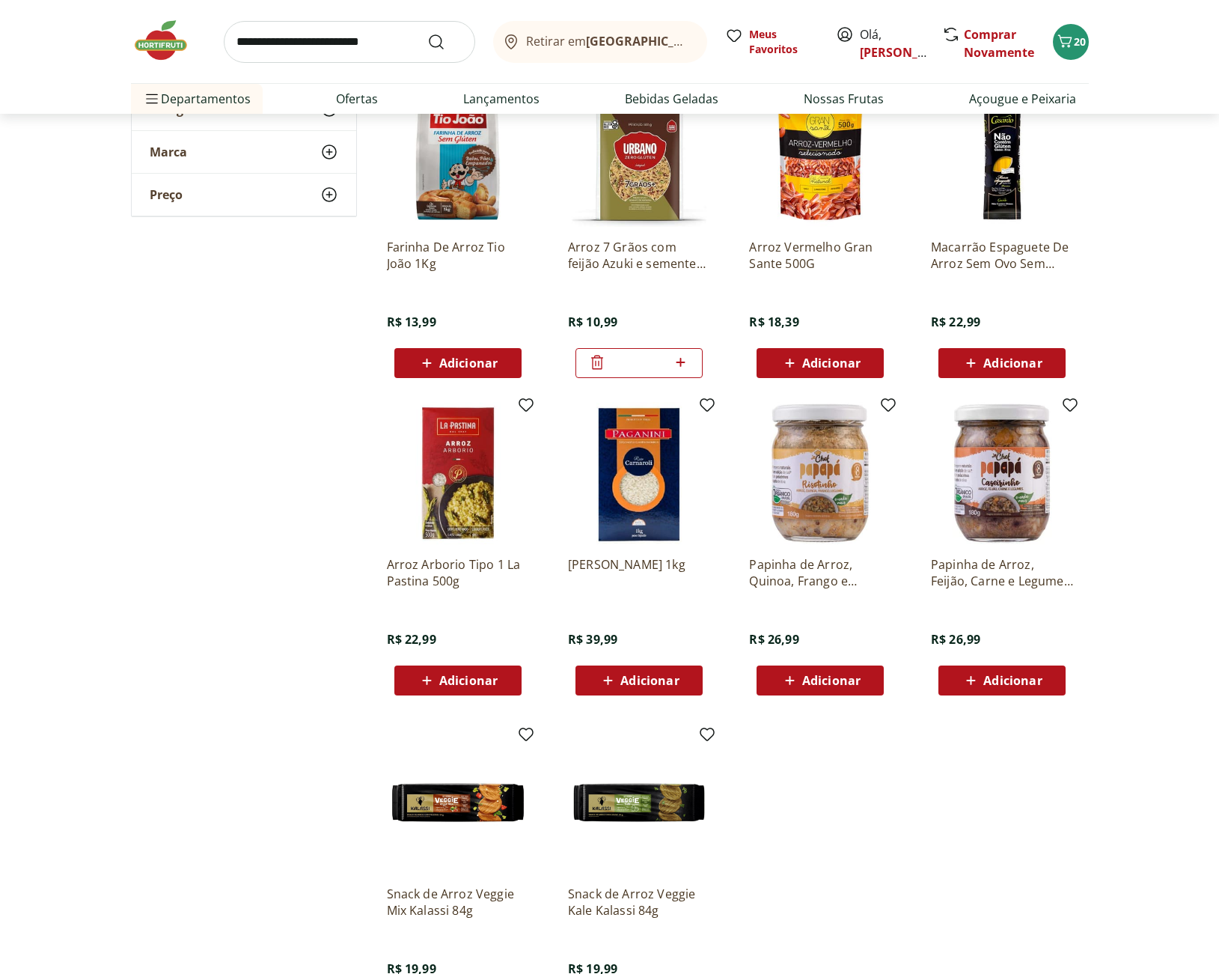
scroll to position [4789, 0]
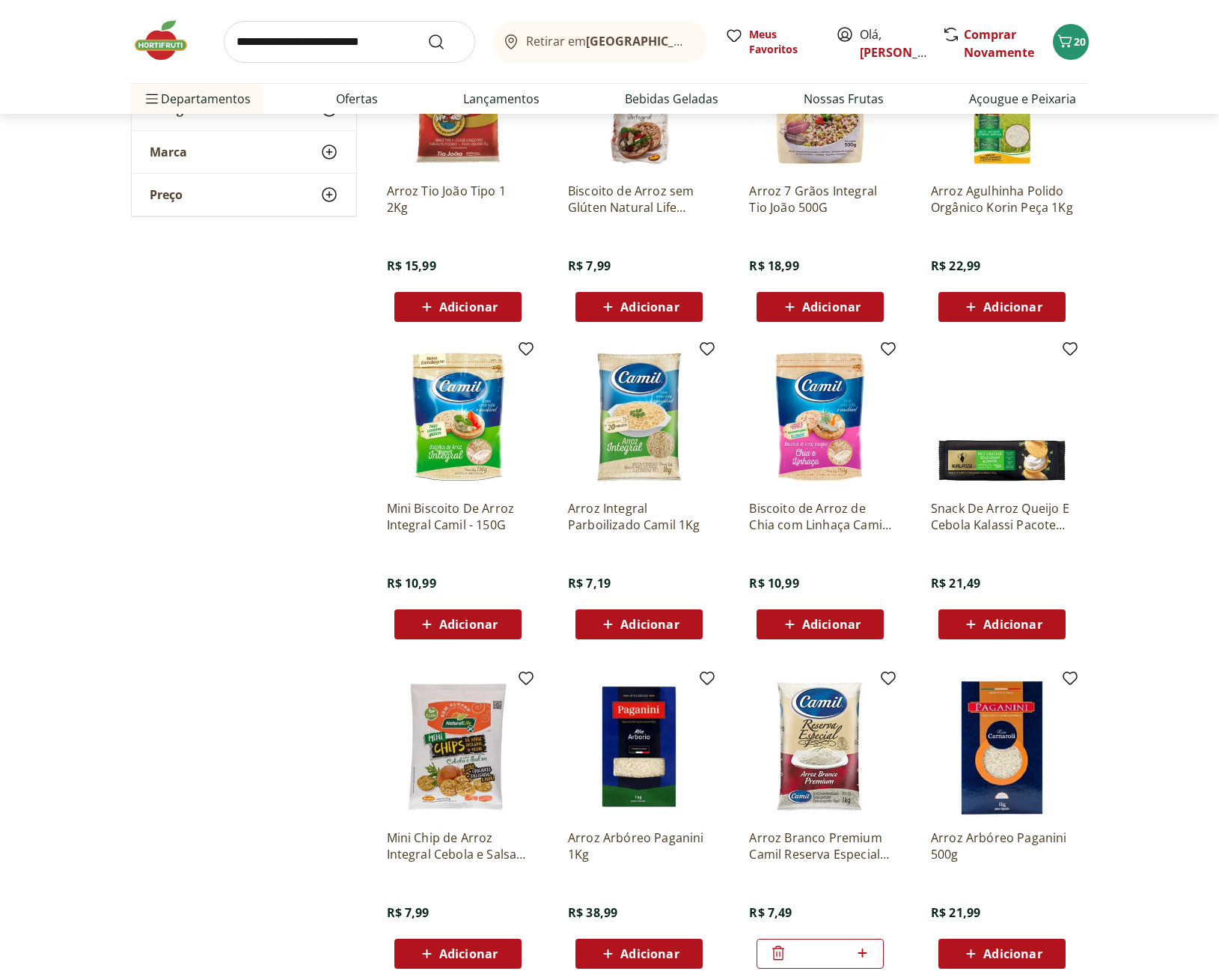
scroll to position [2295, 0]
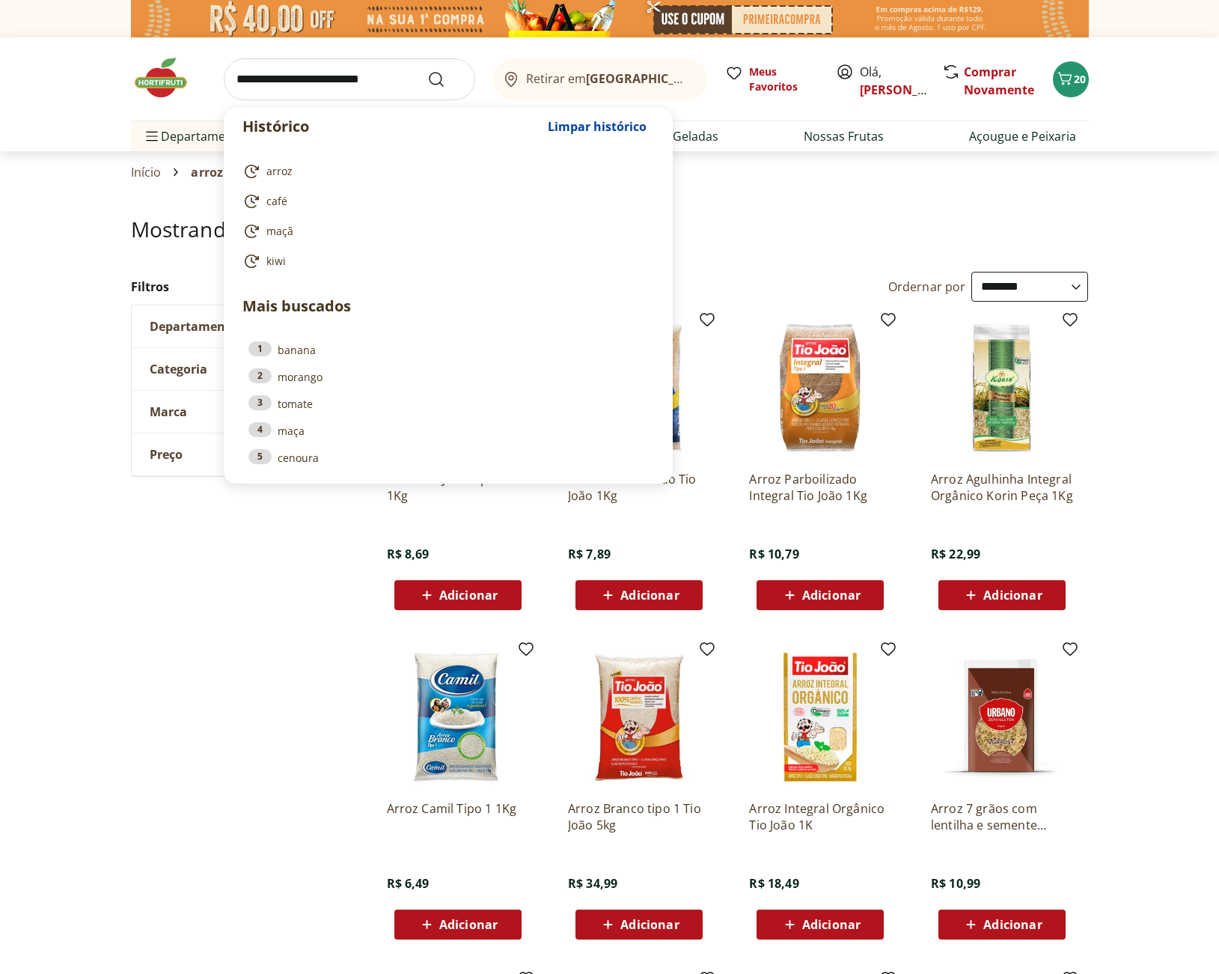
click at [320, 70] on input "search" at bounding box center [349, 79] width 251 height 42
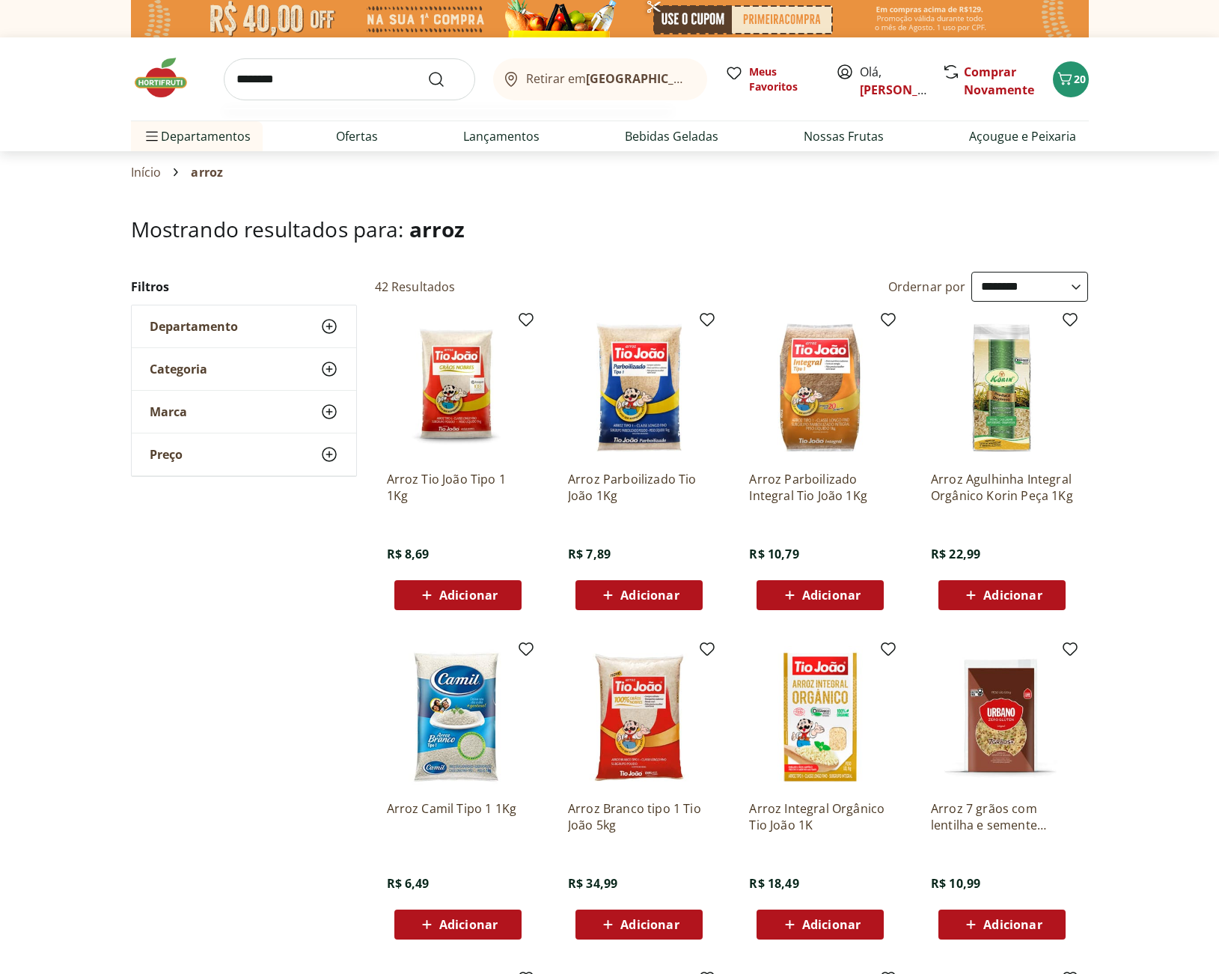
type input "********"
click at [427, 70] on button "Submit Search" at bounding box center [445, 79] width 36 height 18
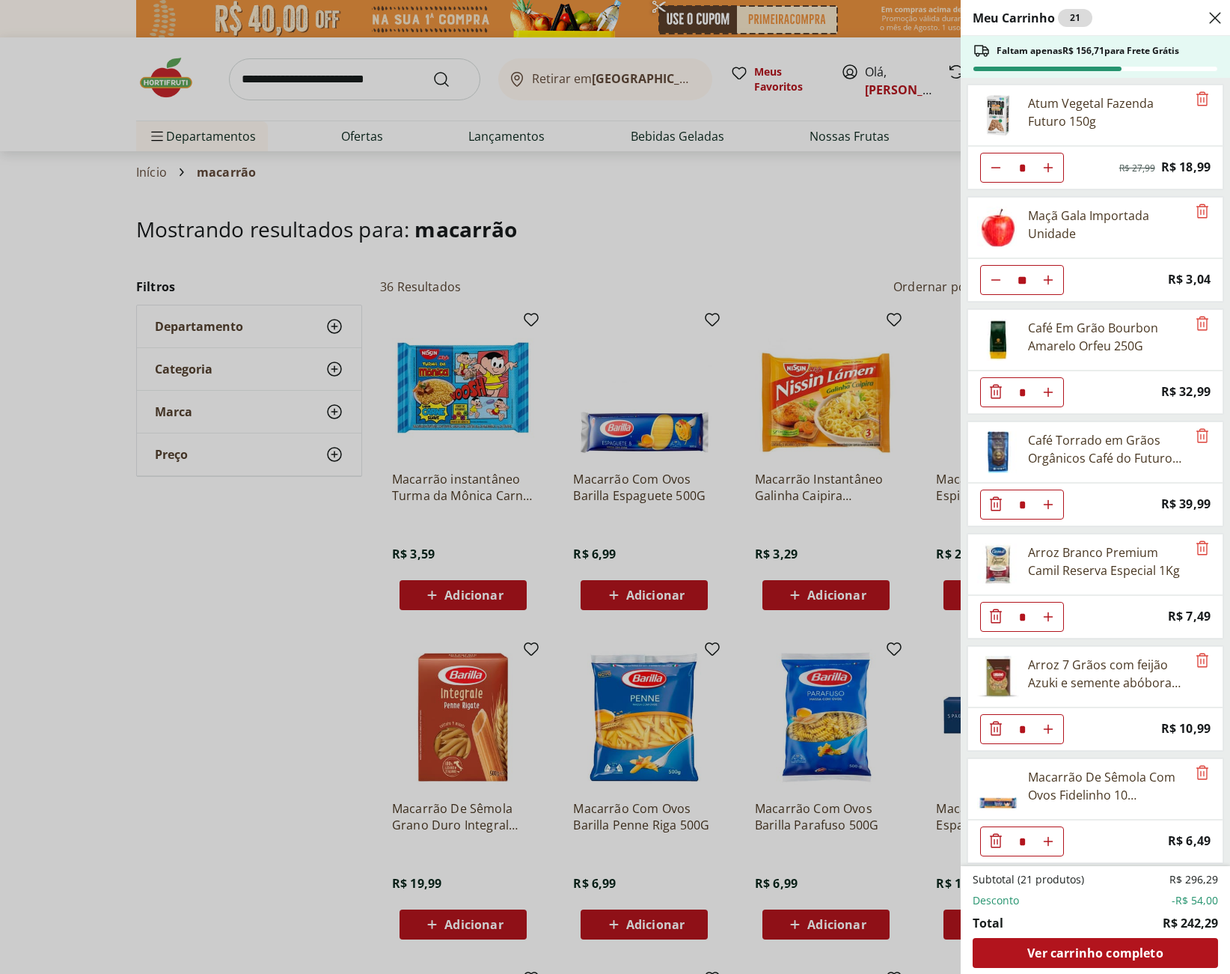
select select "**********"
click at [1144, 947] on span "Ver carrinho completo" at bounding box center [1094, 953] width 135 height 12
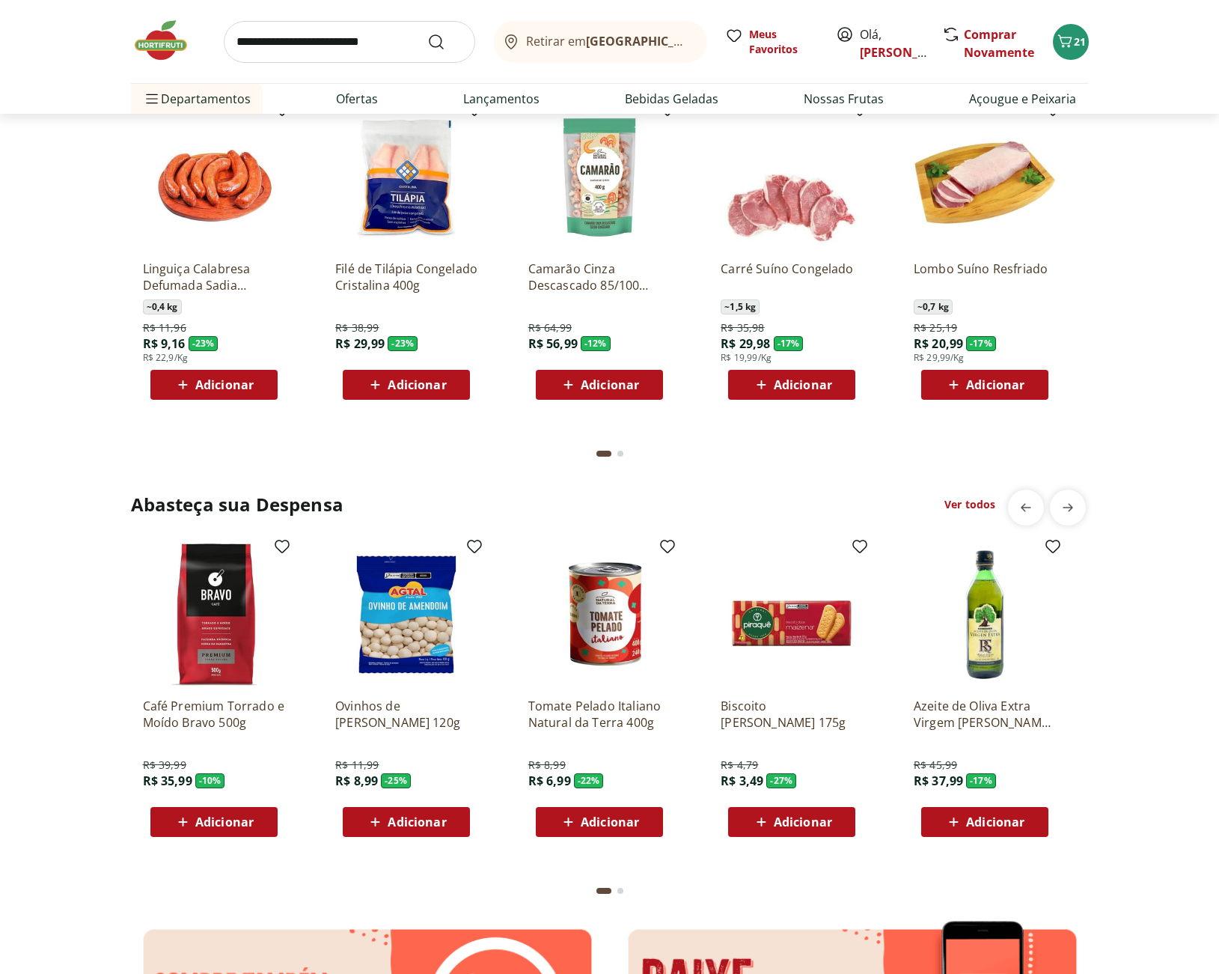
scroll to position [1796, 0]
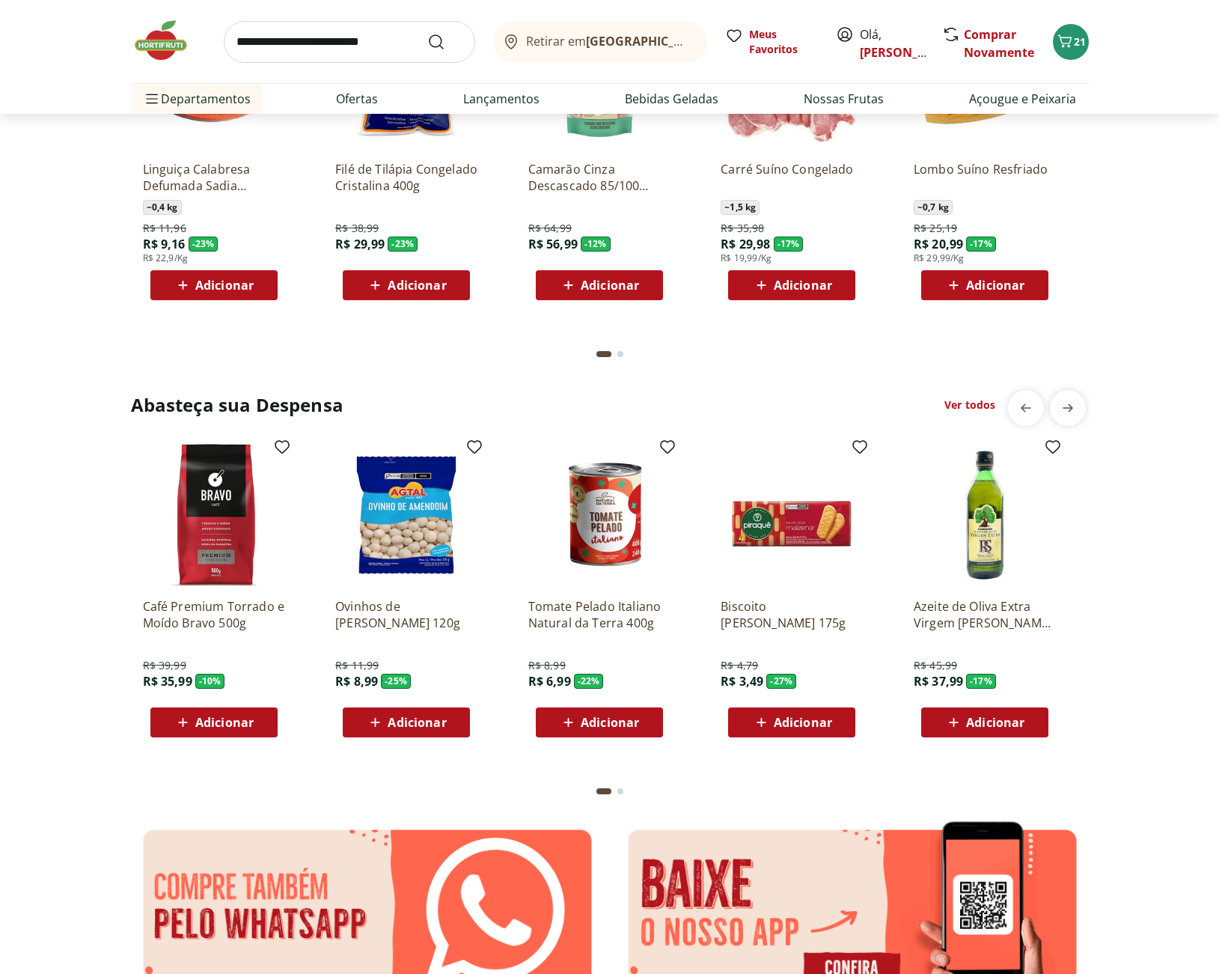
click at [981, 406] on link "Ver todos" at bounding box center [969, 404] width 51 height 15
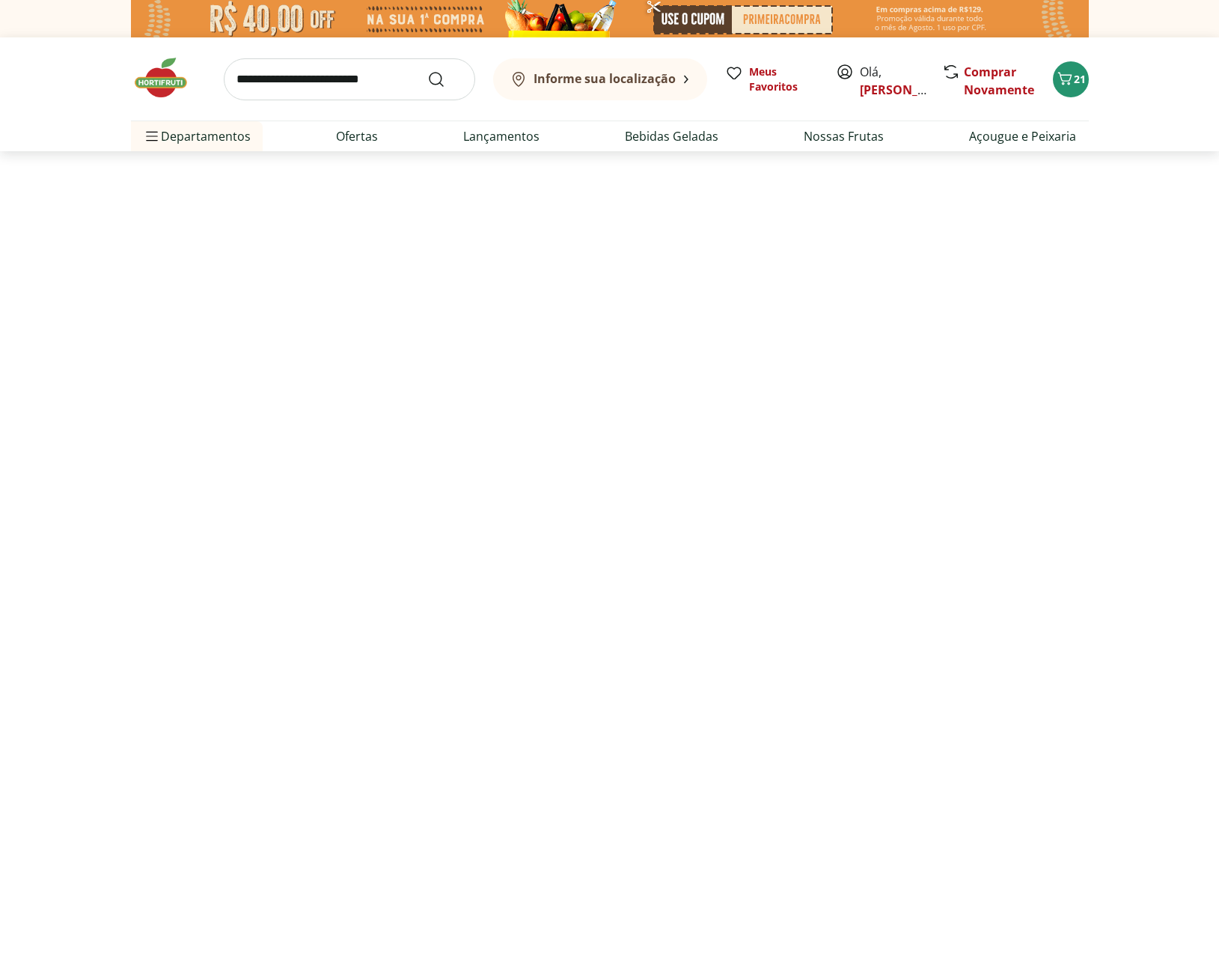
select select "**********"
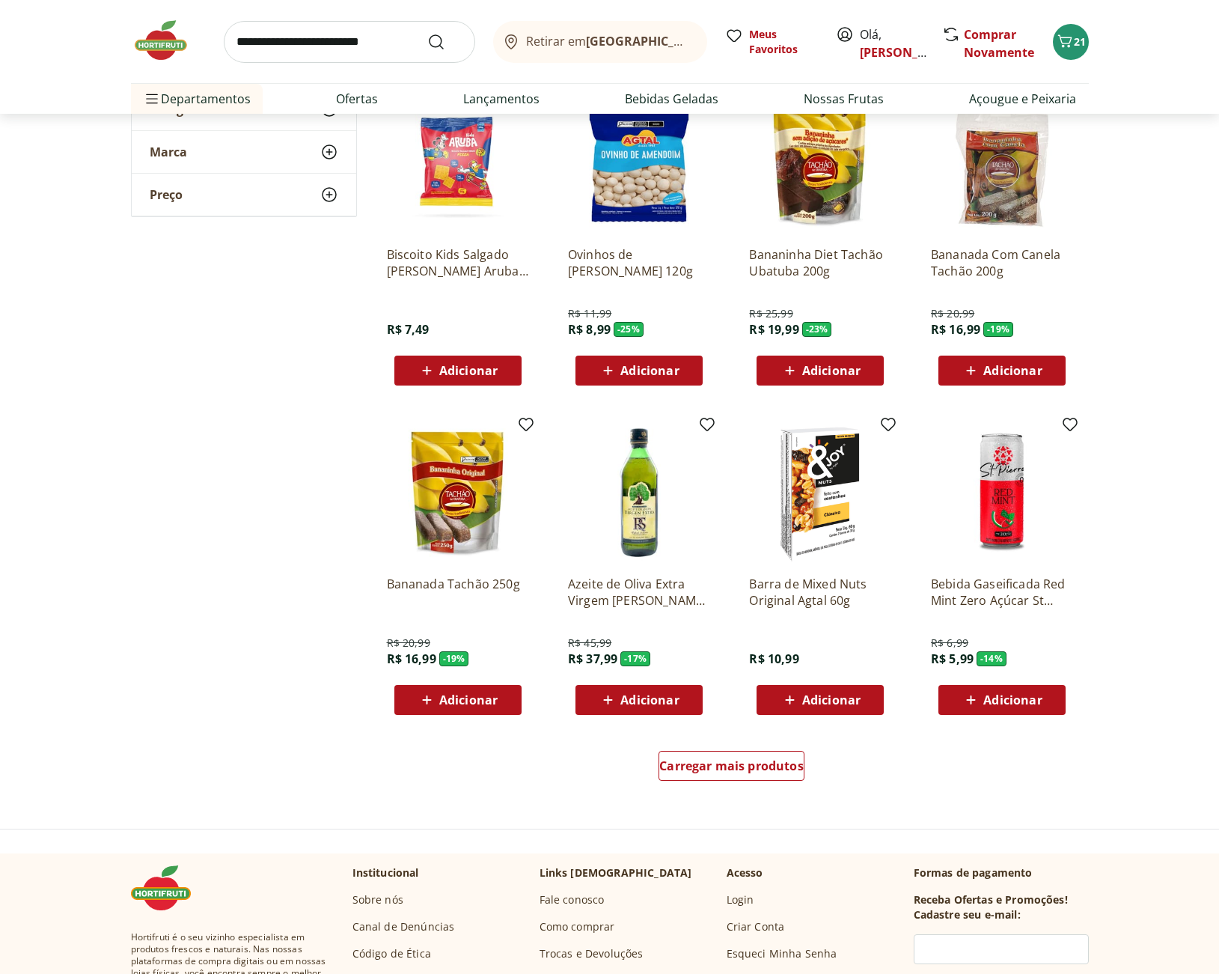
scroll to position [599, 0]
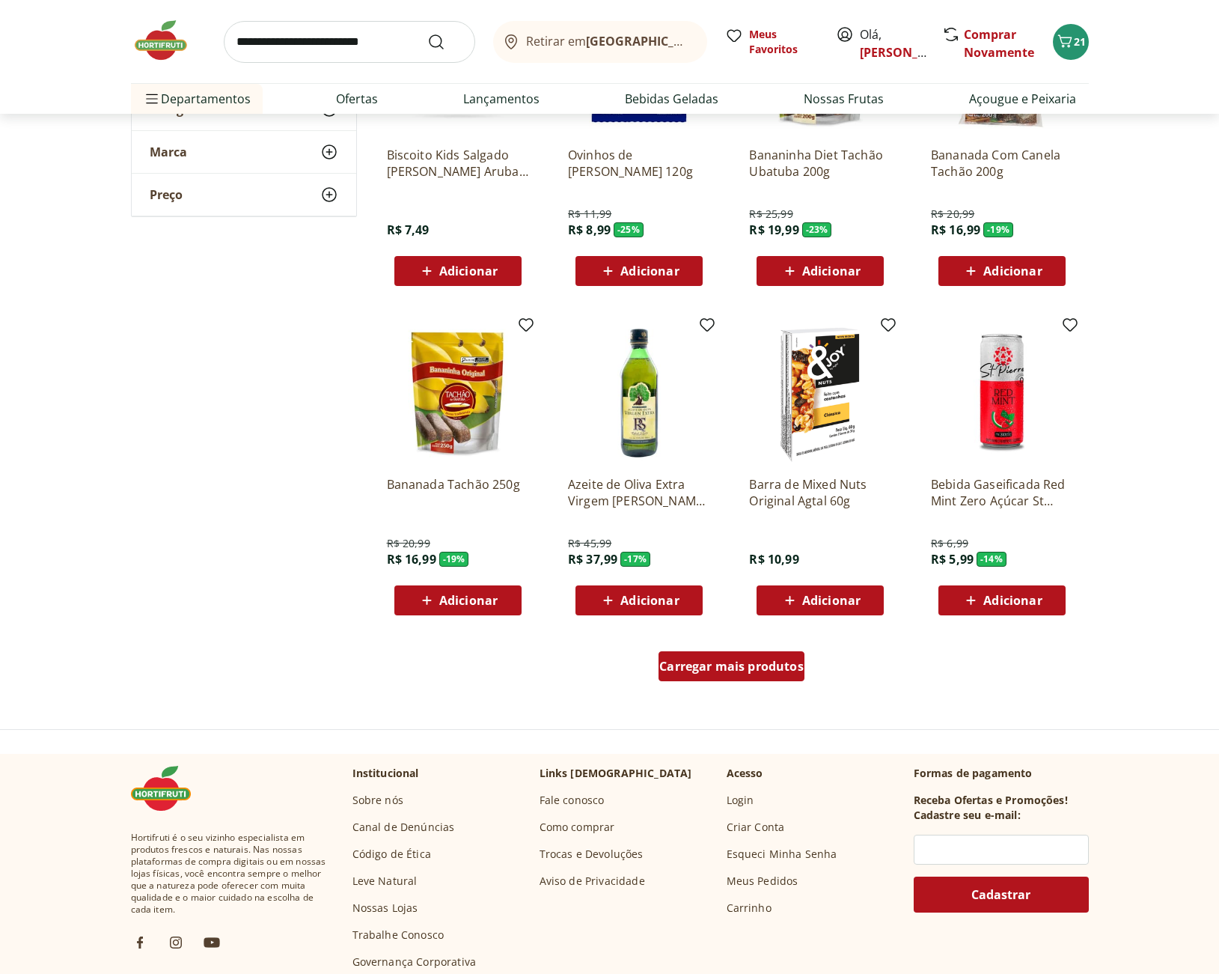
click at [730, 662] on span "Carregar mais produtos" at bounding box center [731, 666] width 144 height 12
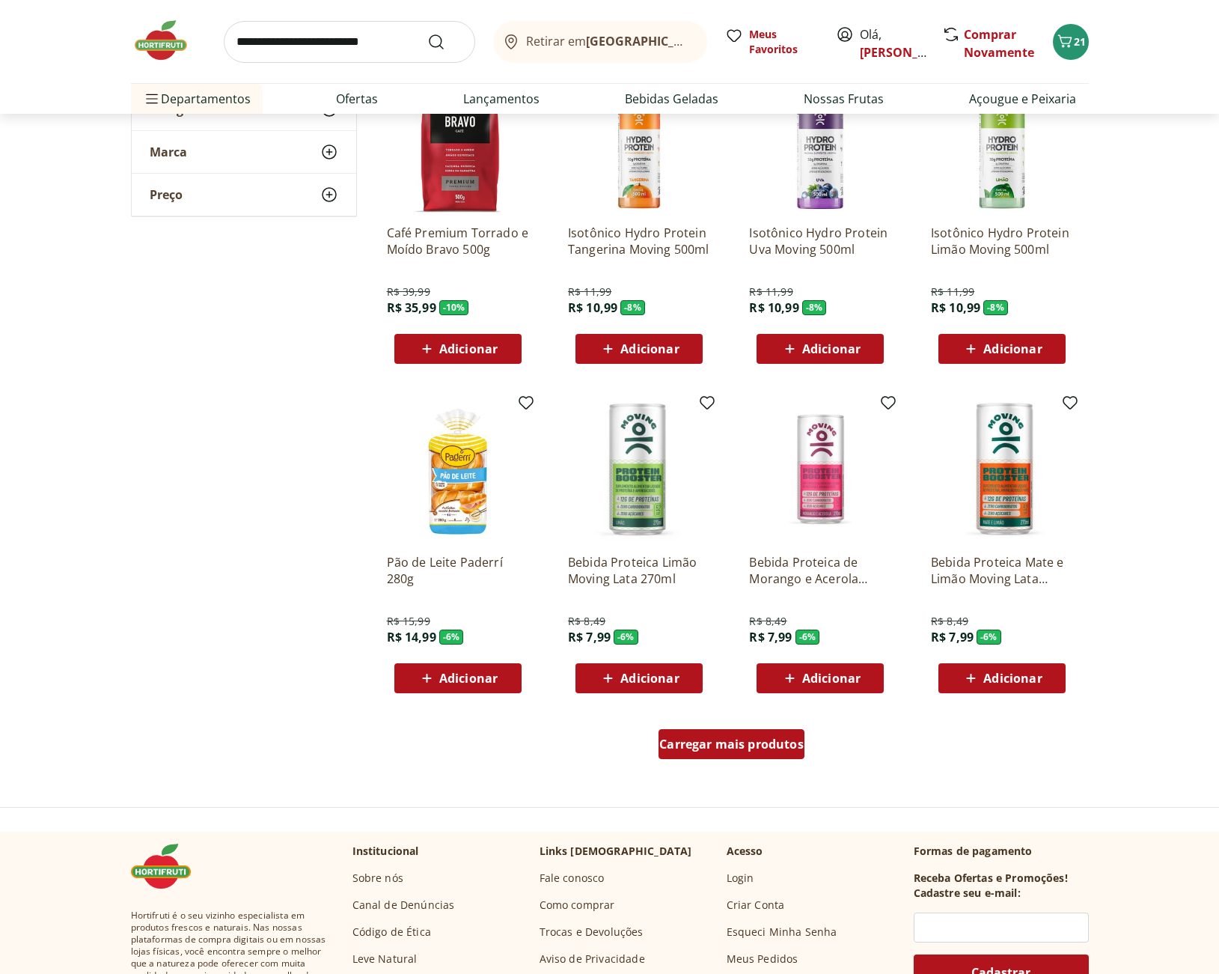
scroll to position [1596, 0]
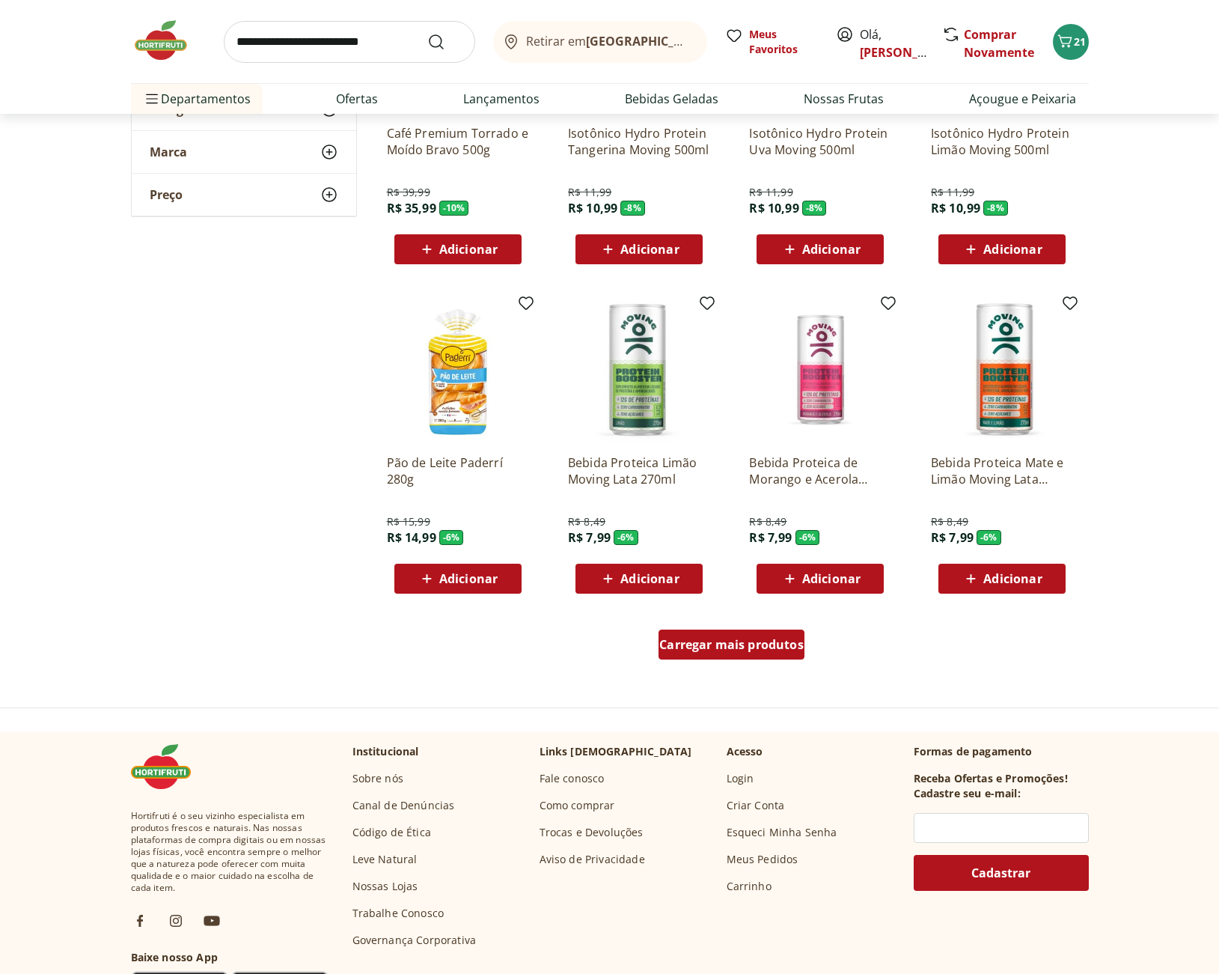
click at [750, 650] on span "Carregar mais produtos" at bounding box center [731, 644] width 144 height 12
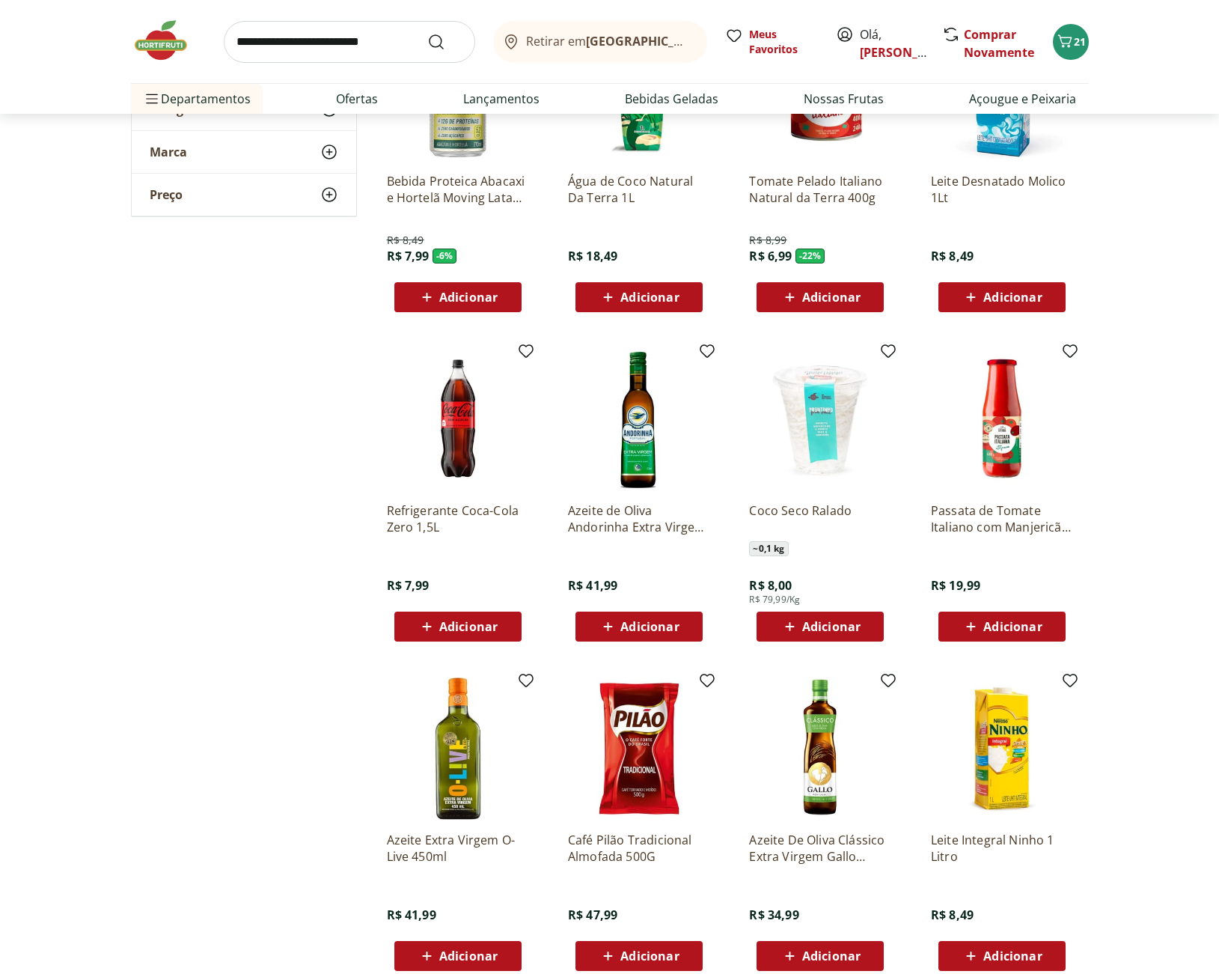
scroll to position [2494, 0]
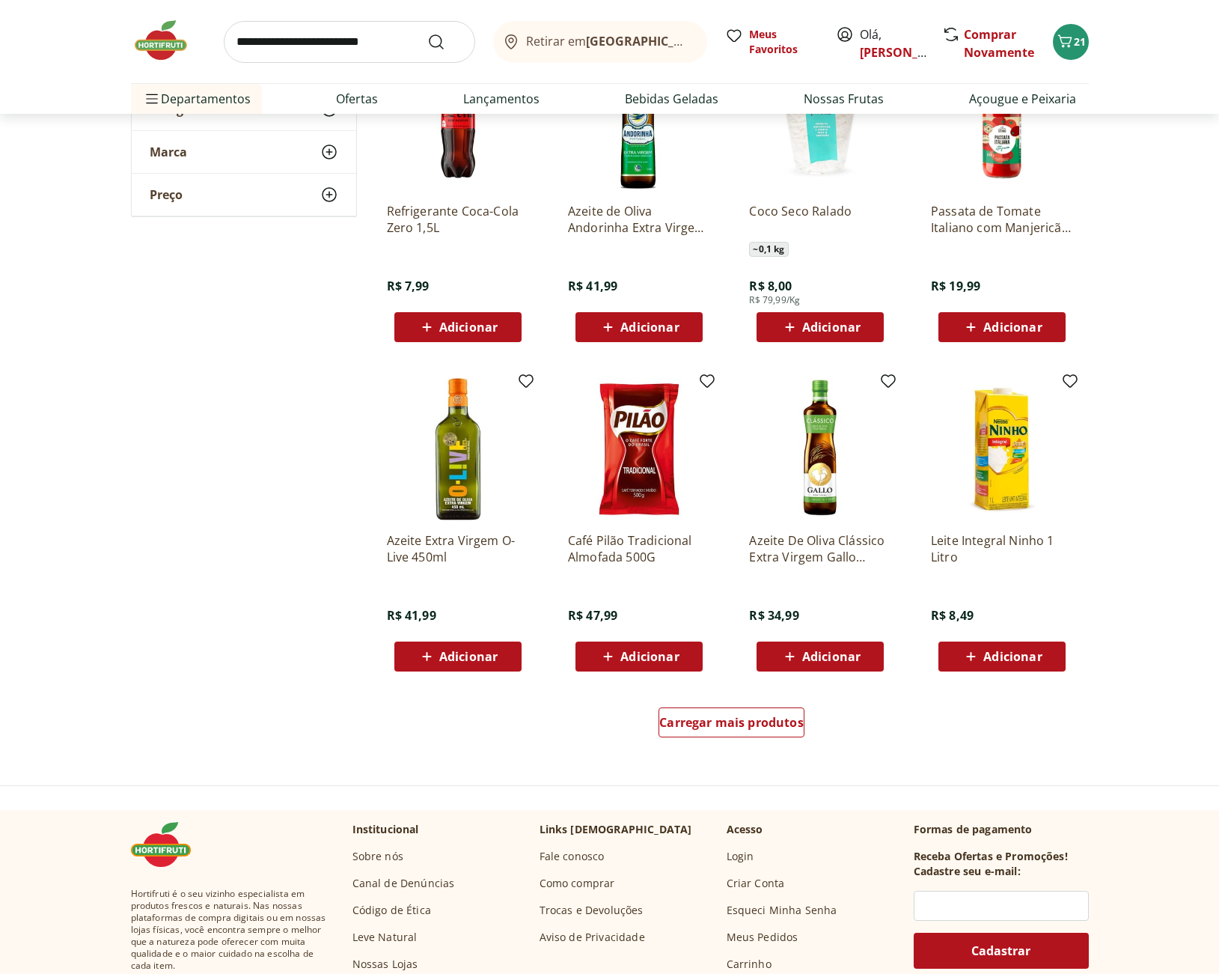
click at [823, 507] on img at bounding box center [820, 449] width 142 height 142
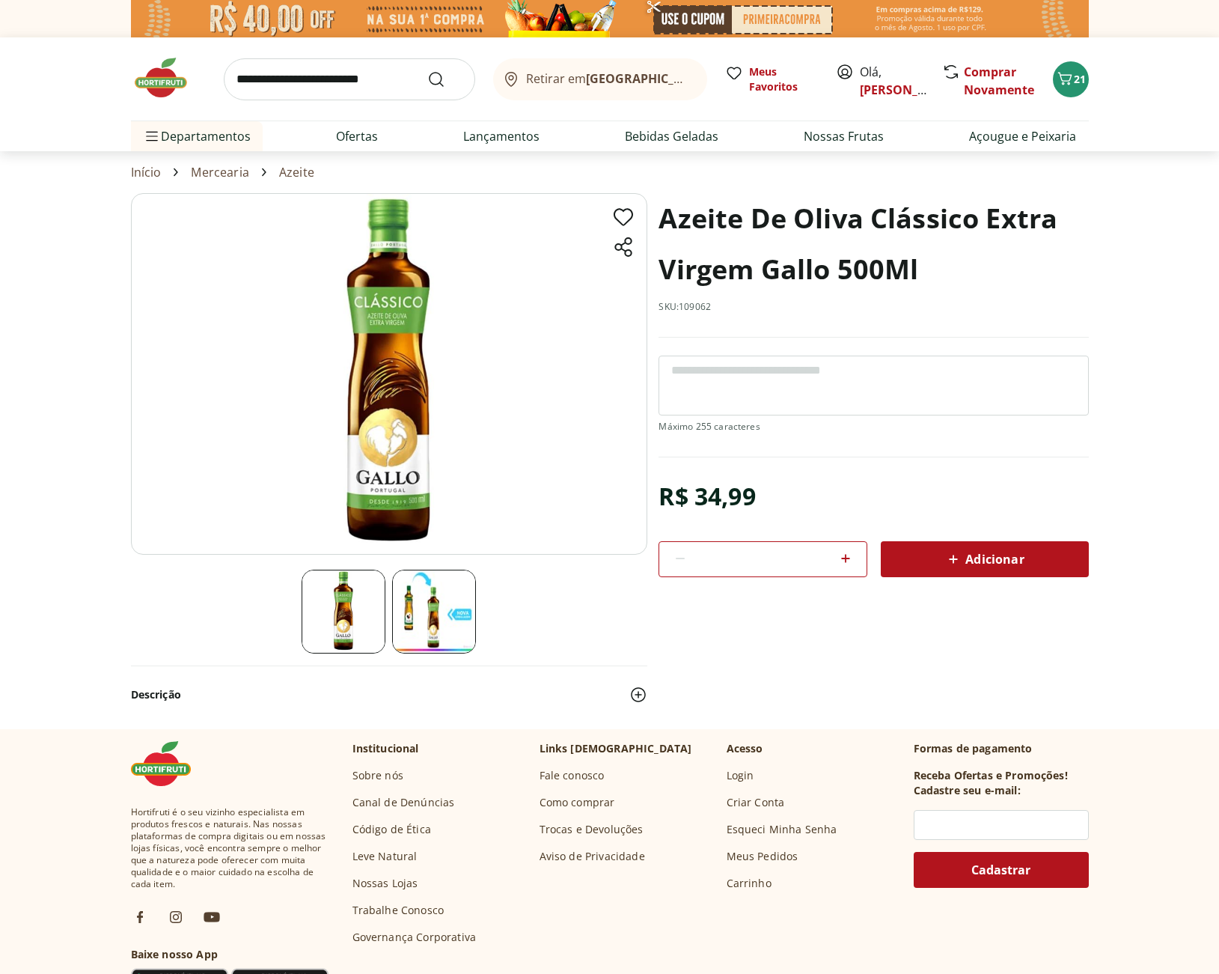
click at [993, 550] on span "Adicionar" at bounding box center [983, 559] width 79 height 18
click at [430, 614] on img at bounding box center [434, 611] width 84 height 84
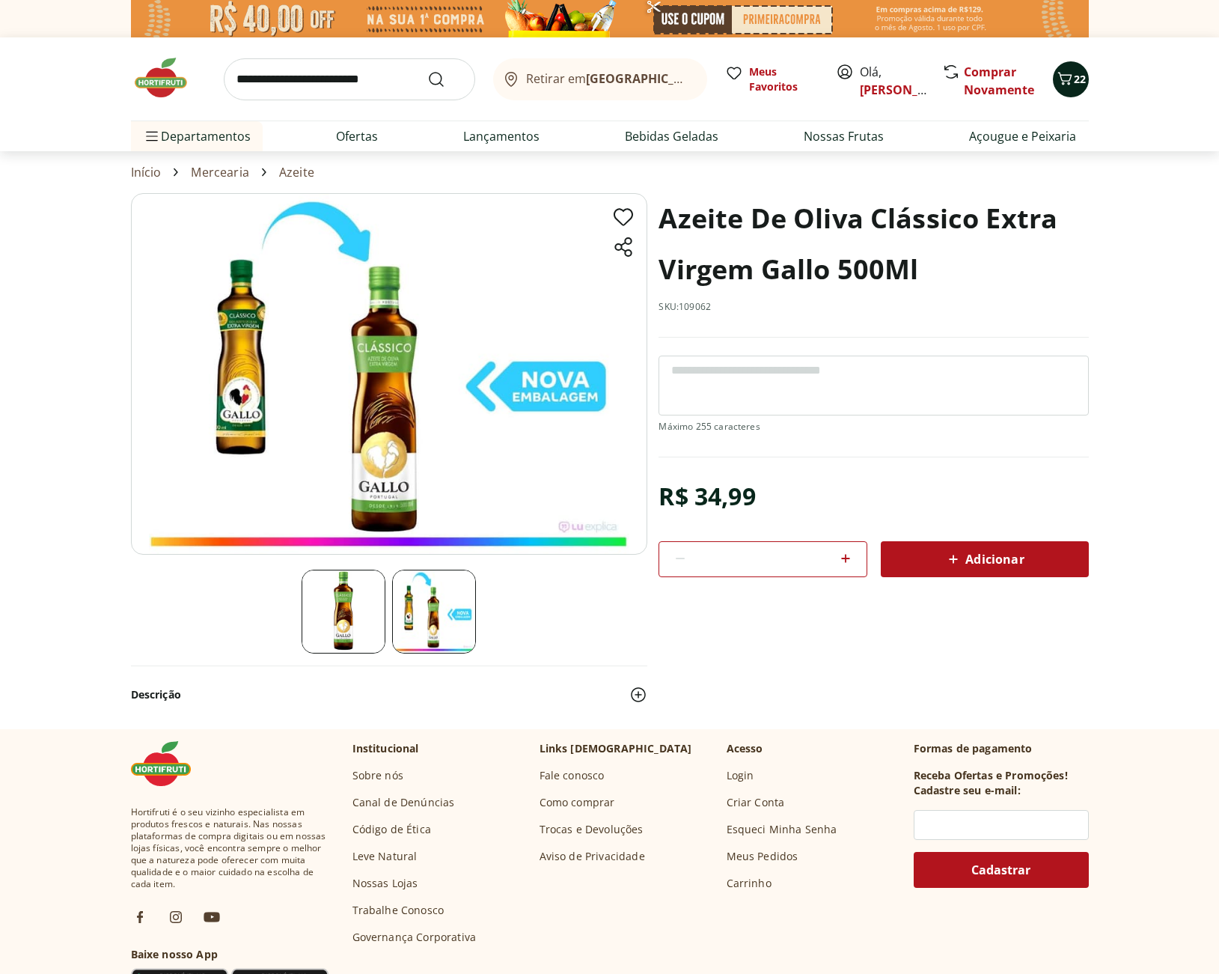
click at [1077, 76] on span "22" at bounding box center [1080, 79] width 12 height 14
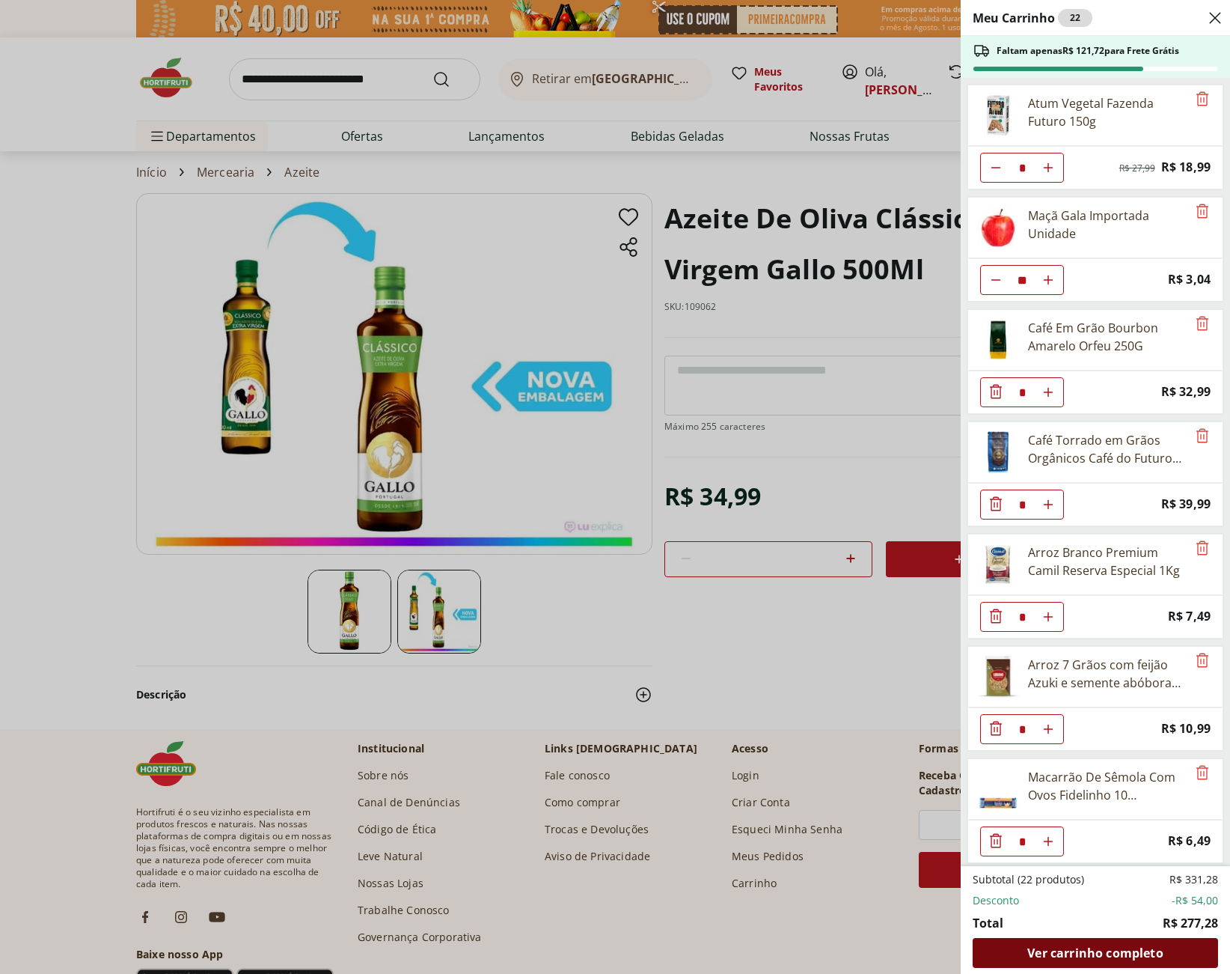
click at [1151, 952] on span "Ver carrinho completo" at bounding box center [1094, 953] width 135 height 12
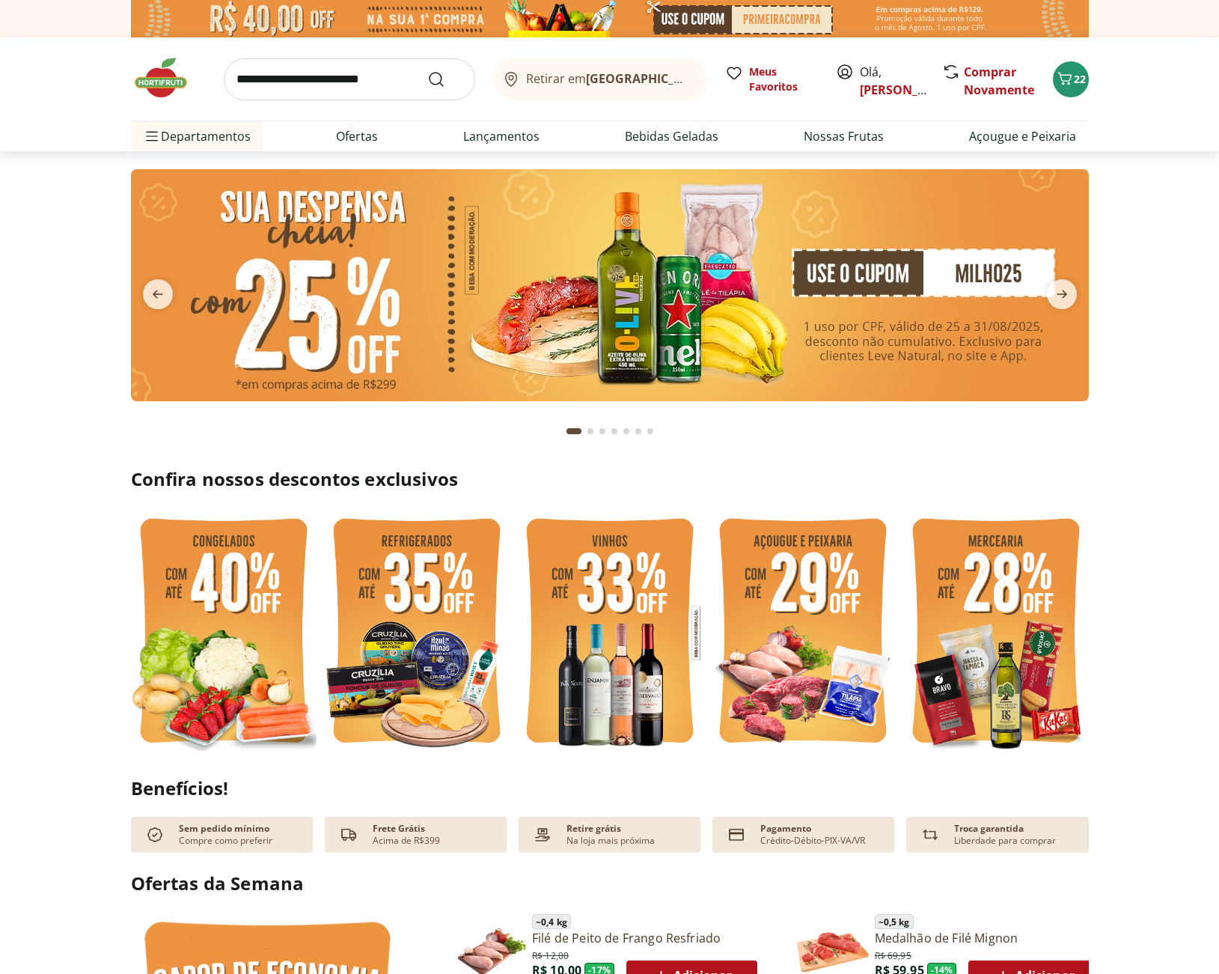
click at [302, 77] on input "search" at bounding box center [349, 79] width 251 height 42
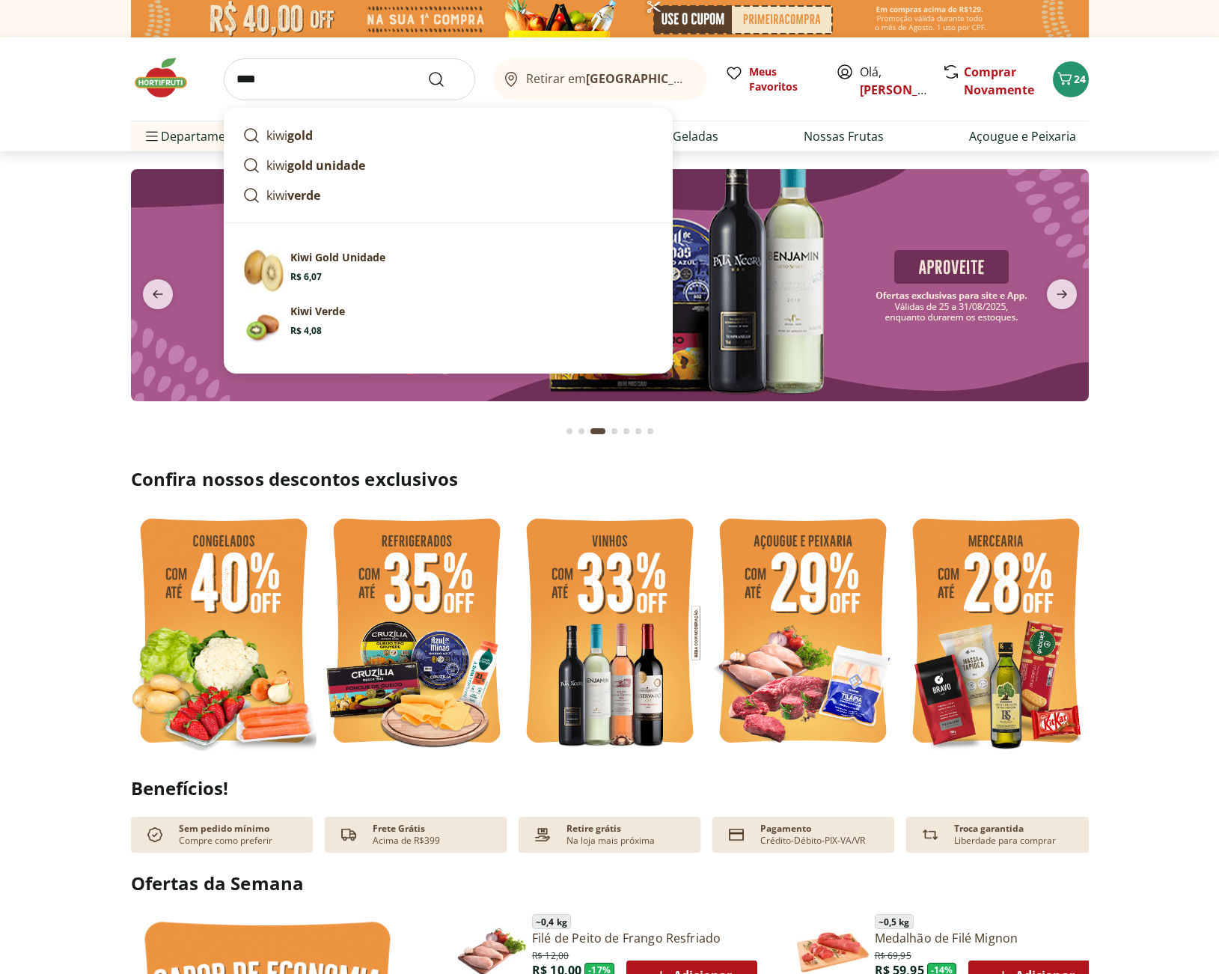
type input "****"
click at [427, 70] on button "Submit Search" at bounding box center [445, 79] width 36 height 18
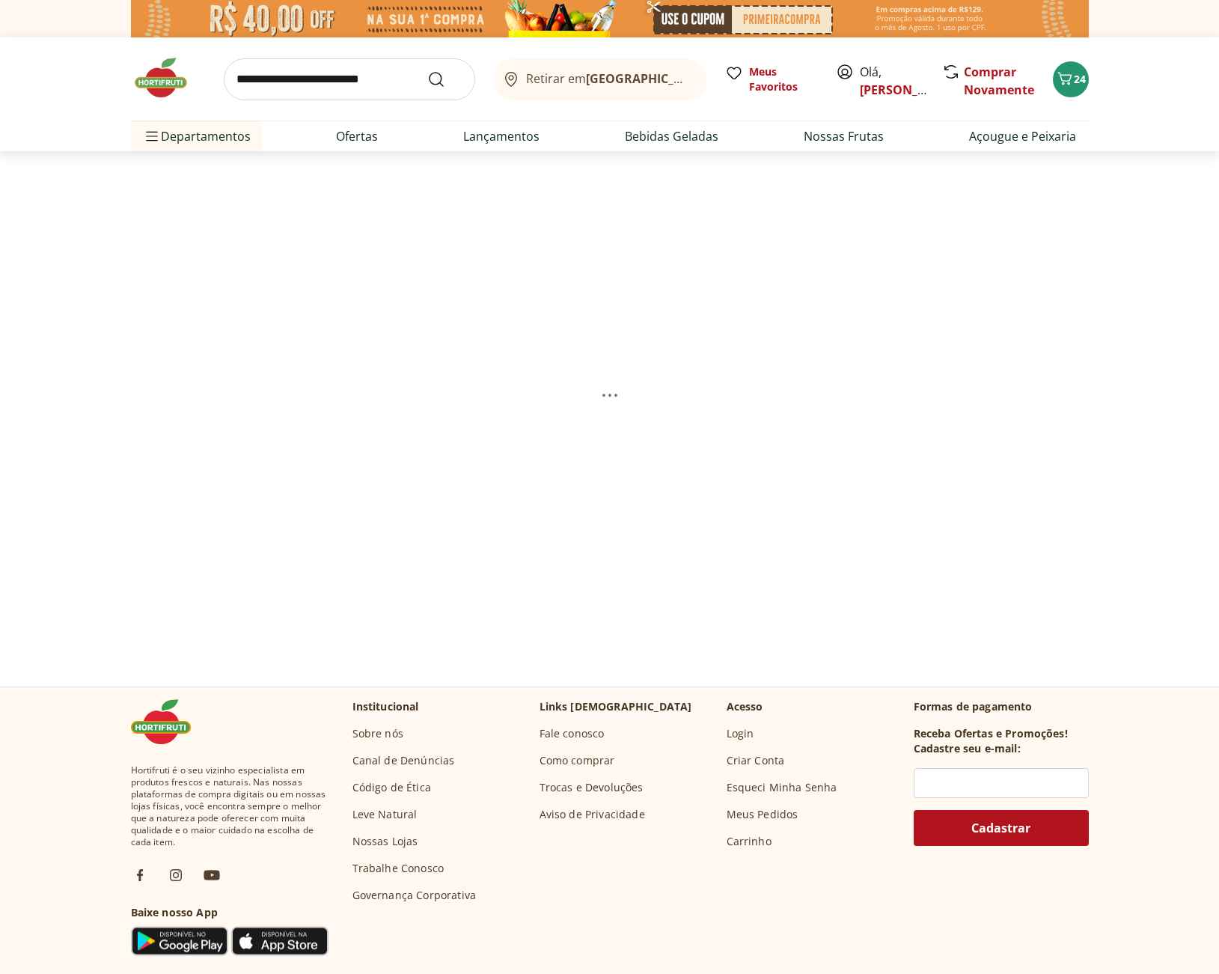
select select "**********"
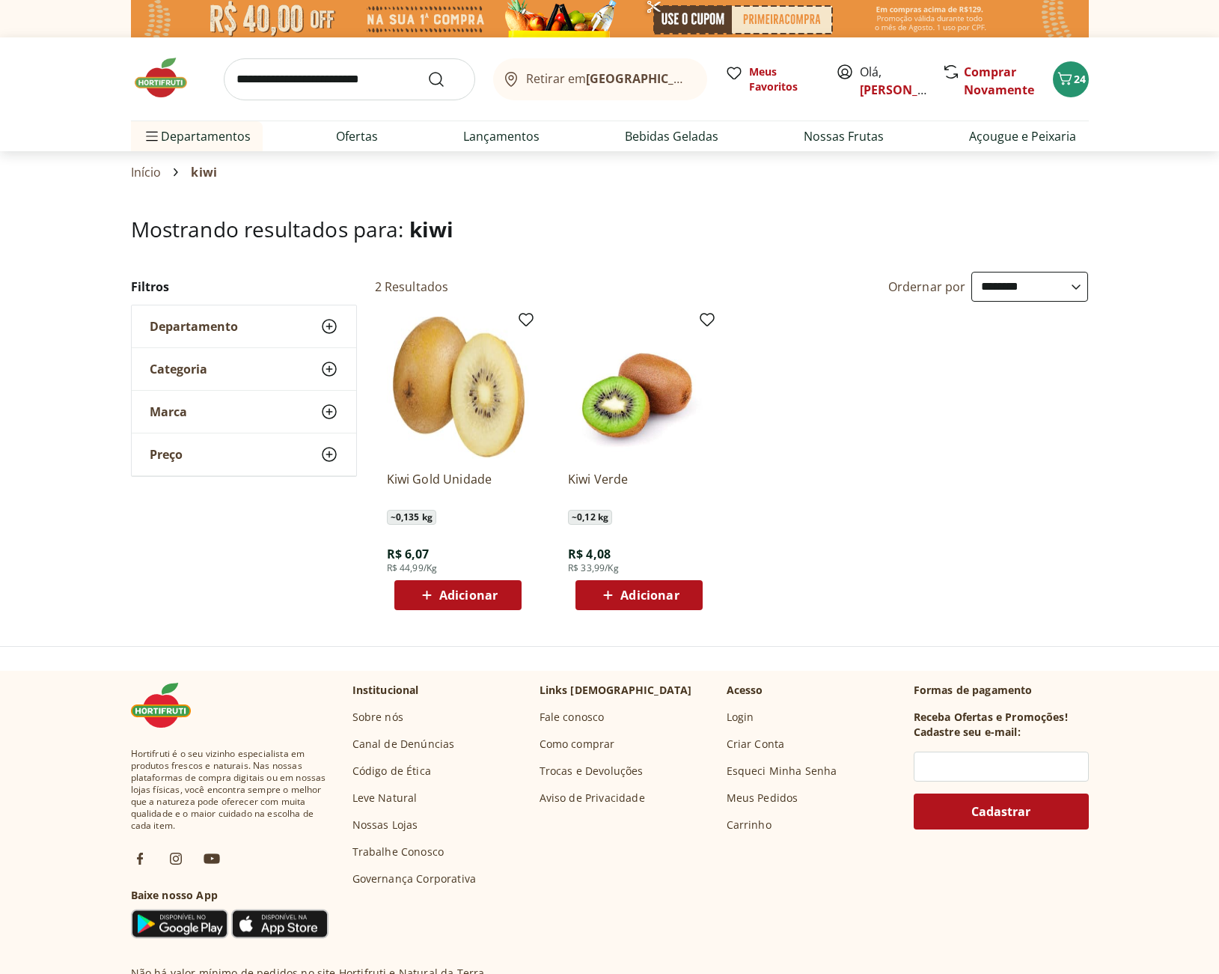
click at [675, 592] on span "Adicionar" at bounding box center [649, 595] width 58 height 12
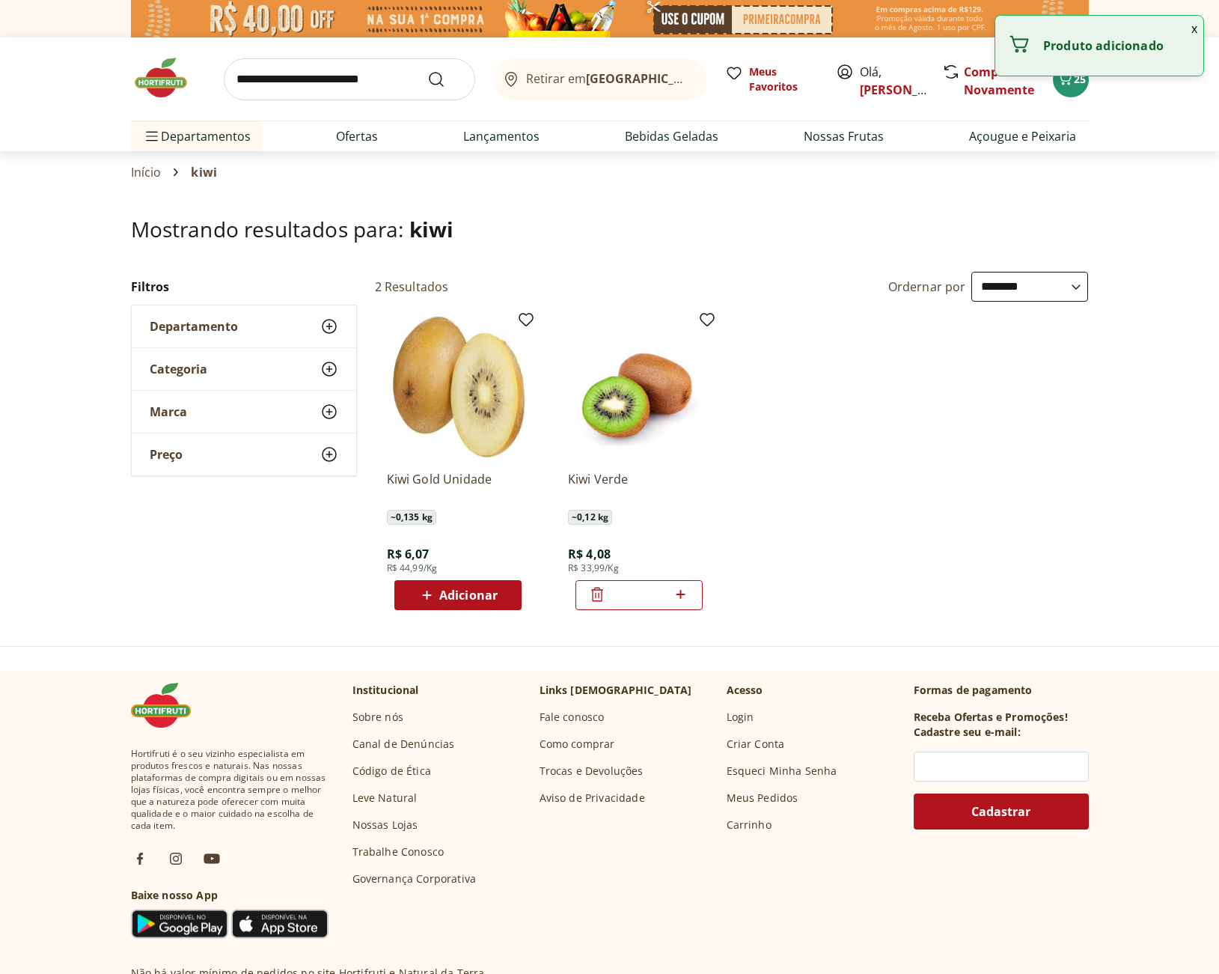
click at [684, 599] on icon at bounding box center [680, 594] width 19 height 18
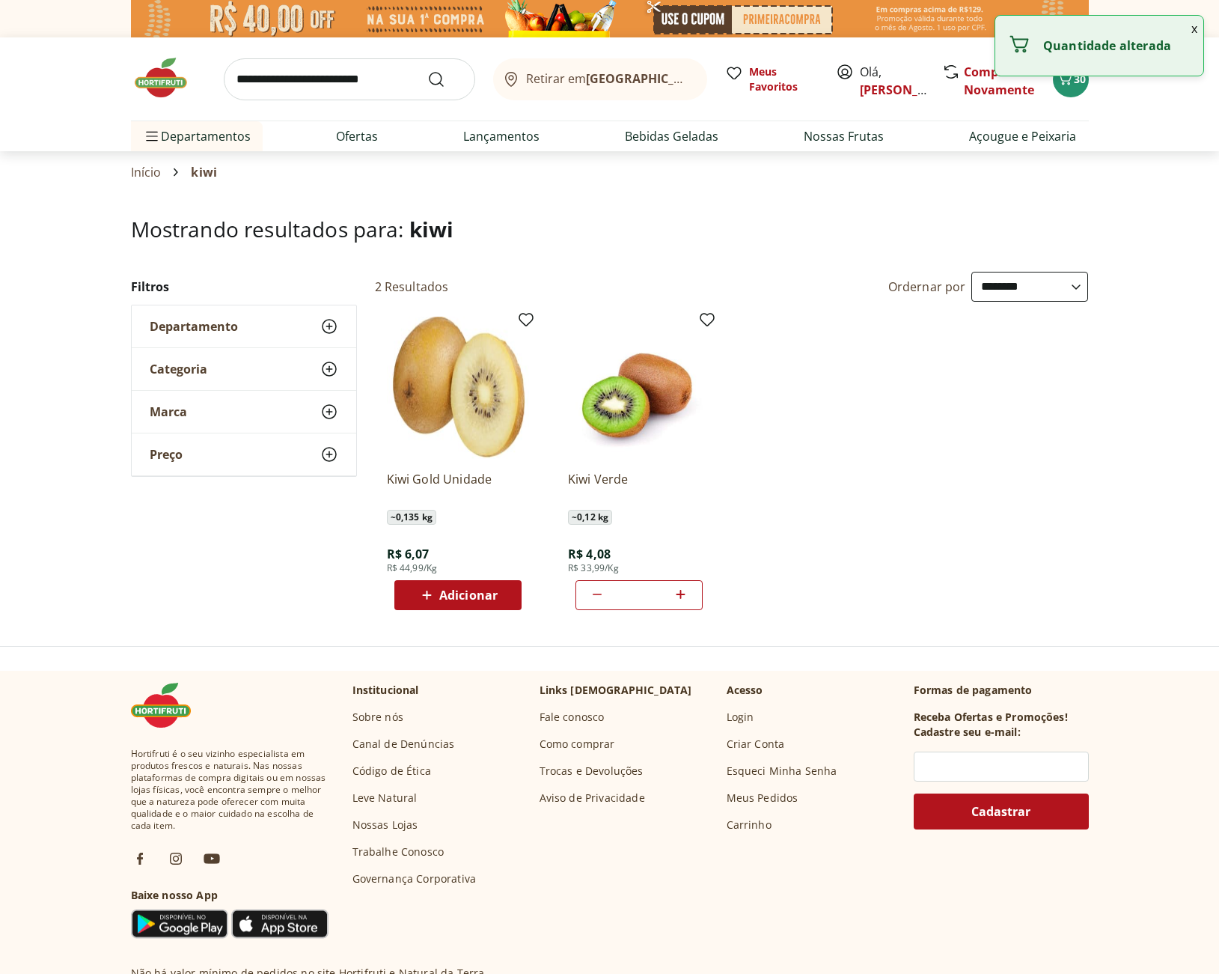
click at [684, 599] on icon at bounding box center [680, 594] width 19 height 18
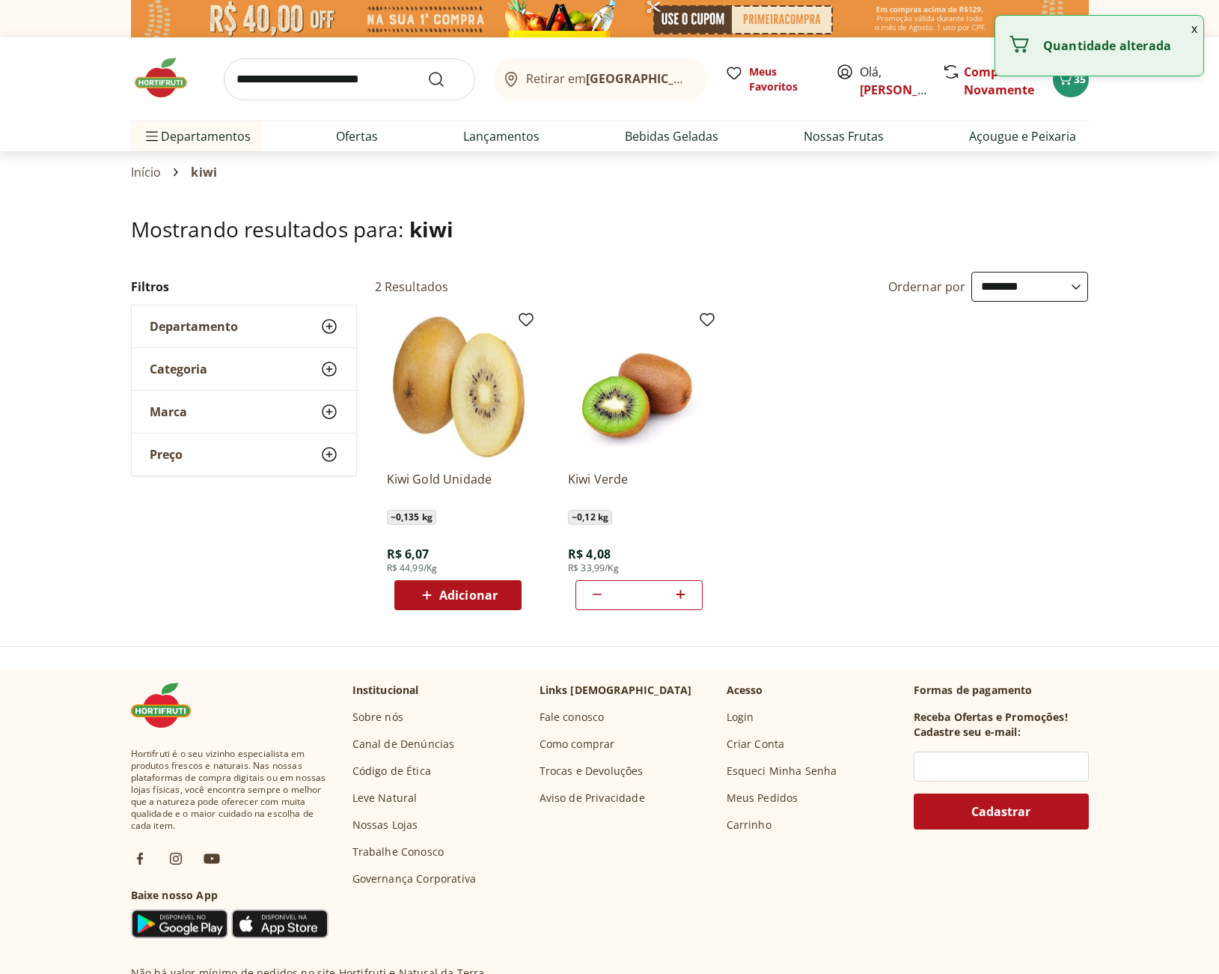
click at [684, 599] on icon at bounding box center [680, 594] width 19 height 18
click at [684, 598] on icon at bounding box center [680, 594] width 19 height 18
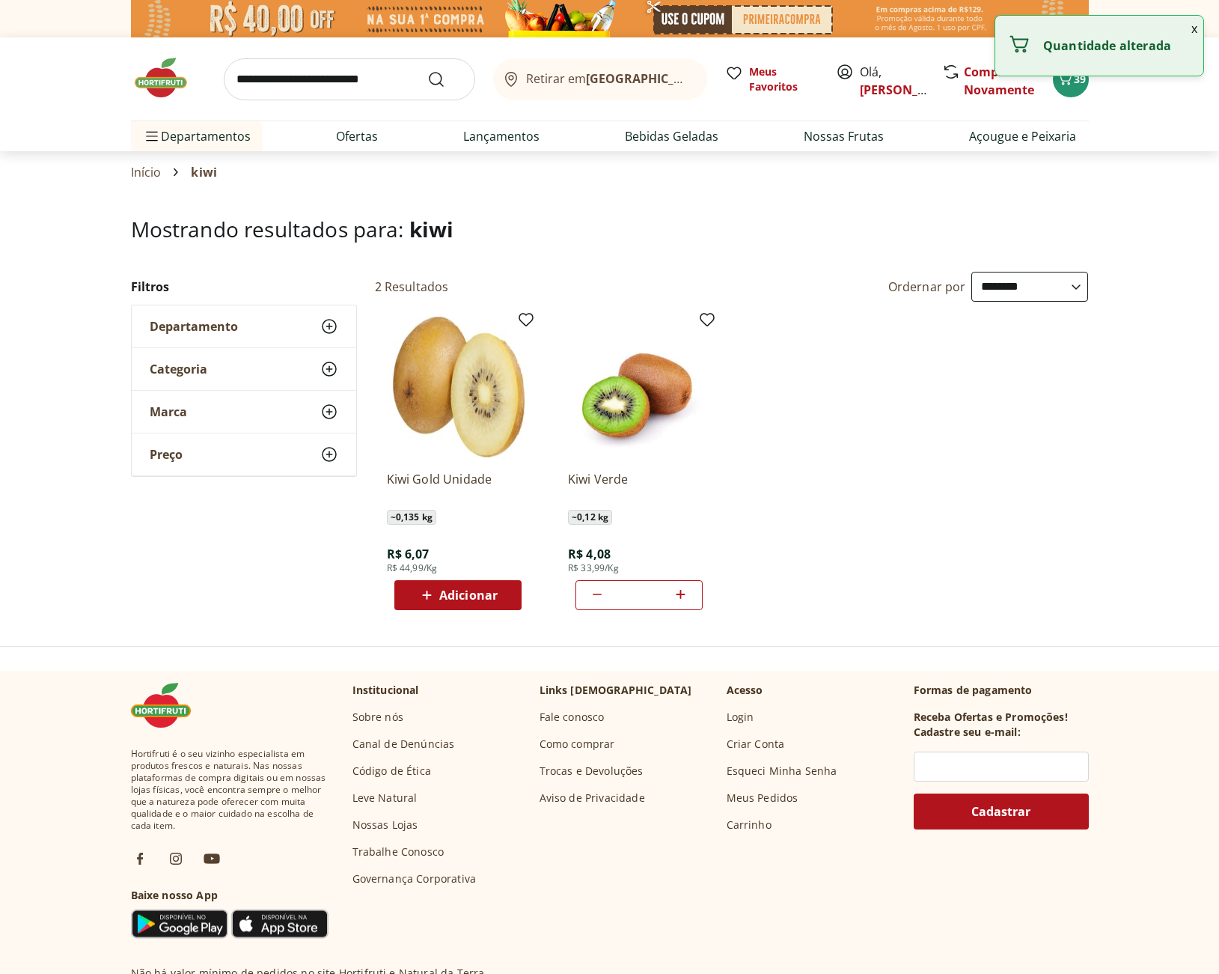
type input "**"
click at [1083, 79] on span "40" at bounding box center [1080, 79] width 12 height 14
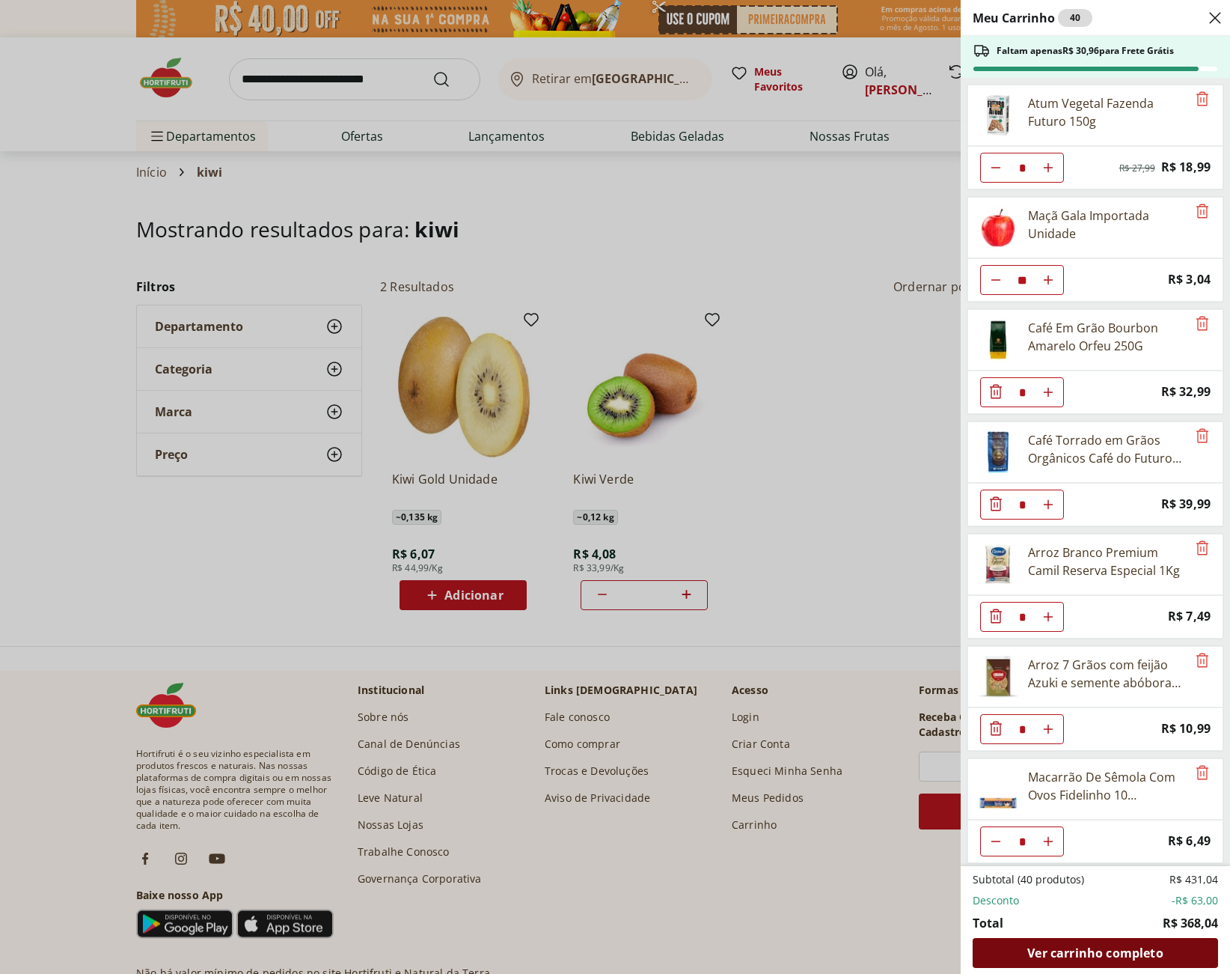
click at [1079, 947] on span "Ver carrinho completo" at bounding box center [1094, 953] width 135 height 12
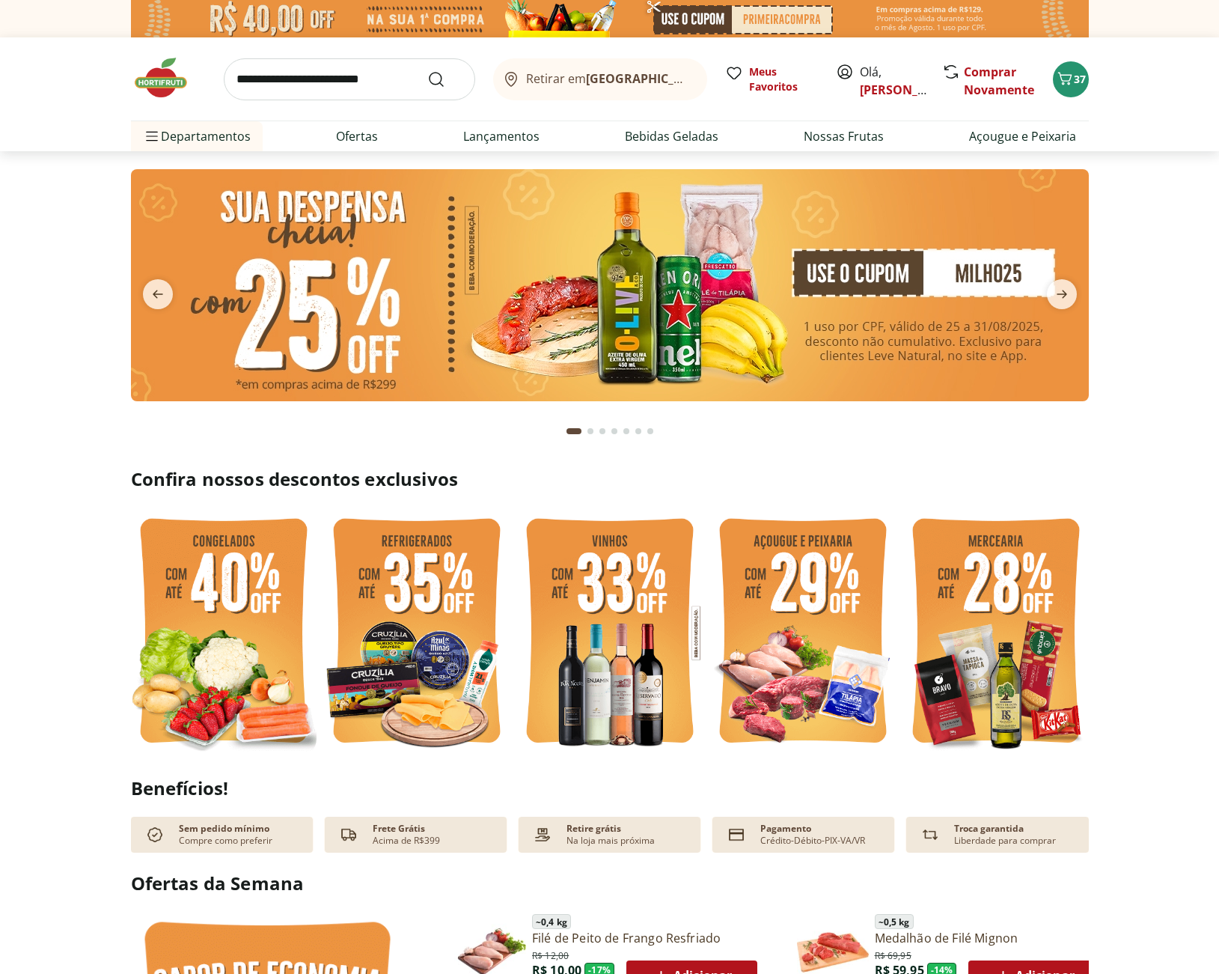
click at [391, 80] on input "search" at bounding box center [349, 79] width 251 height 42
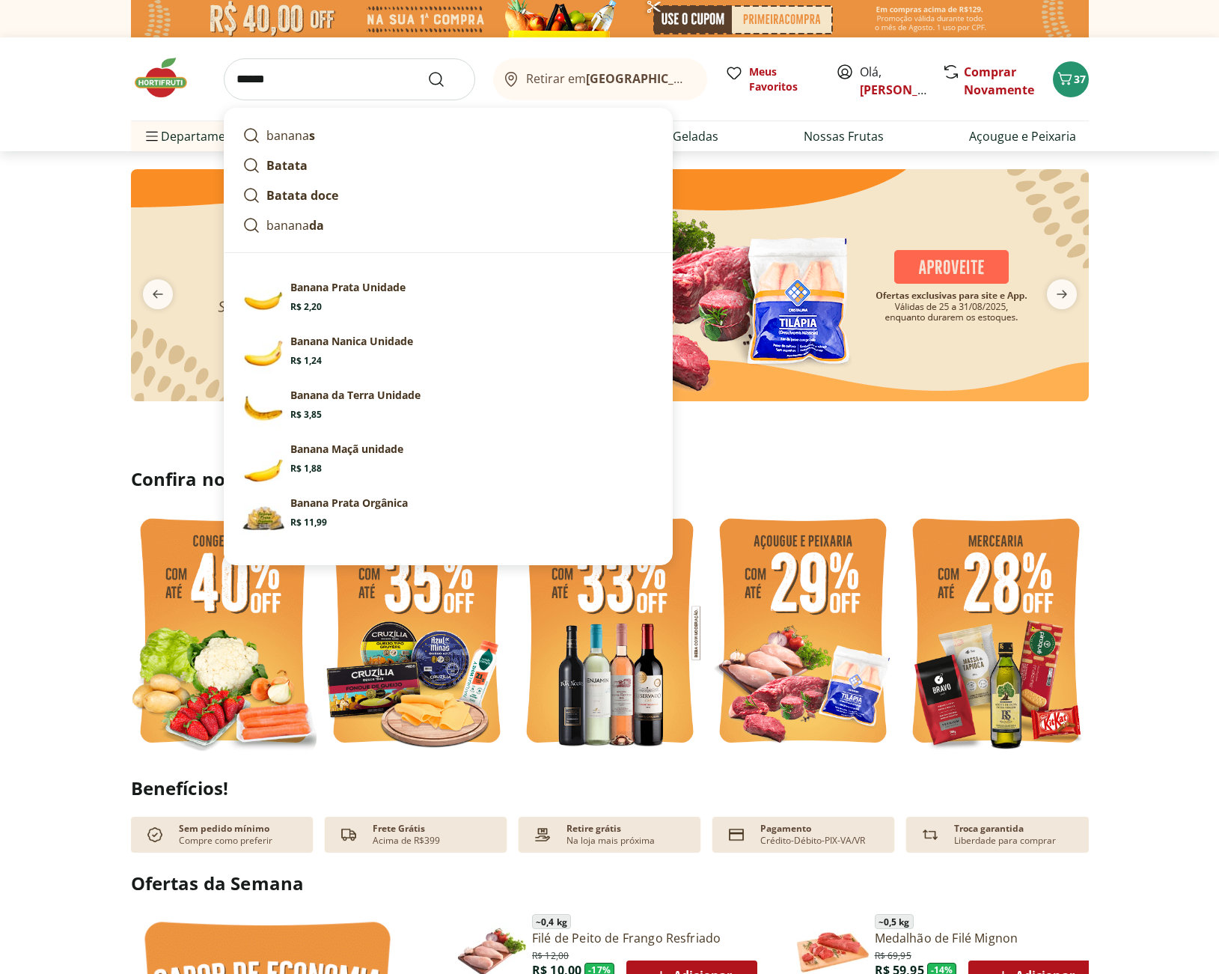
type input "******"
click at [427, 70] on button "Submit Search" at bounding box center [445, 79] width 36 height 18
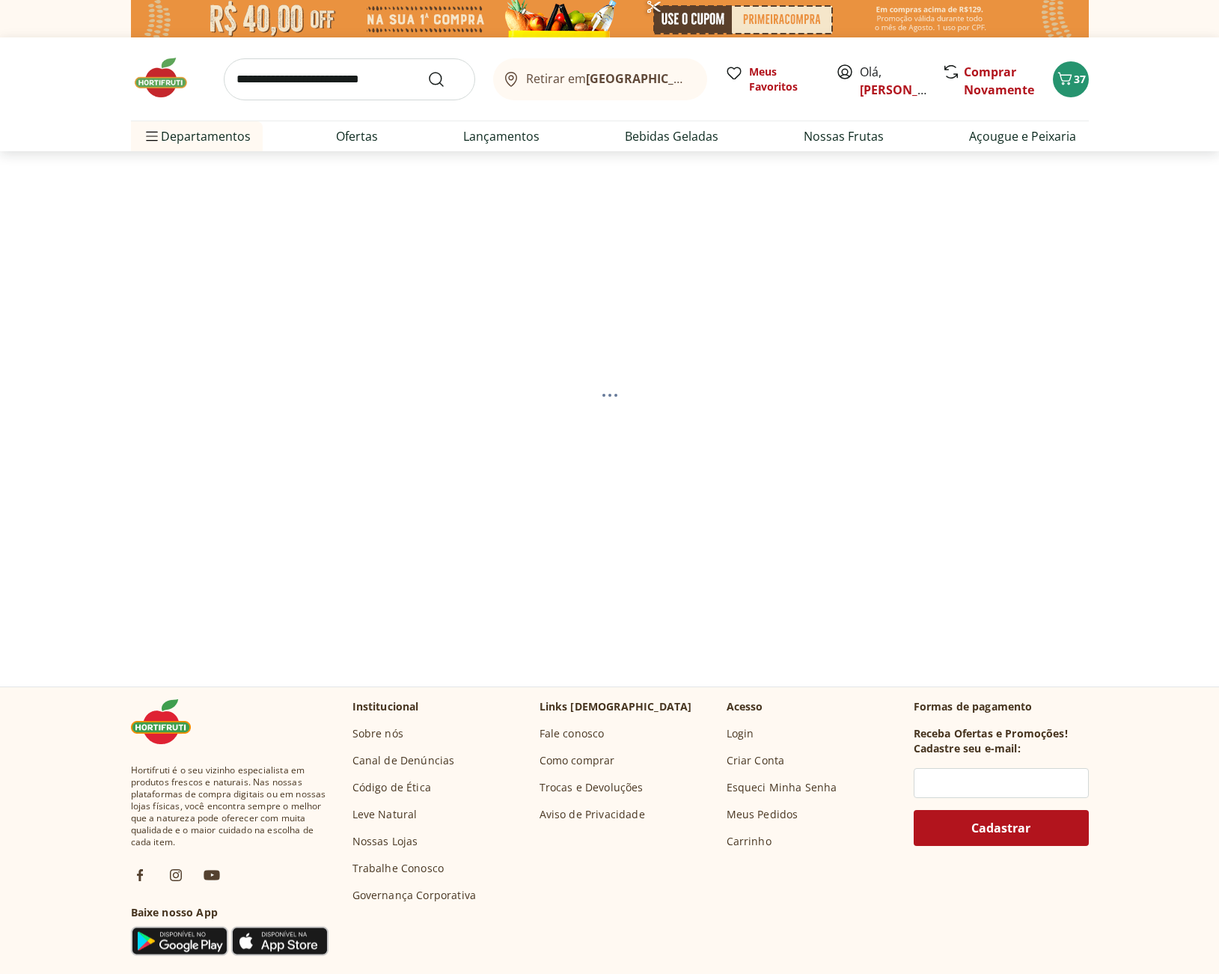
select select "**********"
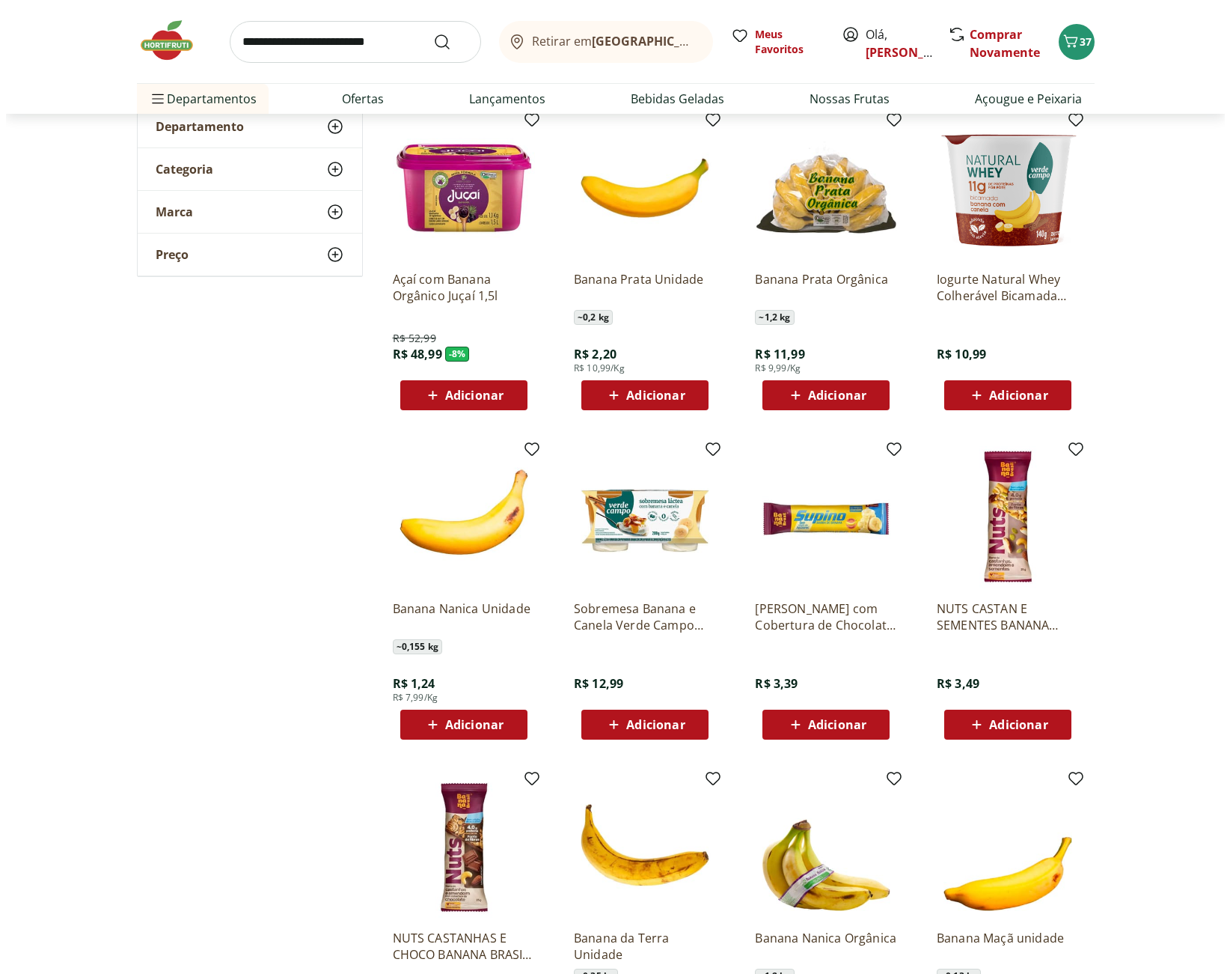
scroll to position [399, 0]
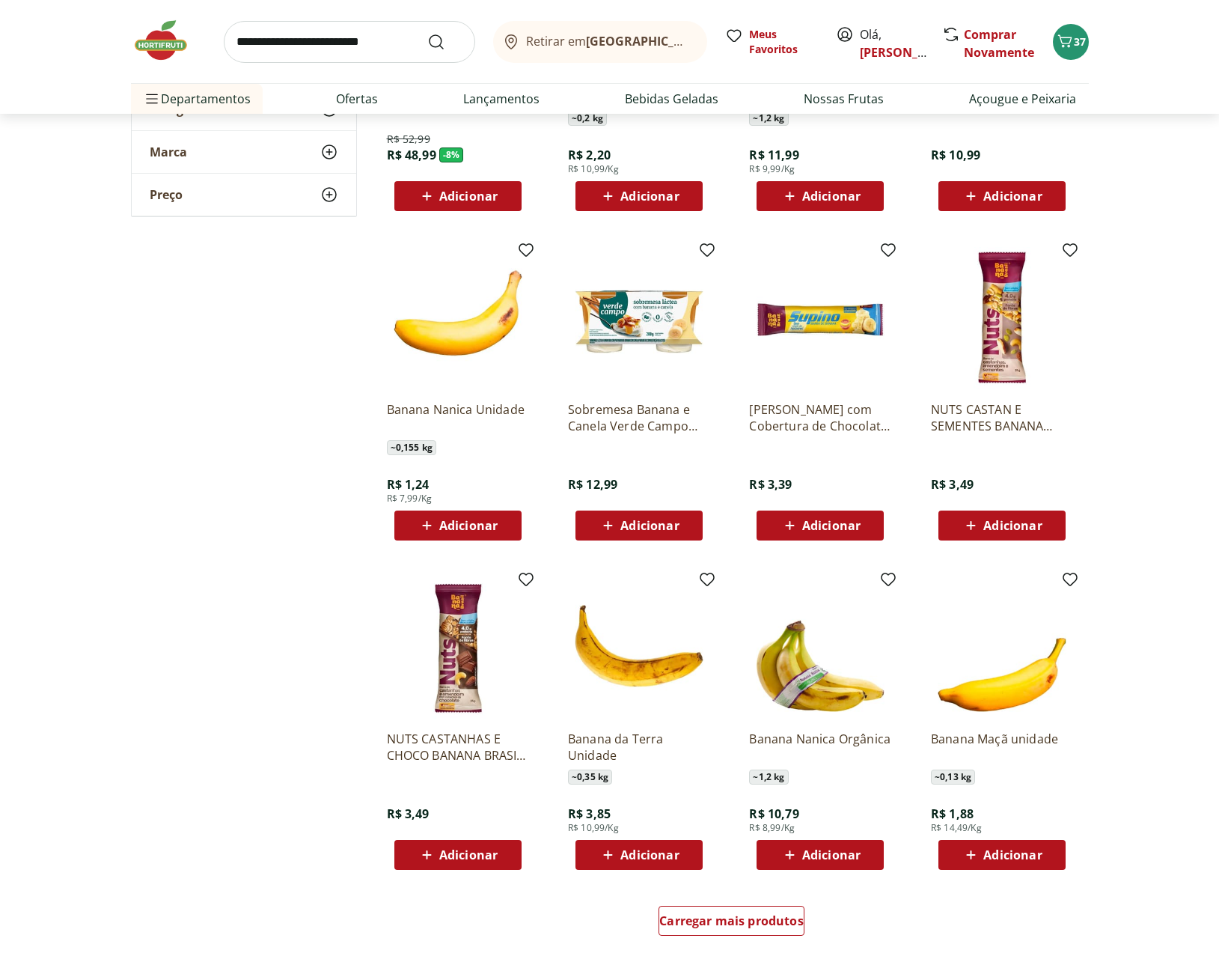
click at [510, 528] on button "Adicionar" at bounding box center [457, 525] width 127 height 30
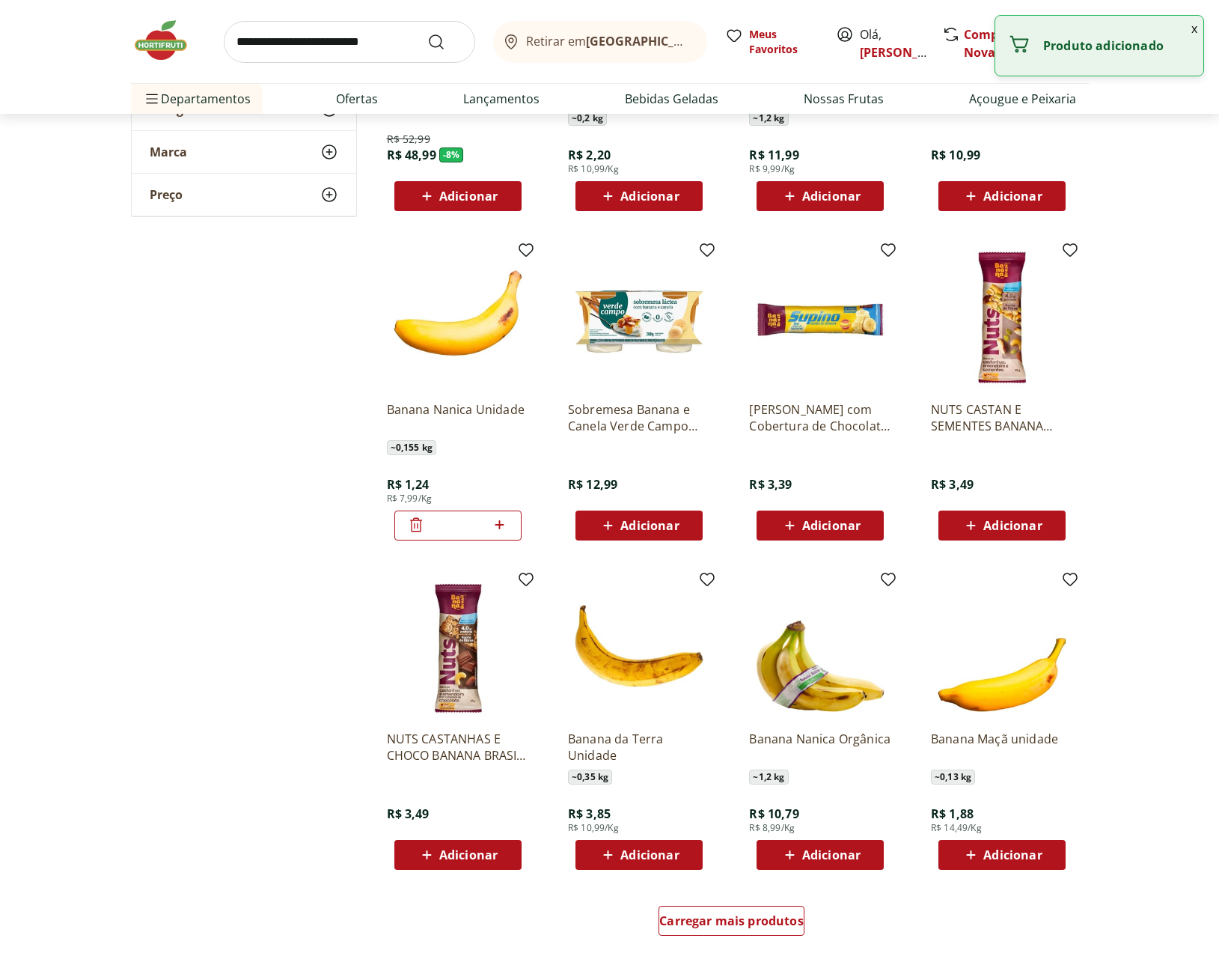
click at [505, 522] on icon at bounding box center [499, 525] width 19 height 18
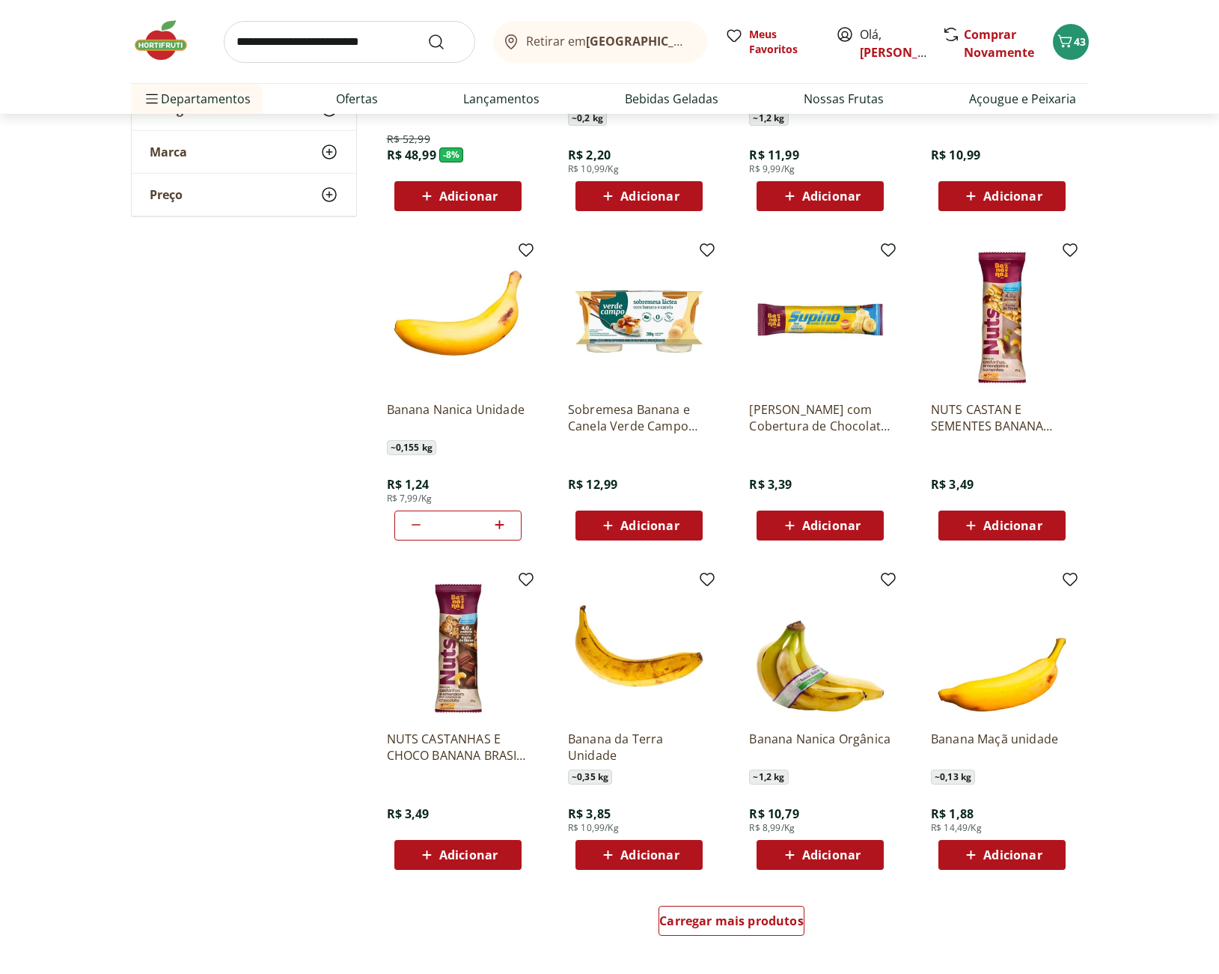
click at [504, 522] on icon at bounding box center [499, 525] width 19 height 18
type input "**"
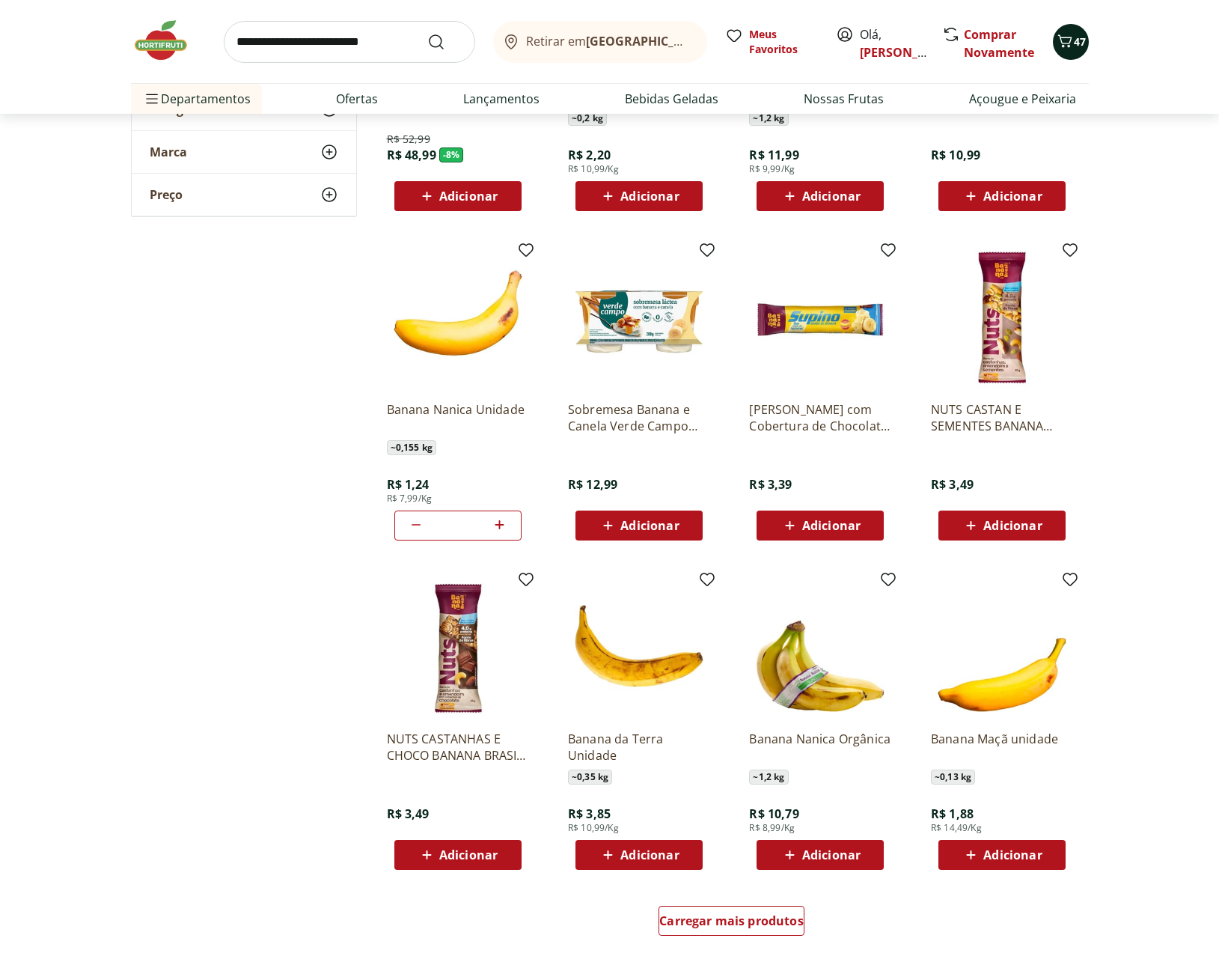
click at [1069, 30] on div "47" at bounding box center [1071, 42] width 12 height 24
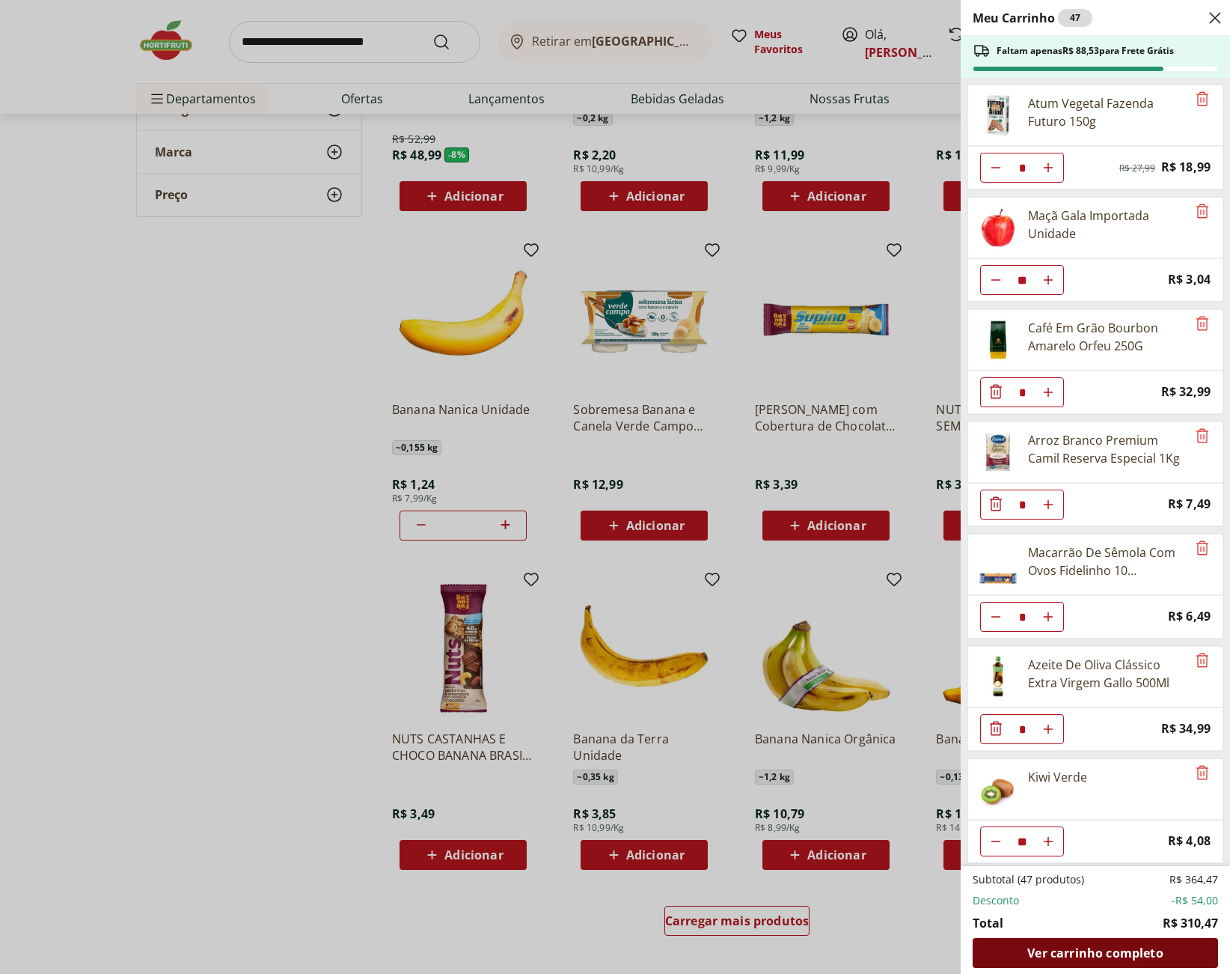
click at [1132, 950] on span "Ver carrinho completo" at bounding box center [1094, 953] width 135 height 12
